Goal: Transaction & Acquisition: Purchase product/service

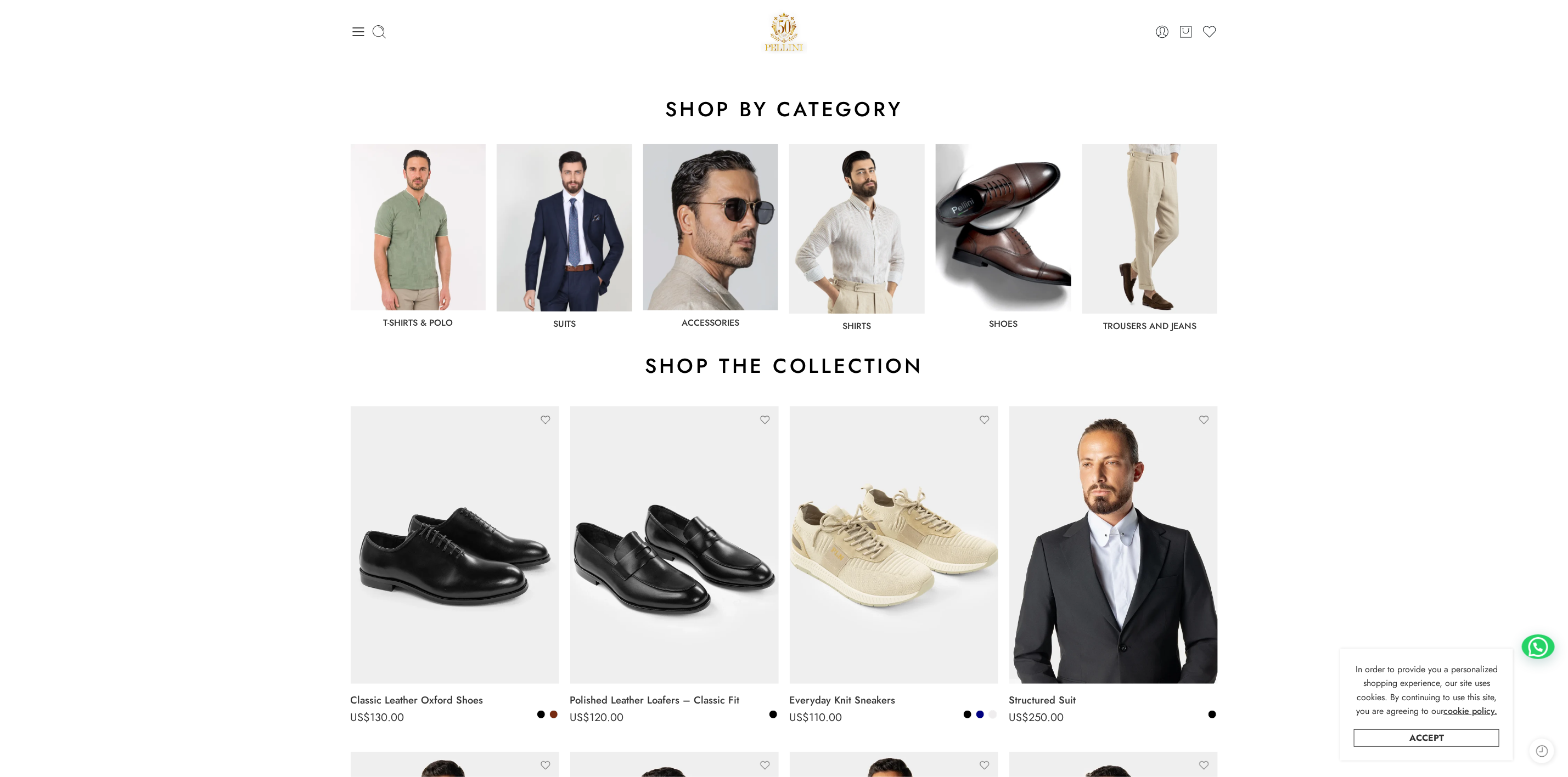
drag, startPoint x: 1173, startPoint y: 221, endPoint x: 1160, endPoint y: 221, distance: 13.0
drag, startPoint x: 1160, startPoint y: 221, endPoint x: 1459, endPoint y: 225, distance: 299.0
click at [1459, 225] on section "T-Shirts & Polo Suits Accessories Shirts shoes Trousers and jeans" at bounding box center [784, 237] width 1568 height 198
click at [377, 30] on icon at bounding box center [379, 32] width 15 height 15
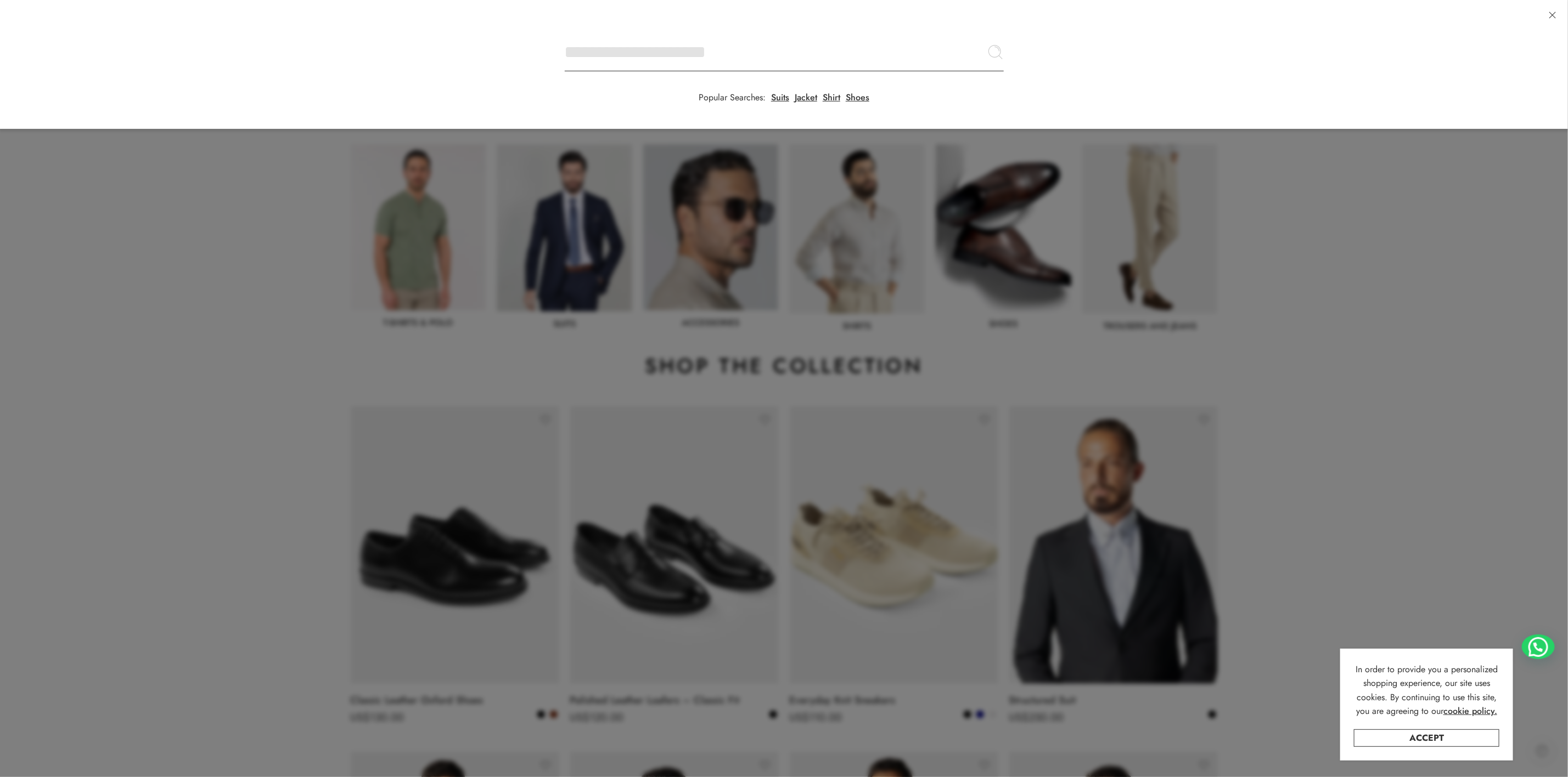
click at [565, 33] on input "Search here" at bounding box center [784, 52] width 439 height 38
click at [629, 52] on input "Search here" at bounding box center [784, 52] width 439 height 38
type input "******"
click button "Search" at bounding box center [0, 0] width 0 height 0
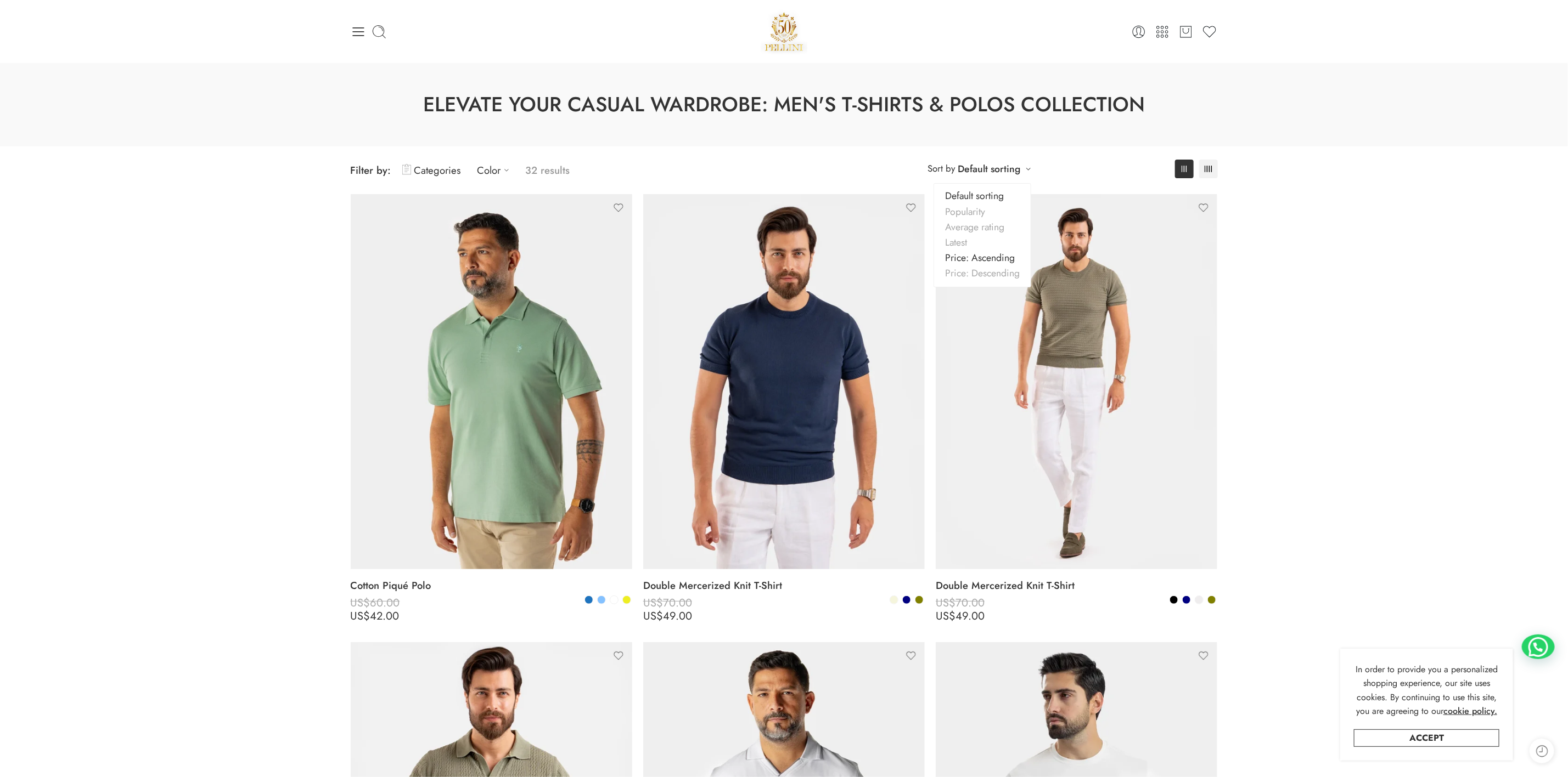
click at [971, 262] on link "Price: Ascending" at bounding box center [982, 258] width 96 height 15
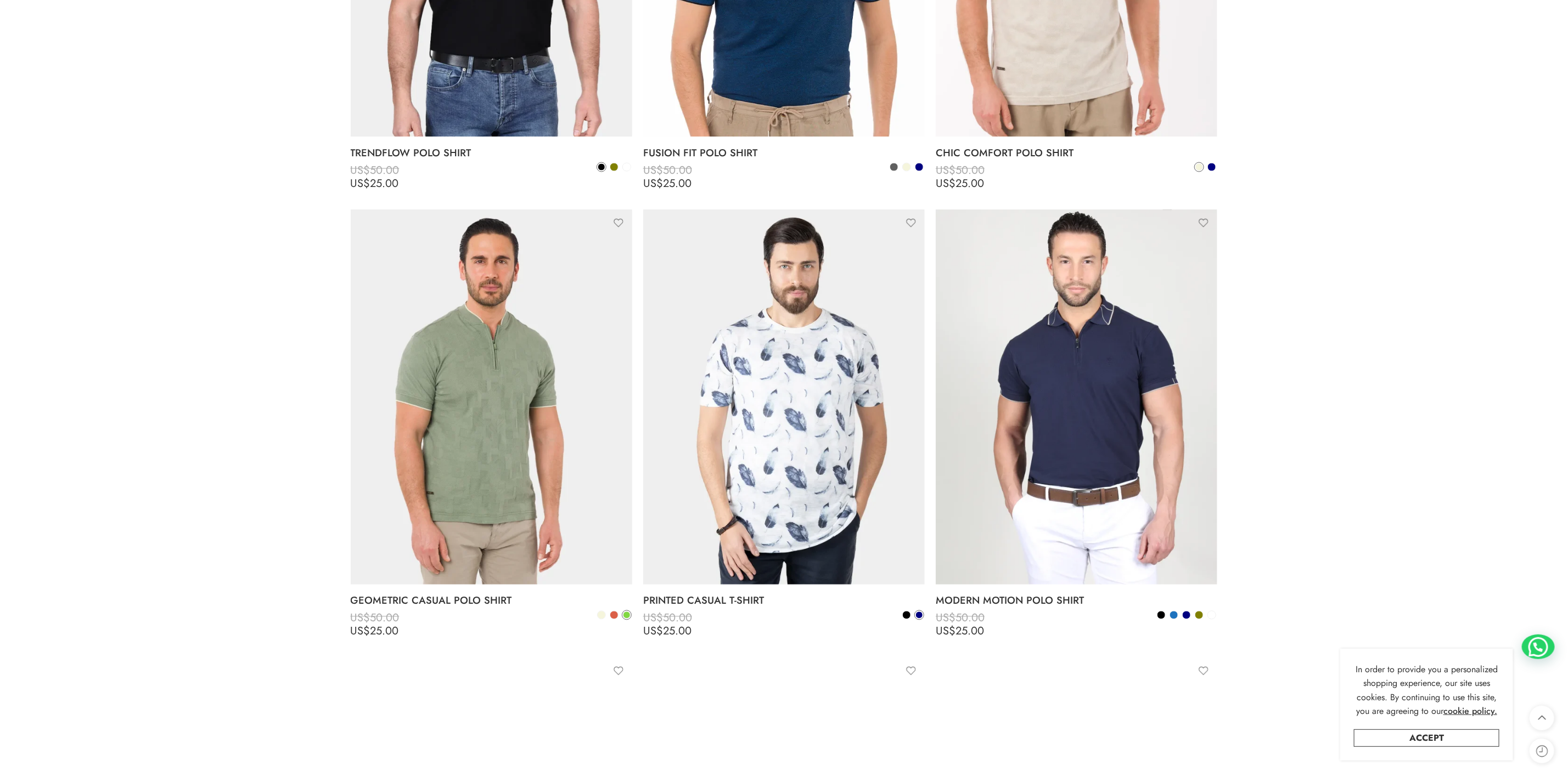
scroll to position [1403, 0]
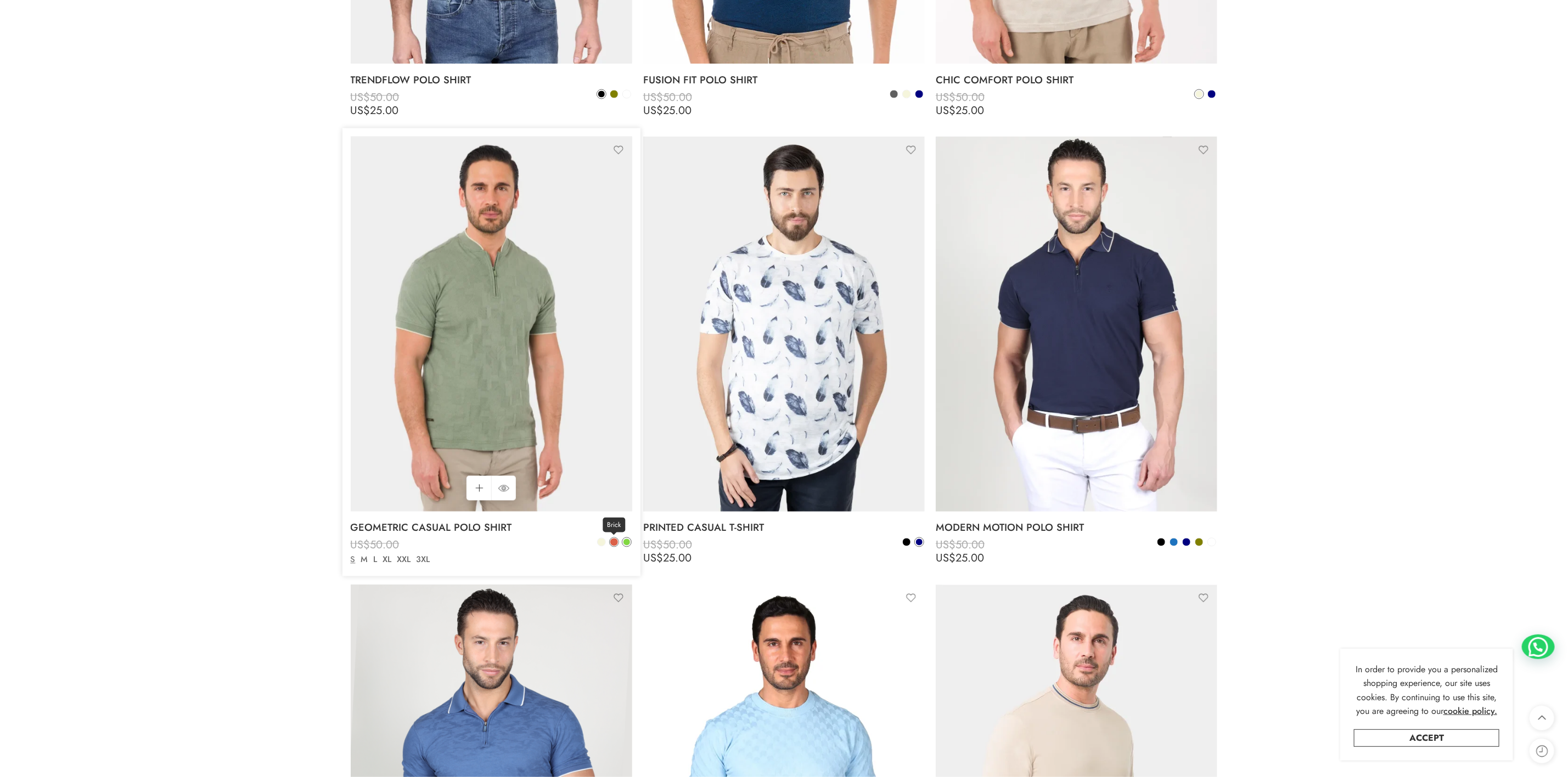
click at [611, 542] on span at bounding box center [614, 543] width 8 height 8
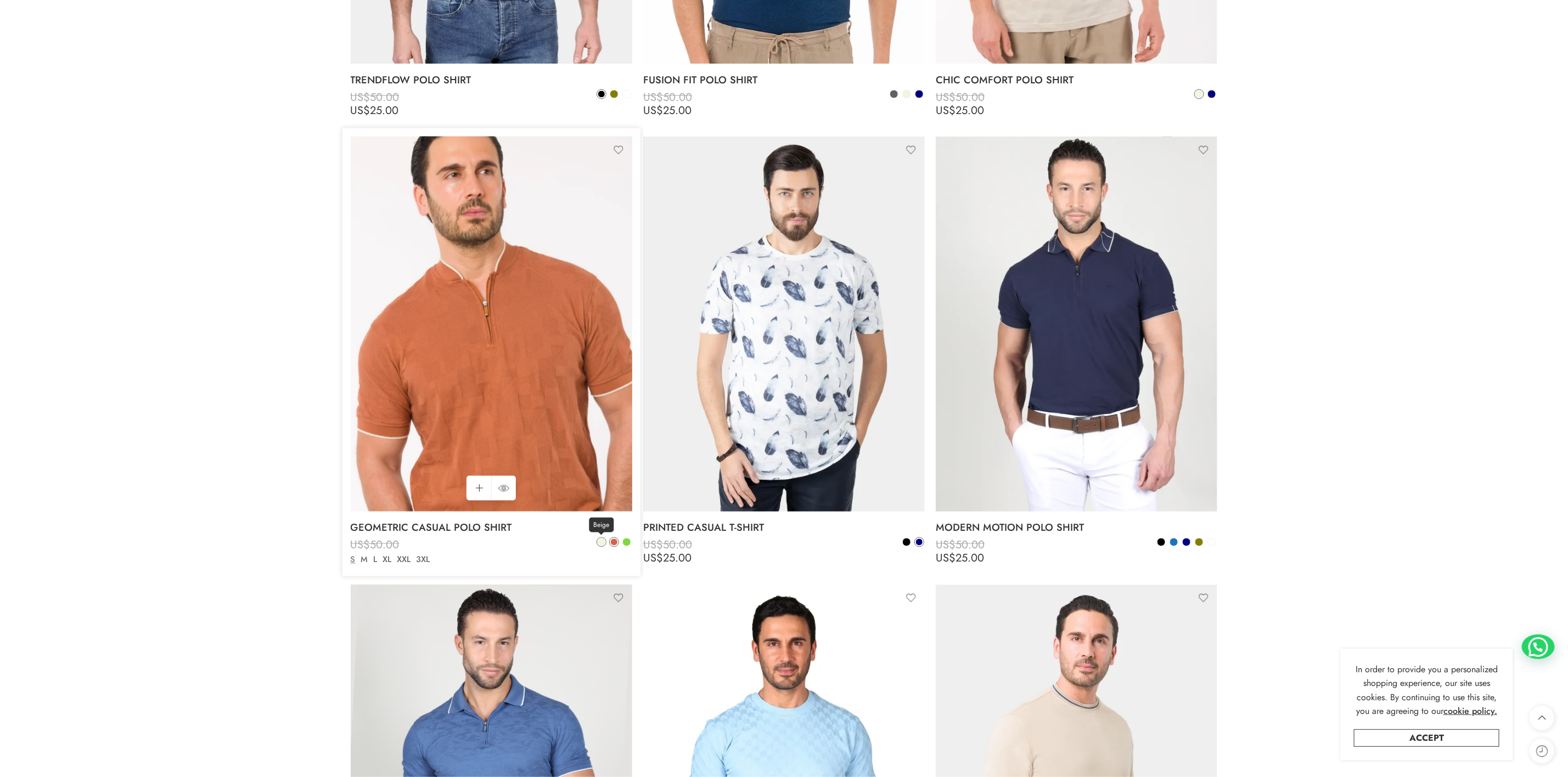
click at [603, 542] on span at bounding box center [601, 543] width 8 height 8
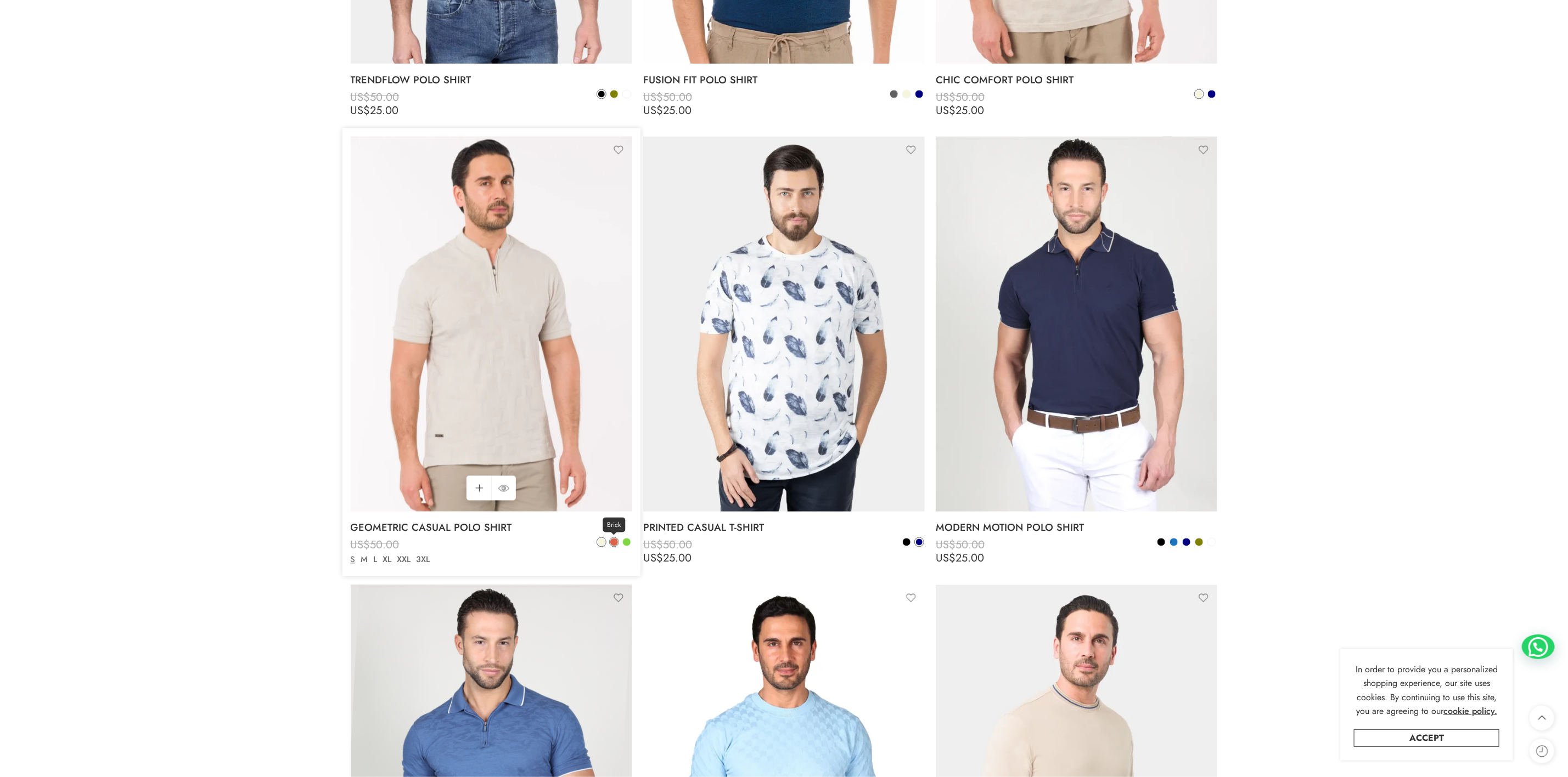
click at [616, 543] on span at bounding box center [614, 543] width 8 height 8
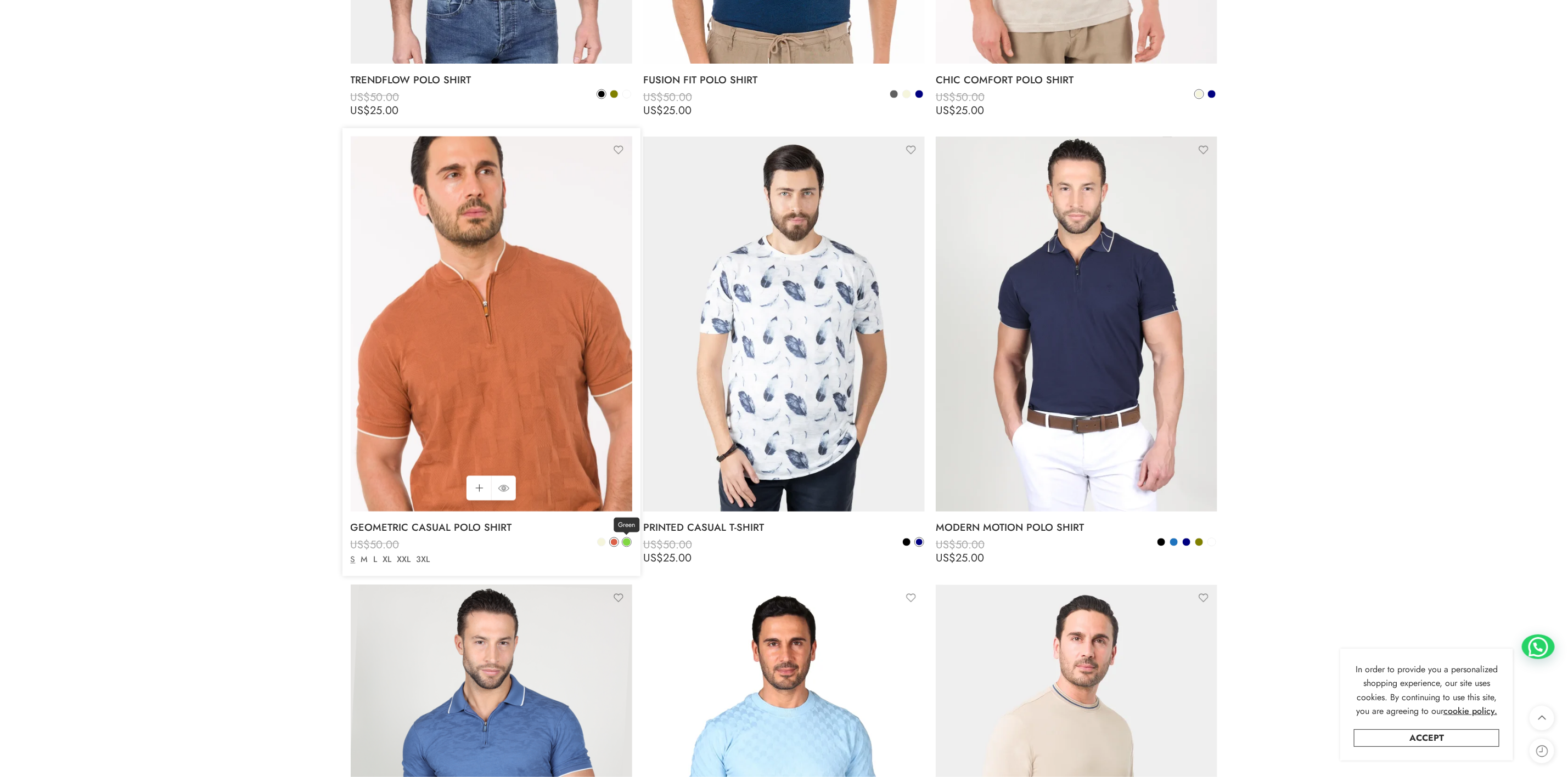
click at [627, 542] on span at bounding box center [627, 543] width 8 height 8
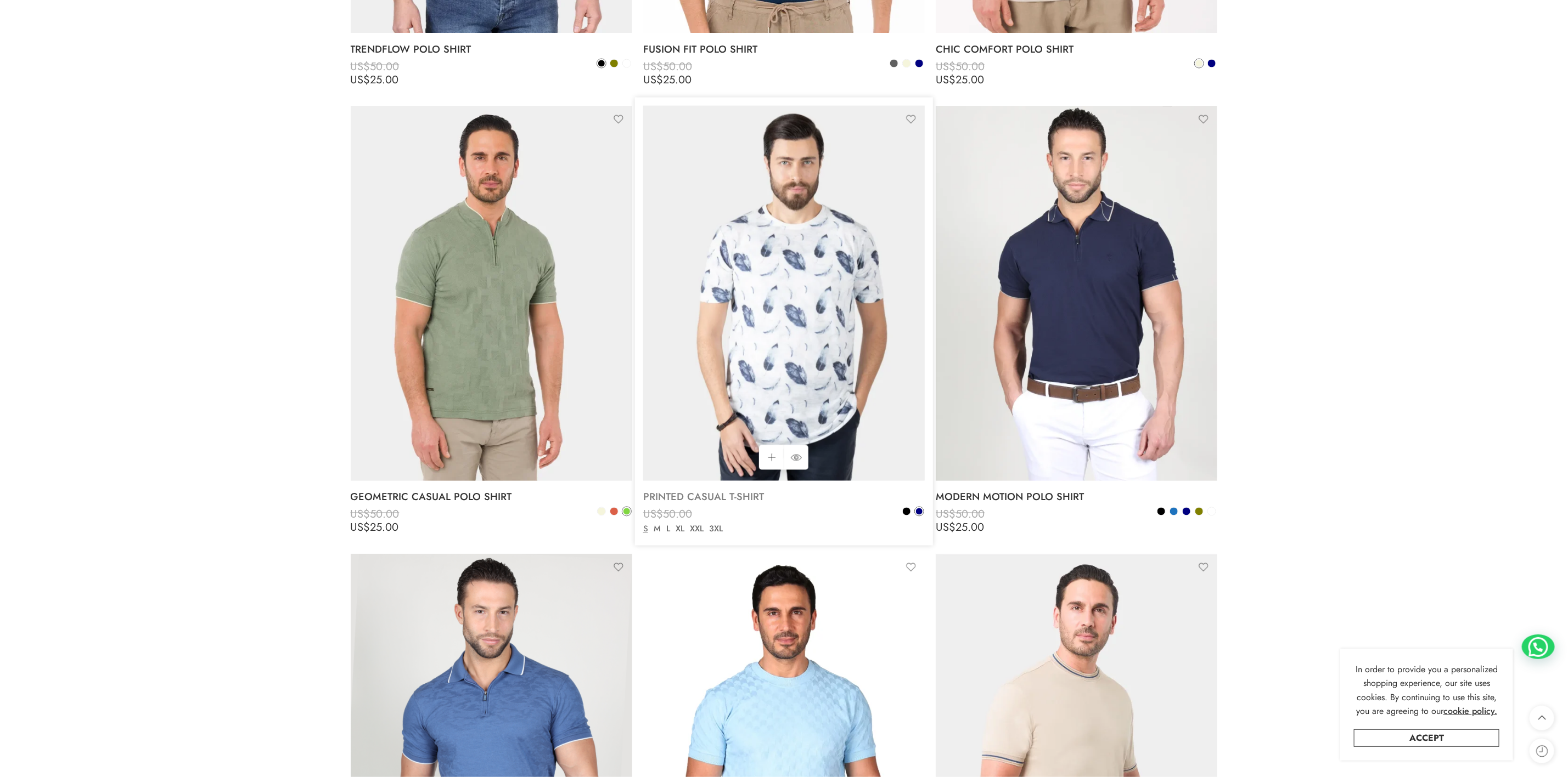
scroll to position [1457, 0]
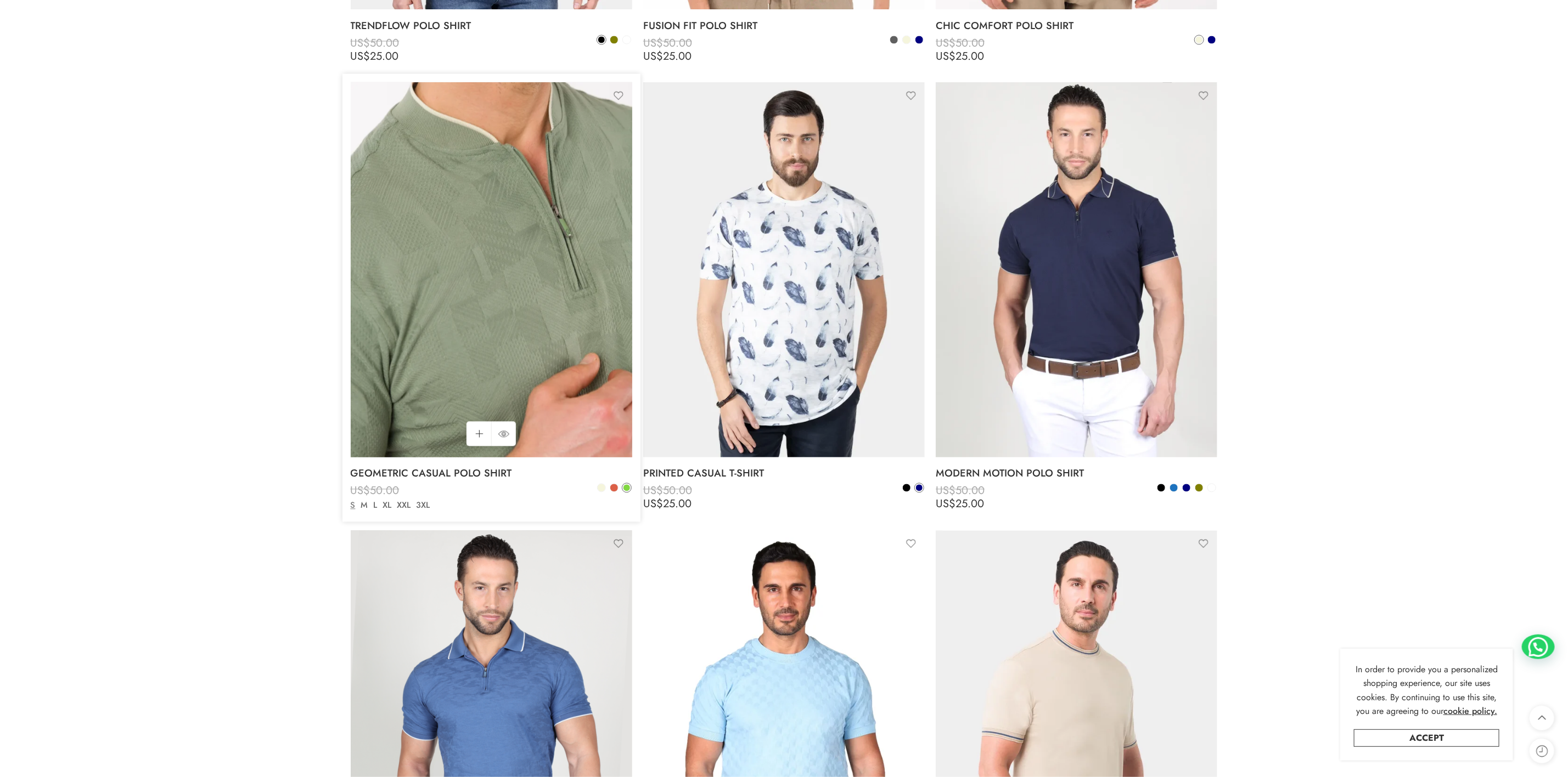
drag, startPoint x: 554, startPoint y: 298, endPoint x: 560, endPoint y: 296, distance: 6.3
click at [554, 298] on img at bounding box center [492, 270] width 282 height 375
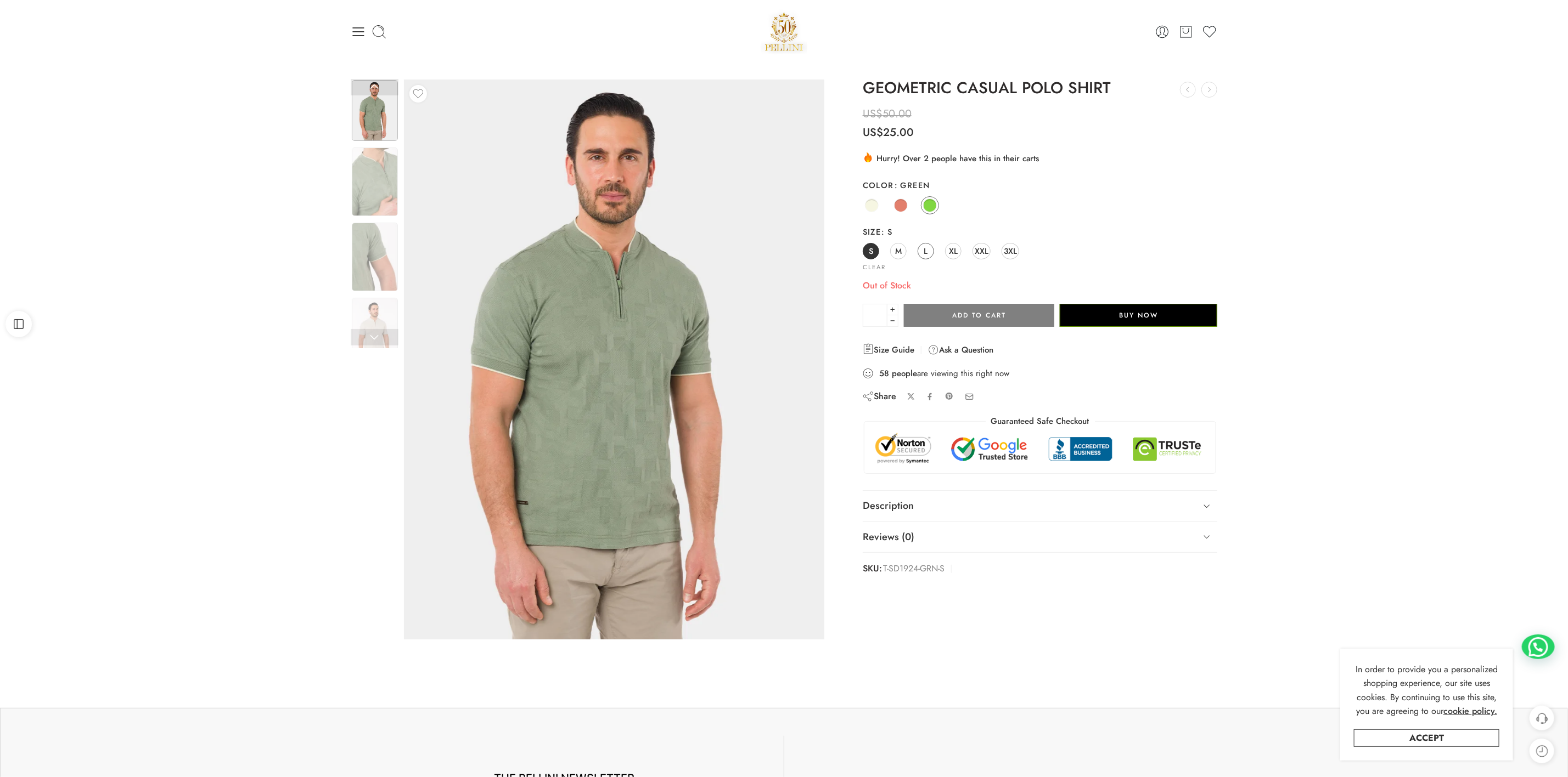
click at [925, 250] on span "L" at bounding box center [925, 251] width 4 height 15
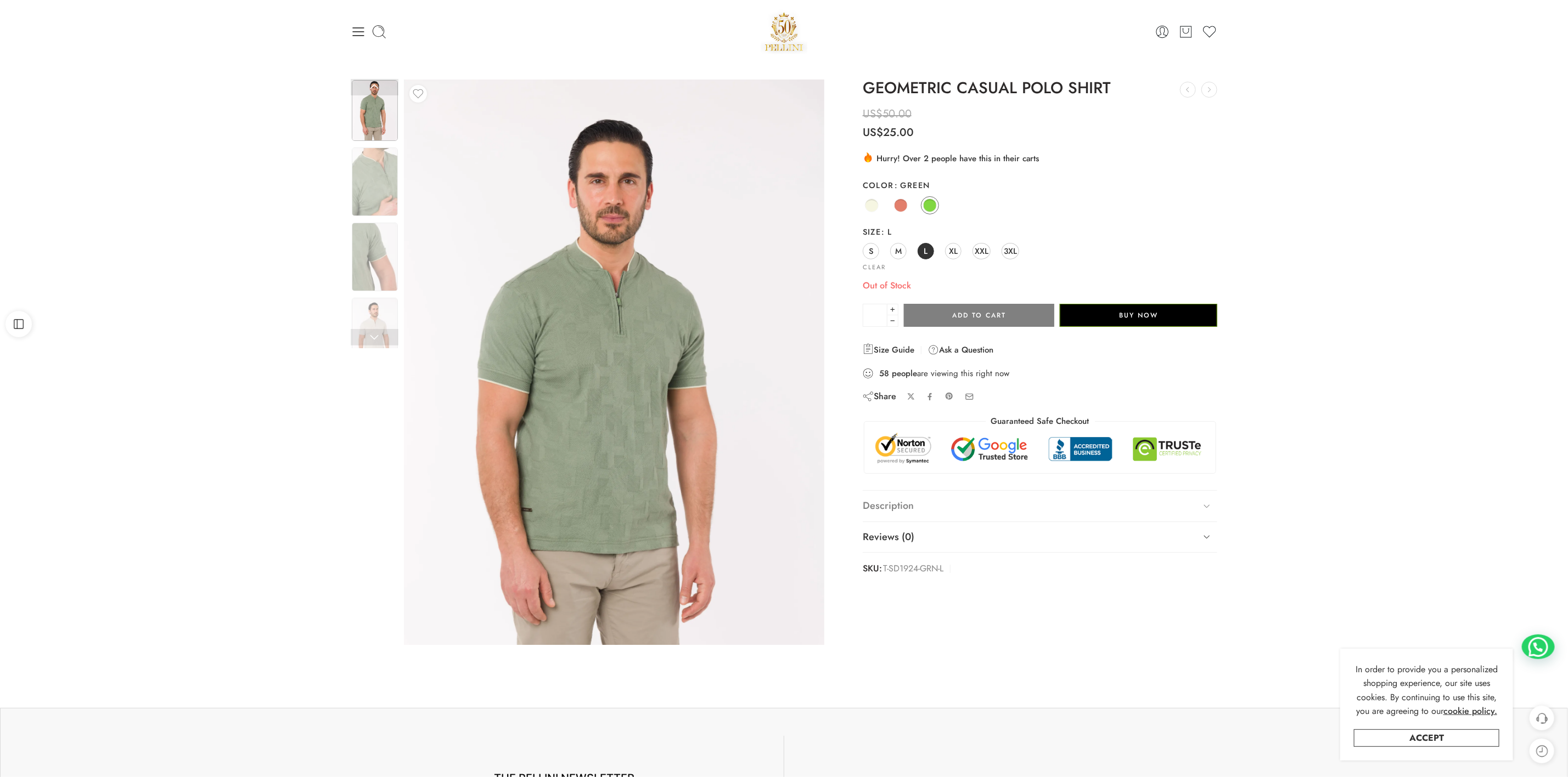
click at [1204, 505] on icon at bounding box center [1206, 506] width 15 height 15
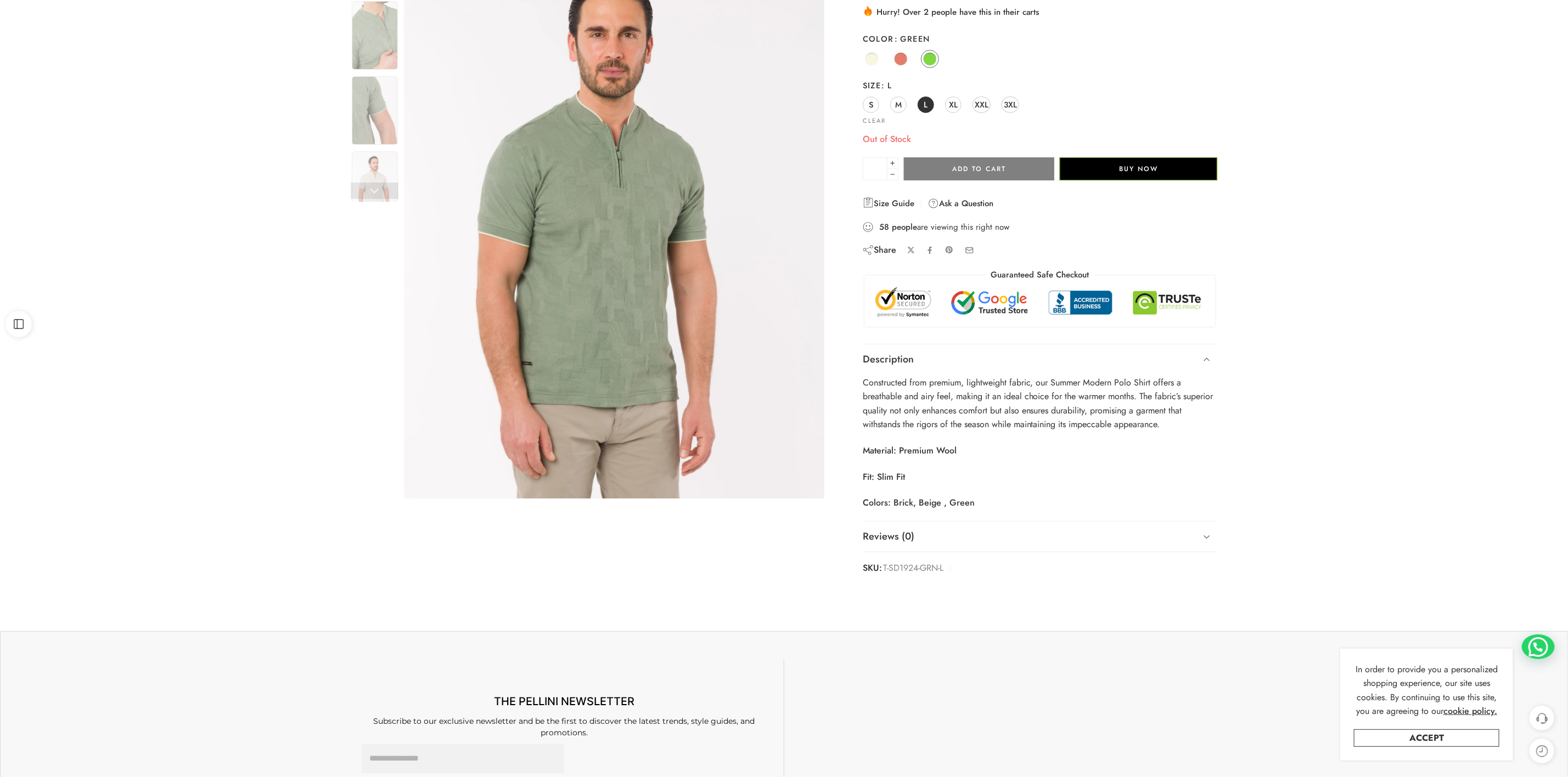
scroll to position [165, 0]
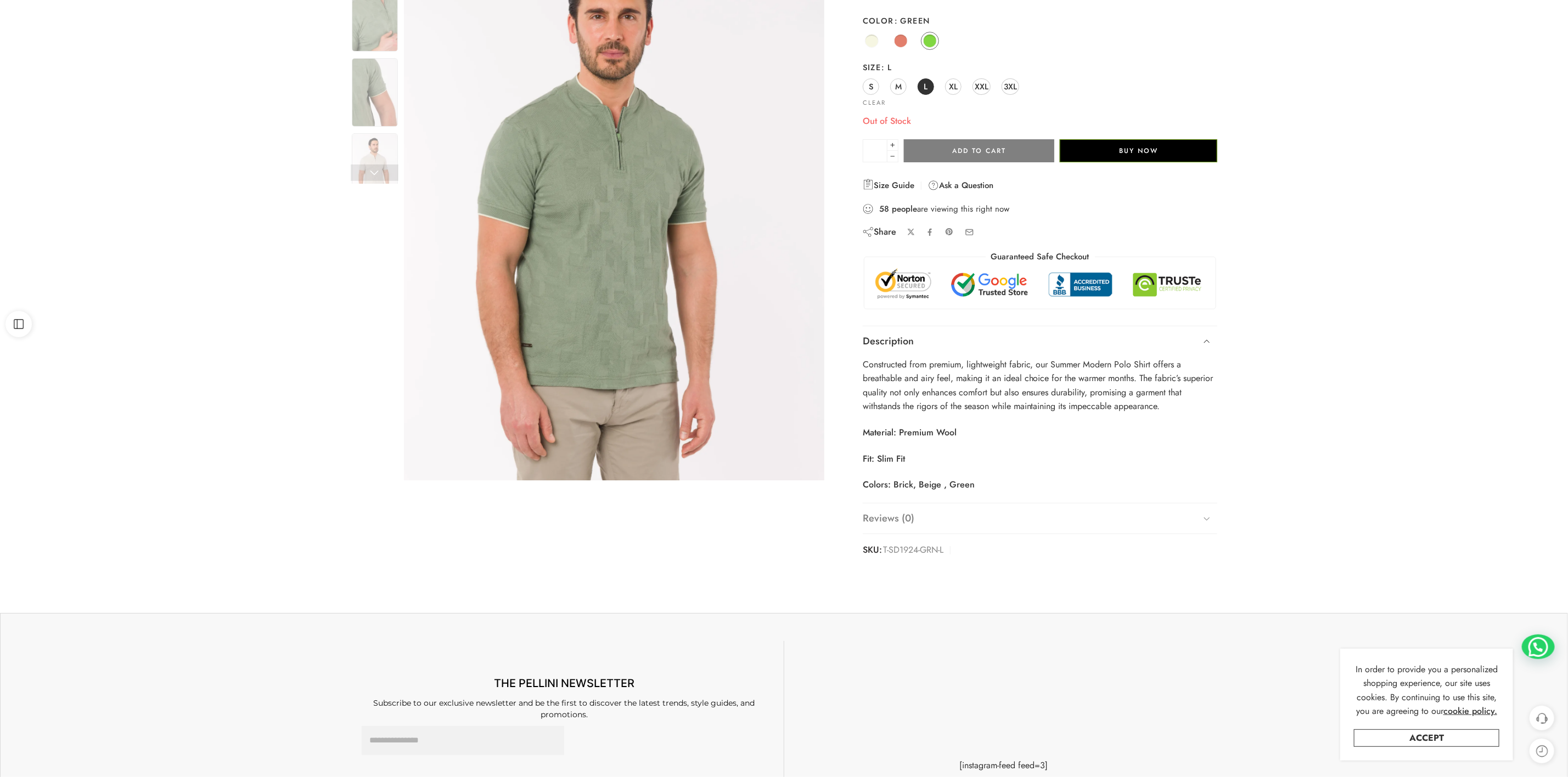
click at [1206, 522] on icon at bounding box center [1206, 519] width 15 height 15
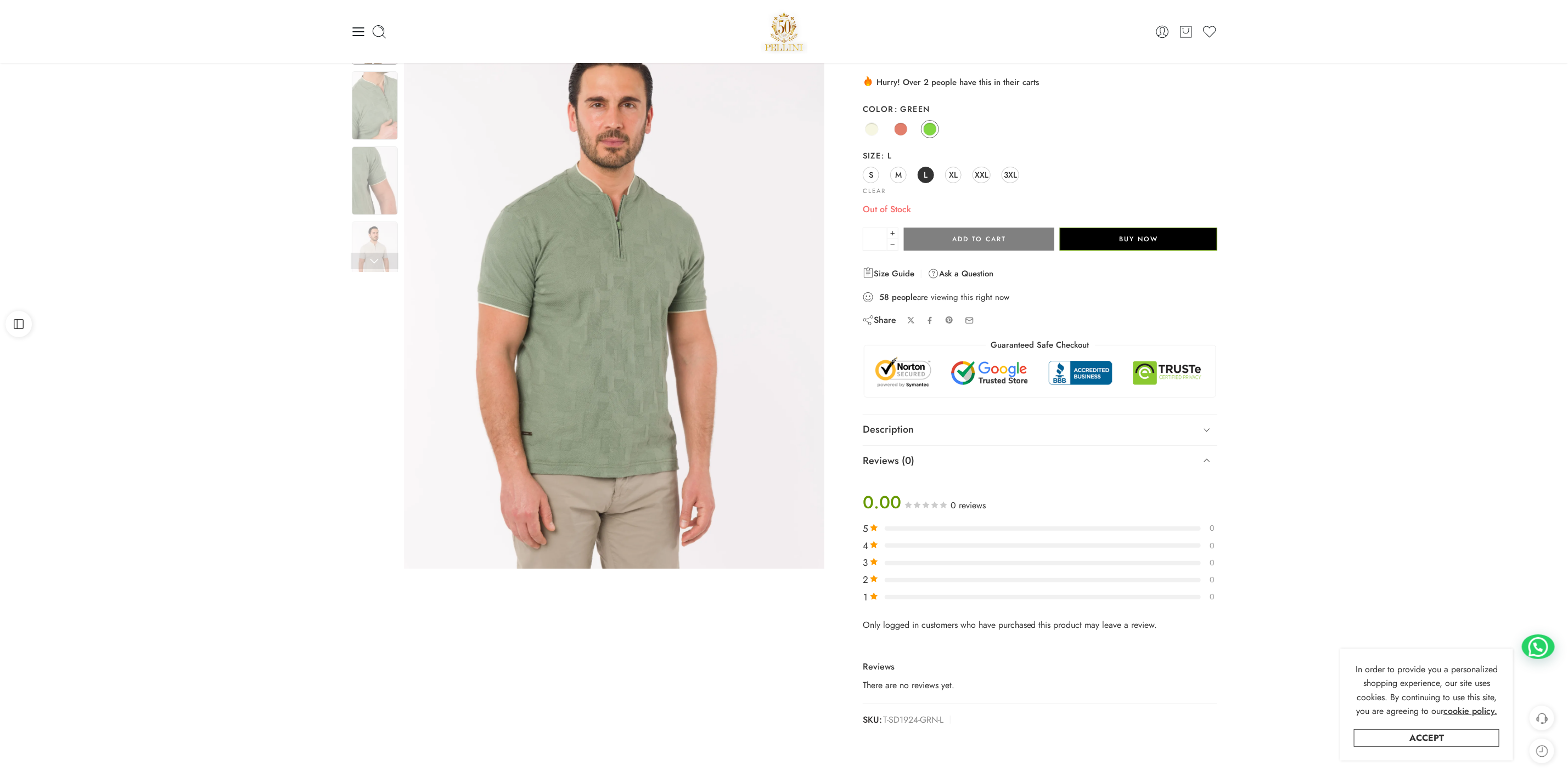
scroll to position [0, 0]
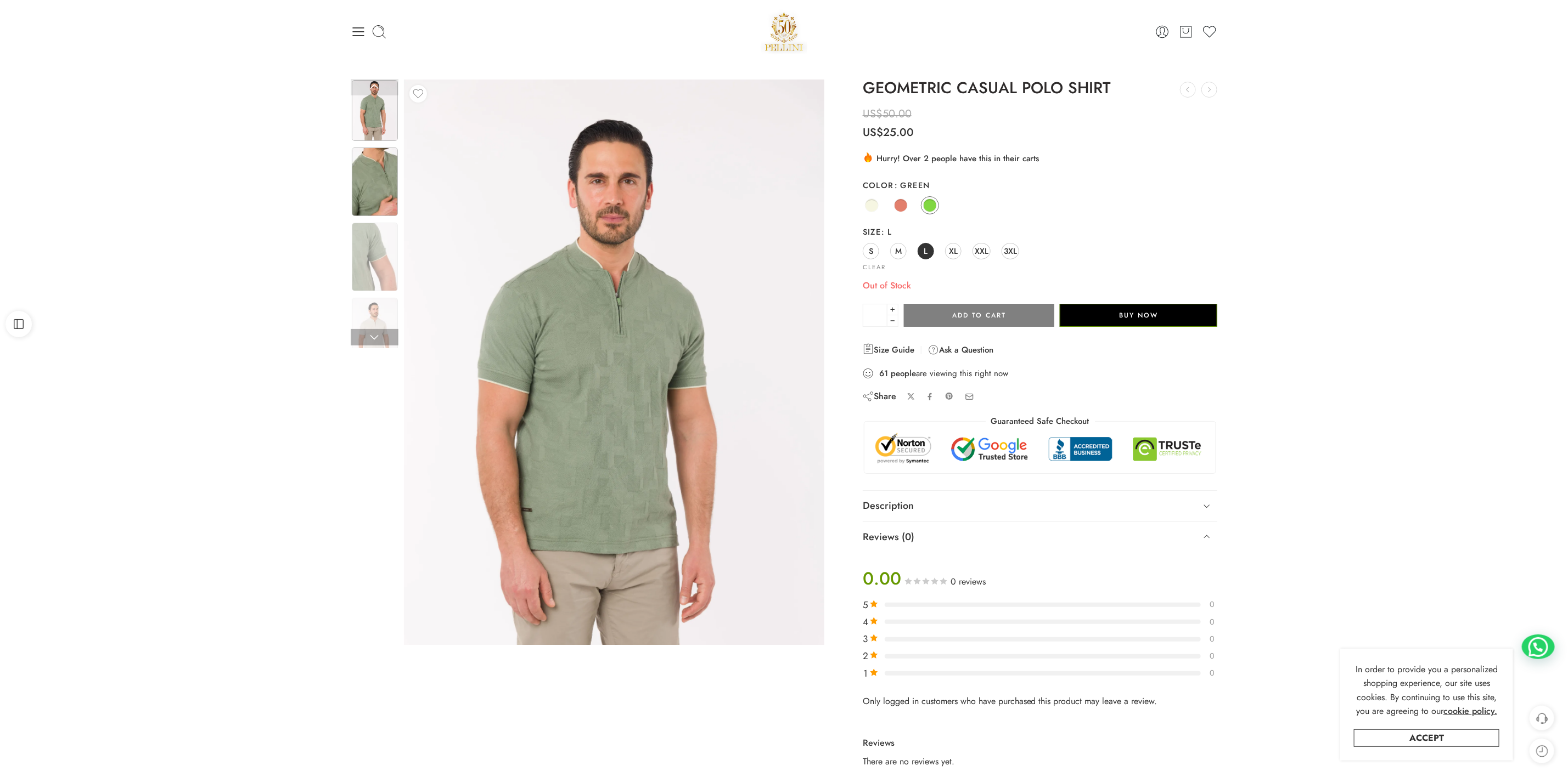
click at [361, 188] on img at bounding box center [374, 181] width 46 height 68
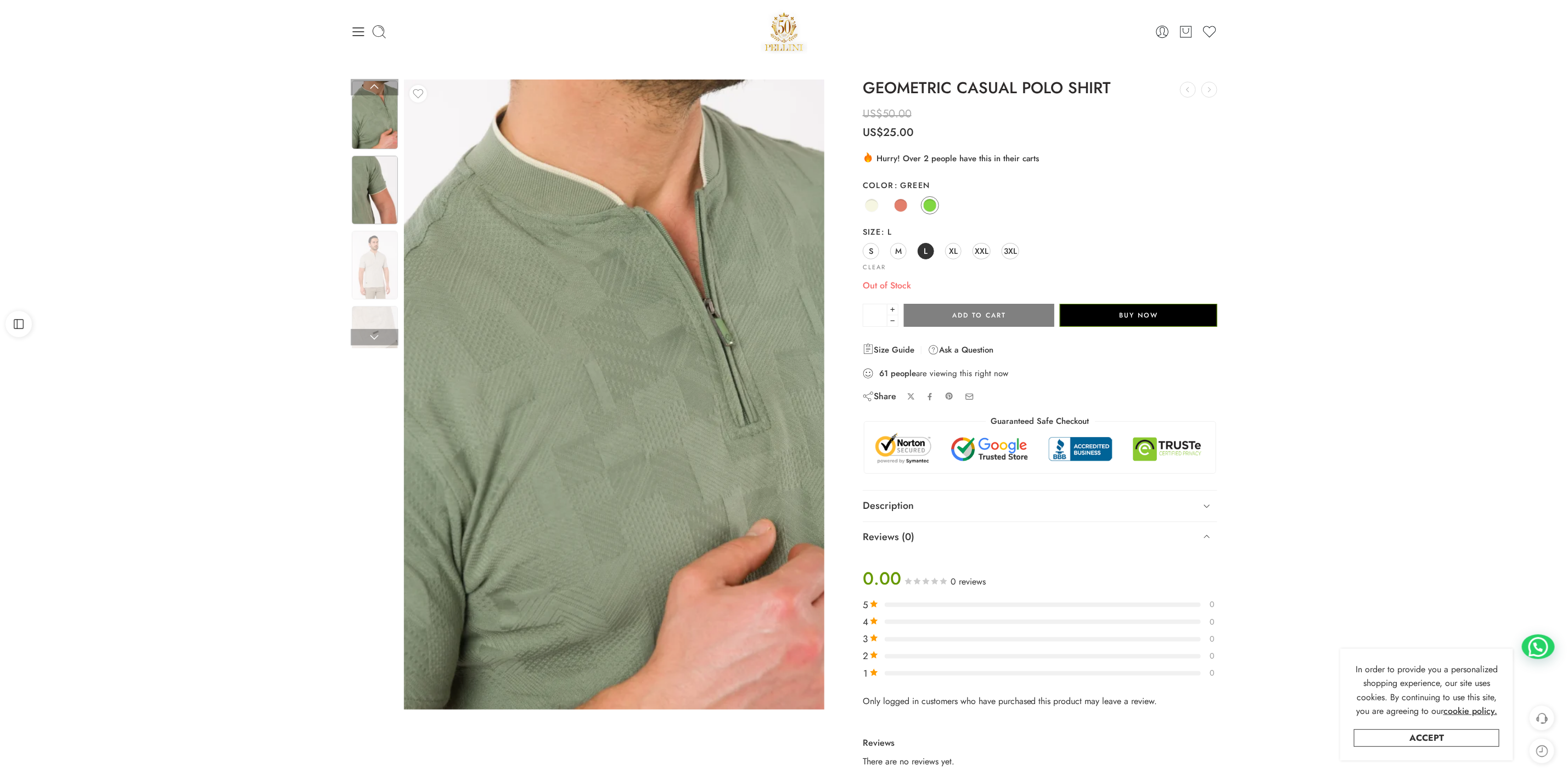
click at [357, 196] on img at bounding box center [374, 189] width 46 height 68
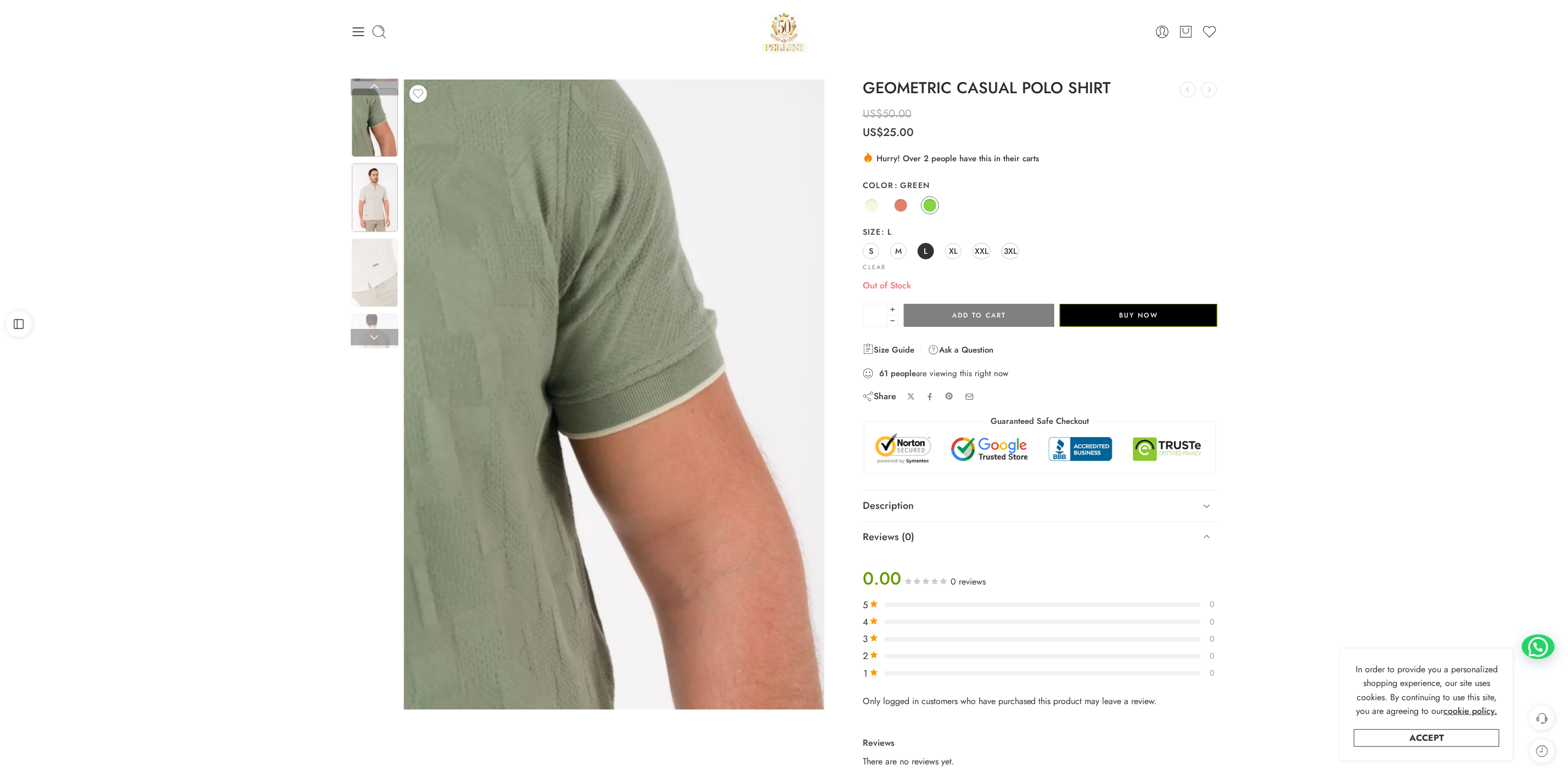
click at [371, 201] on img at bounding box center [374, 198] width 46 height 68
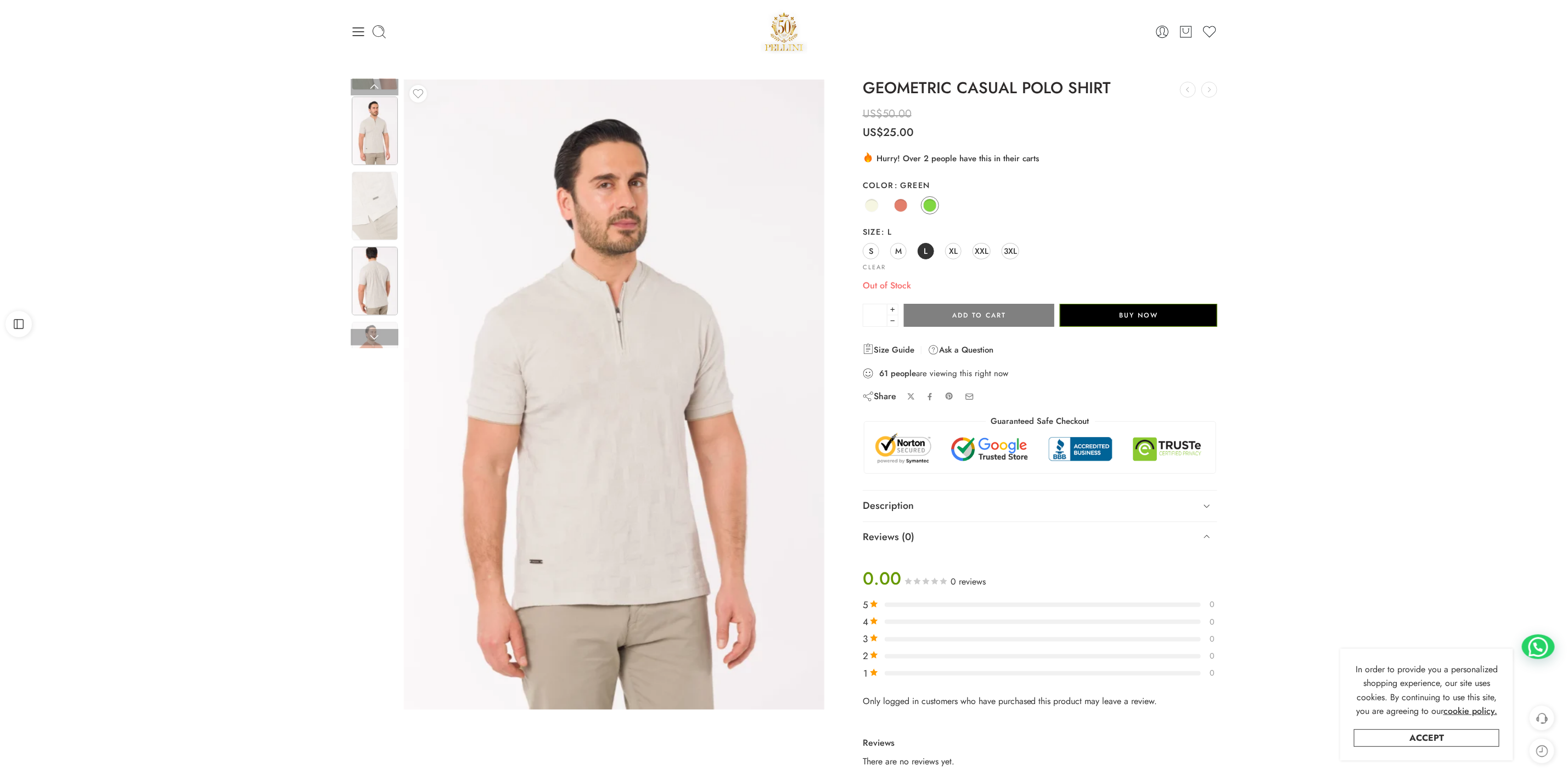
click at [391, 297] on img at bounding box center [374, 281] width 46 height 68
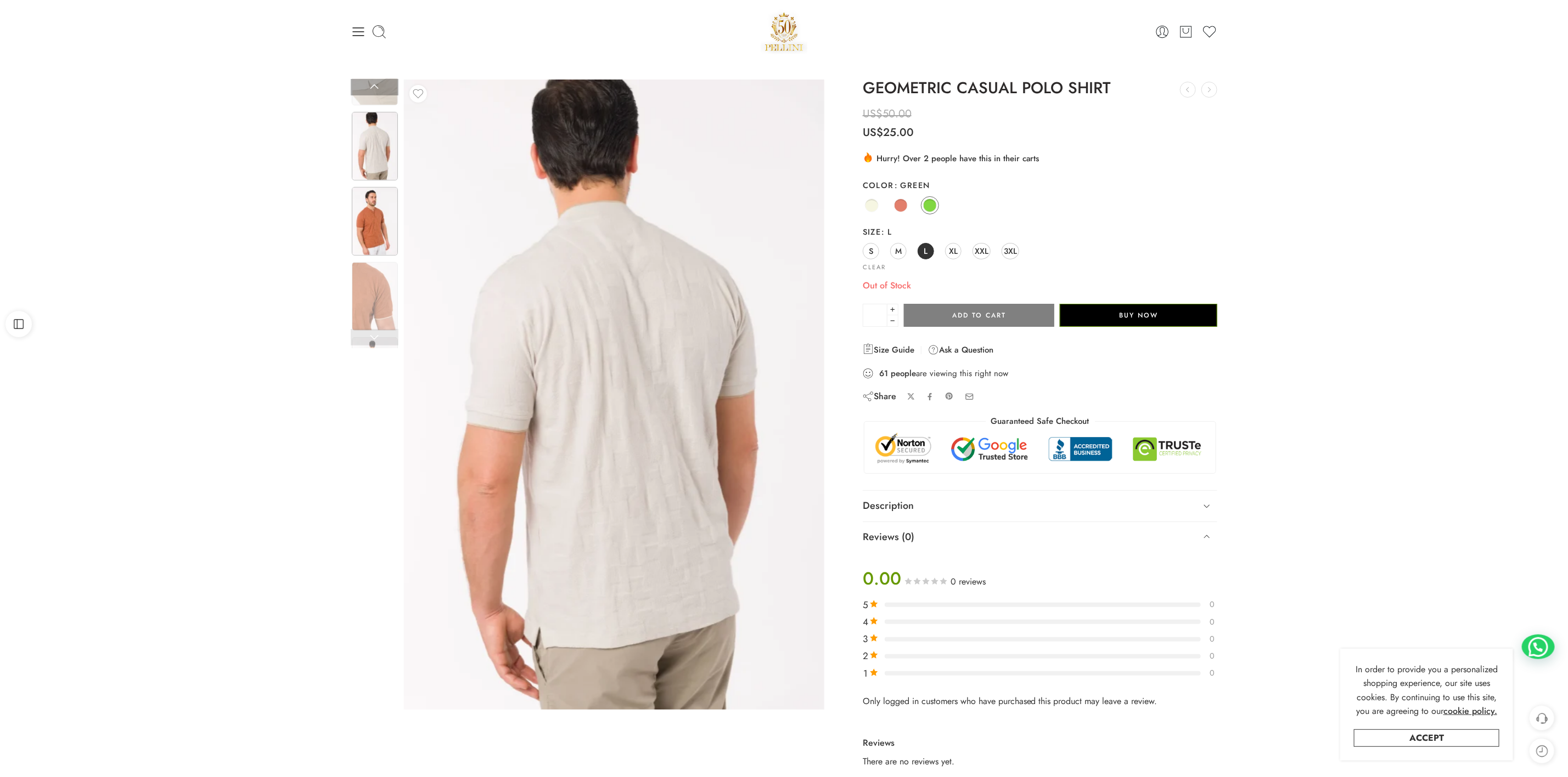
click at [364, 210] on img at bounding box center [374, 221] width 46 height 68
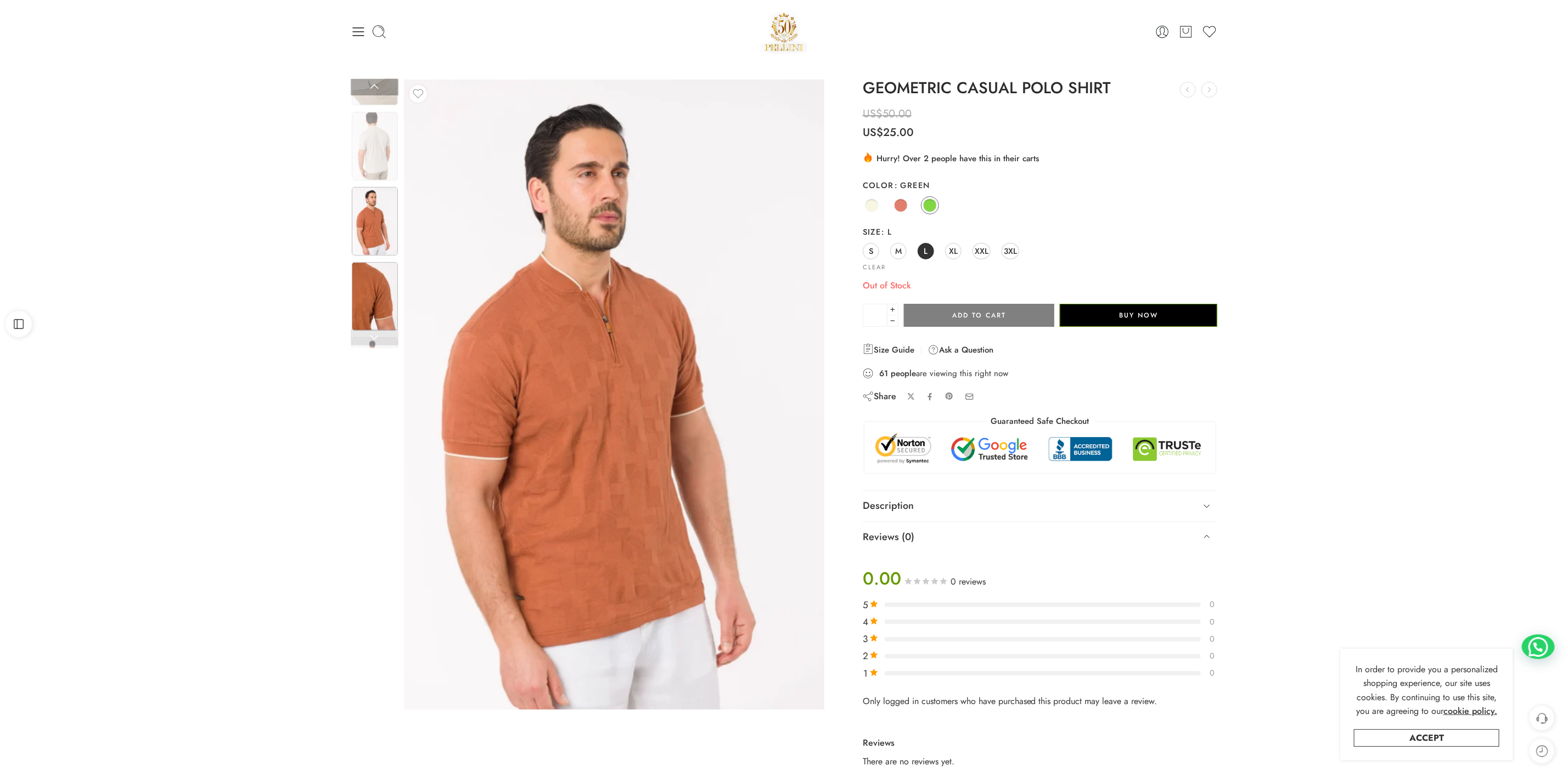
click at [375, 302] on img at bounding box center [374, 296] width 46 height 68
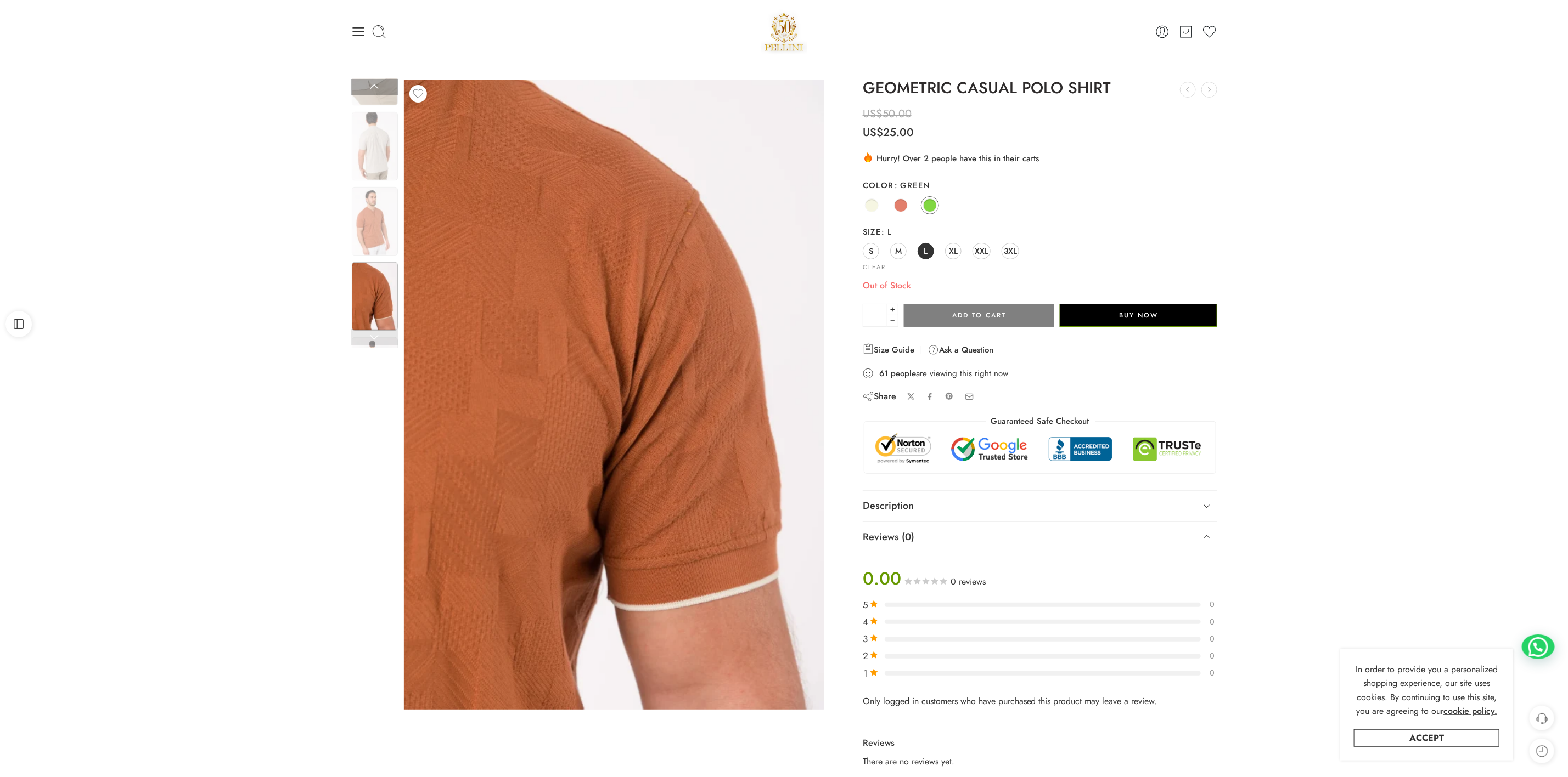
click at [373, 344] on link at bounding box center [375, 337] width 48 height 17
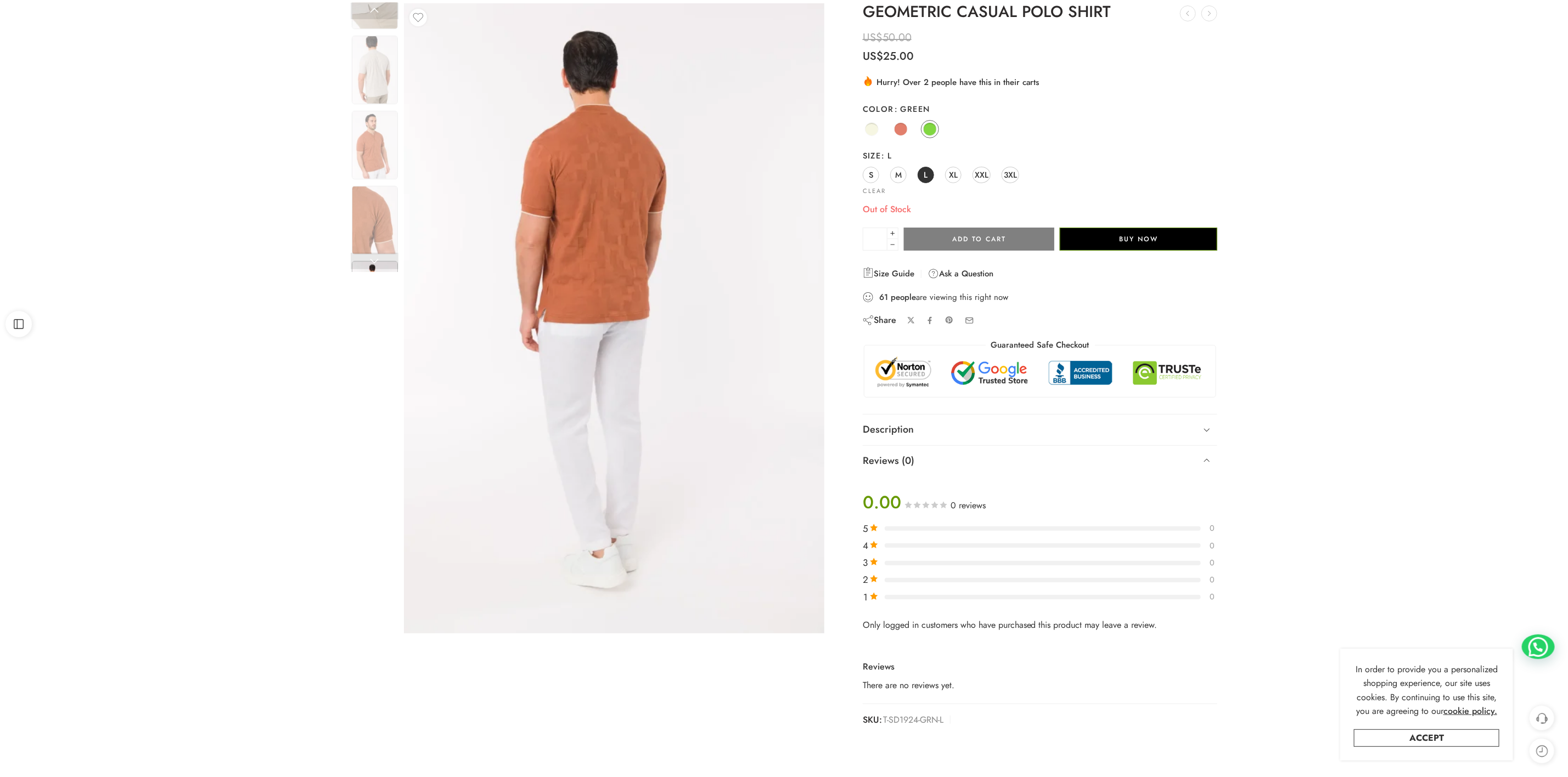
scroll to position [165, 0]
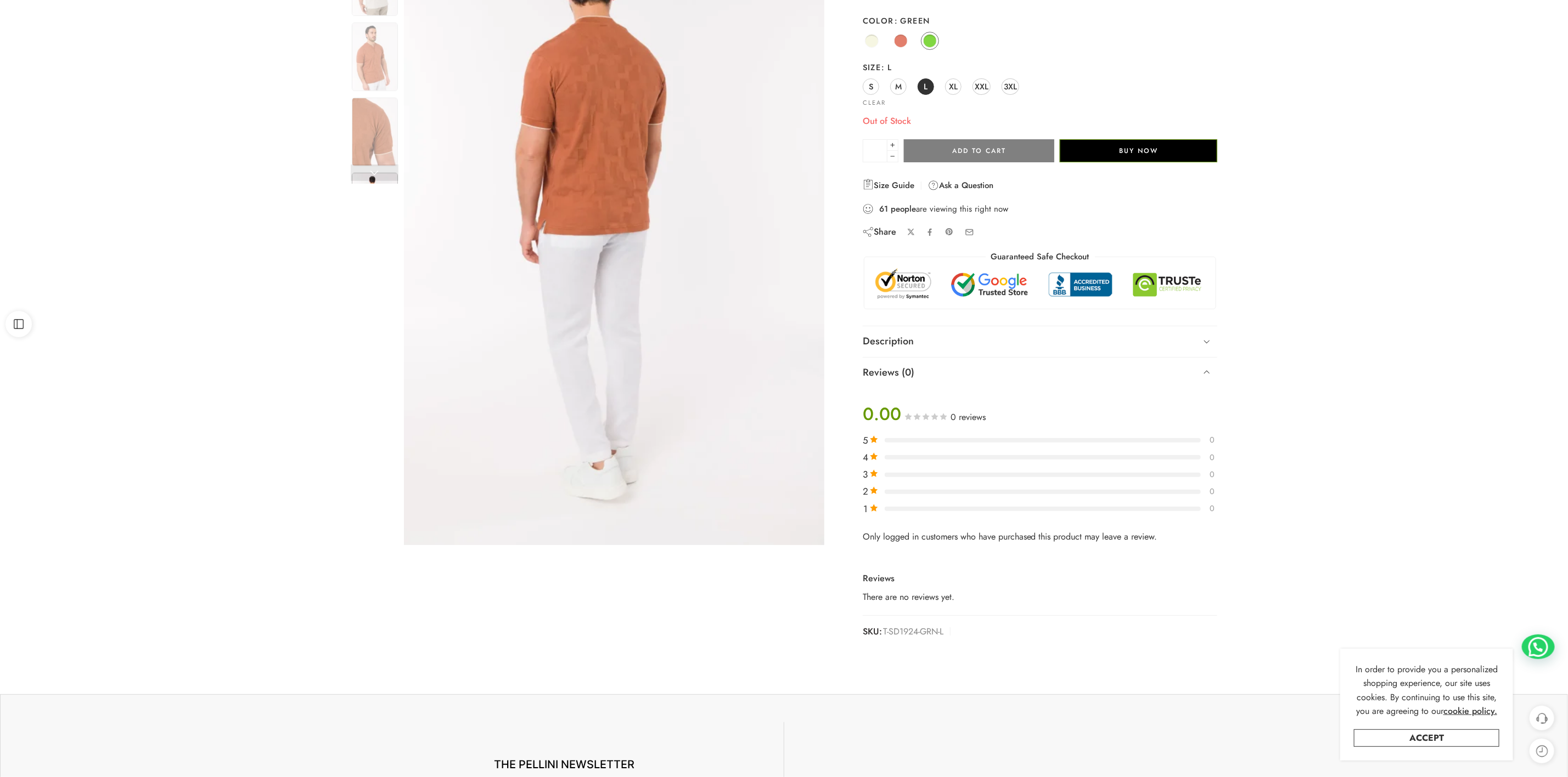
click at [374, 175] on link at bounding box center [375, 173] width 48 height 17
click at [364, 132] on img at bounding box center [374, 132] width 46 height 68
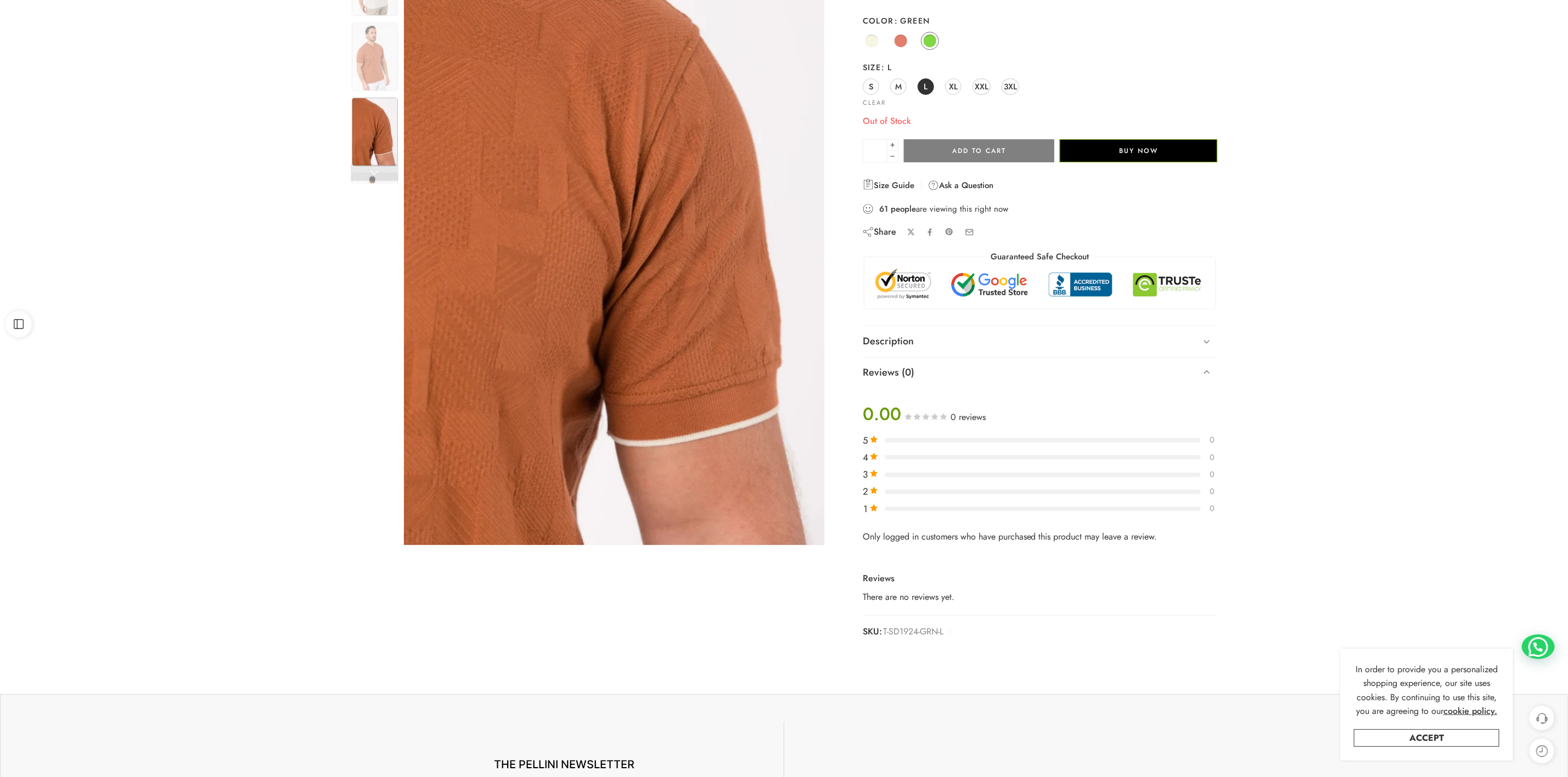
click at [374, 178] on link at bounding box center [375, 173] width 48 height 17
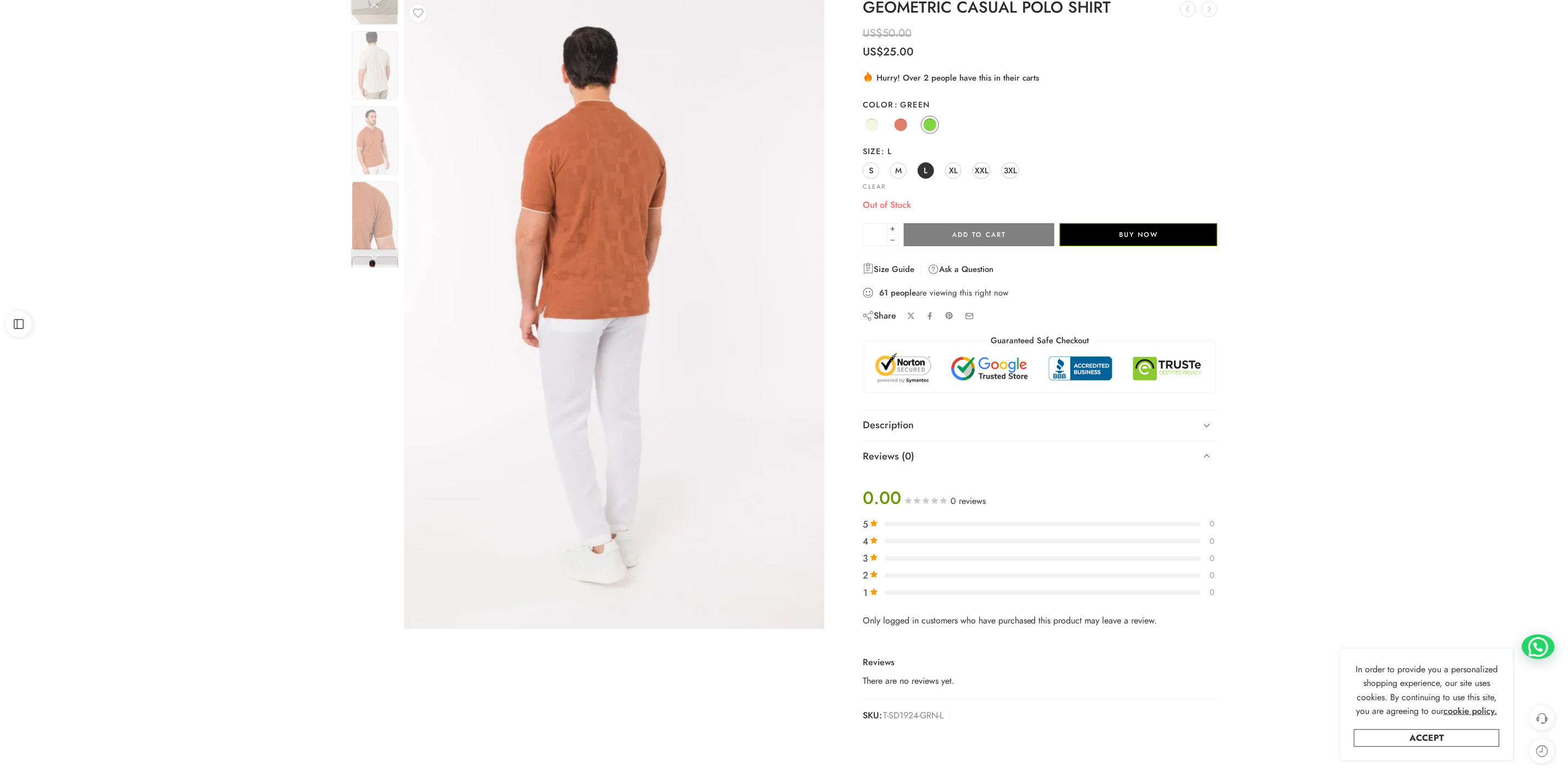
scroll to position [0, 0]
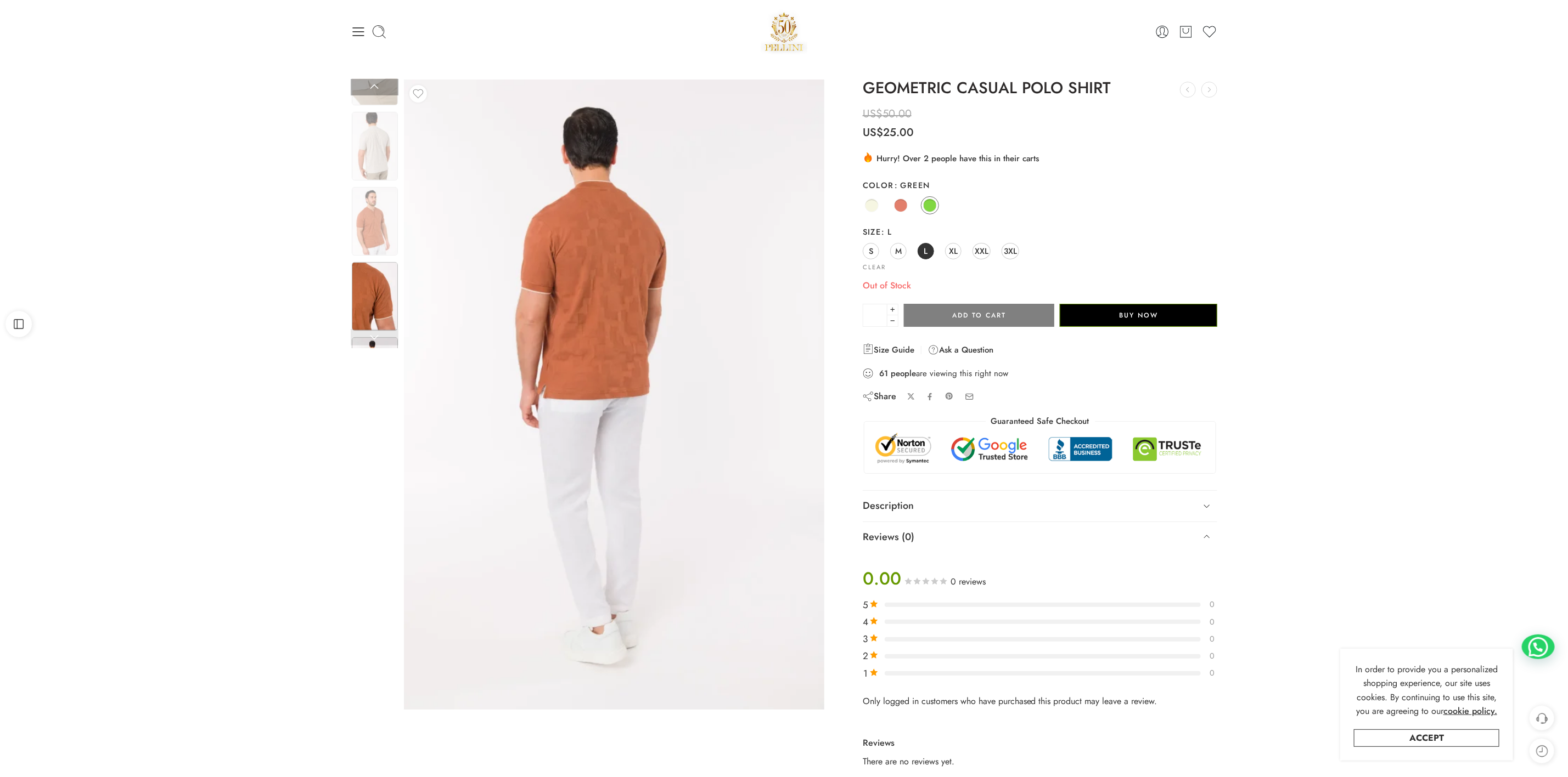
click at [371, 307] on img at bounding box center [374, 296] width 46 height 68
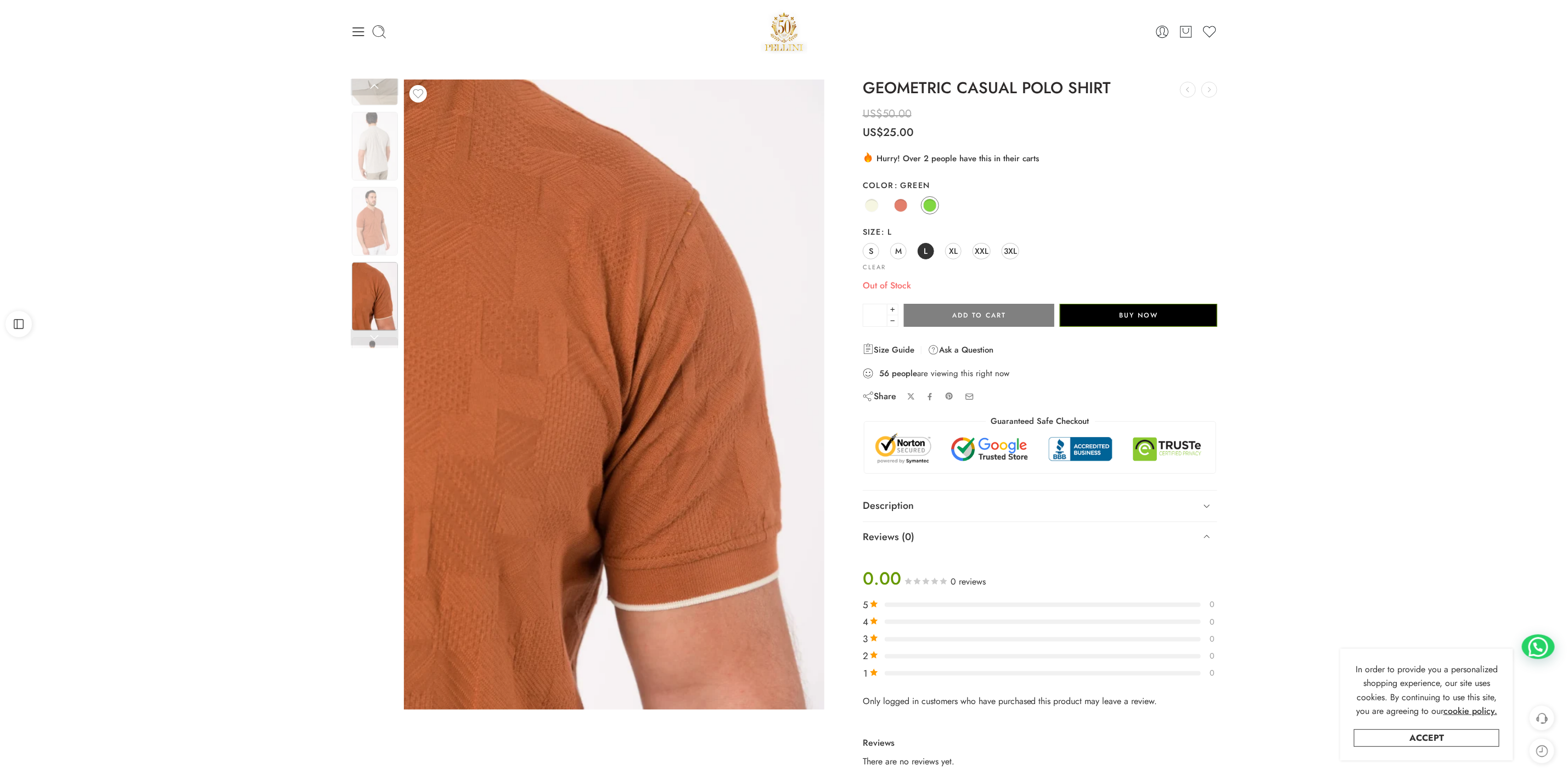
click at [376, 228] on img at bounding box center [374, 221] width 46 height 68
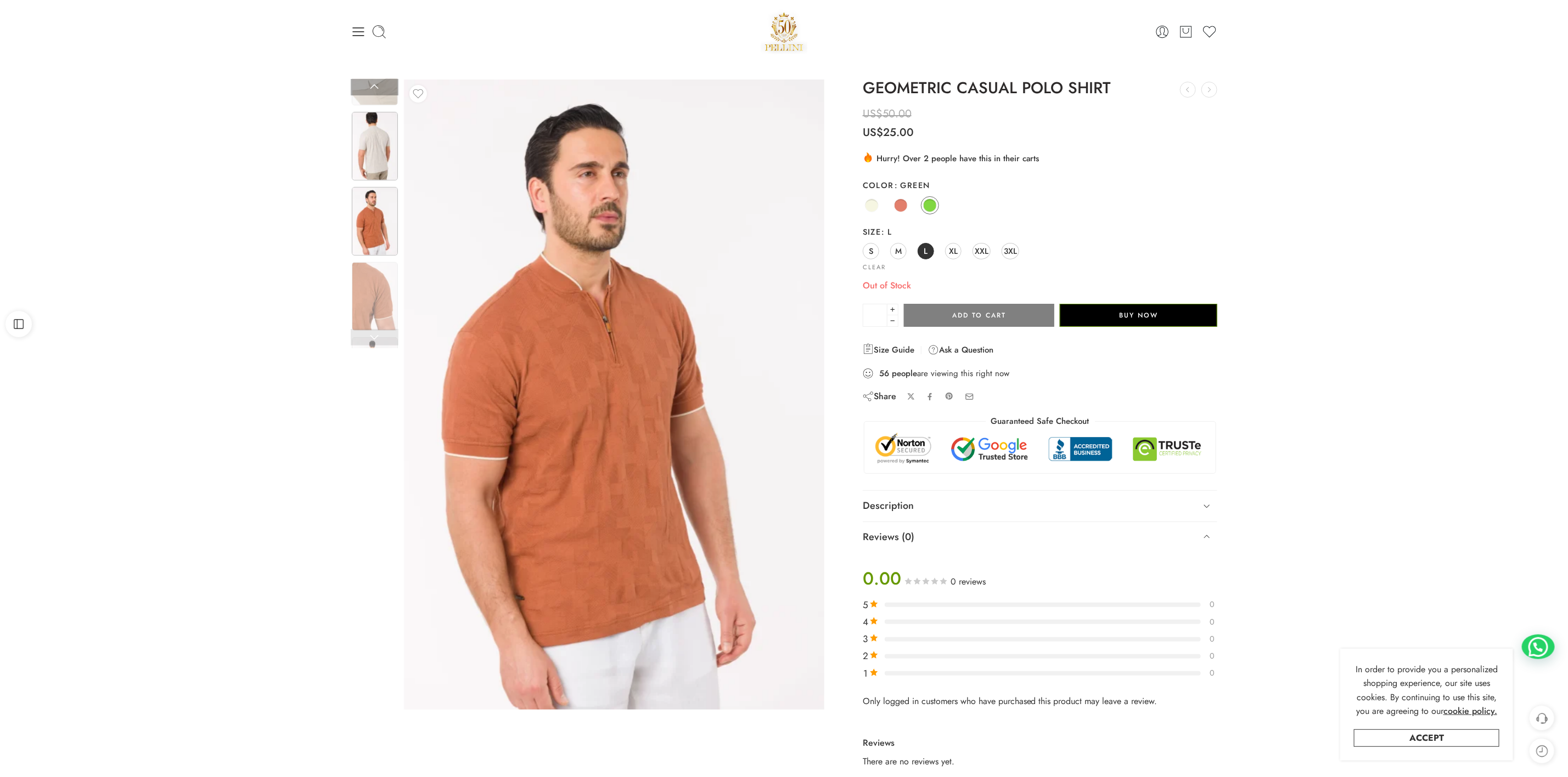
click at [375, 147] on img at bounding box center [374, 146] width 46 height 68
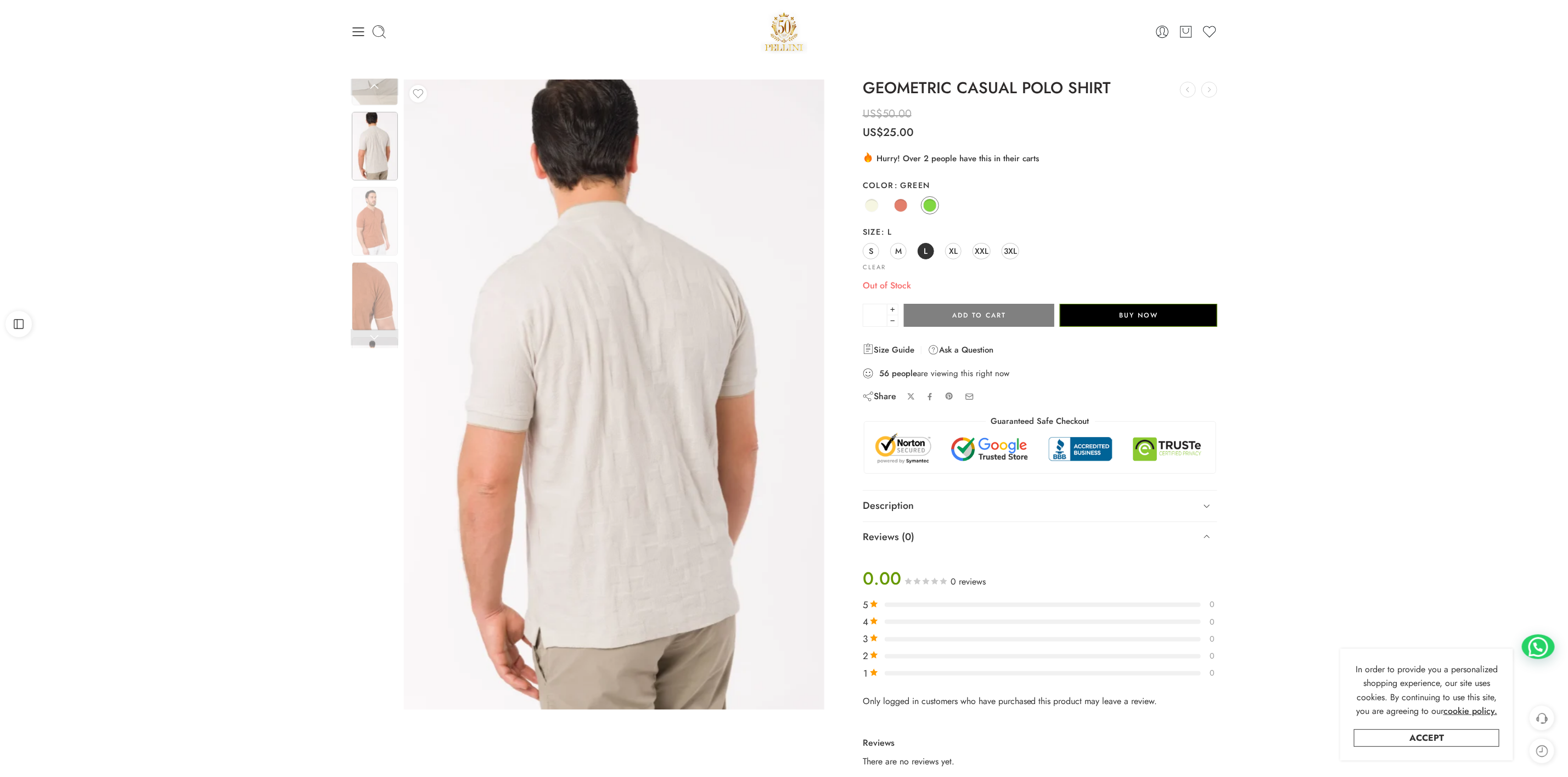
click at [374, 77] on div "Previous Loading image Loading image" at bounding box center [784, 445] width 1568 height 763
click at [373, 87] on link at bounding box center [375, 87] width 48 height 17
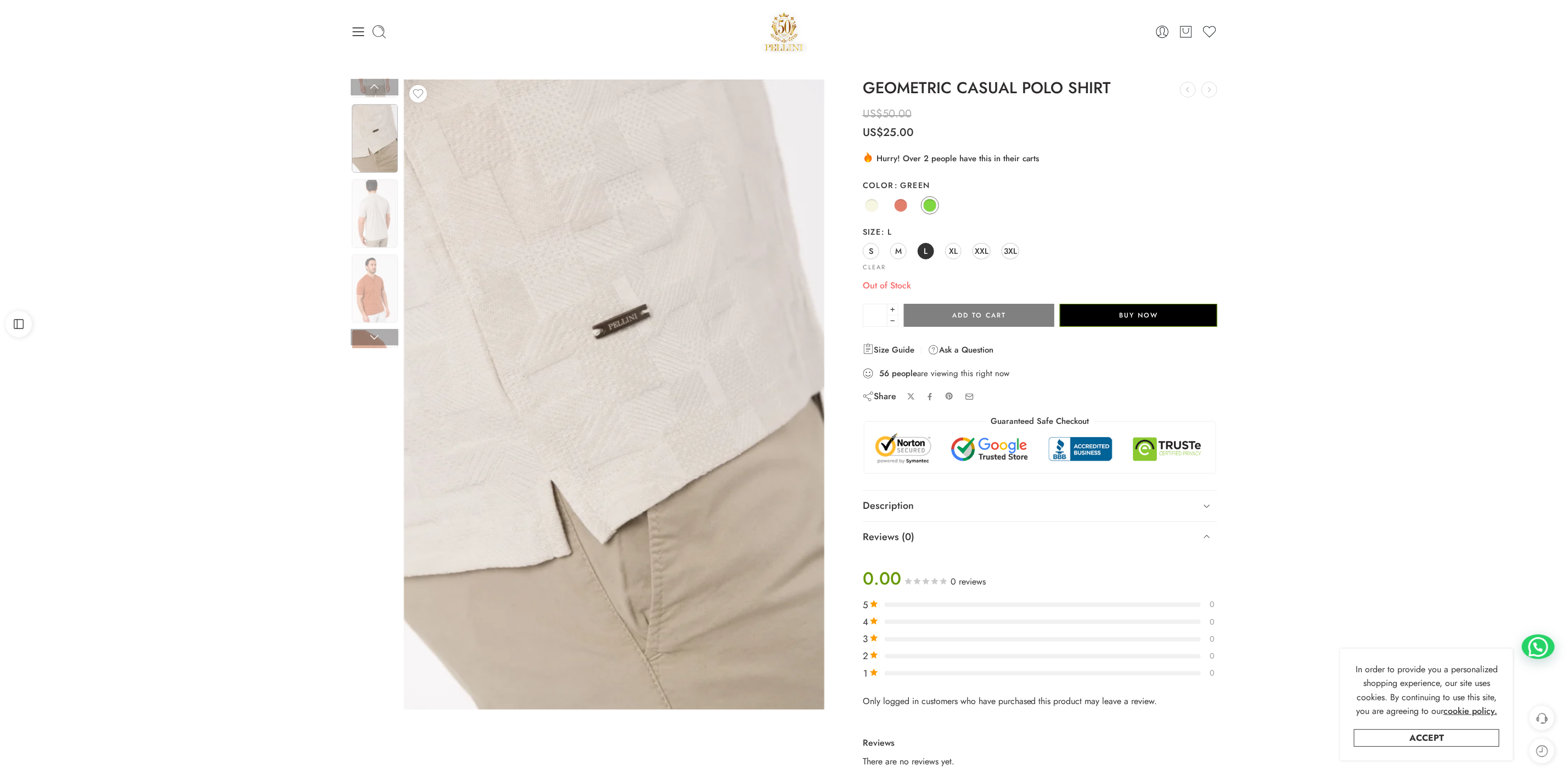
click at [367, 144] on img at bounding box center [374, 138] width 46 height 68
click at [368, 86] on link at bounding box center [375, 87] width 48 height 17
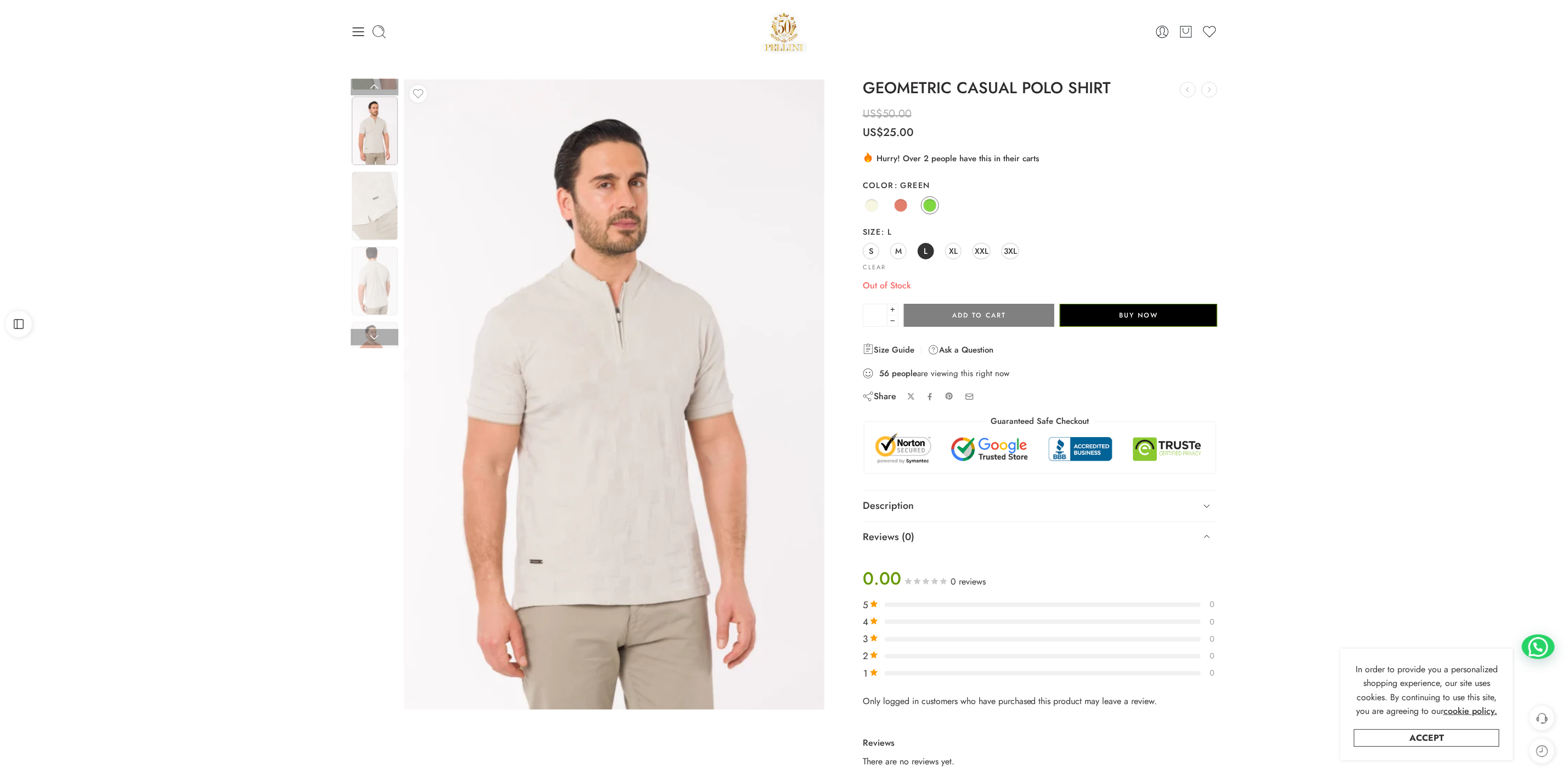
click at [363, 147] on img at bounding box center [374, 130] width 46 height 68
click at [372, 79] on link at bounding box center [375, 87] width 48 height 17
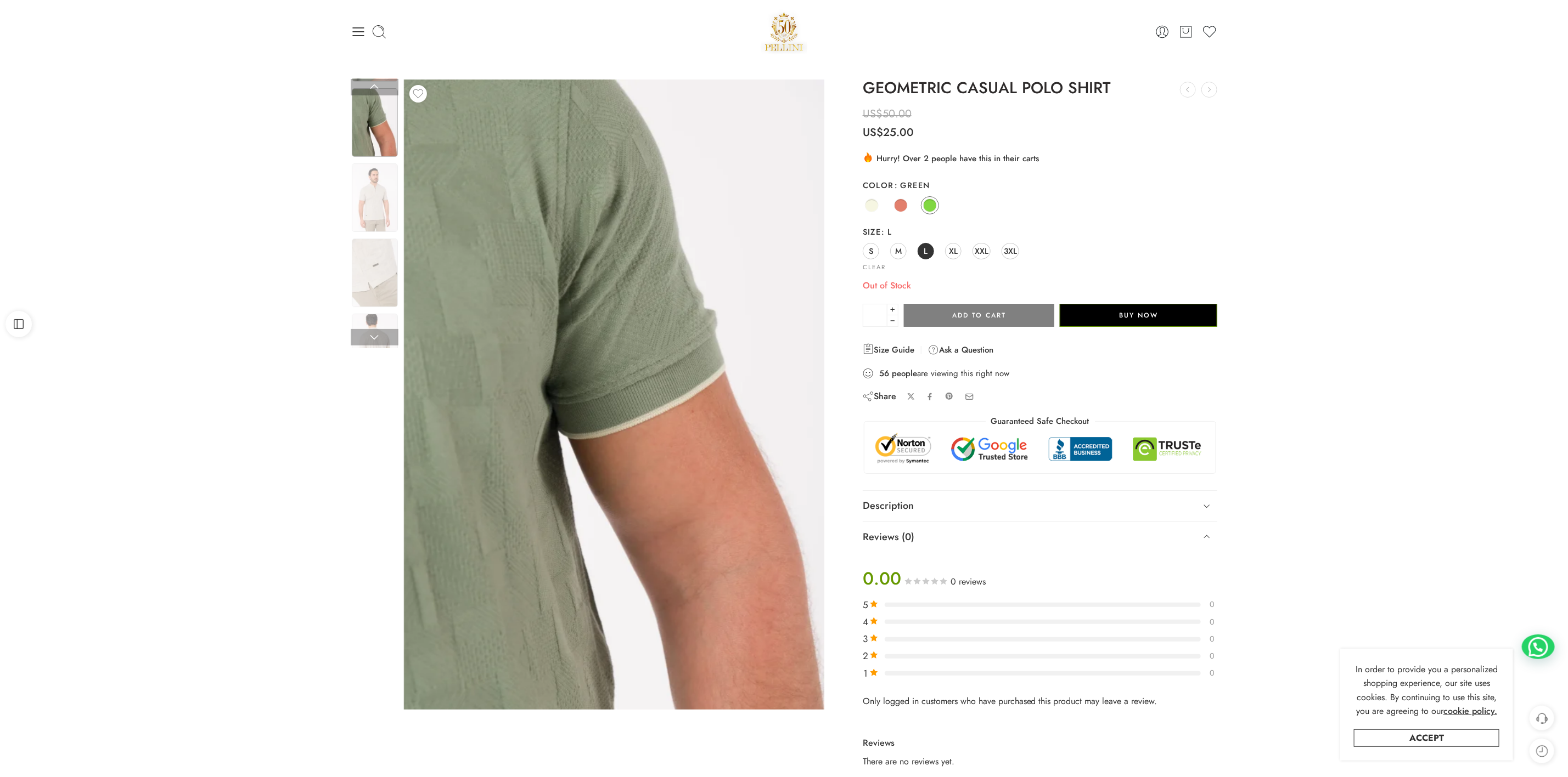
click at [383, 135] on img at bounding box center [374, 122] width 46 height 68
click at [374, 87] on link at bounding box center [375, 87] width 48 height 17
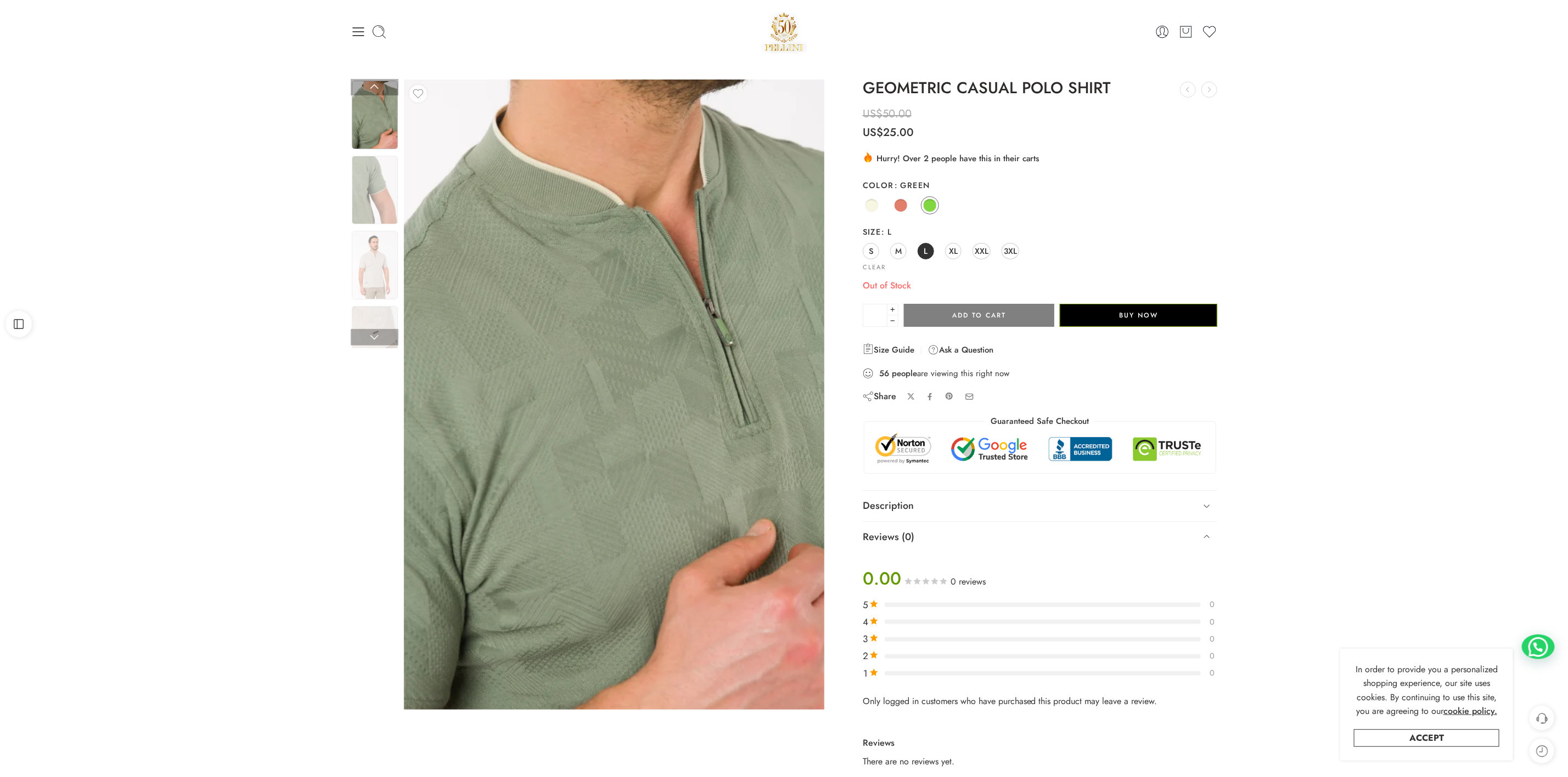
click at [361, 140] on img at bounding box center [374, 114] width 46 height 68
click at [369, 84] on link at bounding box center [375, 87] width 48 height 17
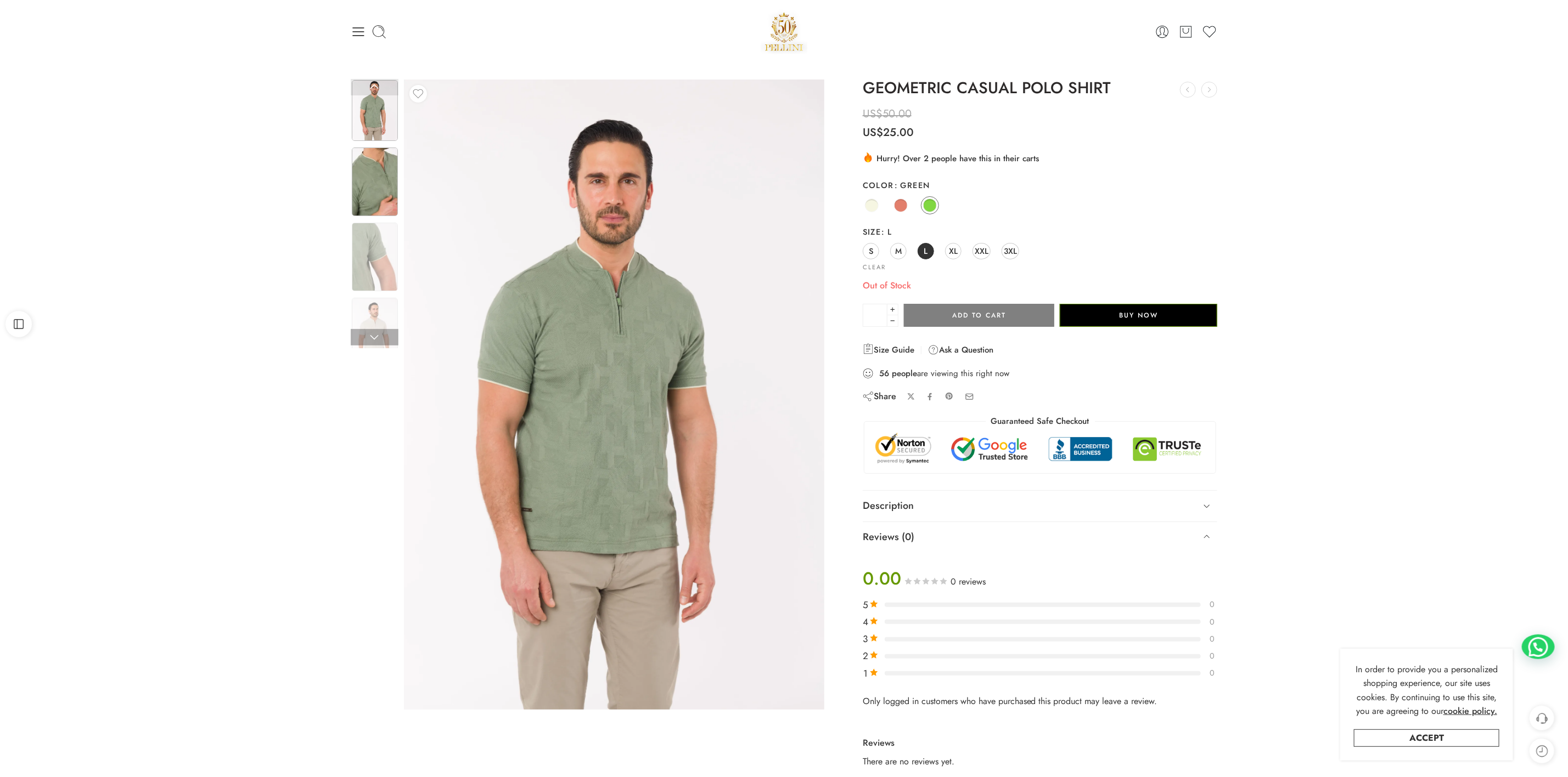
click at [359, 175] on img at bounding box center [374, 181] width 46 height 68
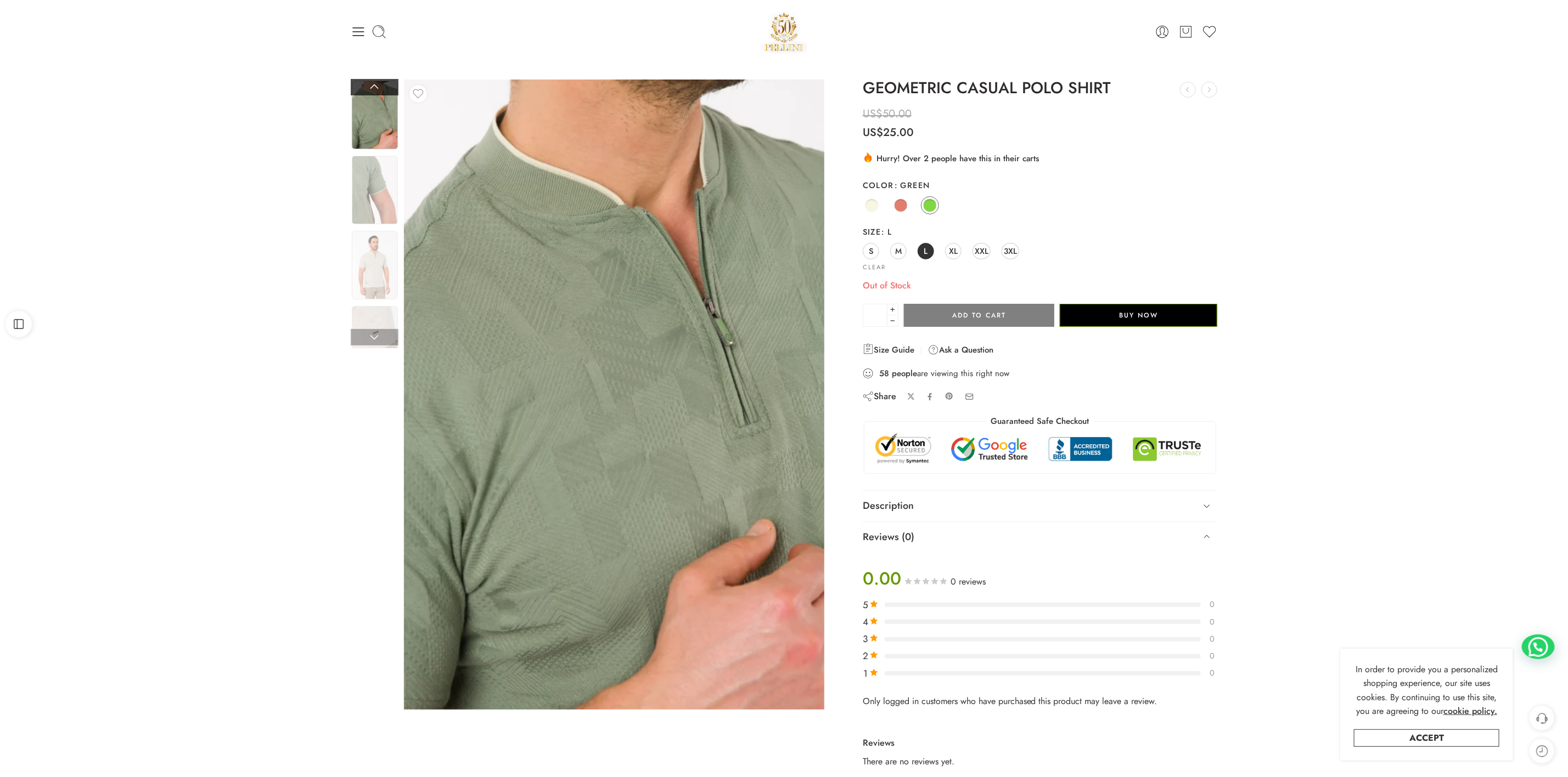
click at [375, 95] on link at bounding box center [375, 87] width 48 height 17
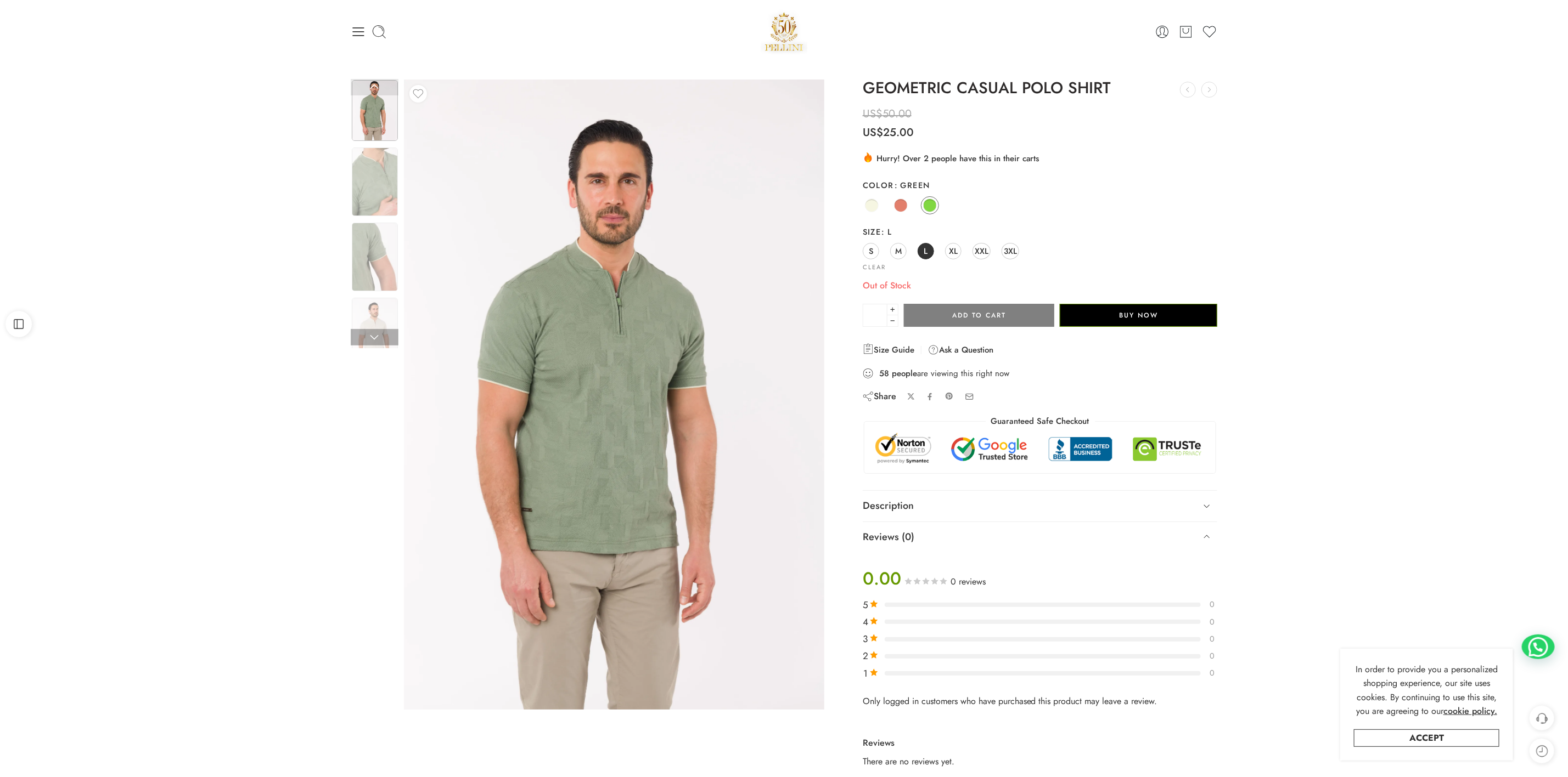
click at [371, 125] on img at bounding box center [374, 110] width 46 height 61
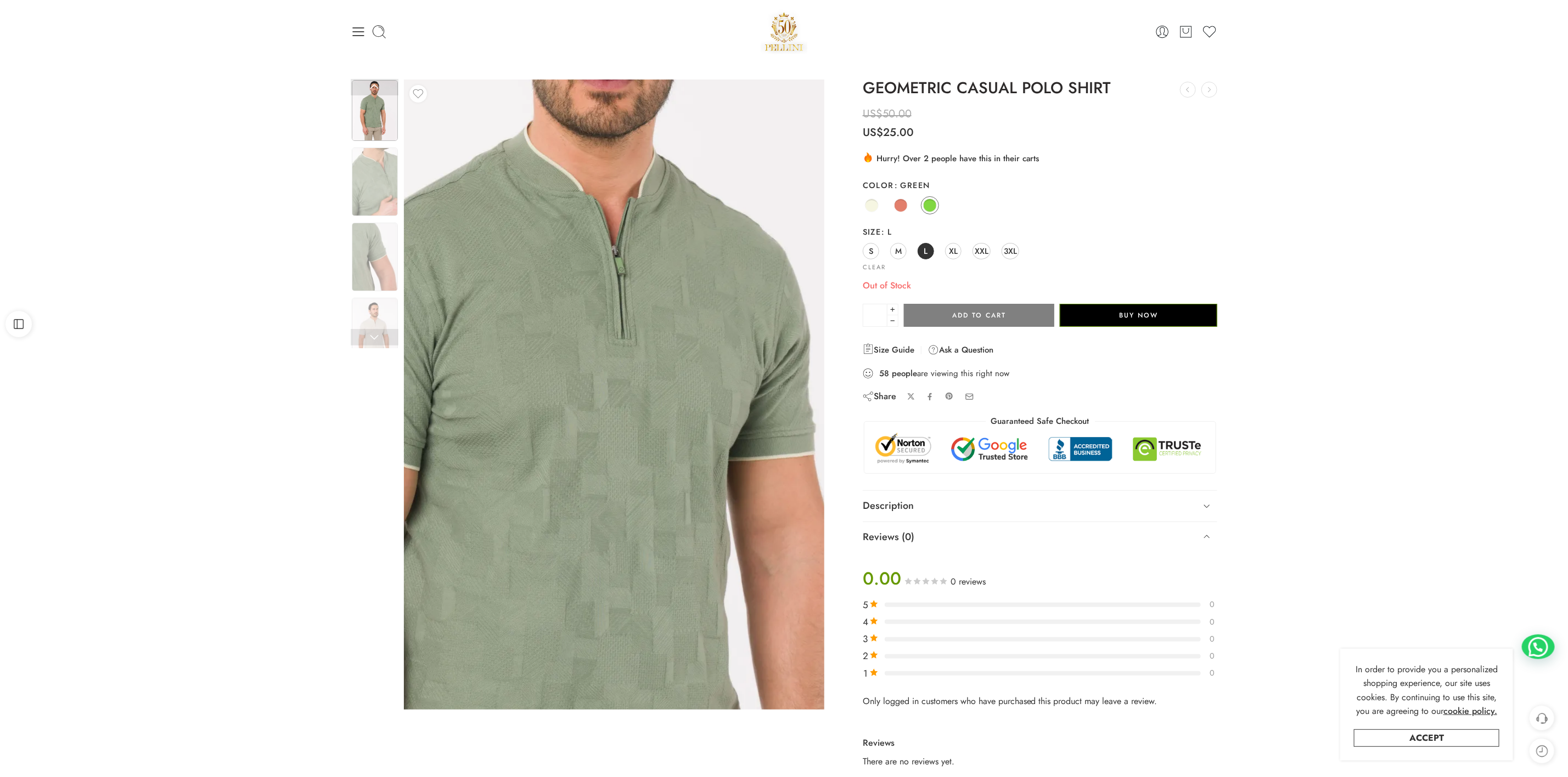
click at [618, 331] on img at bounding box center [609, 473] width 937 height 1404
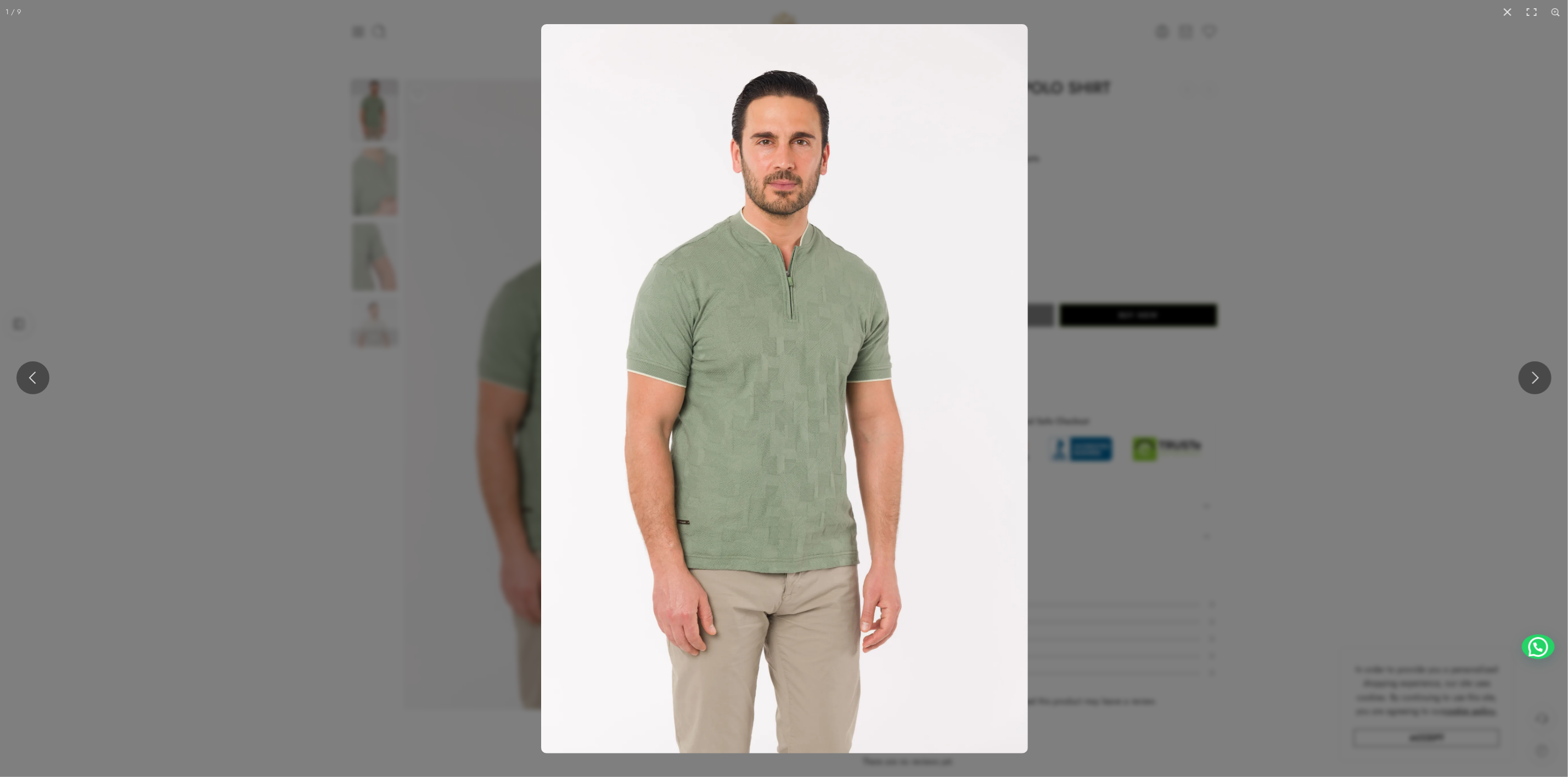
click at [825, 474] on img at bounding box center [785, 388] width 487 height 730
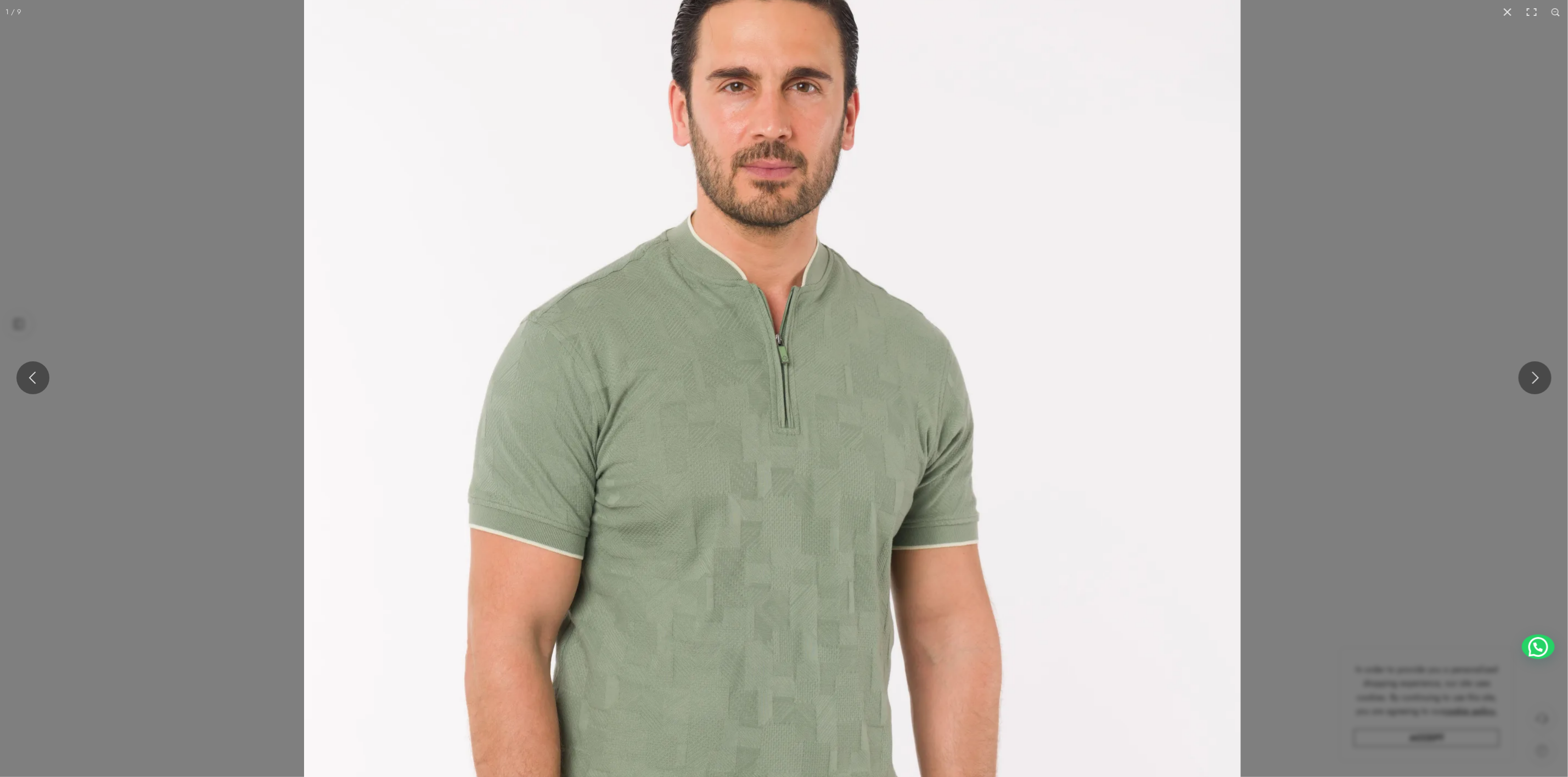
click at [745, 542] on img at bounding box center [772, 561] width 937 height 1404
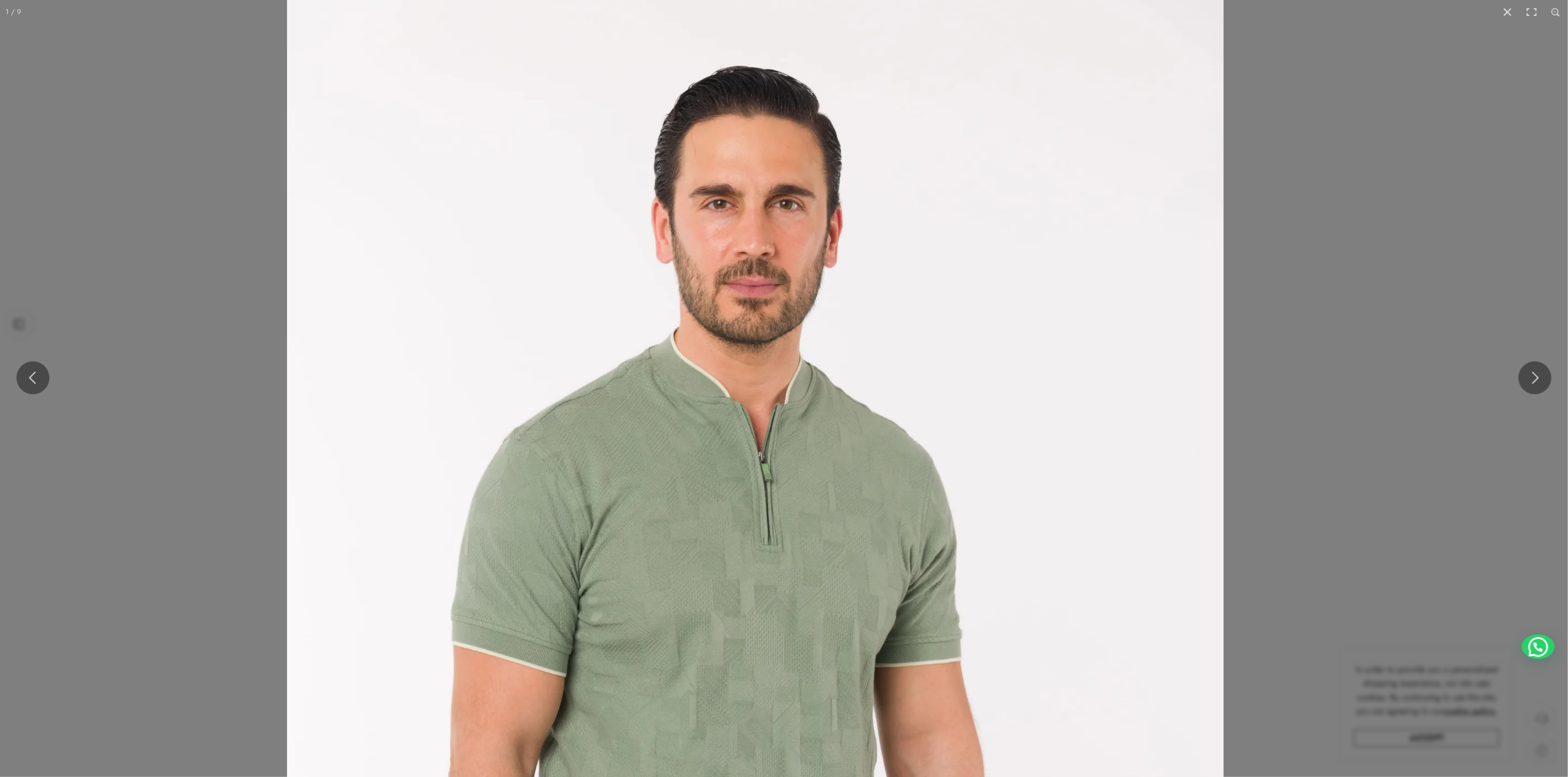
click at [664, 545] on img at bounding box center [755, 679] width 937 height 1404
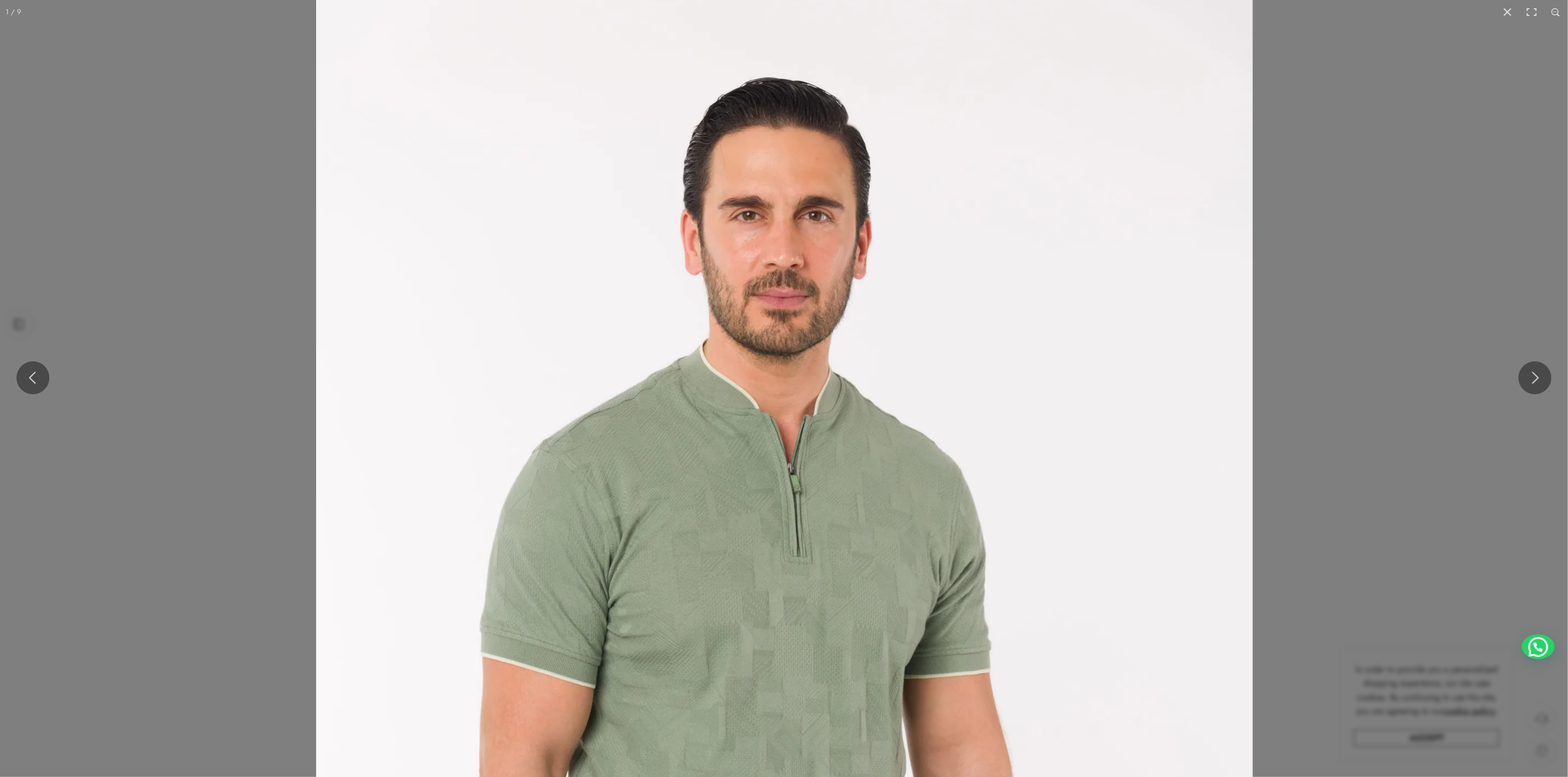
click at [825, 512] on img at bounding box center [785, 691] width 937 height 1404
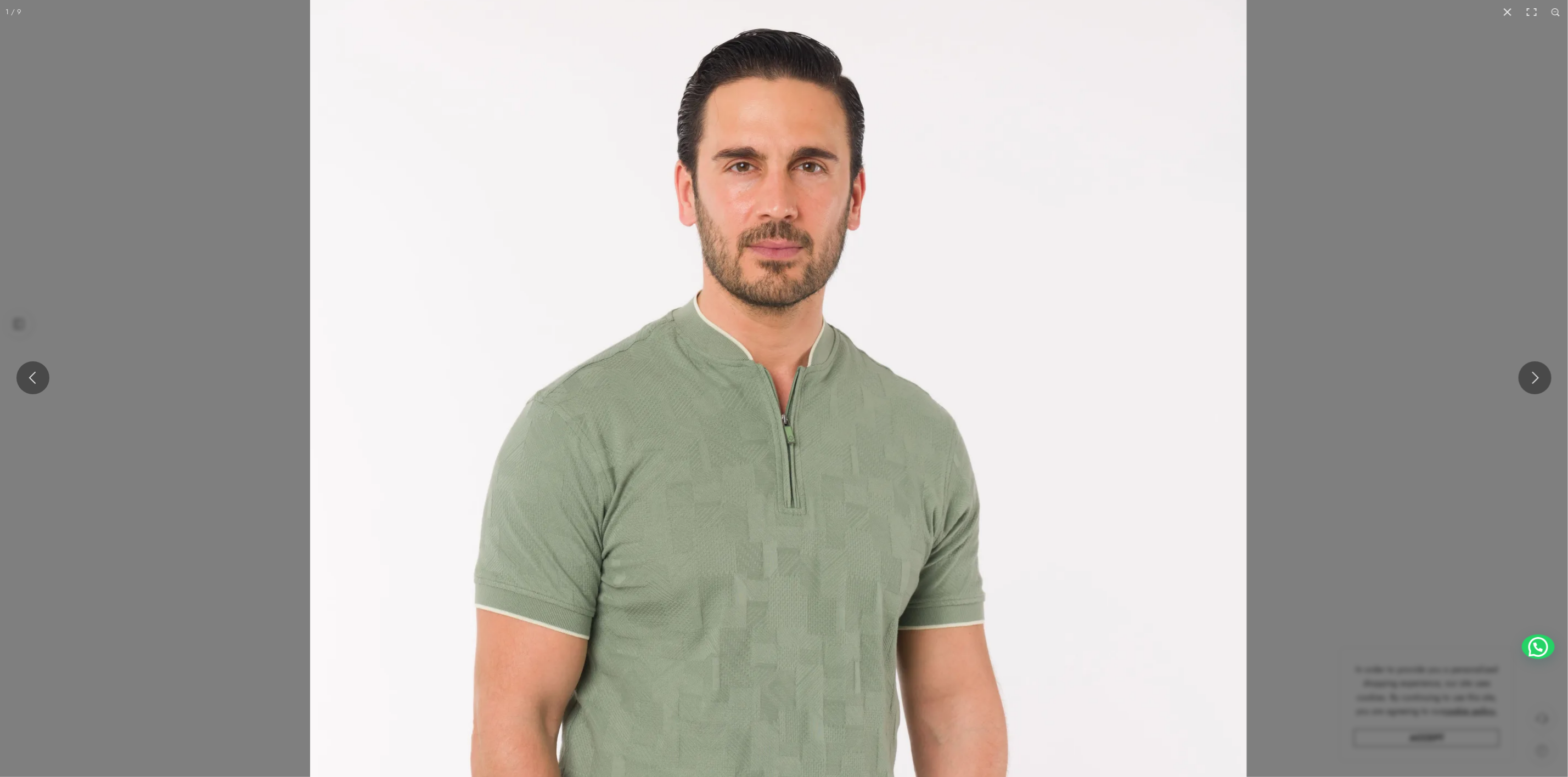
click at [802, 481] on img at bounding box center [778, 642] width 937 height 1404
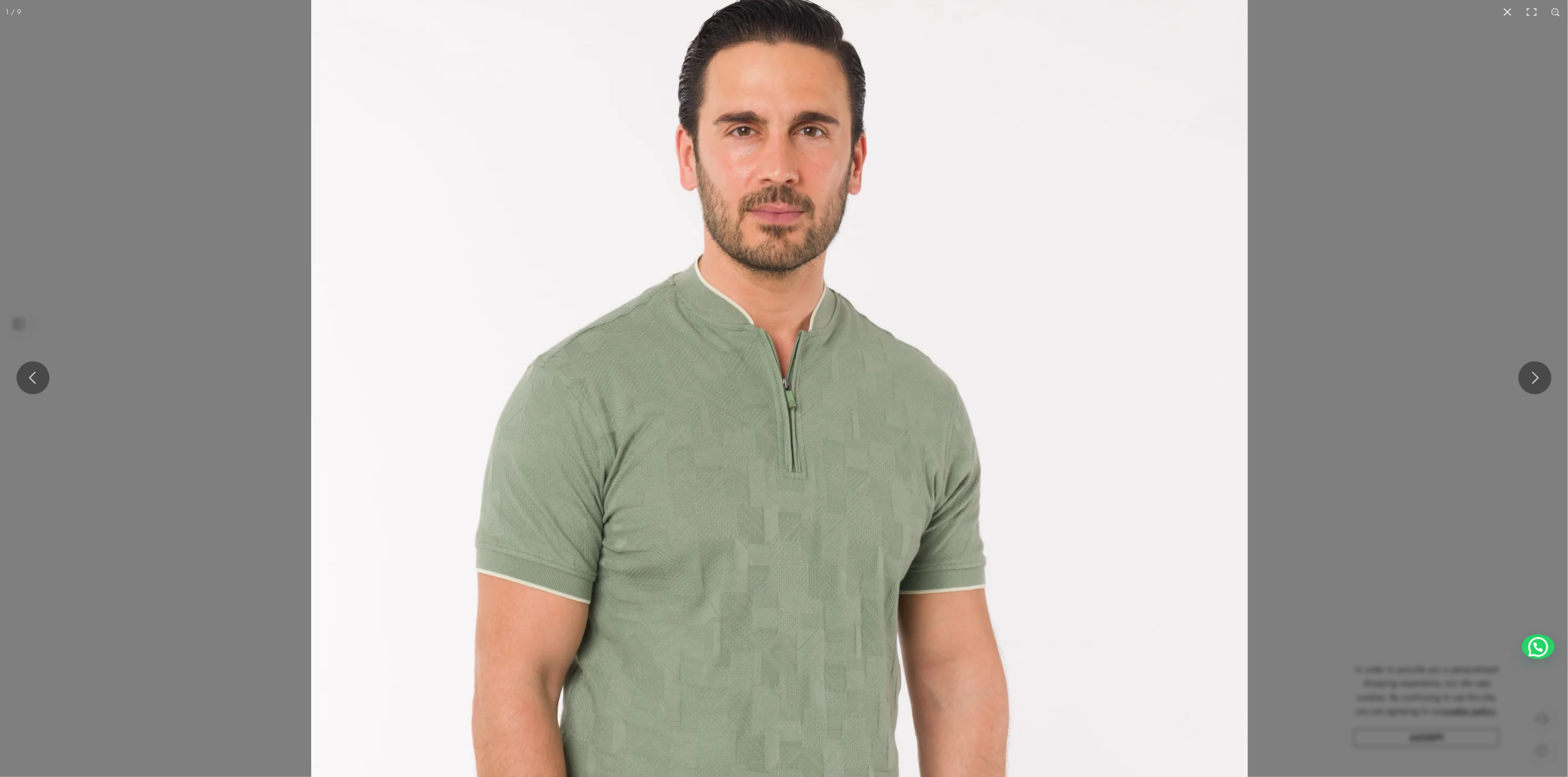
click at [928, 481] on img at bounding box center [779, 606] width 937 height 1404
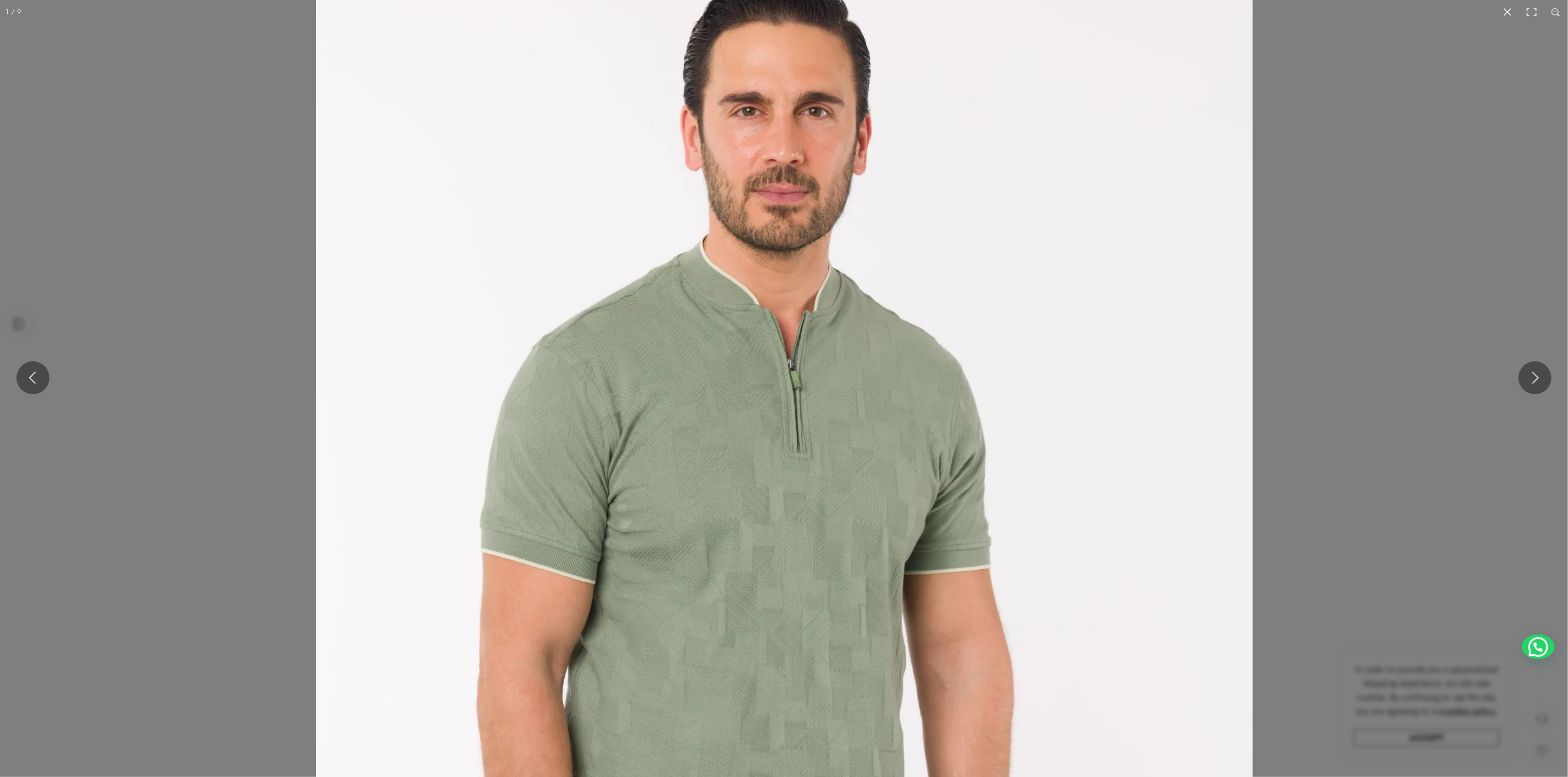
click at [877, 438] on img at bounding box center [785, 586] width 937 height 1404
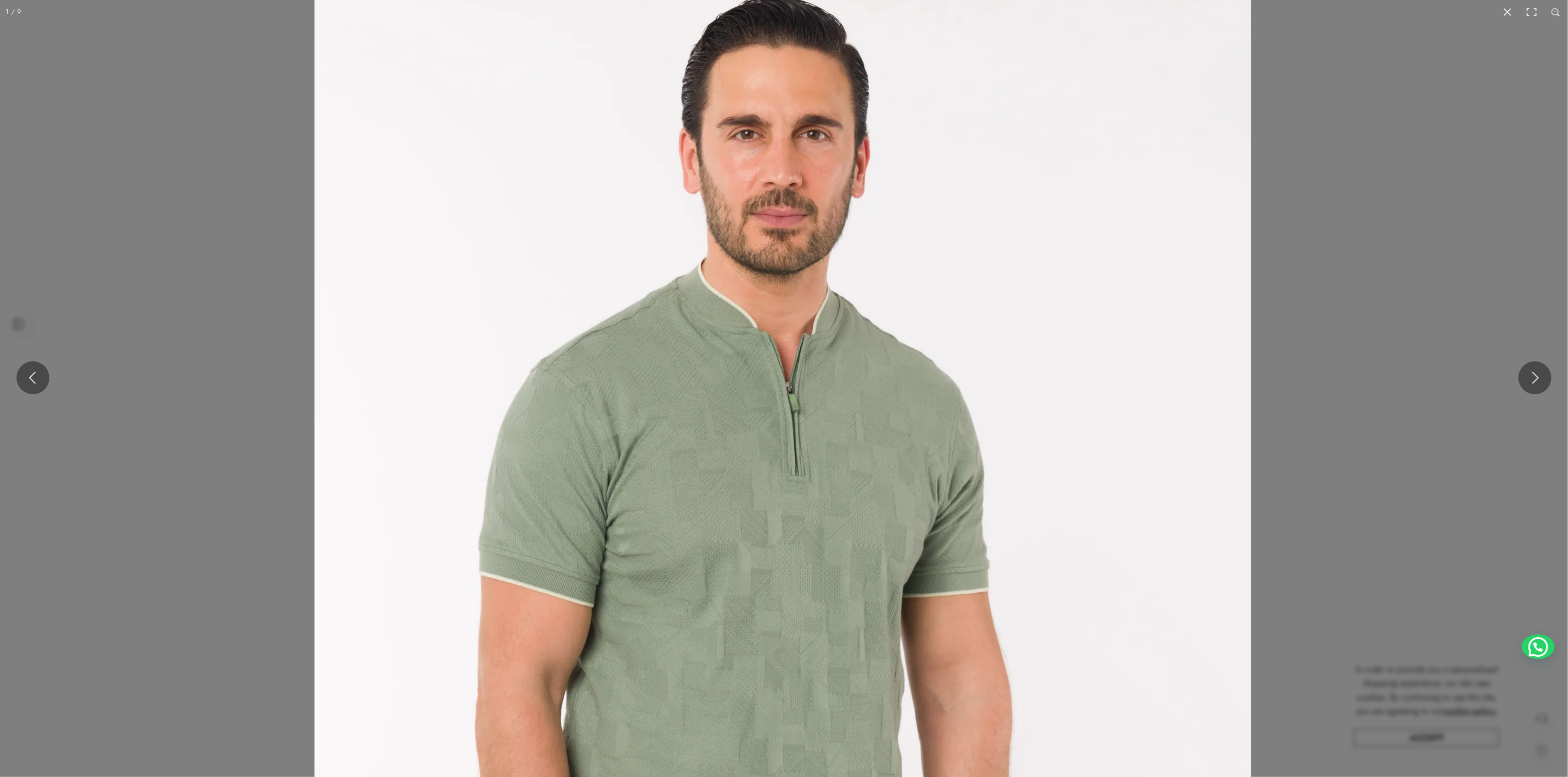
click at [827, 542] on img at bounding box center [782, 609] width 937 height 1404
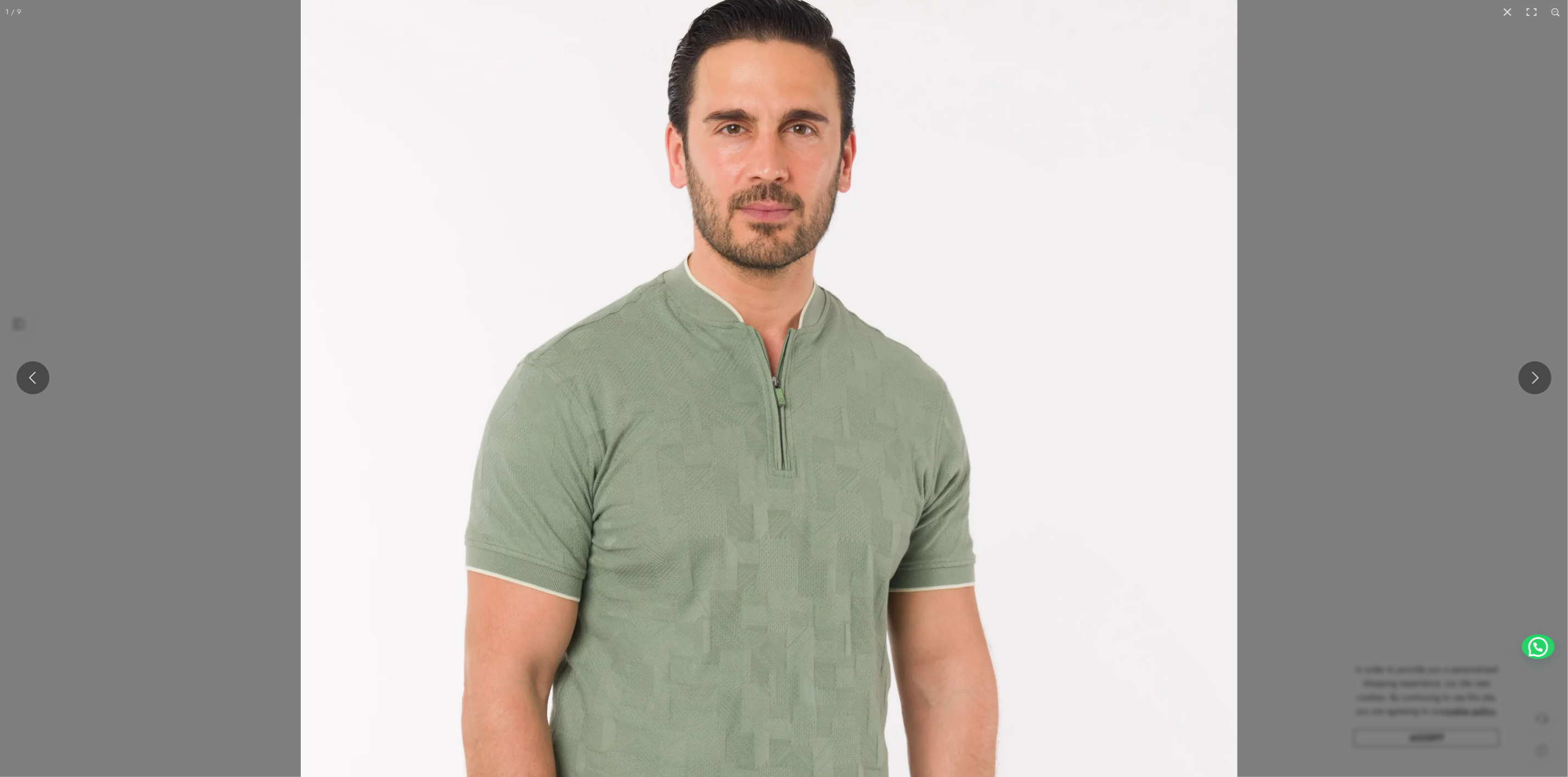
click at [861, 452] on img at bounding box center [769, 603] width 937 height 1404
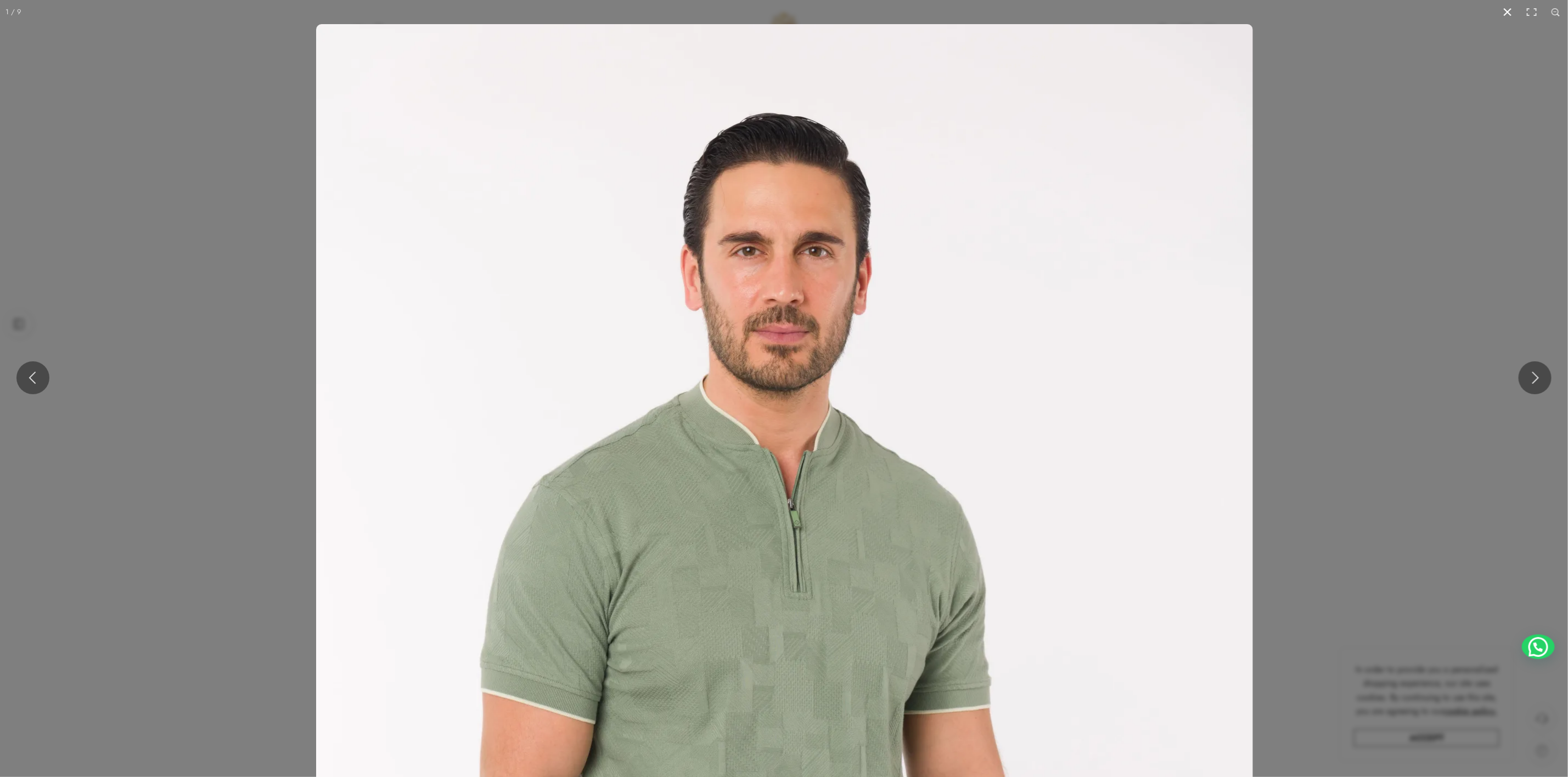
click at [1509, 12] on button at bounding box center [1507, 12] width 24 height 24
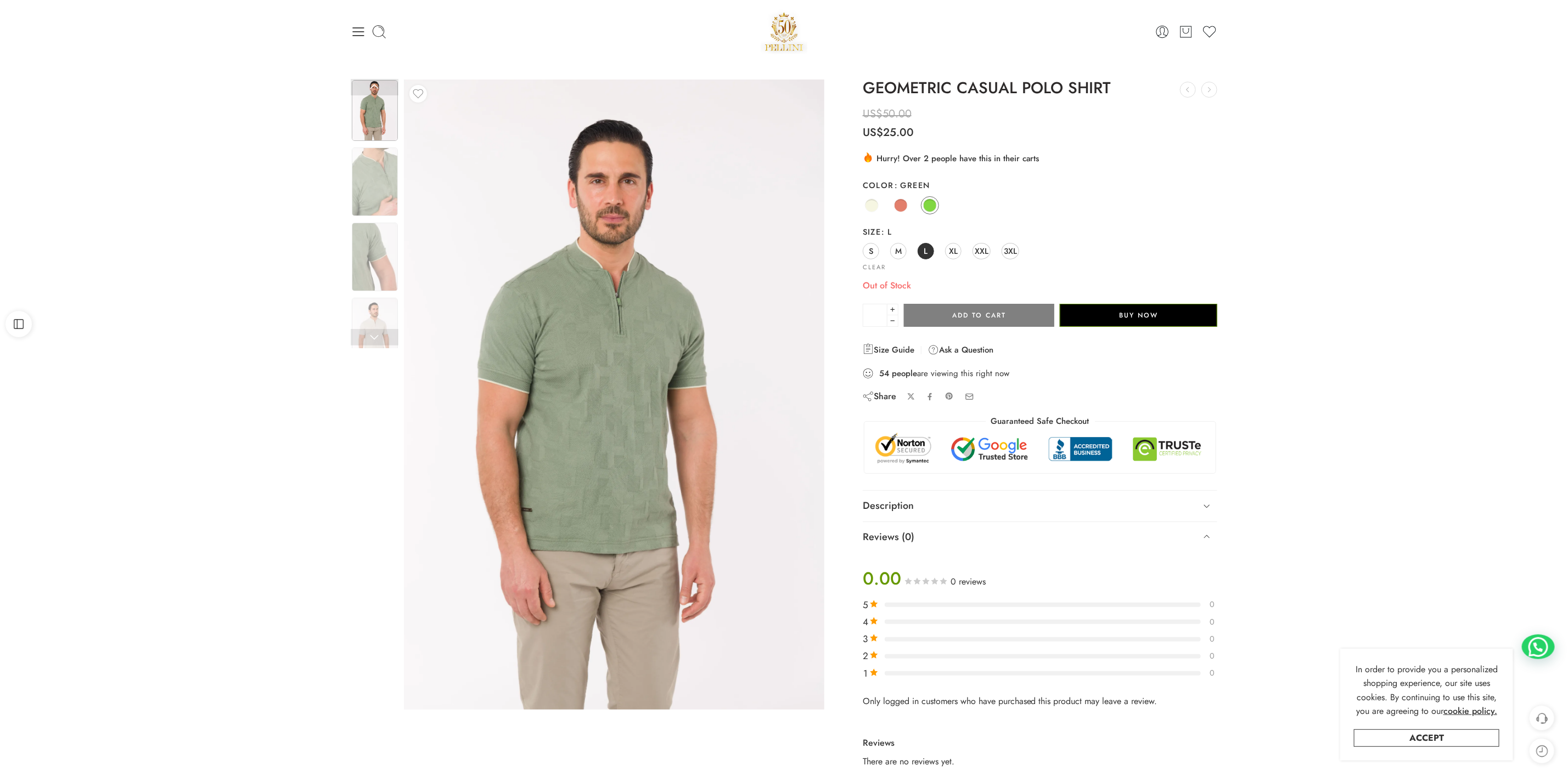
click at [349, 188] on div "Previous Loading image Next" at bounding box center [590, 398] width 490 height 636
click at [361, 185] on img at bounding box center [374, 181] width 46 height 68
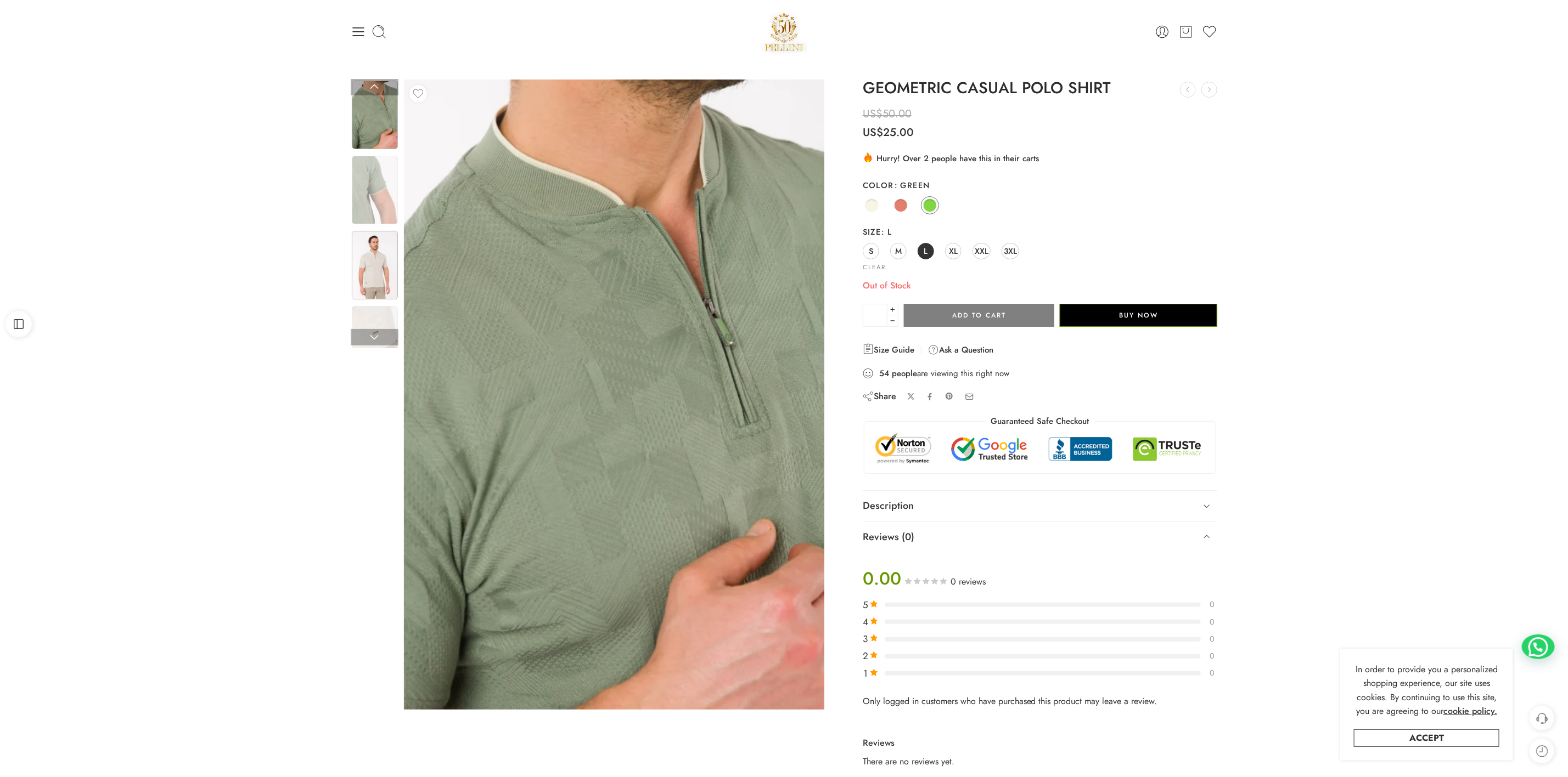
click at [368, 274] on img at bounding box center [374, 265] width 46 height 68
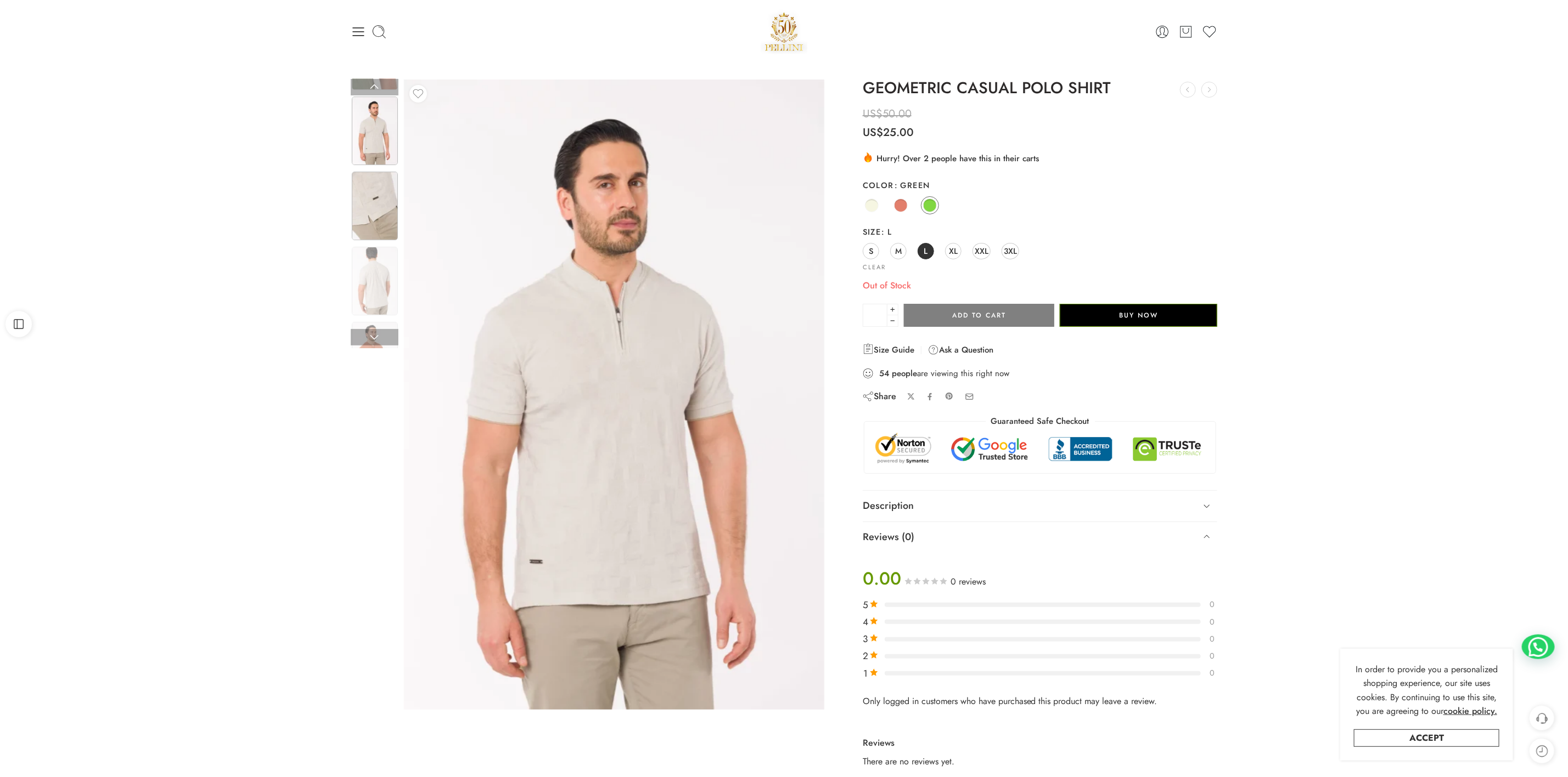
click at [364, 198] on img at bounding box center [374, 206] width 46 height 68
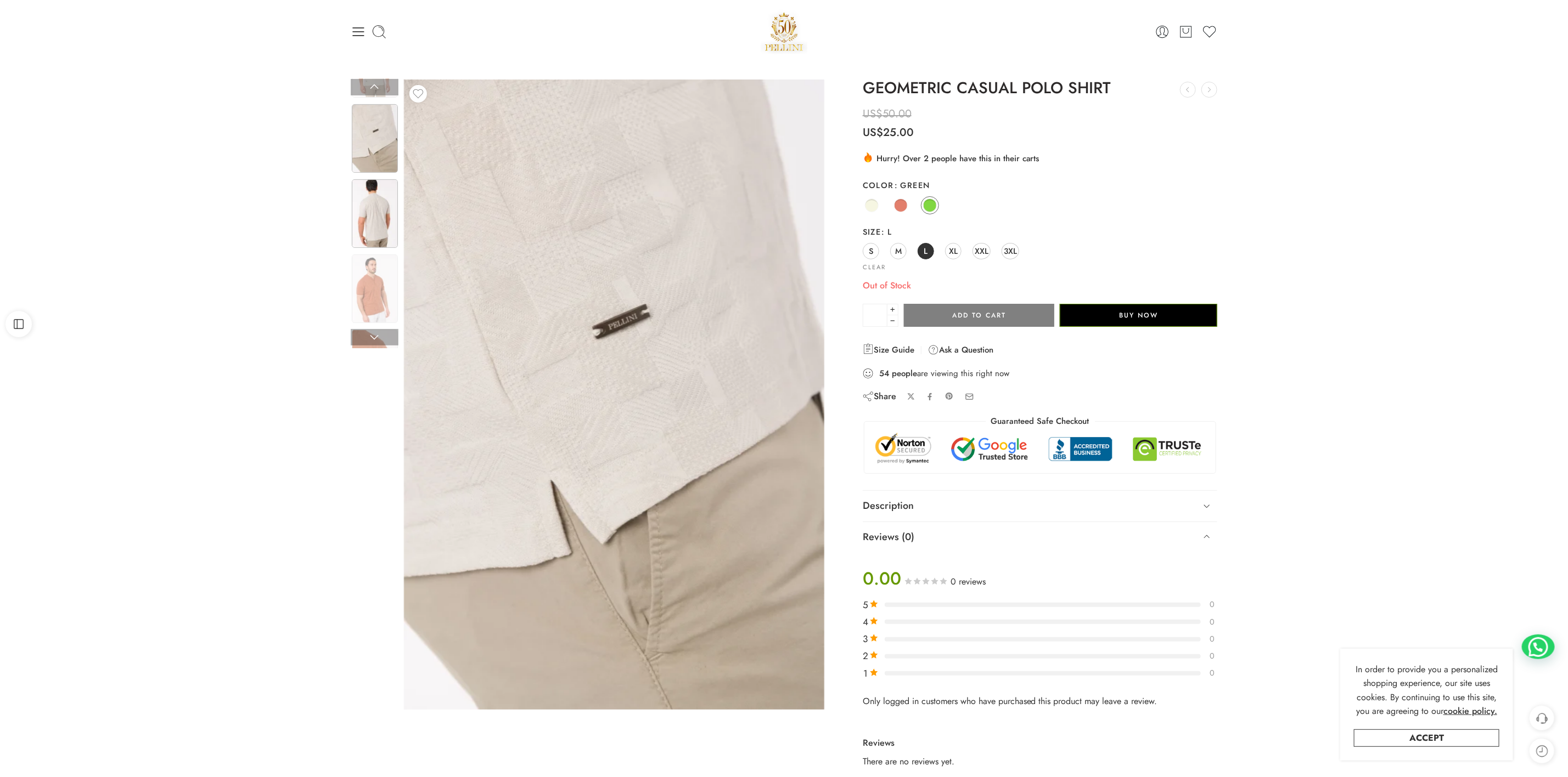
click at [377, 231] on img at bounding box center [374, 213] width 46 height 68
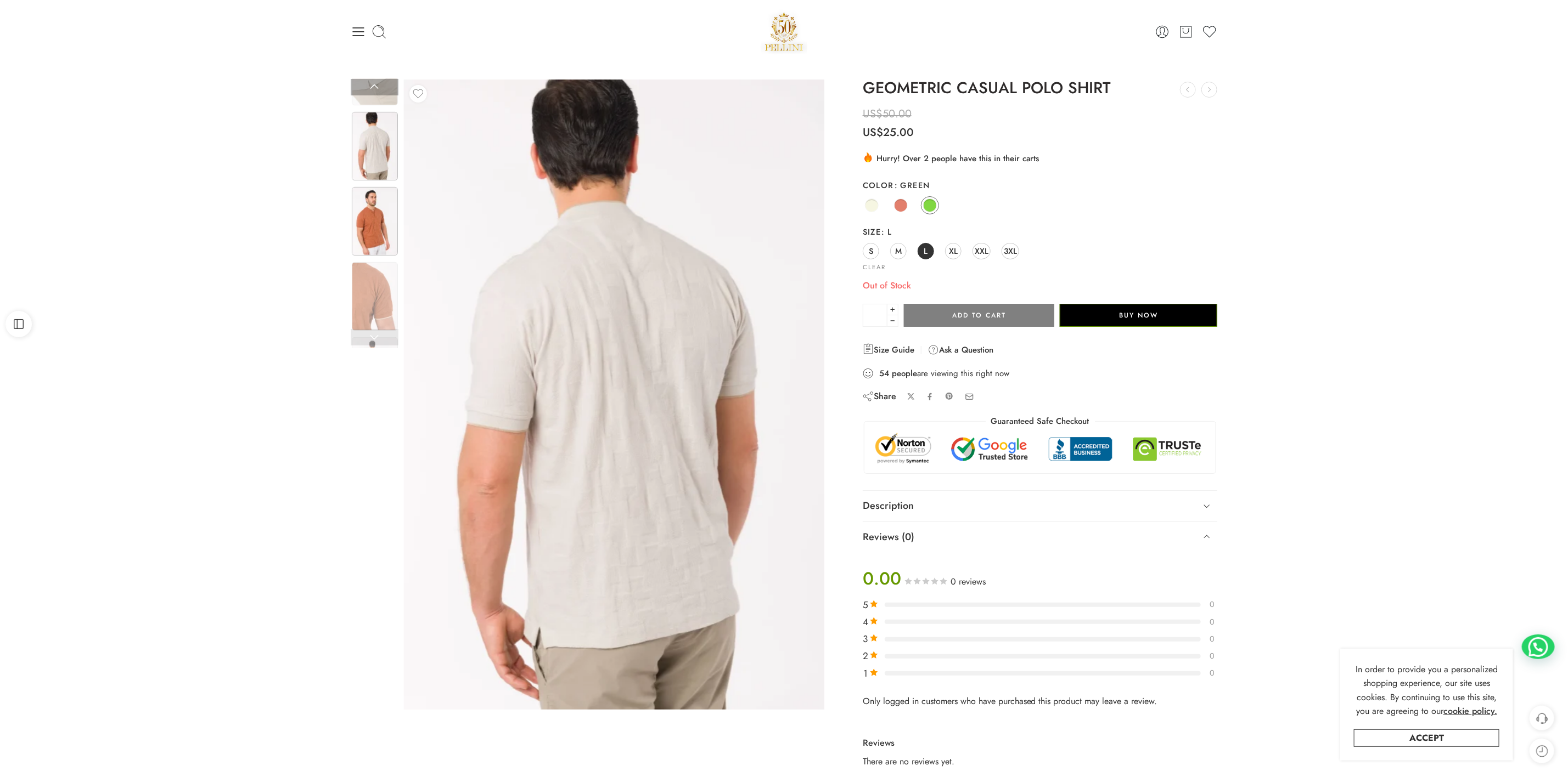
click at [383, 214] on img at bounding box center [374, 221] width 46 height 68
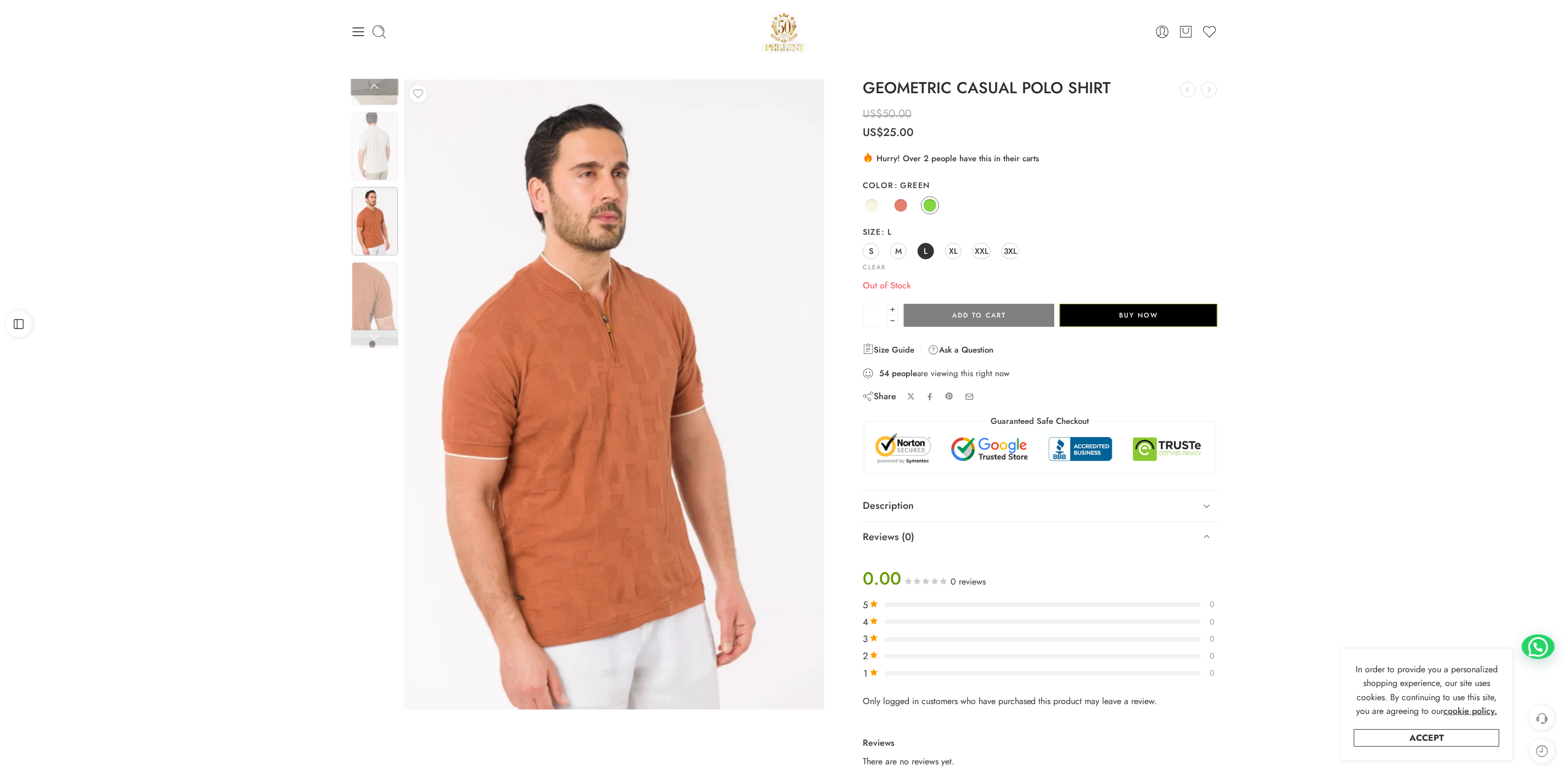
click at [380, 220] on img at bounding box center [374, 221] width 46 height 68
click at [371, 289] on img at bounding box center [374, 296] width 46 height 68
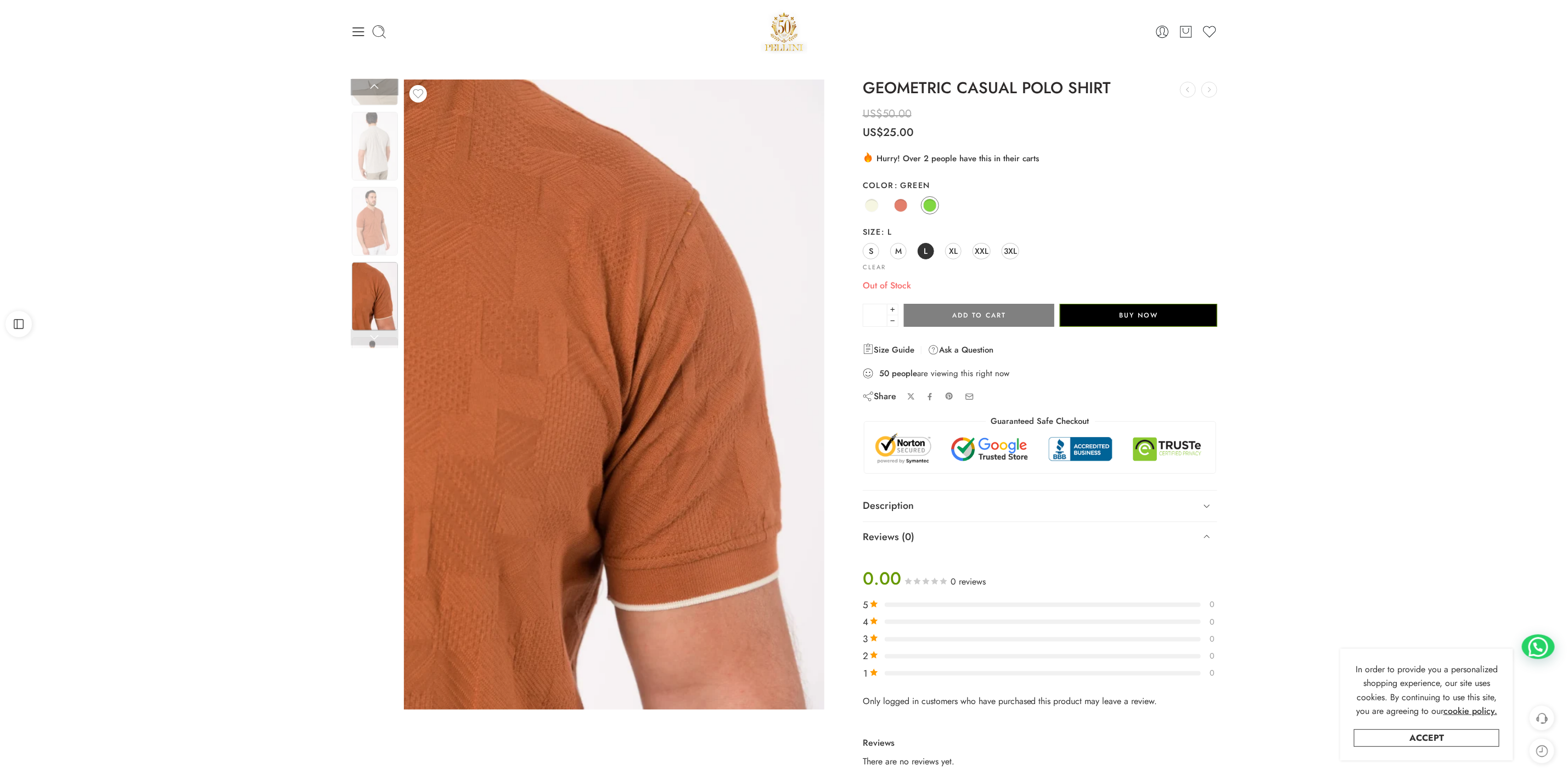
click at [371, 340] on link at bounding box center [375, 337] width 48 height 17
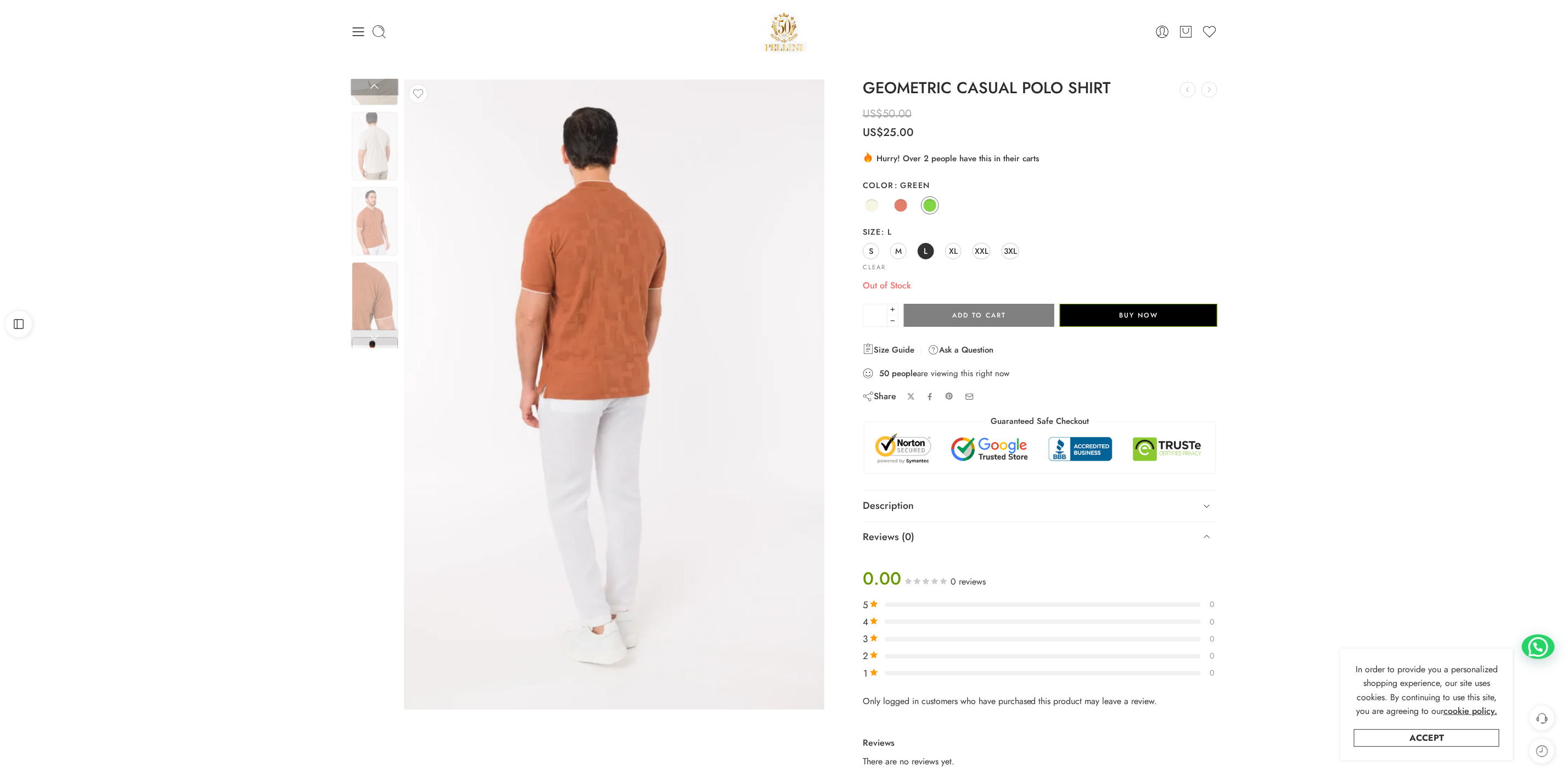
click at [371, 338] on link at bounding box center [375, 337] width 48 height 17
click at [372, 340] on link at bounding box center [375, 337] width 48 height 17
click at [373, 341] on link at bounding box center [375, 337] width 48 height 17
click at [379, 84] on link at bounding box center [375, 87] width 48 height 17
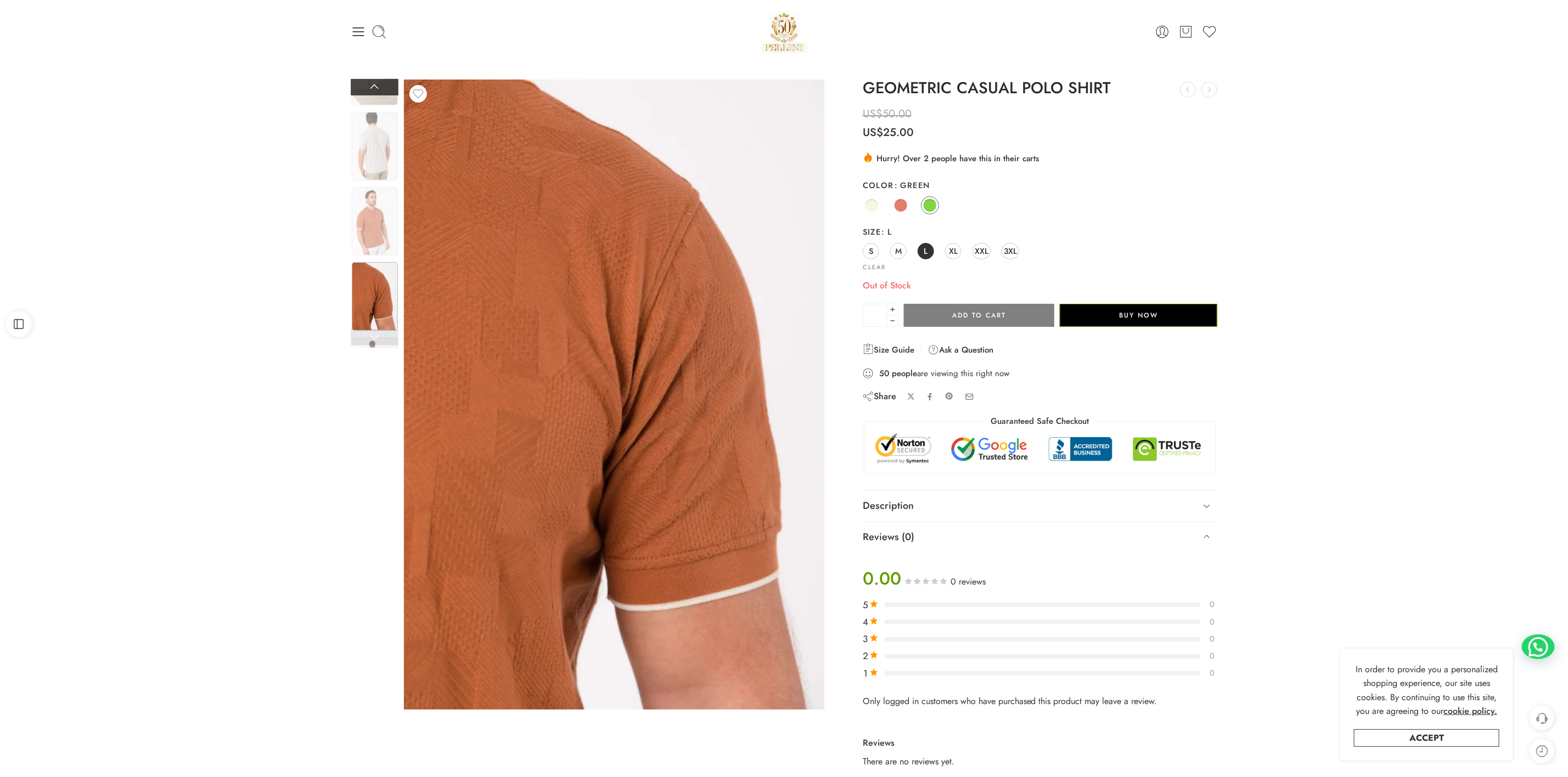
click at [379, 84] on link at bounding box center [375, 87] width 48 height 17
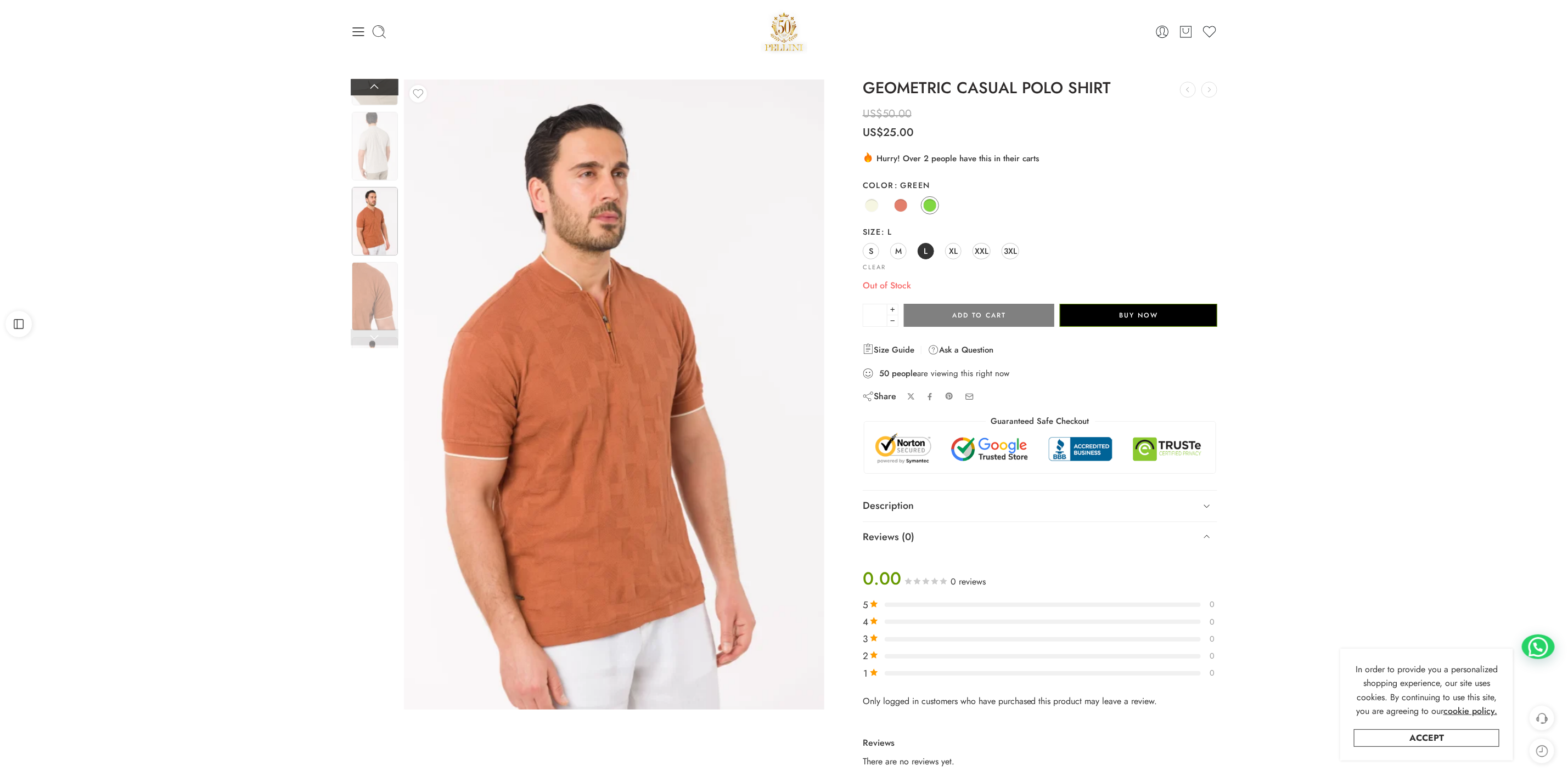
click at [379, 84] on link at bounding box center [375, 87] width 48 height 17
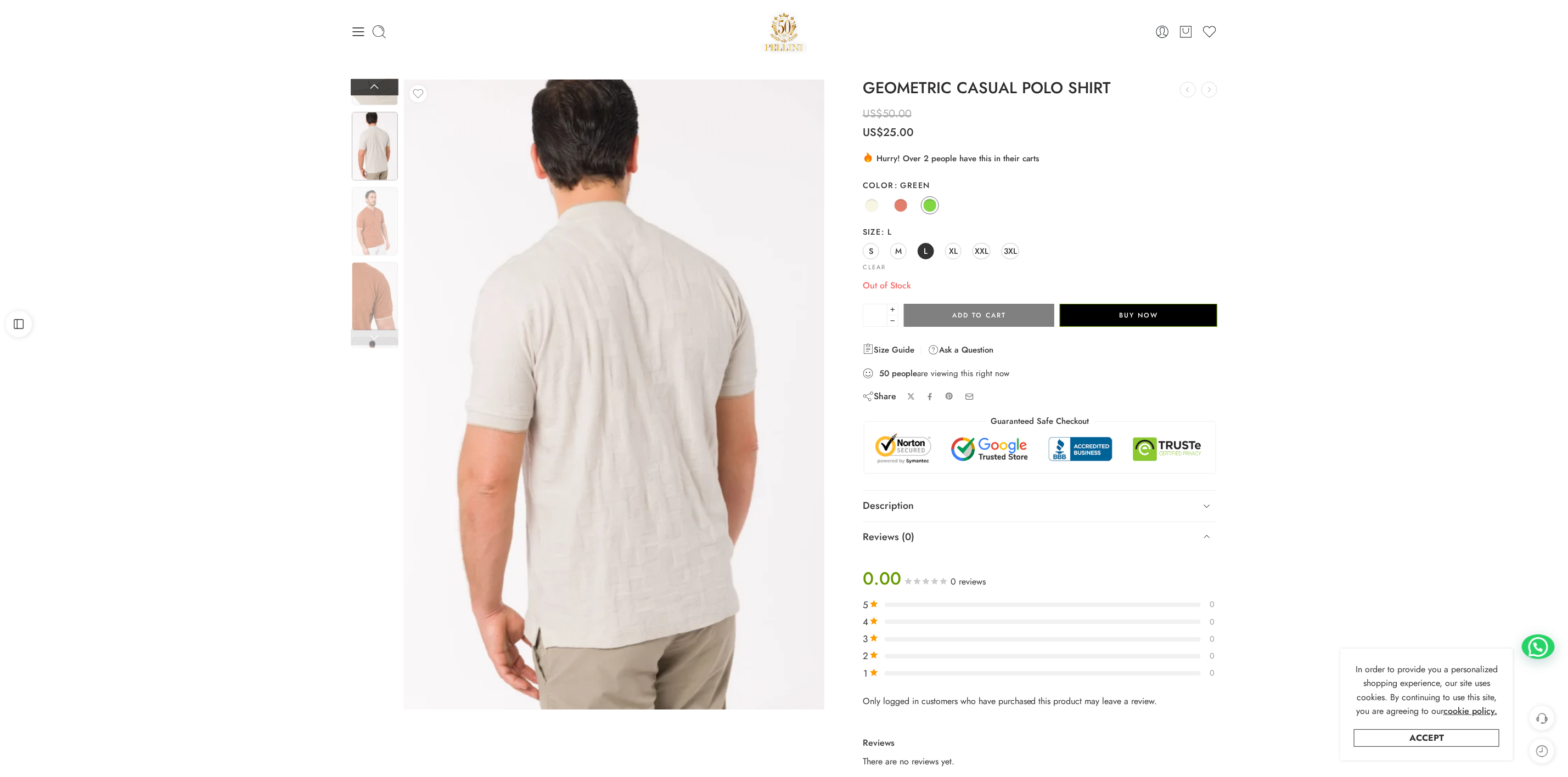
click at [376, 87] on link at bounding box center [375, 87] width 48 height 17
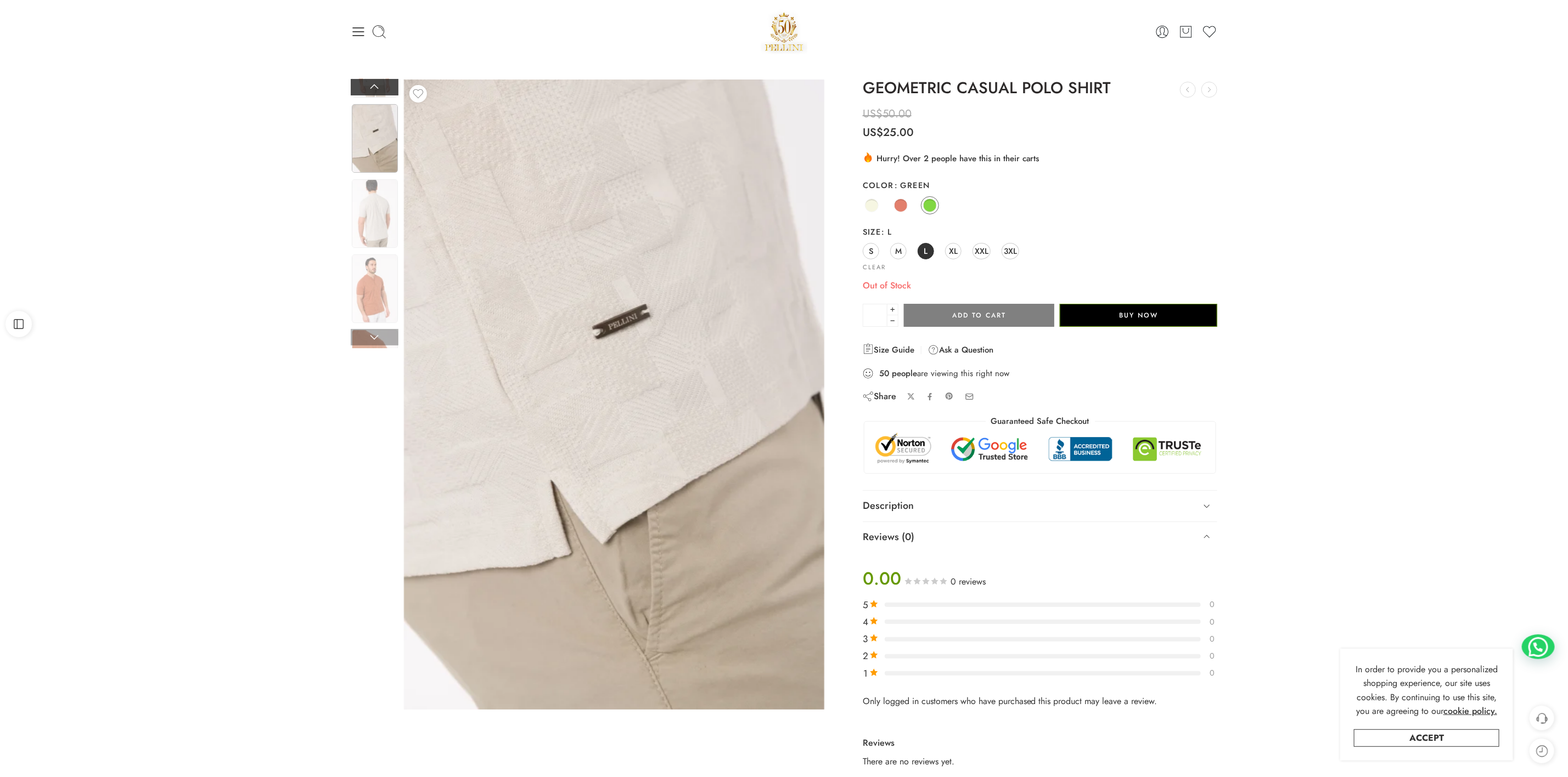
click at [376, 87] on link at bounding box center [375, 87] width 48 height 17
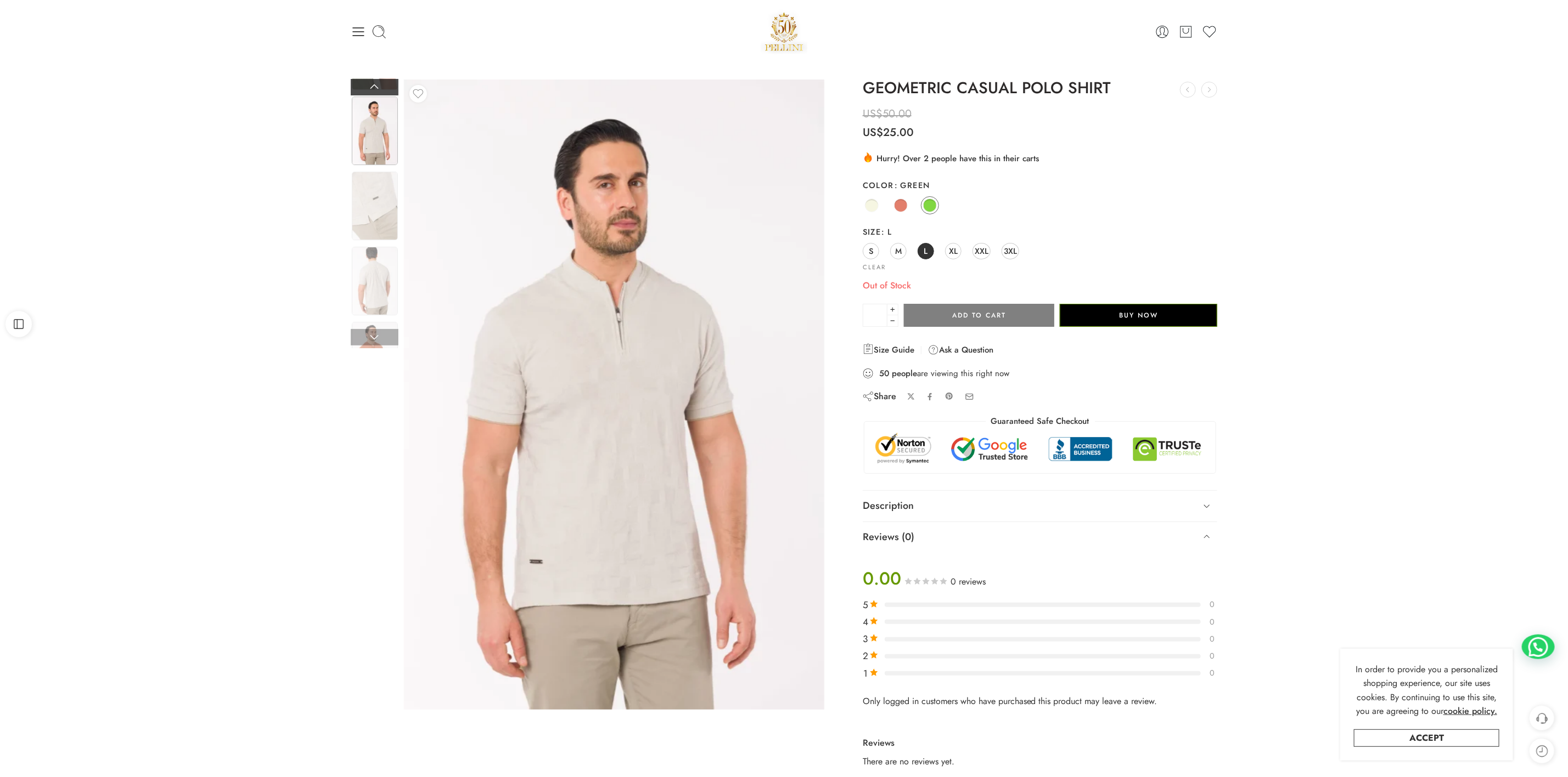
click at [366, 84] on link at bounding box center [375, 87] width 48 height 17
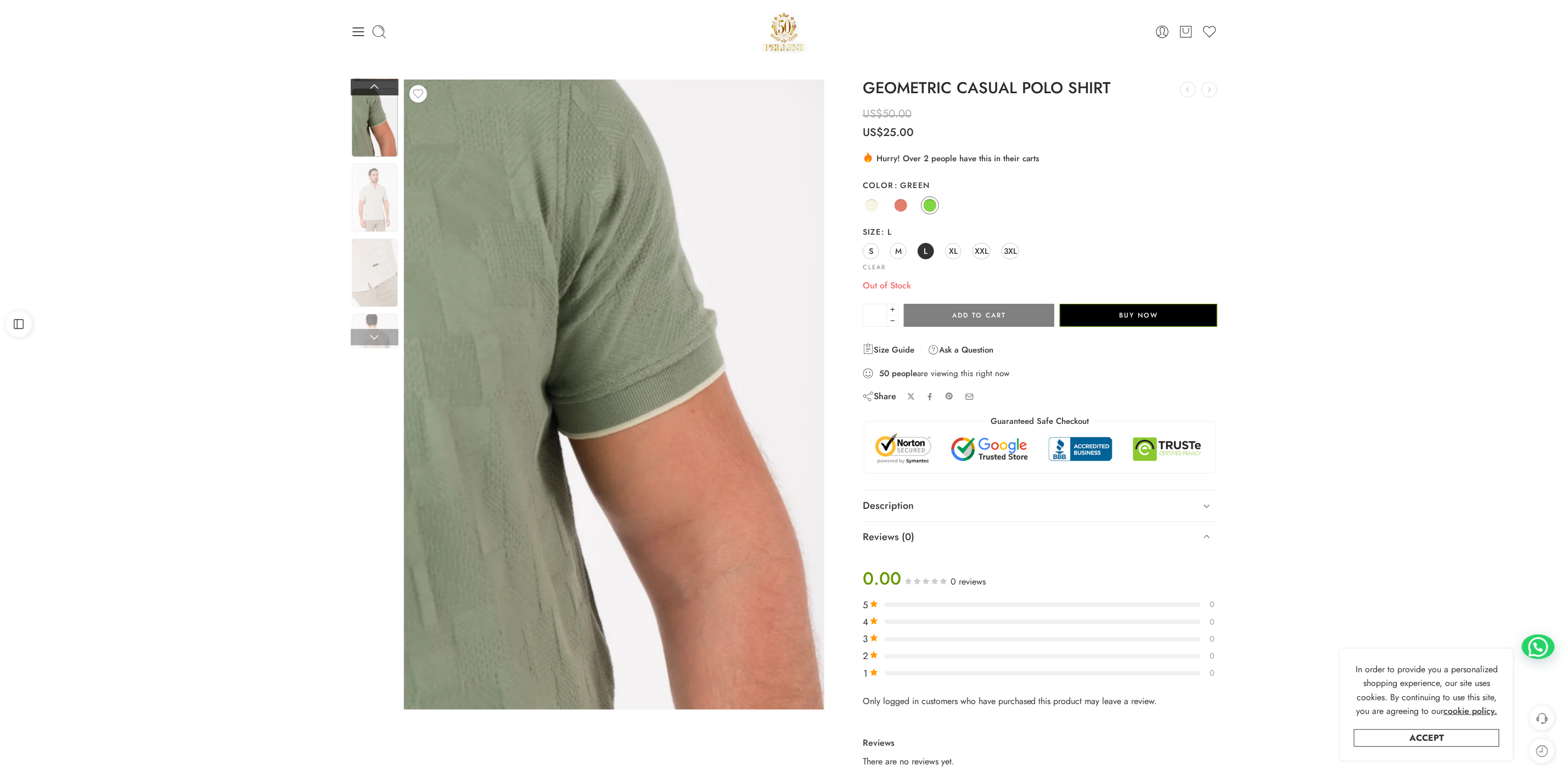
click at [366, 84] on link at bounding box center [375, 87] width 48 height 17
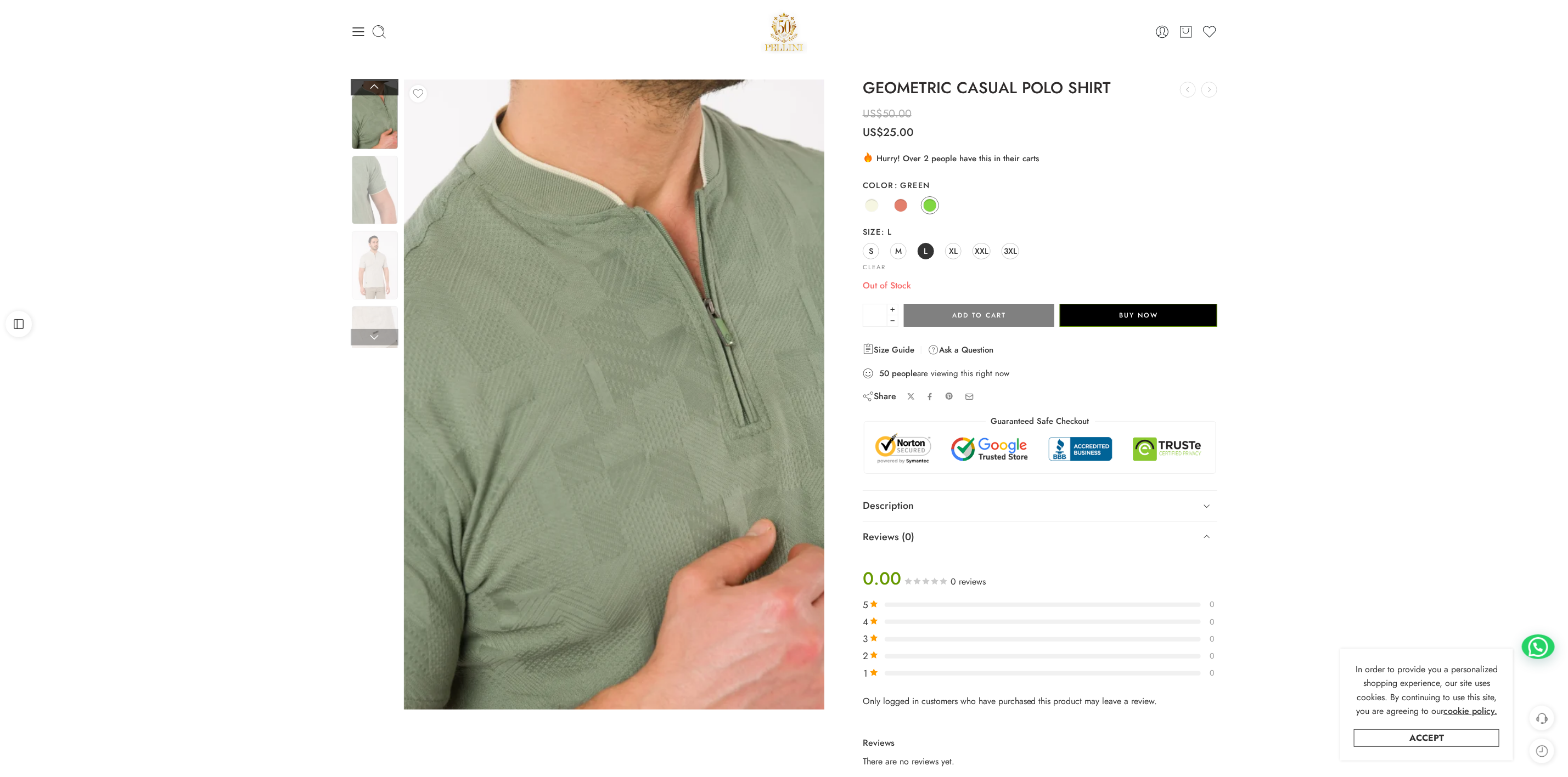
click at [366, 84] on link at bounding box center [375, 87] width 48 height 17
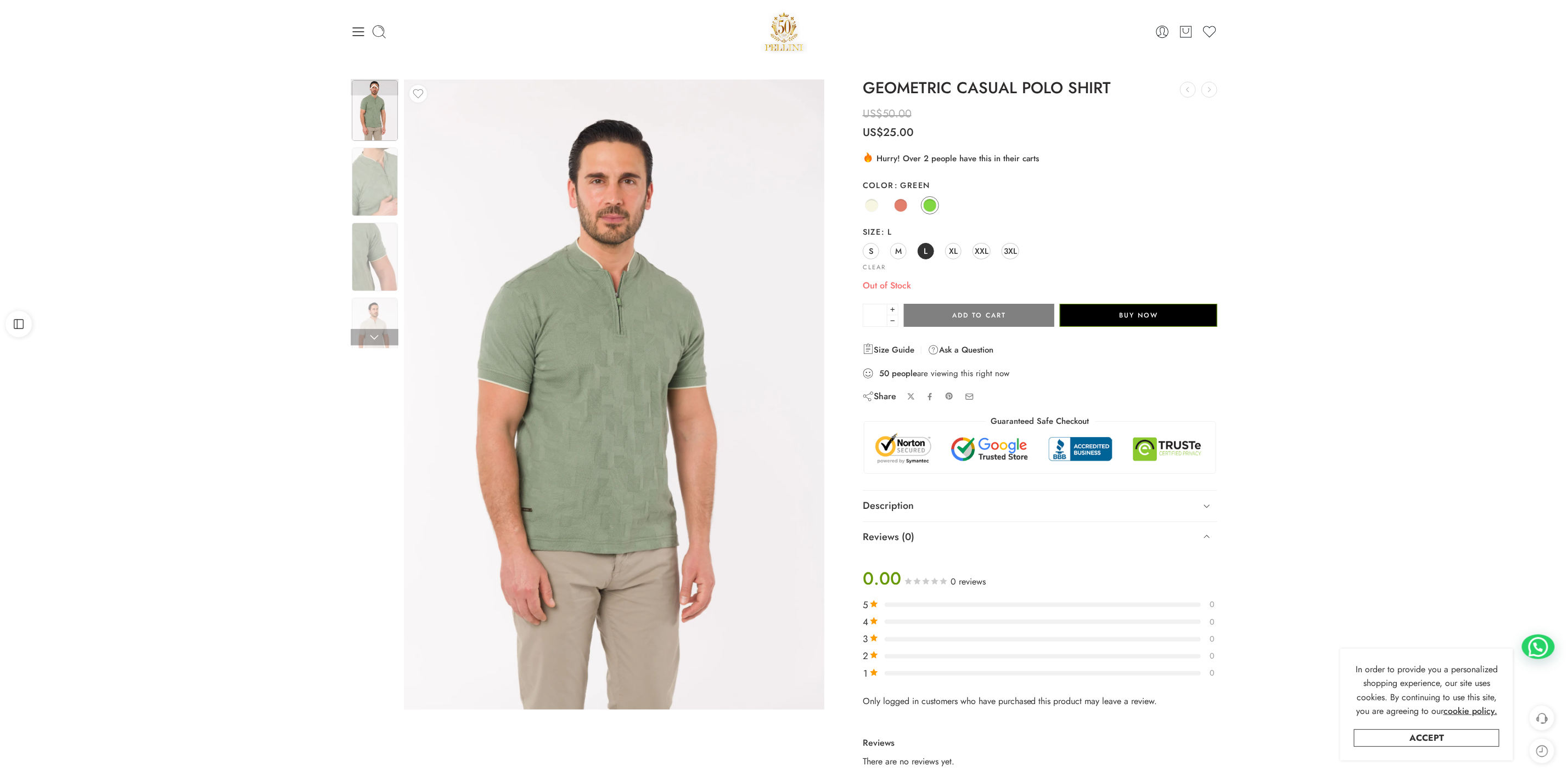
click at [366, 84] on link at bounding box center [375, 87] width 48 height 17
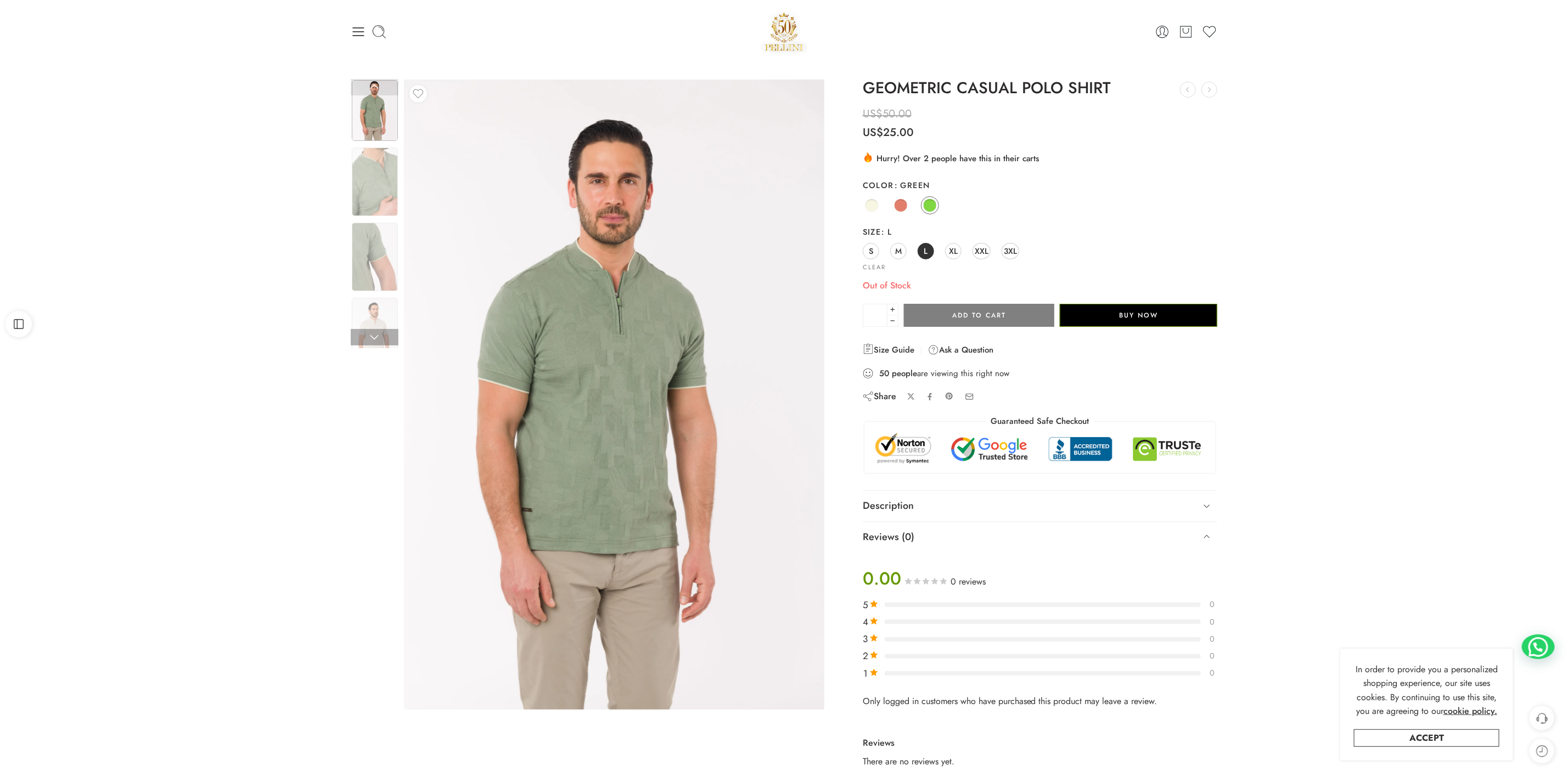
click at [366, 84] on link at bounding box center [375, 87] width 48 height 17
click at [366, 156] on img at bounding box center [374, 181] width 46 height 68
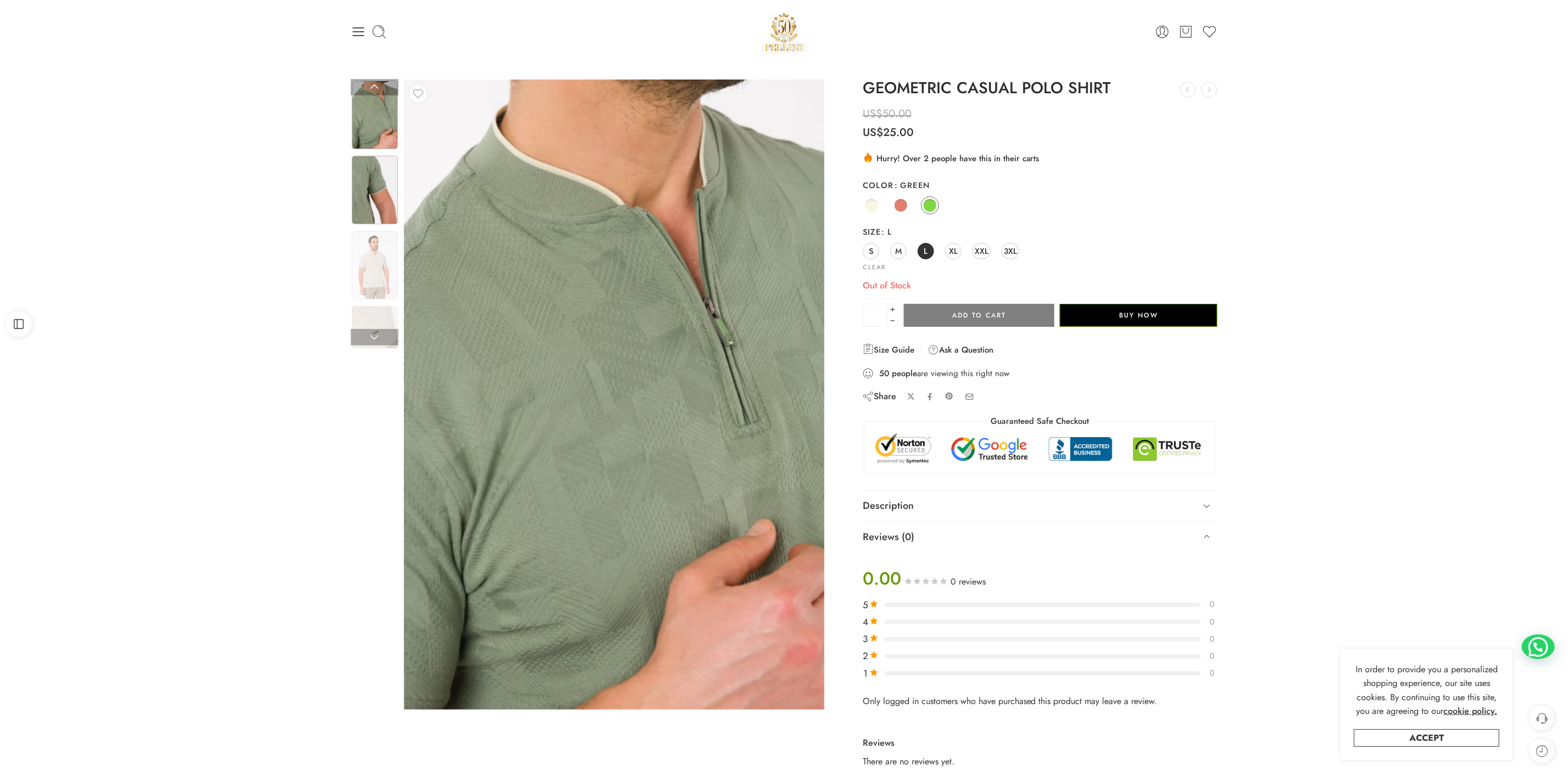
click at [367, 206] on img at bounding box center [374, 189] width 46 height 68
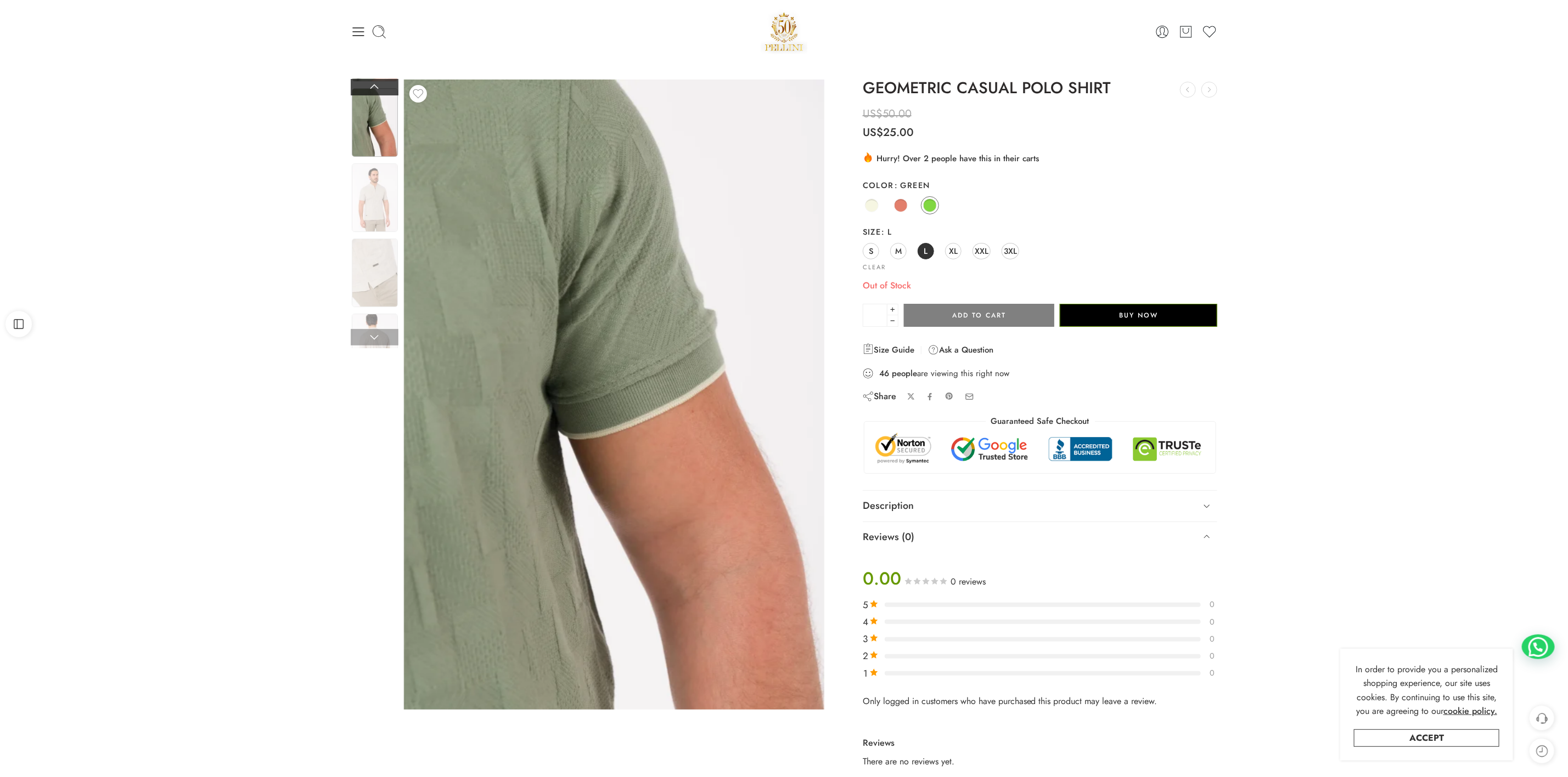
click at [379, 89] on link at bounding box center [375, 87] width 48 height 17
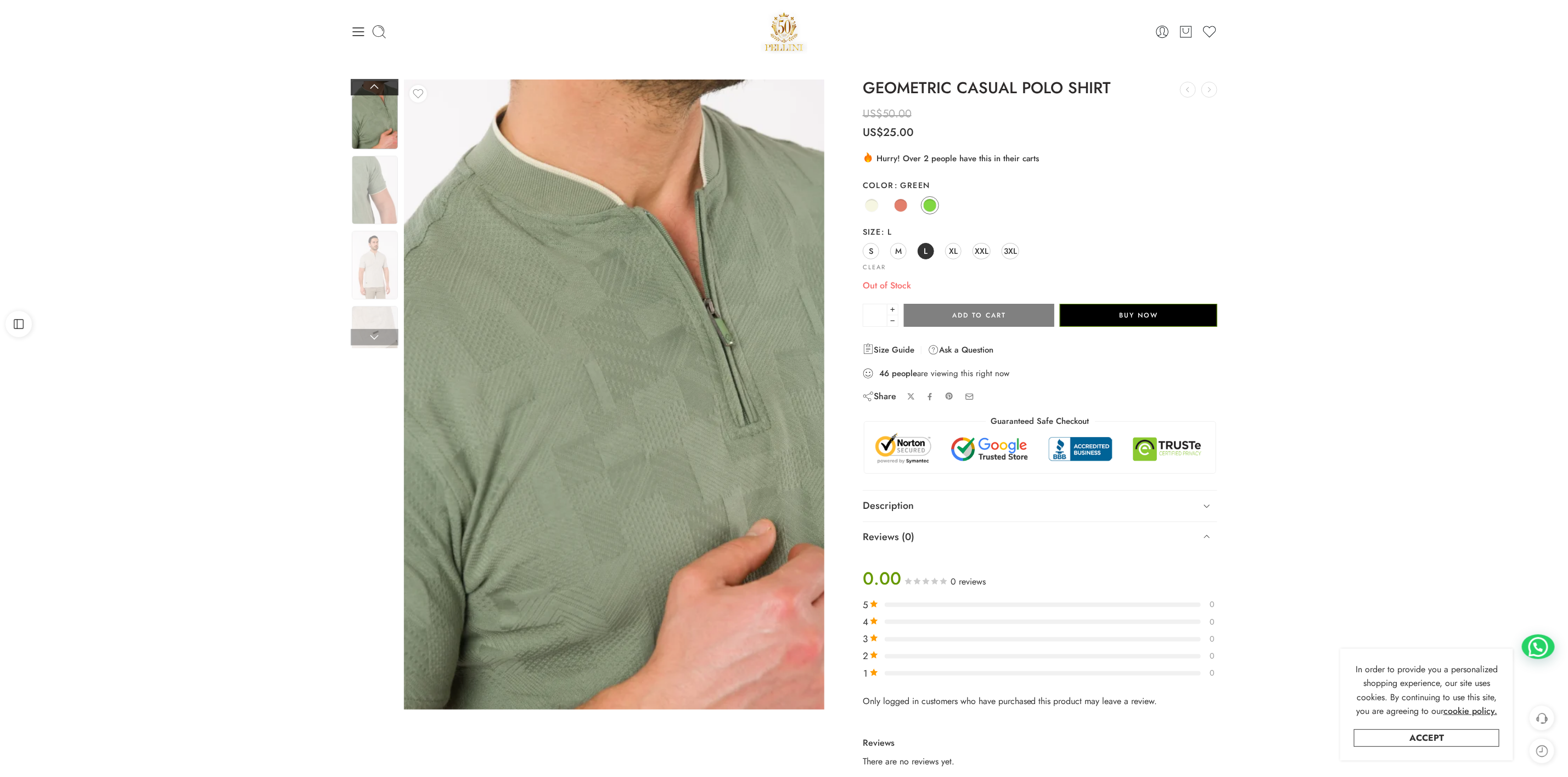
click at [379, 89] on link at bounding box center [375, 87] width 48 height 17
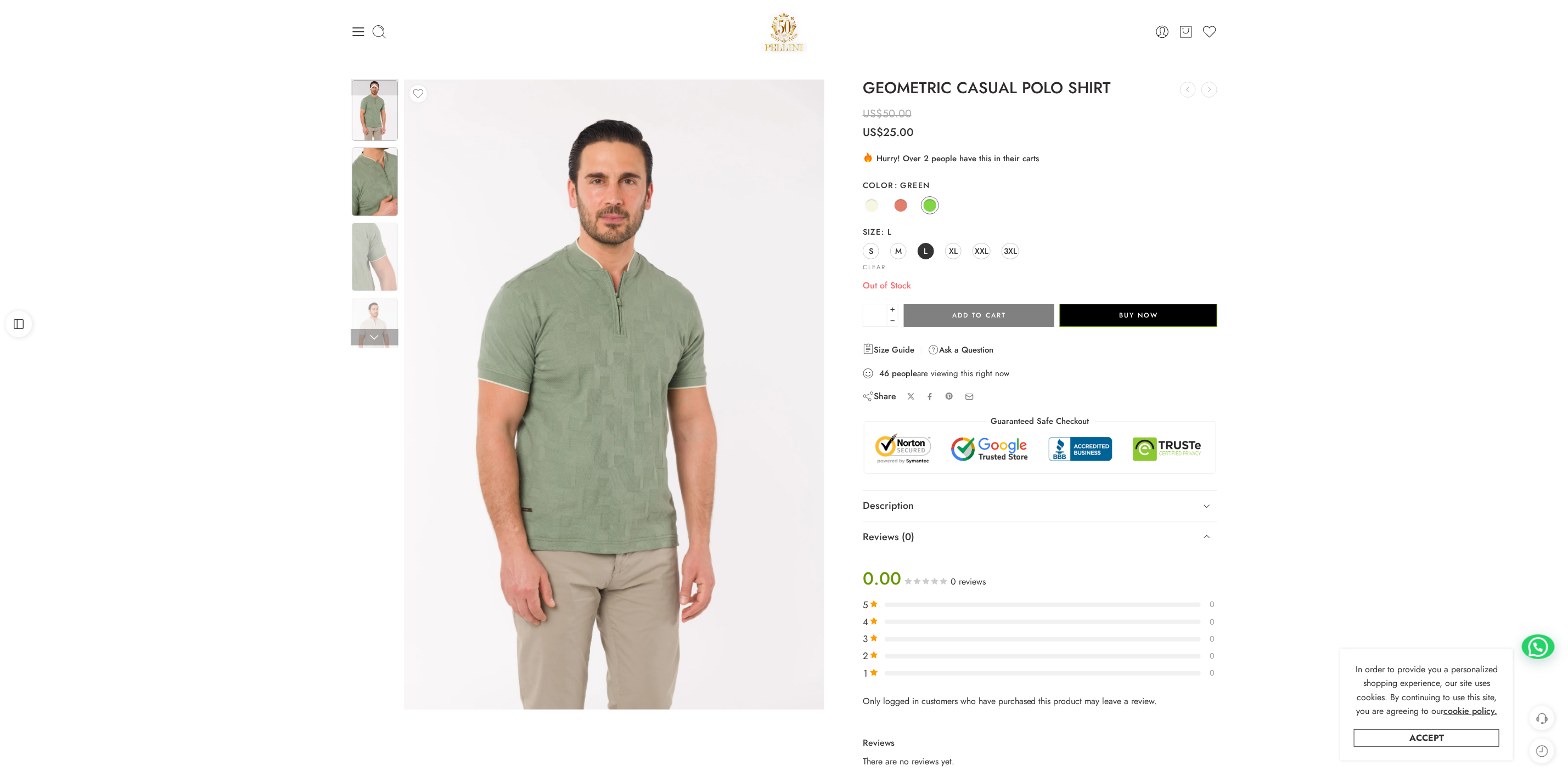
click at [368, 188] on img at bounding box center [374, 181] width 46 height 68
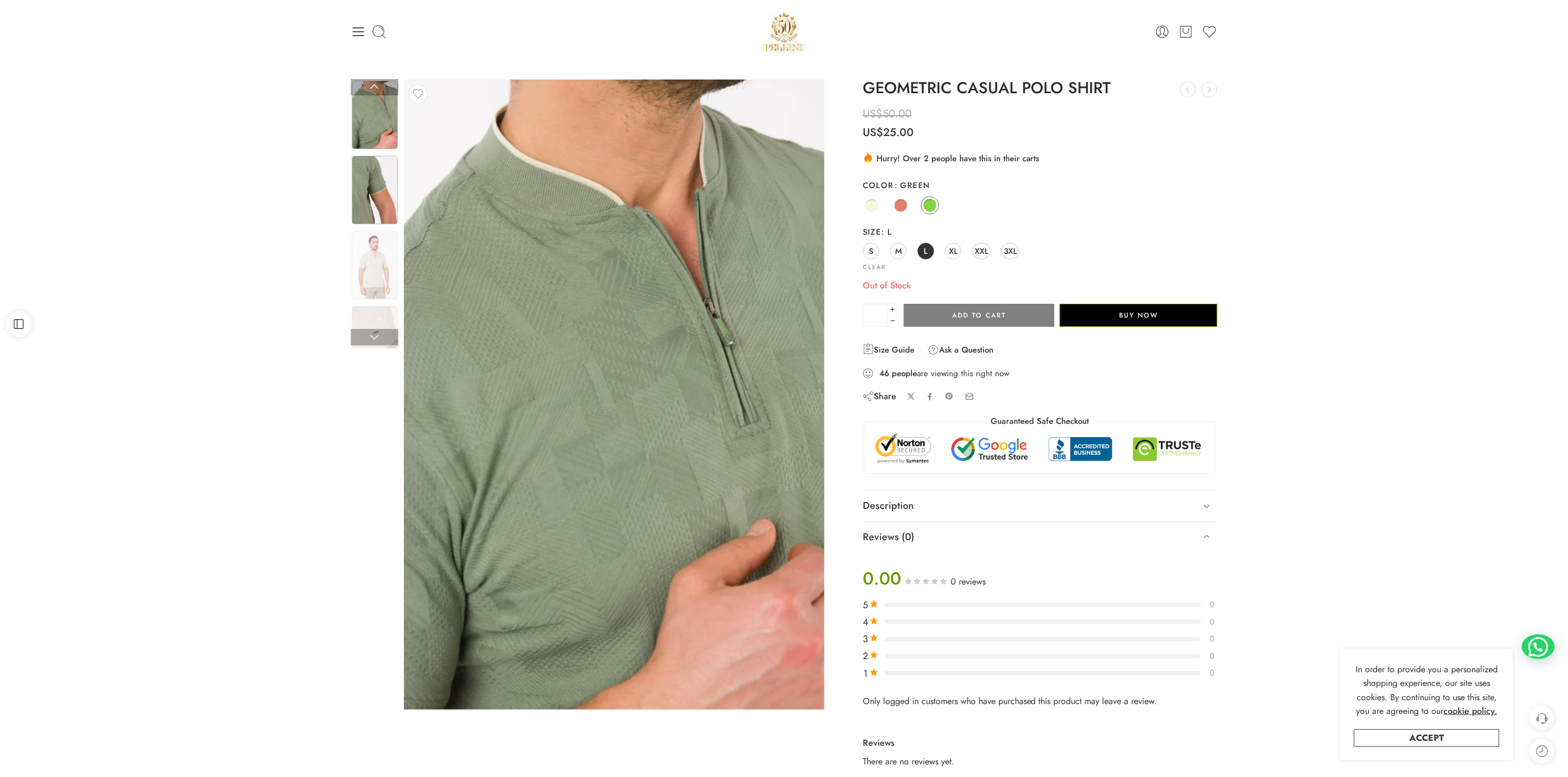
click at [387, 186] on img at bounding box center [374, 189] width 46 height 68
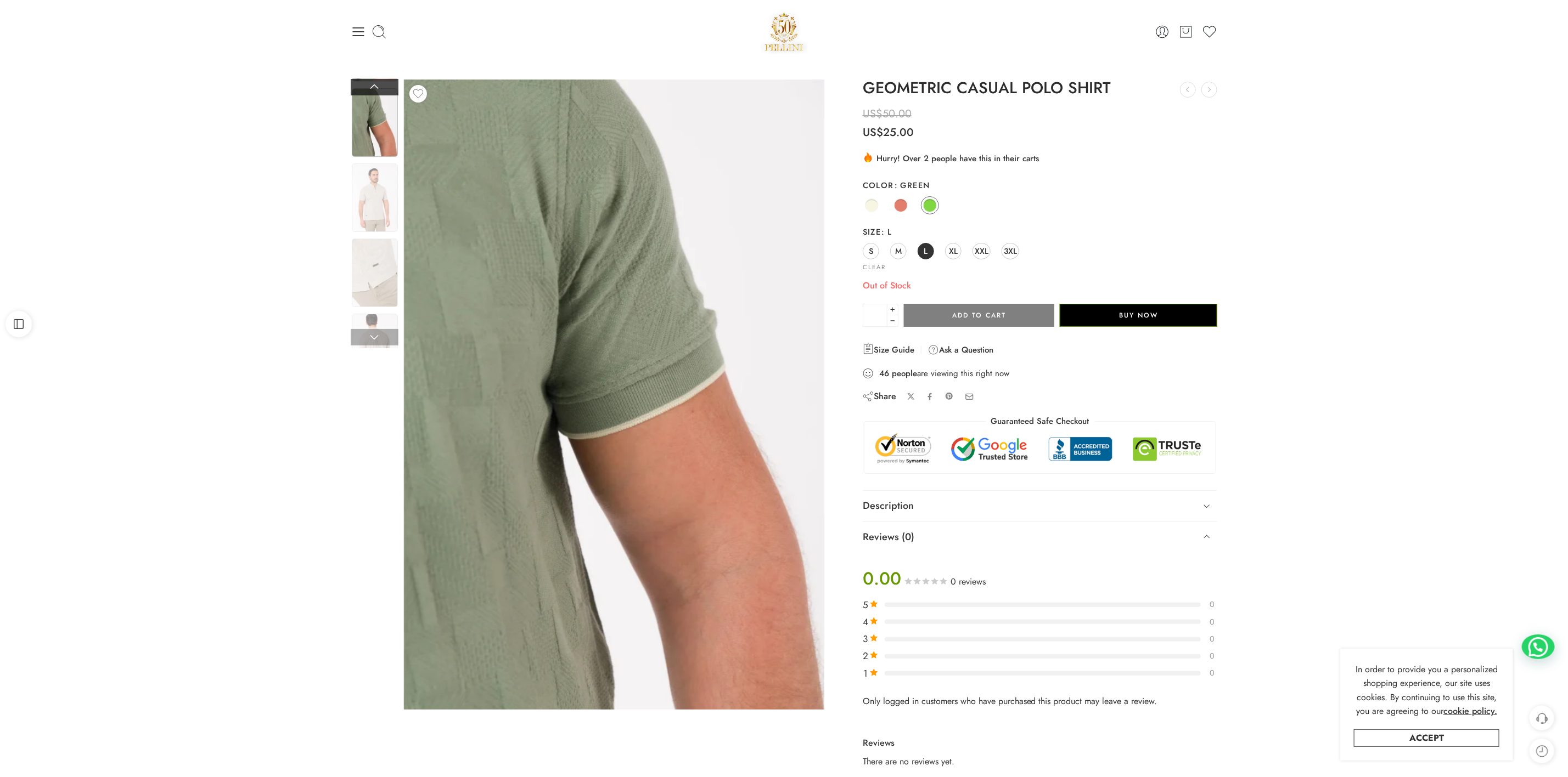
click at [363, 88] on link at bounding box center [375, 87] width 48 height 17
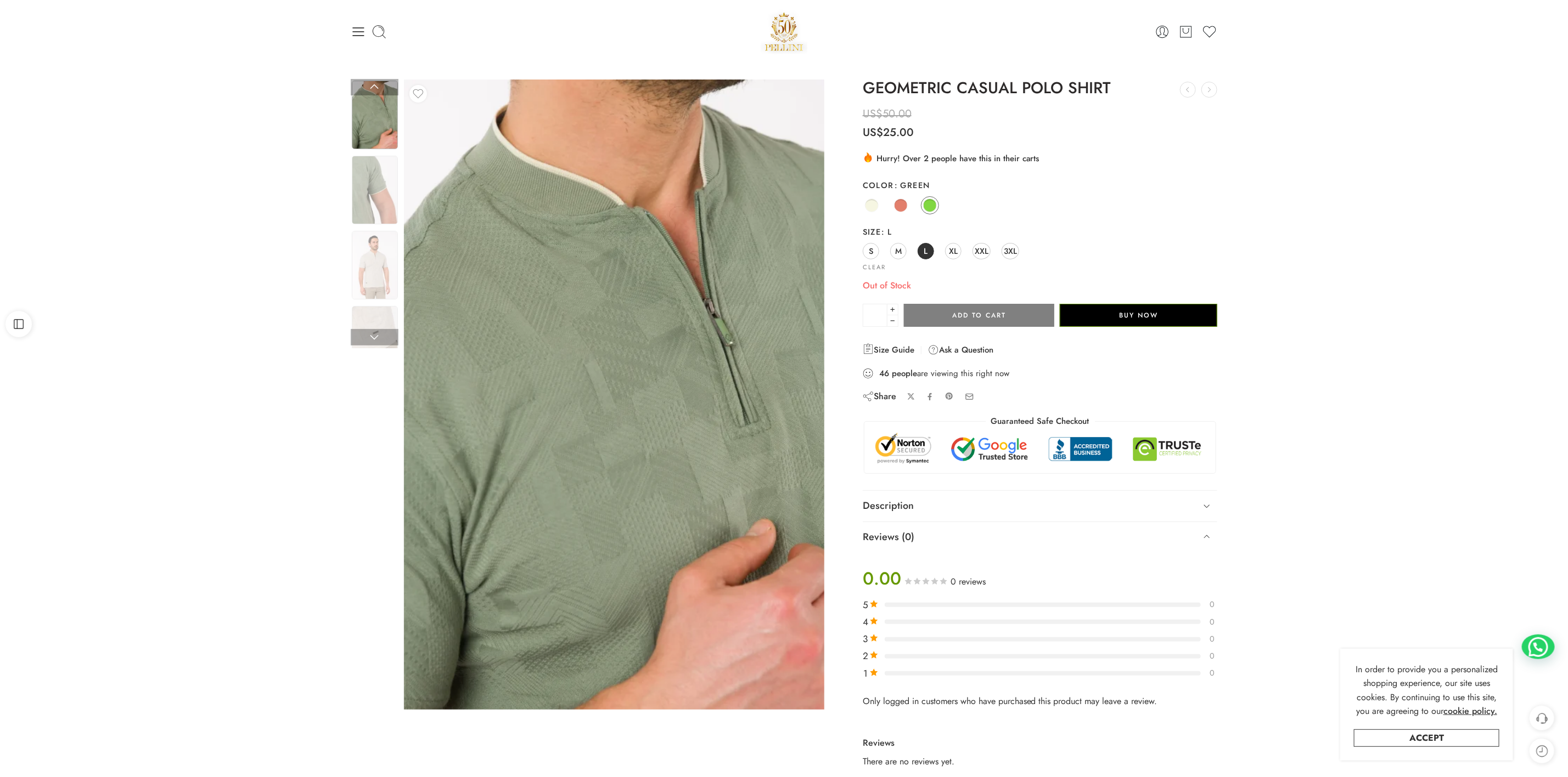
click at [377, 140] on img at bounding box center [374, 114] width 46 height 68
click at [375, 95] on link at bounding box center [375, 87] width 48 height 17
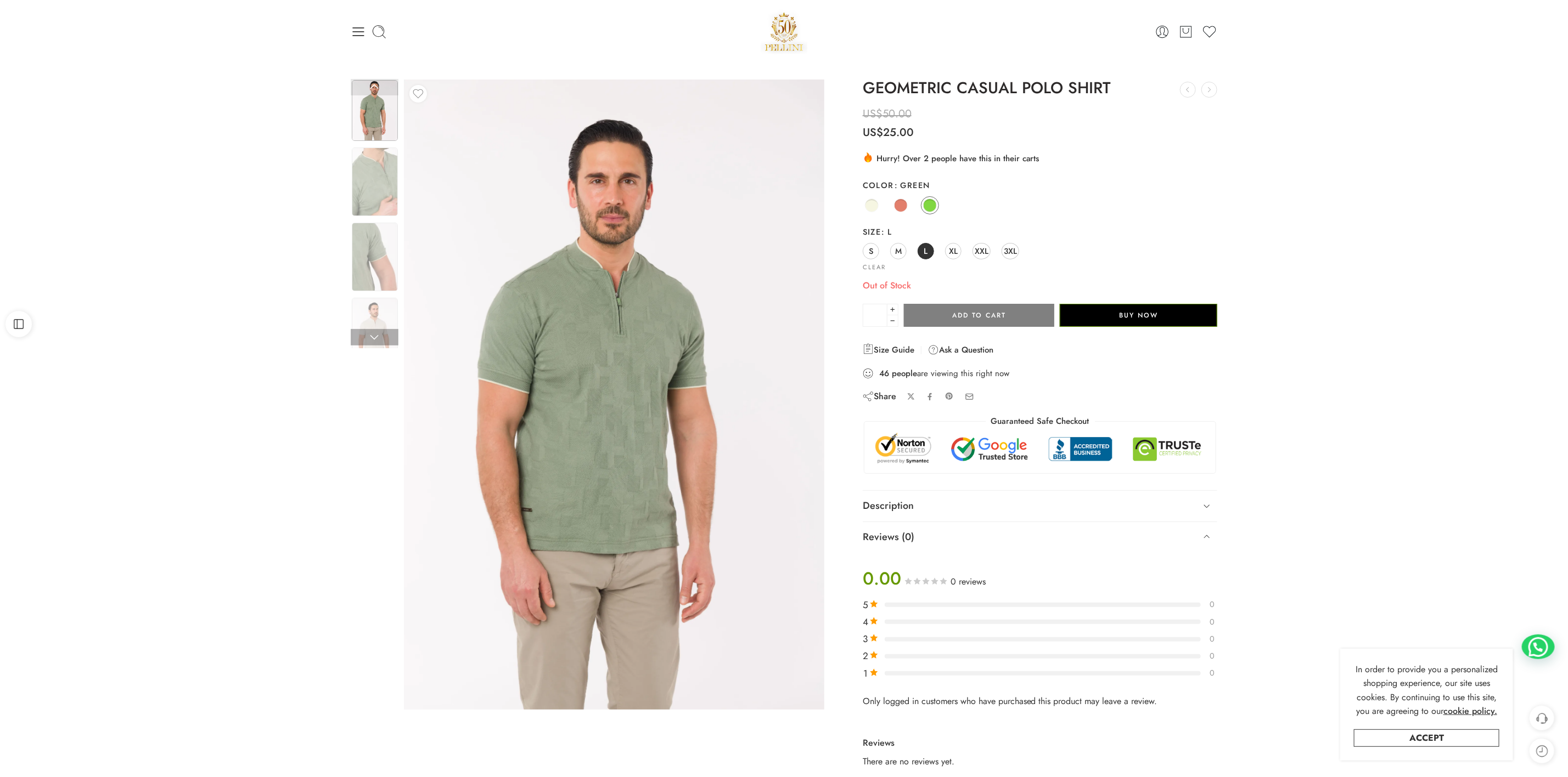
click at [367, 107] on img at bounding box center [374, 110] width 46 height 61
click at [369, 171] on img at bounding box center [374, 181] width 46 height 68
click at [365, 196] on img at bounding box center [374, 181] width 46 height 68
click at [375, 255] on img at bounding box center [374, 256] width 46 height 68
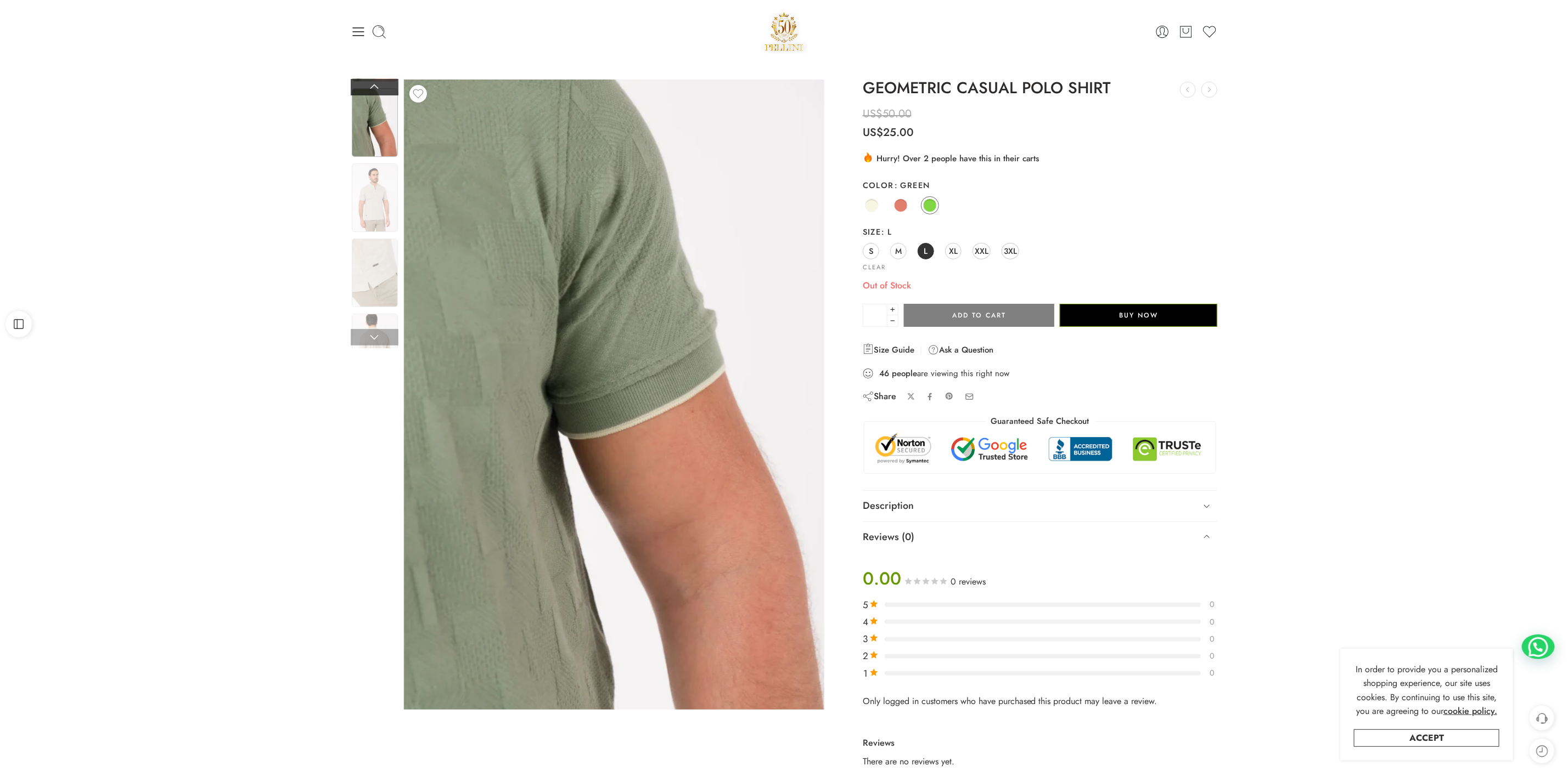
click at [379, 81] on link at bounding box center [375, 87] width 48 height 17
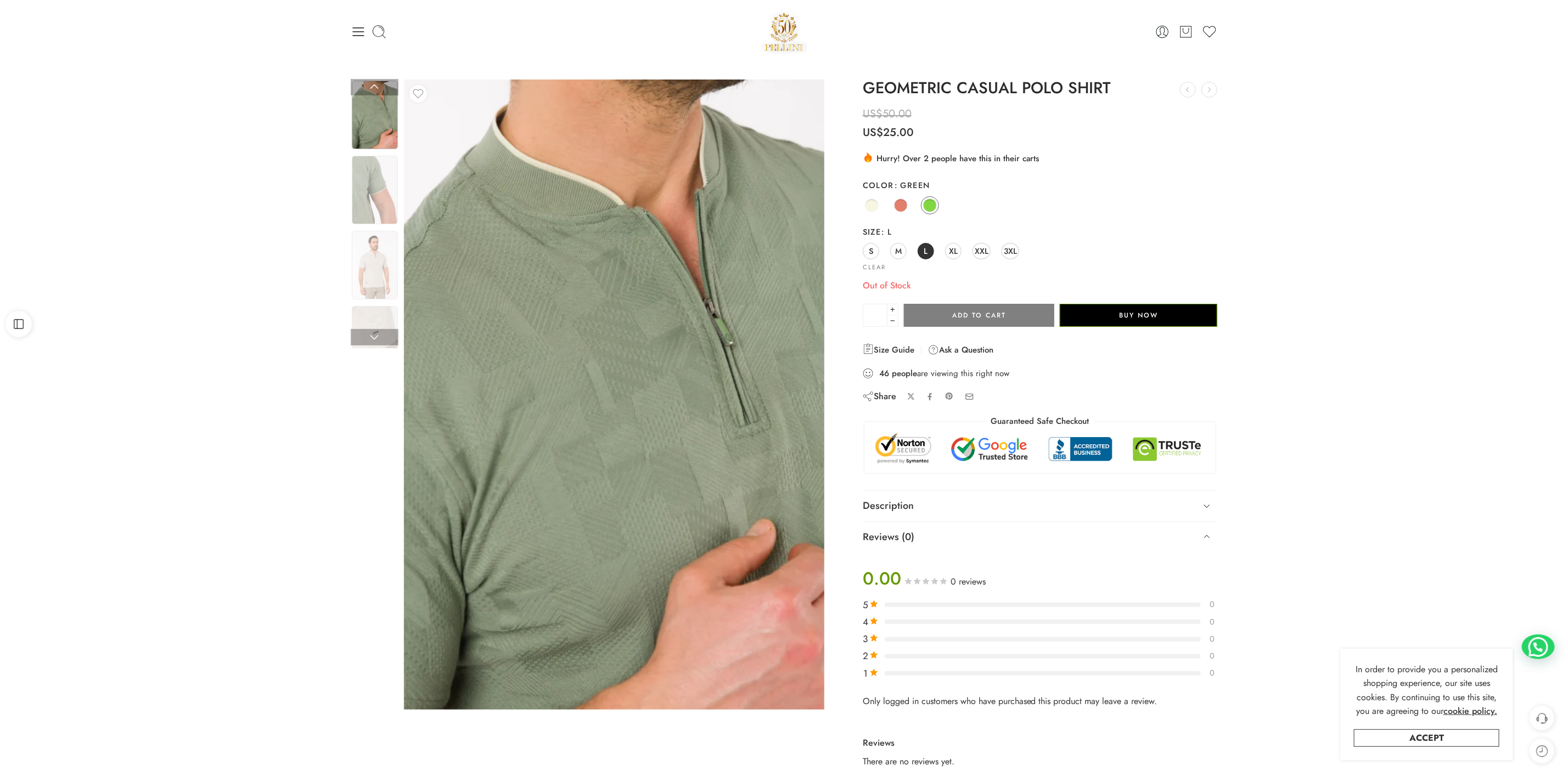
click at [369, 122] on img at bounding box center [374, 114] width 46 height 68
click at [375, 89] on link at bounding box center [375, 87] width 48 height 17
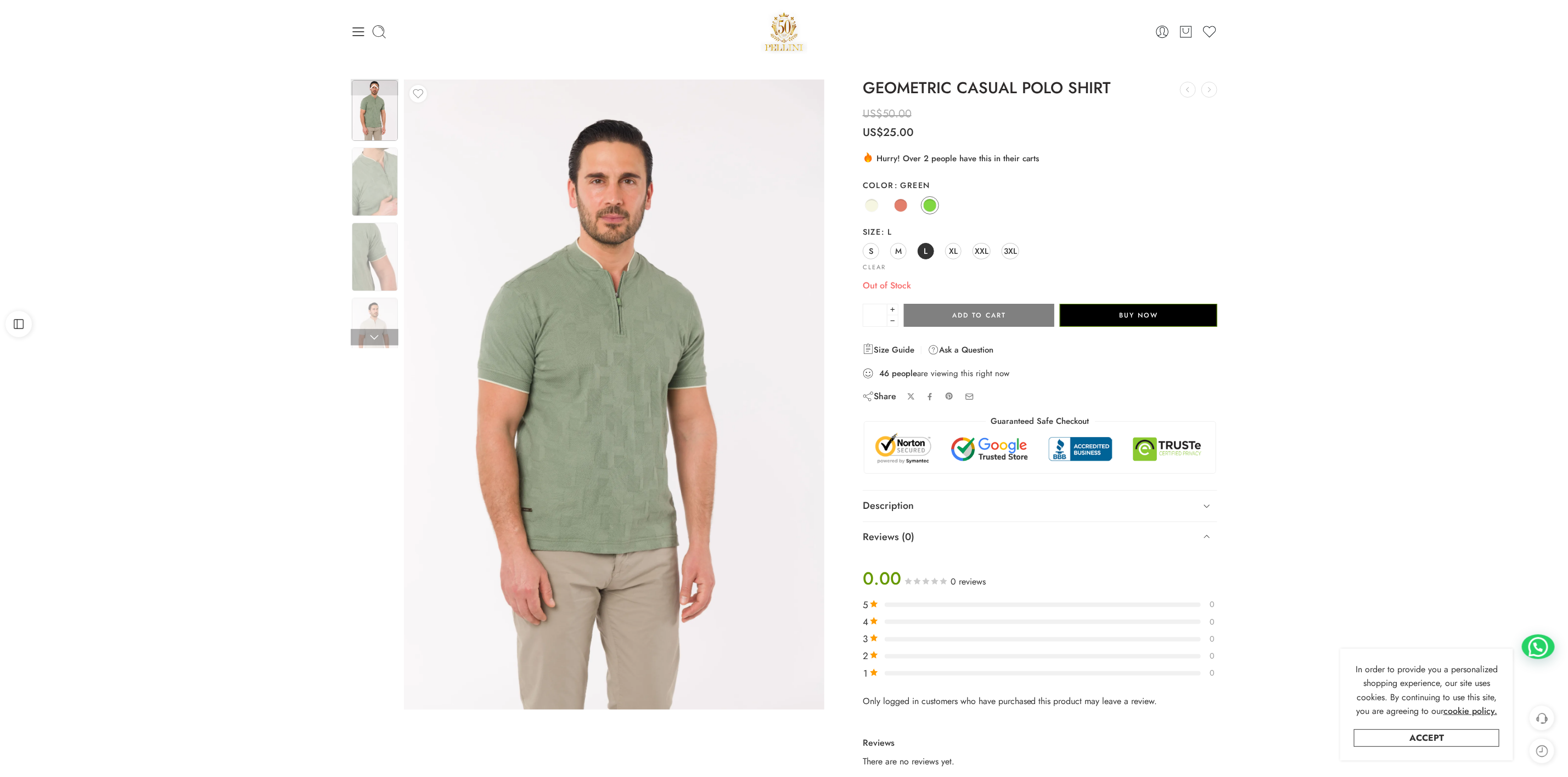
click at [376, 89] on link at bounding box center [375, 87] width 48 height 17
click at [374, 123] on img at bounding box center [374, 110] width 46 height 61
click at [958, 318] on button "Add to cart" at bounding box center [979, 315] width 150 height 23
click at [871, 249] on span "S" at bounding box center [871, 251] width 5 height 15
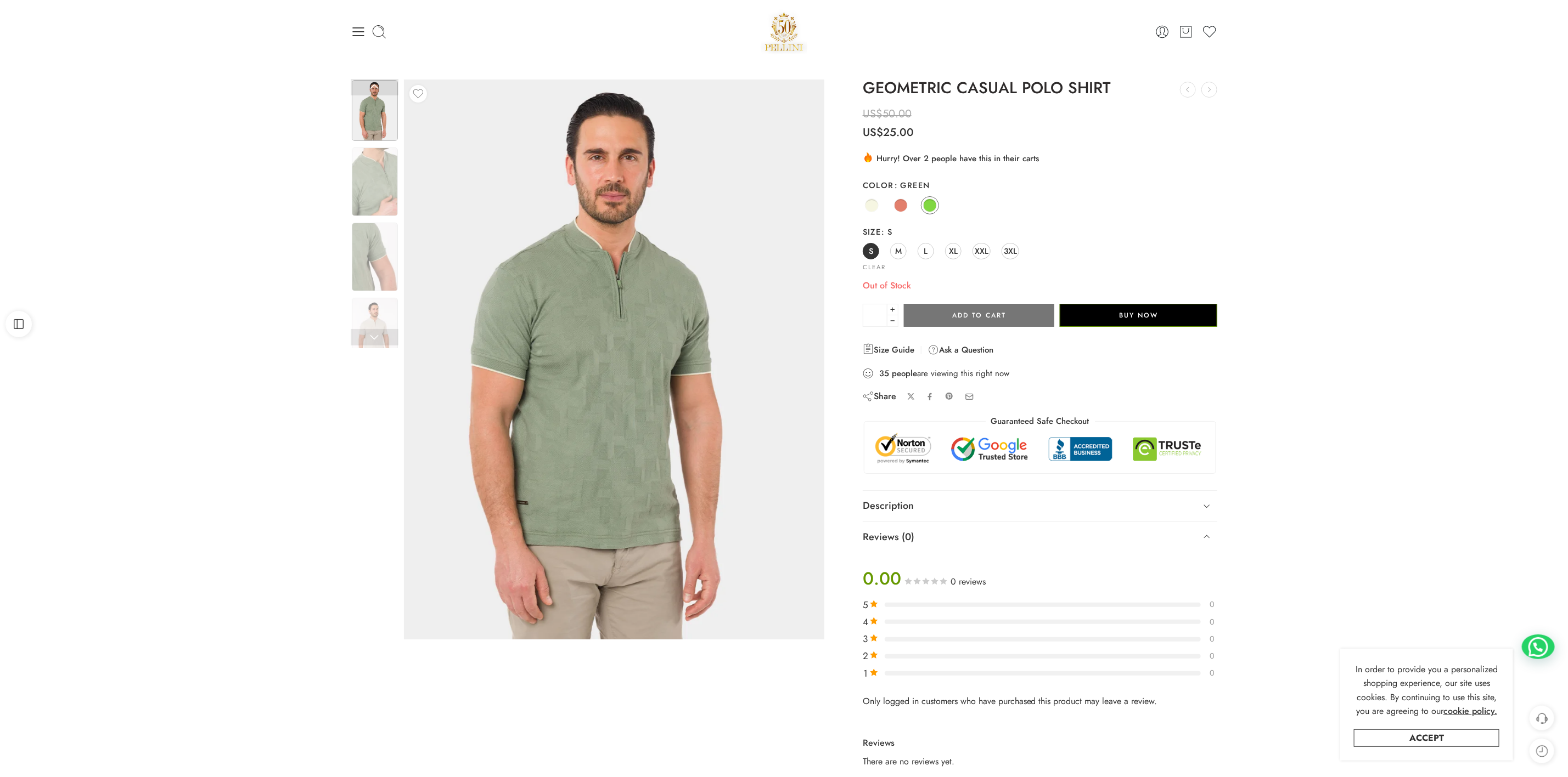
click at [991, 318] on button "Add to cart" at bounding box center [979, 315] width 150 height 23
click at [895, 249] on span "M" at bounding box center [898, 251] width 7 height 15
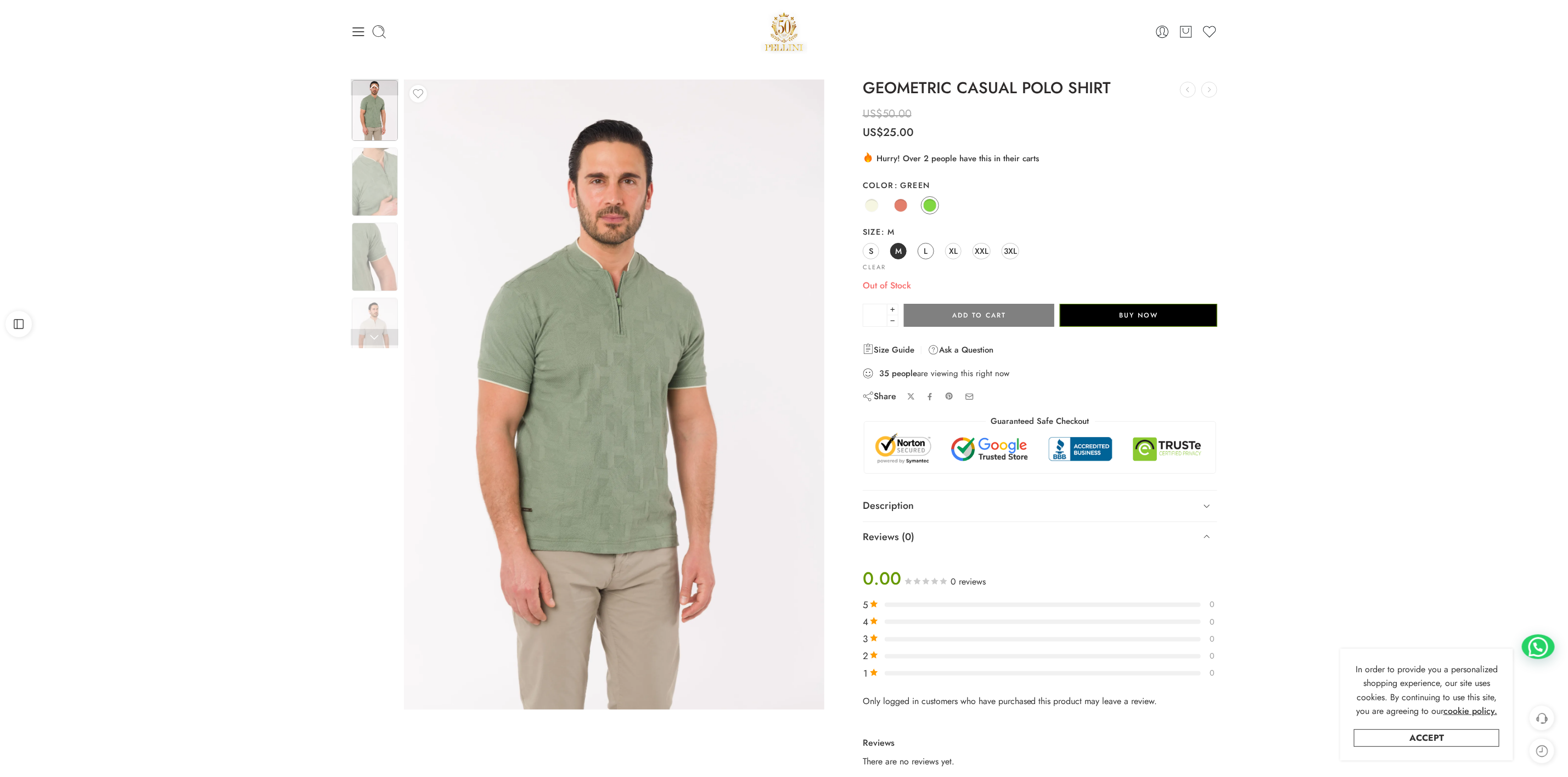
click at [922, 252] on link "L" at bounding box center [926, 251] width 17 height 17
click at [949, 254] on span "XL" at bounding box center [953, 251] width 9 height 15
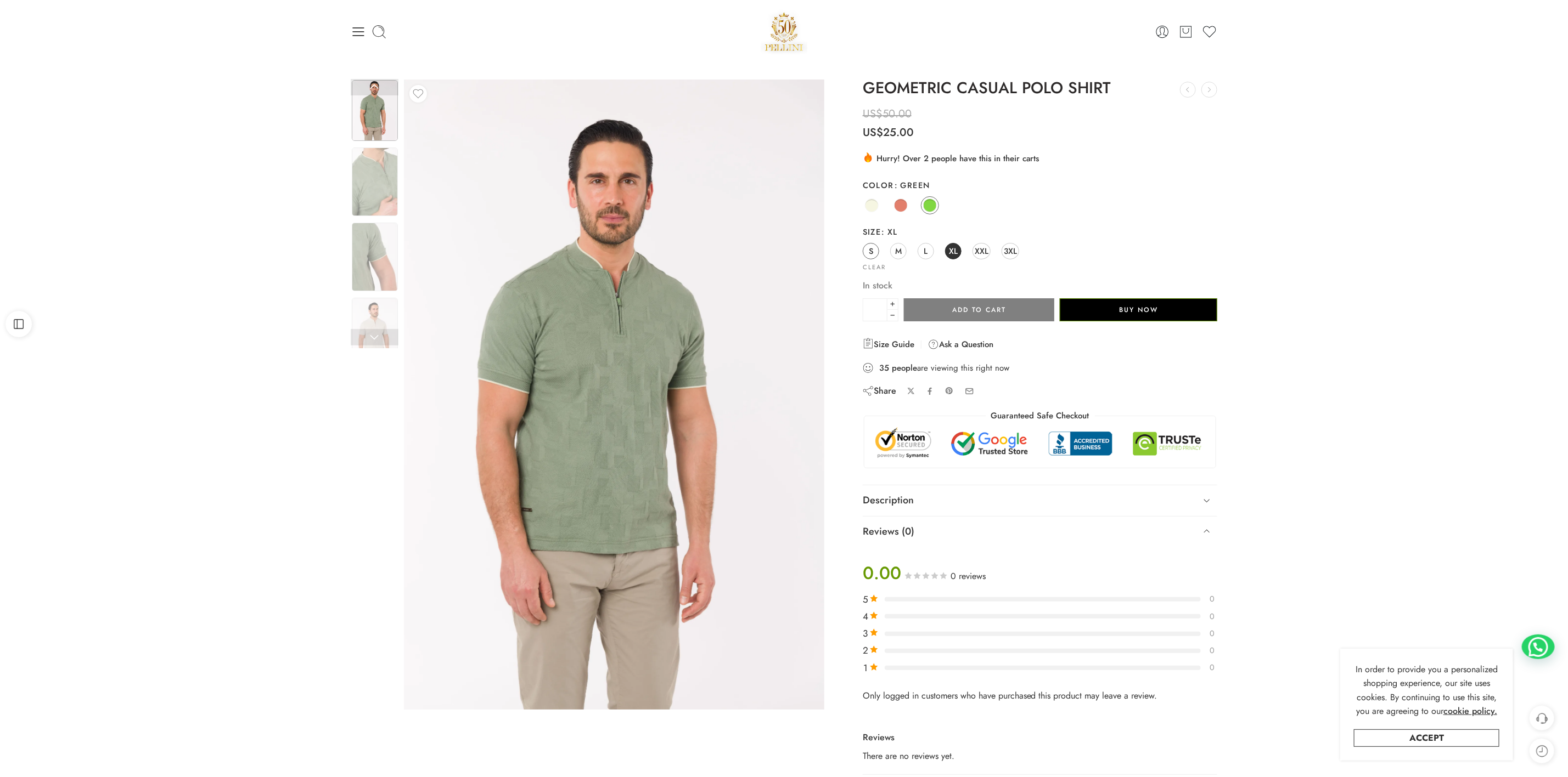
click at [870, 249] on span "S" at bounding box center [871, 251] width 5 height 15
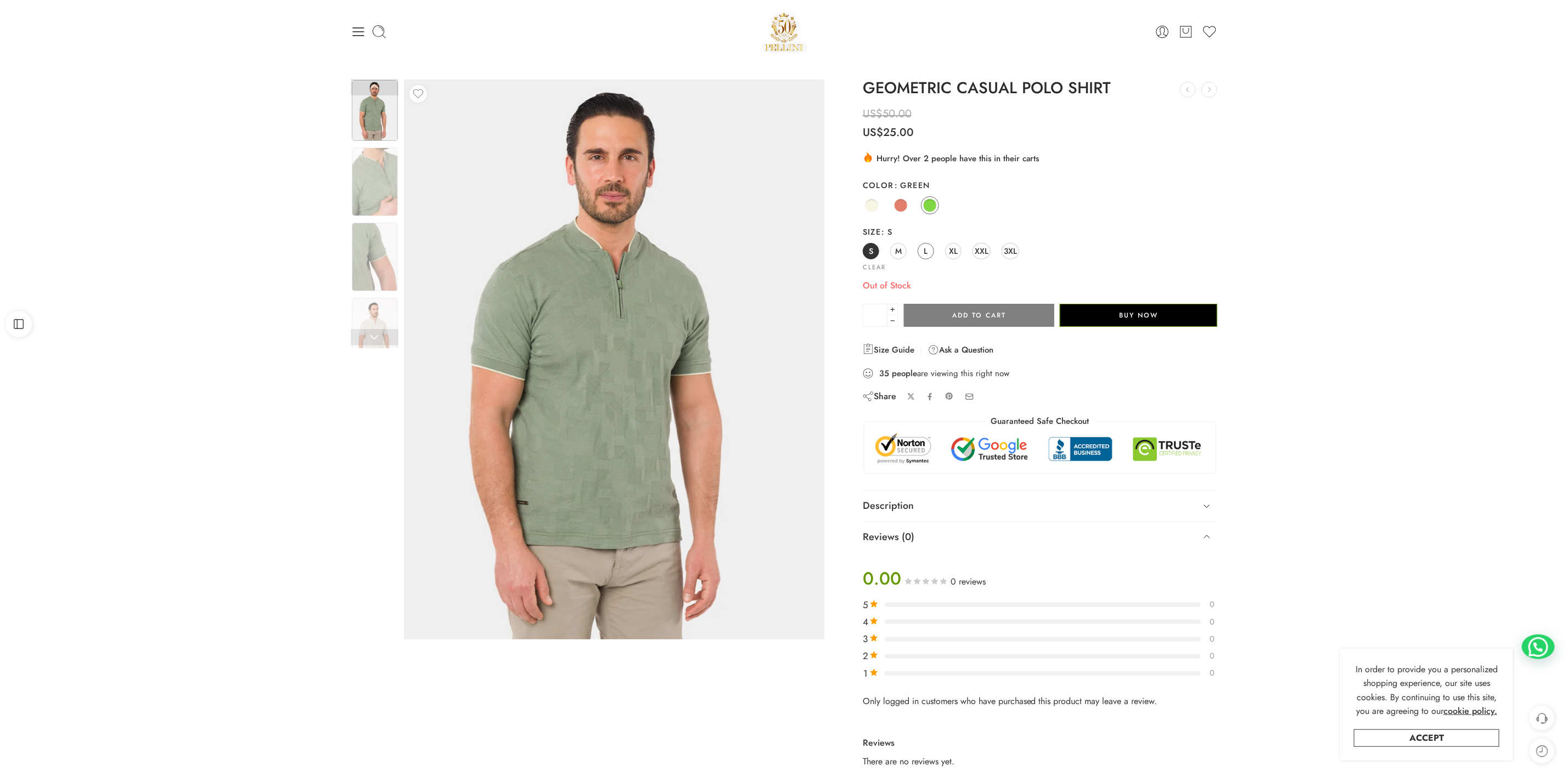
click at [926, 251] on span "L" at bounding box center [925, 251] width 4 height 15
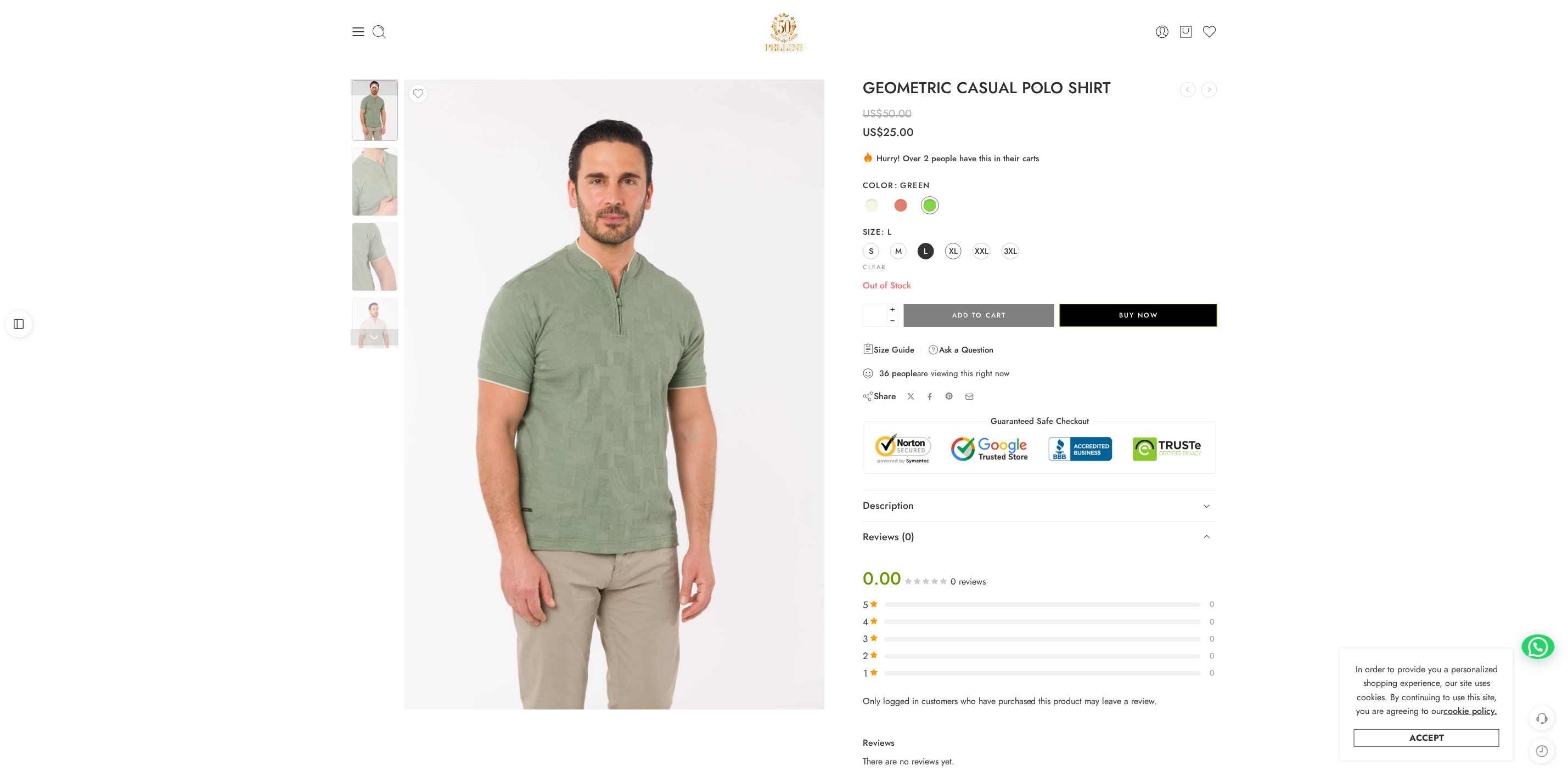
click at [956, 250] on span "XL" at bounding box center [953, 251] width 9 height 15
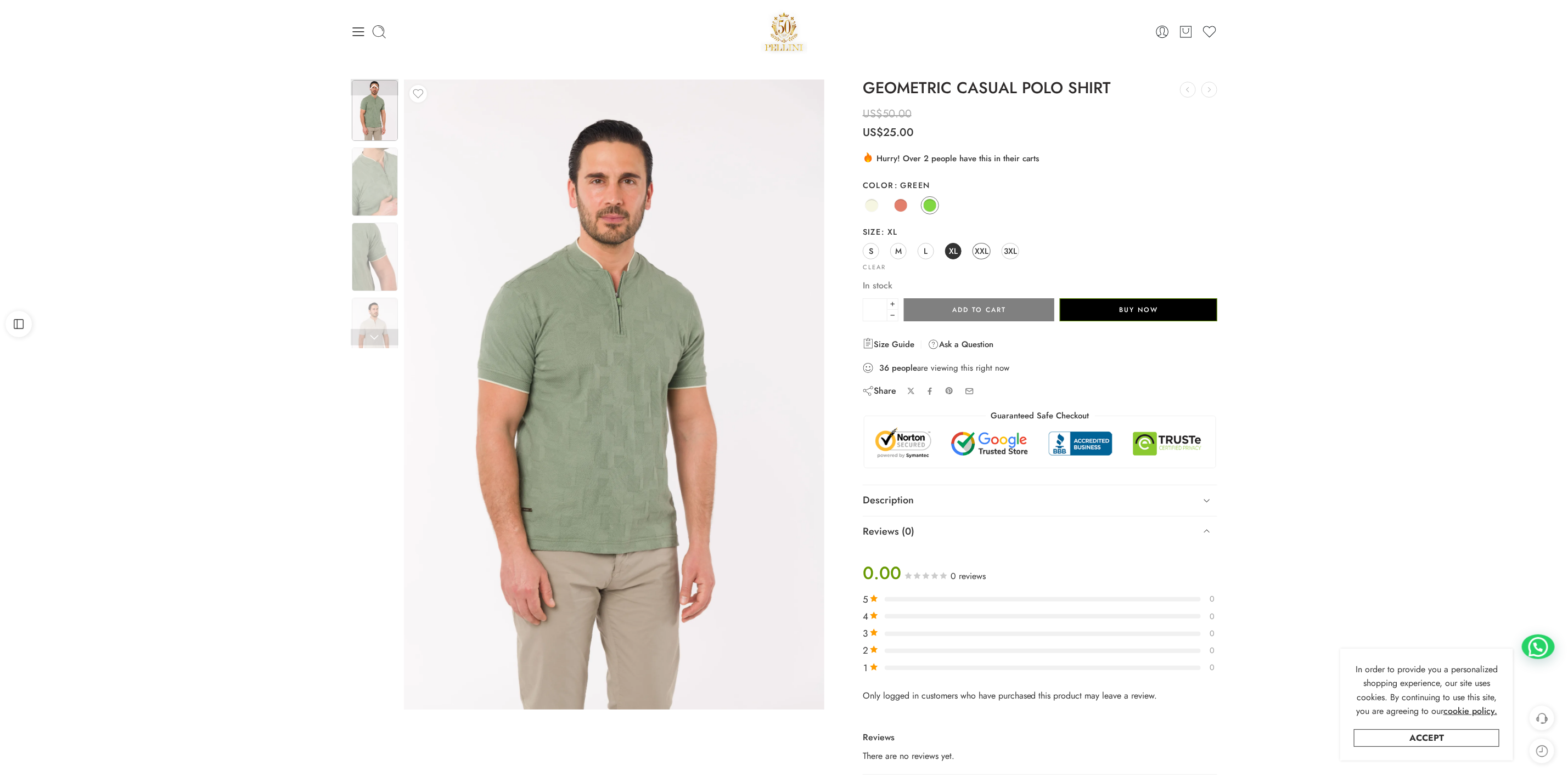
click at [983, 252] on span "XXL" at bounding box center [982, 251] width 14 height 15
click at [1016, 252] on span "3XL" at bounding box center [1010, 251] width 14 height 15
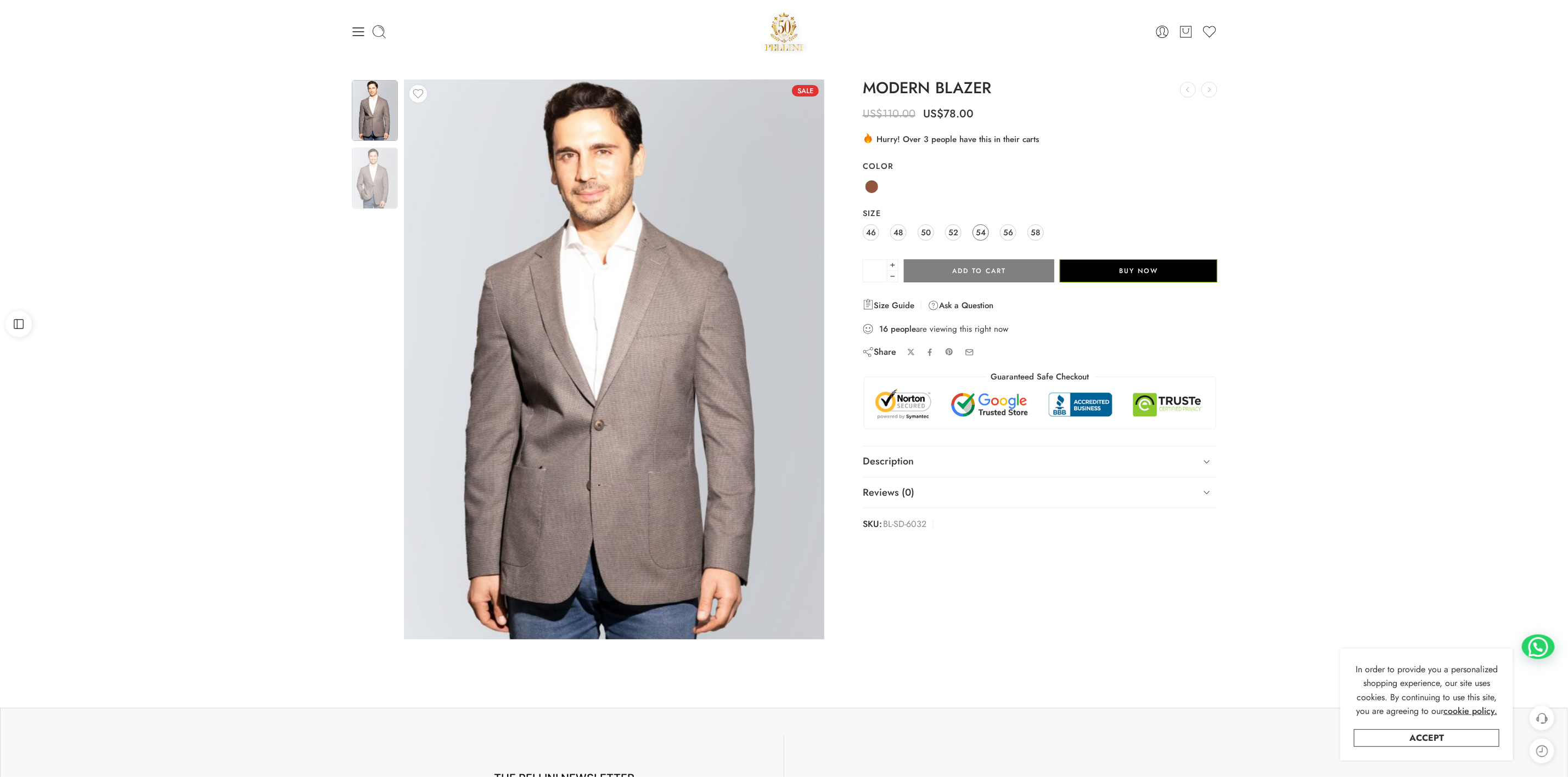
click at [985, 235] on span "54" at bounding box center [980, 232] width 10 height 15
click at [376, 196] on img at bounding box center [374, 177] width 46 height 61
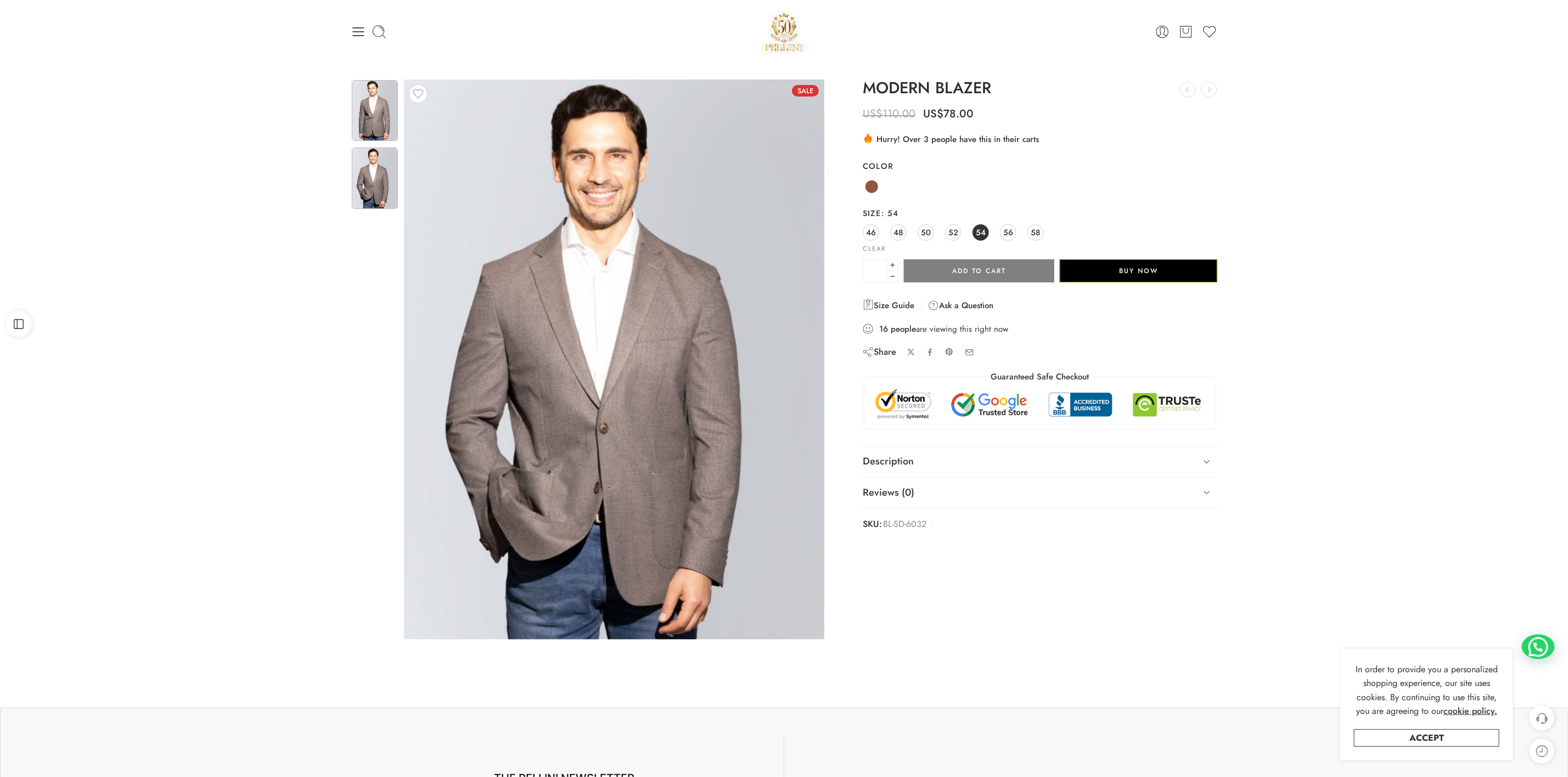
click at [389, 101] on img at bounding box center [374, 110] width 46 height 61
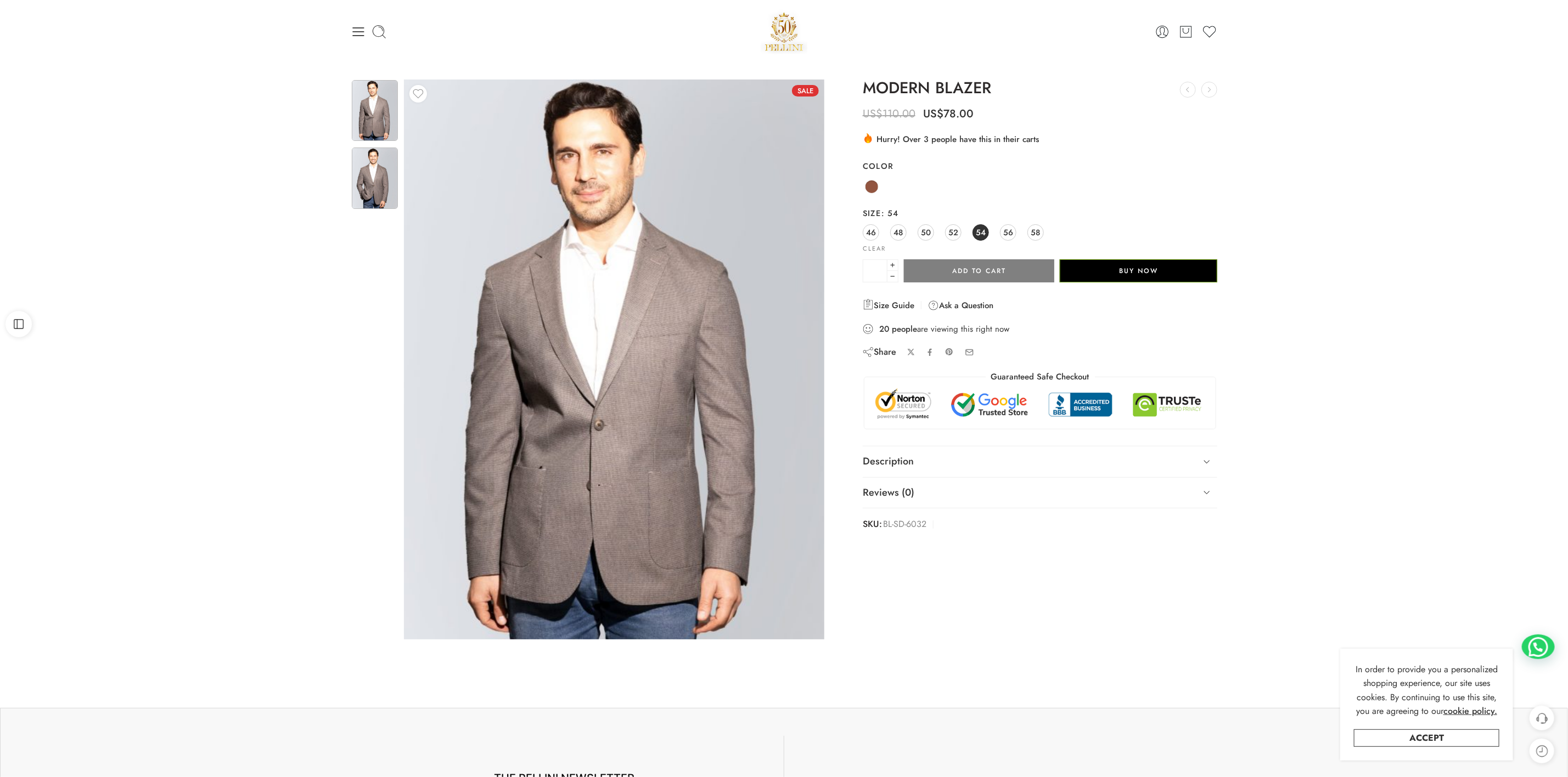
click at [372, 184] on img at bounding box center [374, 177] width 46 height 61
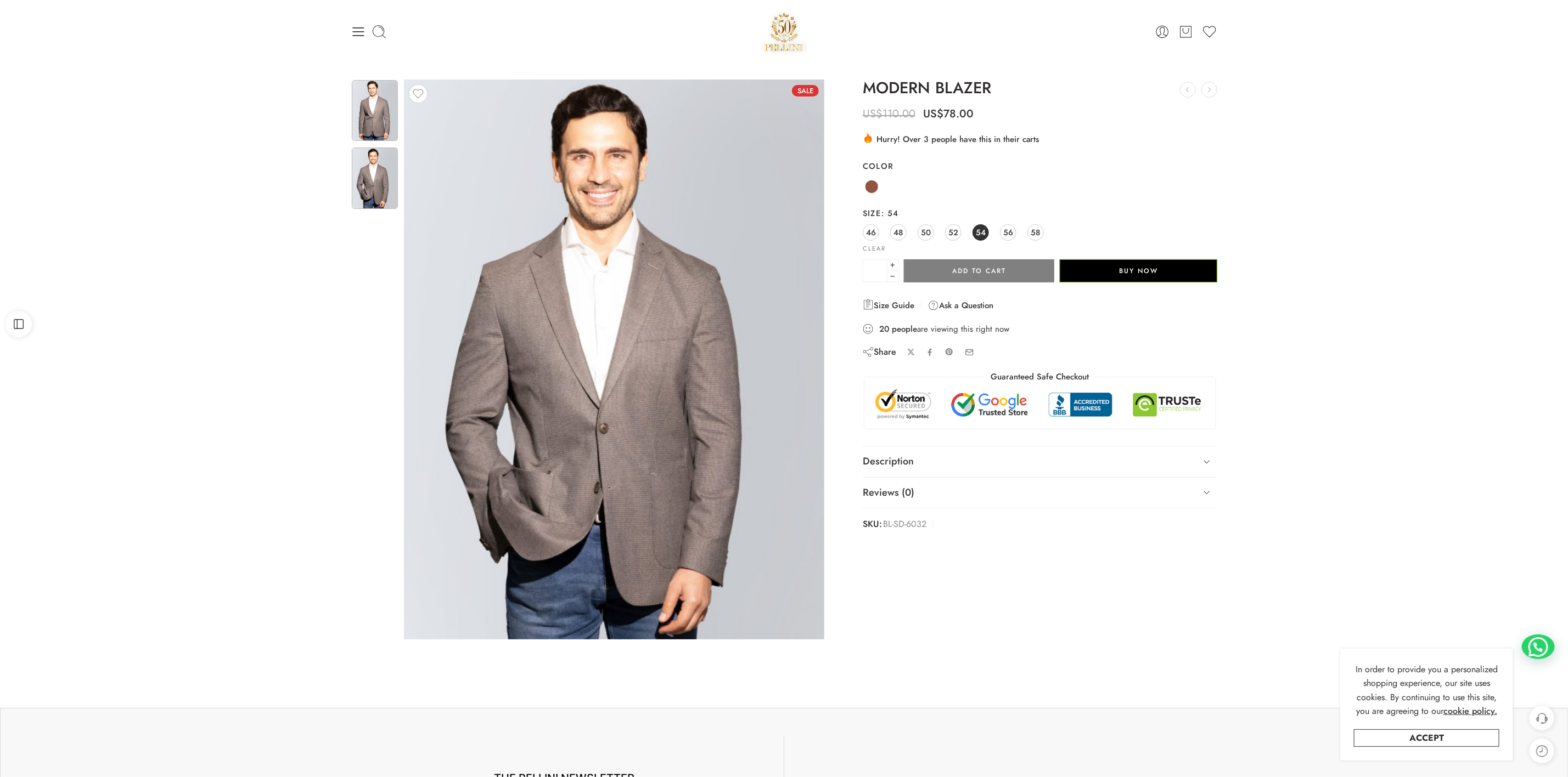
click at [369, 119] on img at bounding box center [374, 110] width 46 height 61
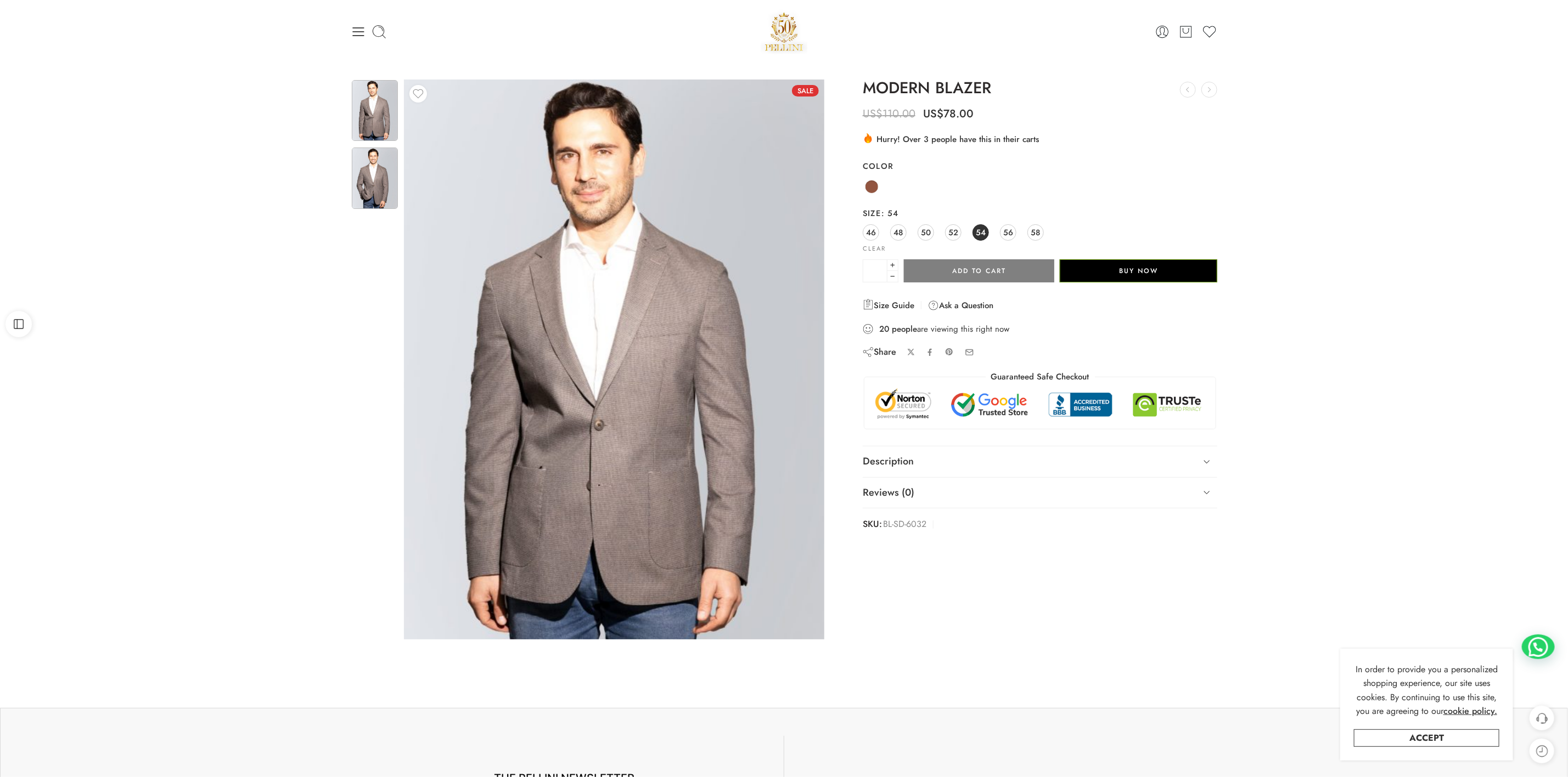
click at [361, 165] on img at bounding box center [374, 177] width 46 height 61
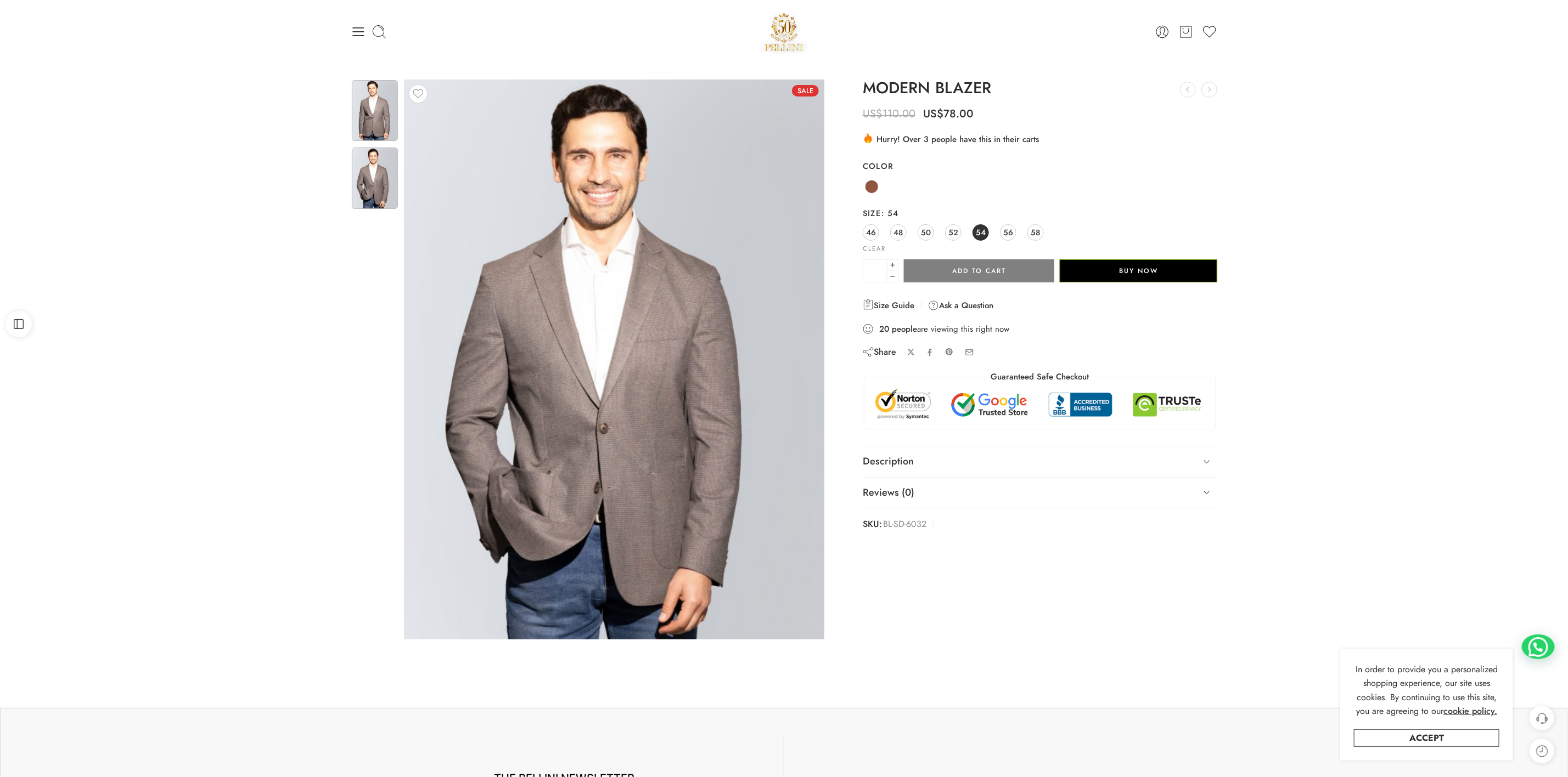
click at [386, 101] on img at bounding box center [374, 110] width 46 height 61
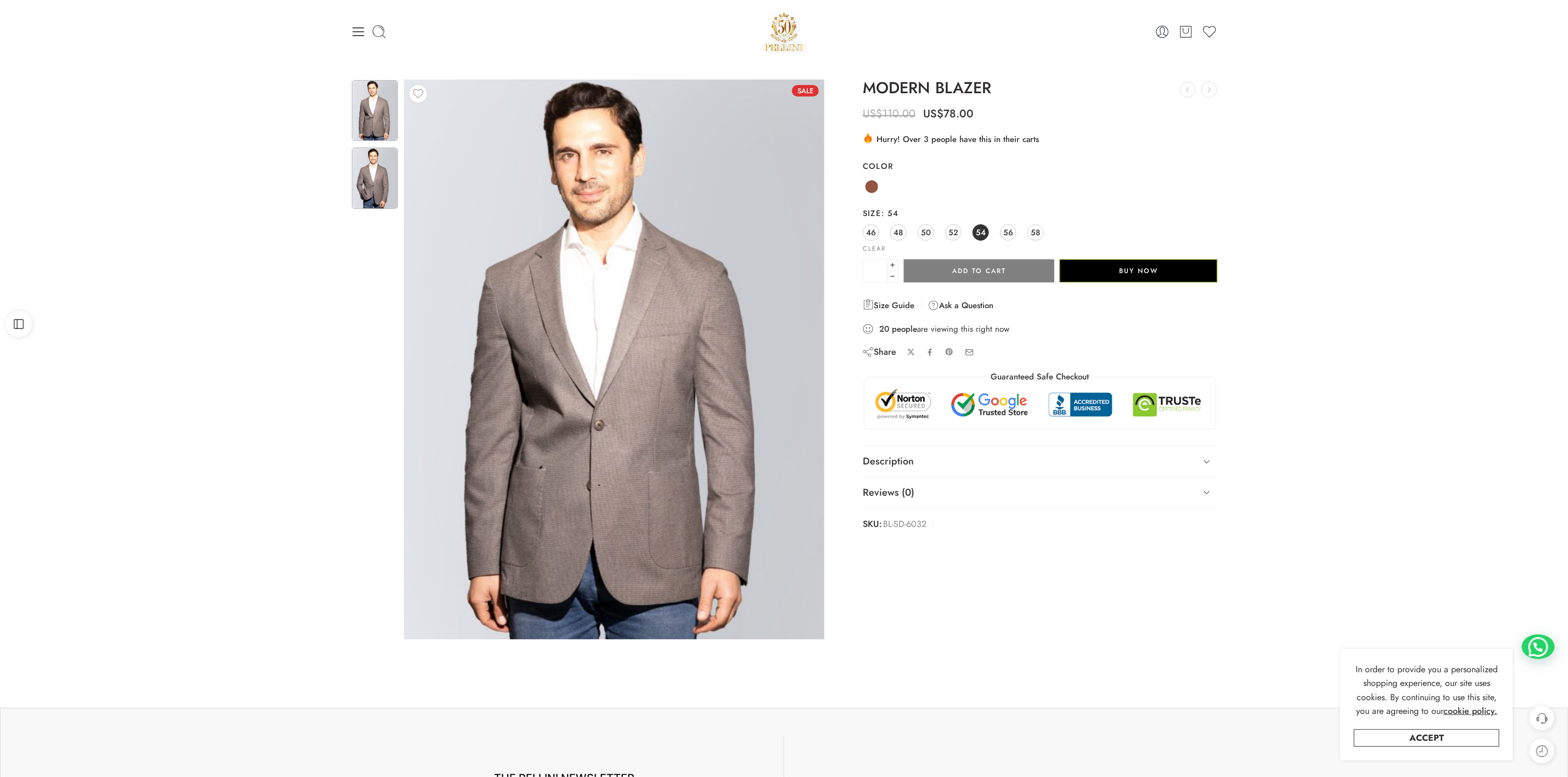
click at [374, 183] on img at bounding box center [374, 177] width 46 height 61
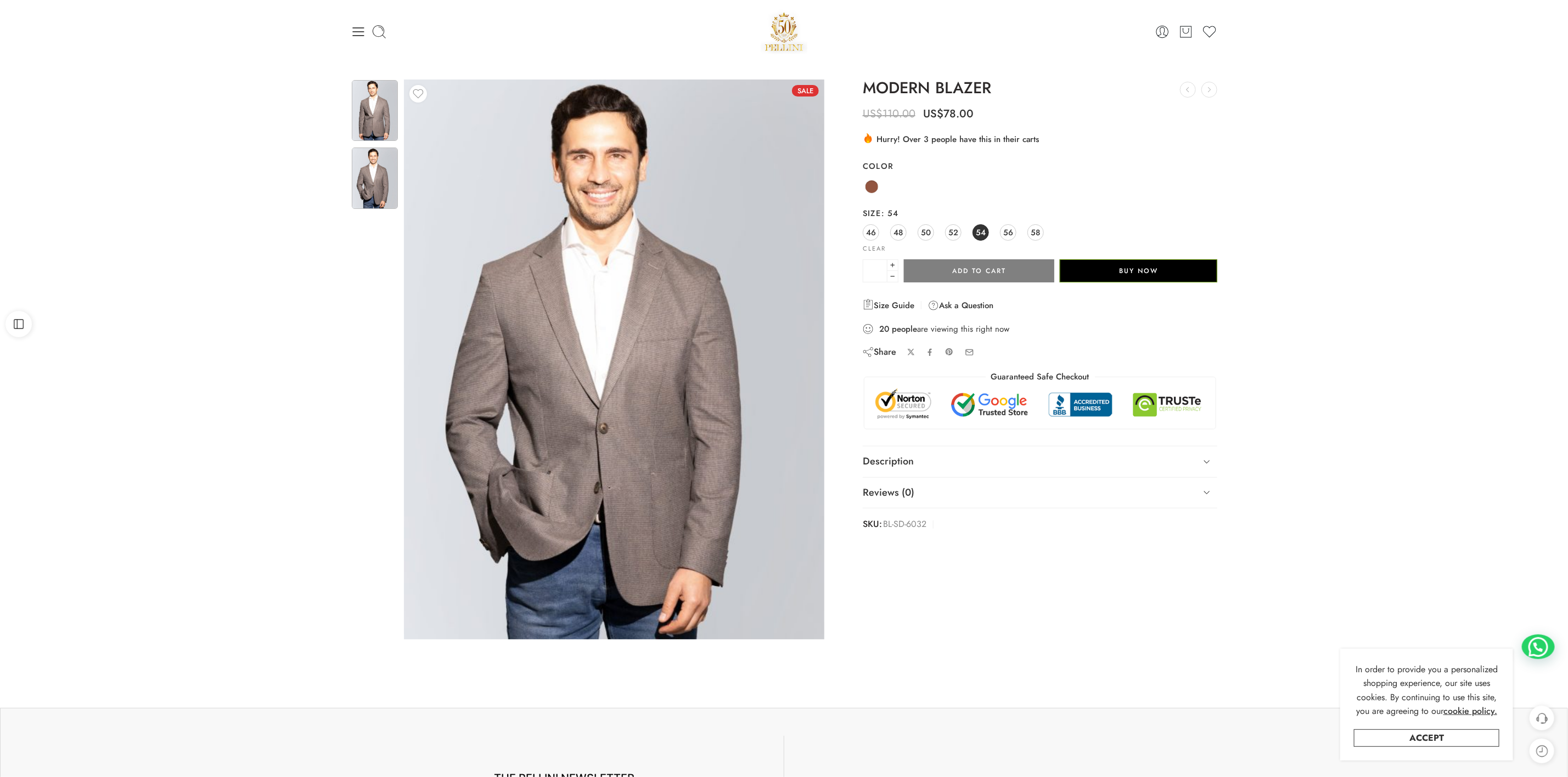
click at [369, 116] on img at bounding box center [374, 110] width 46 height 61
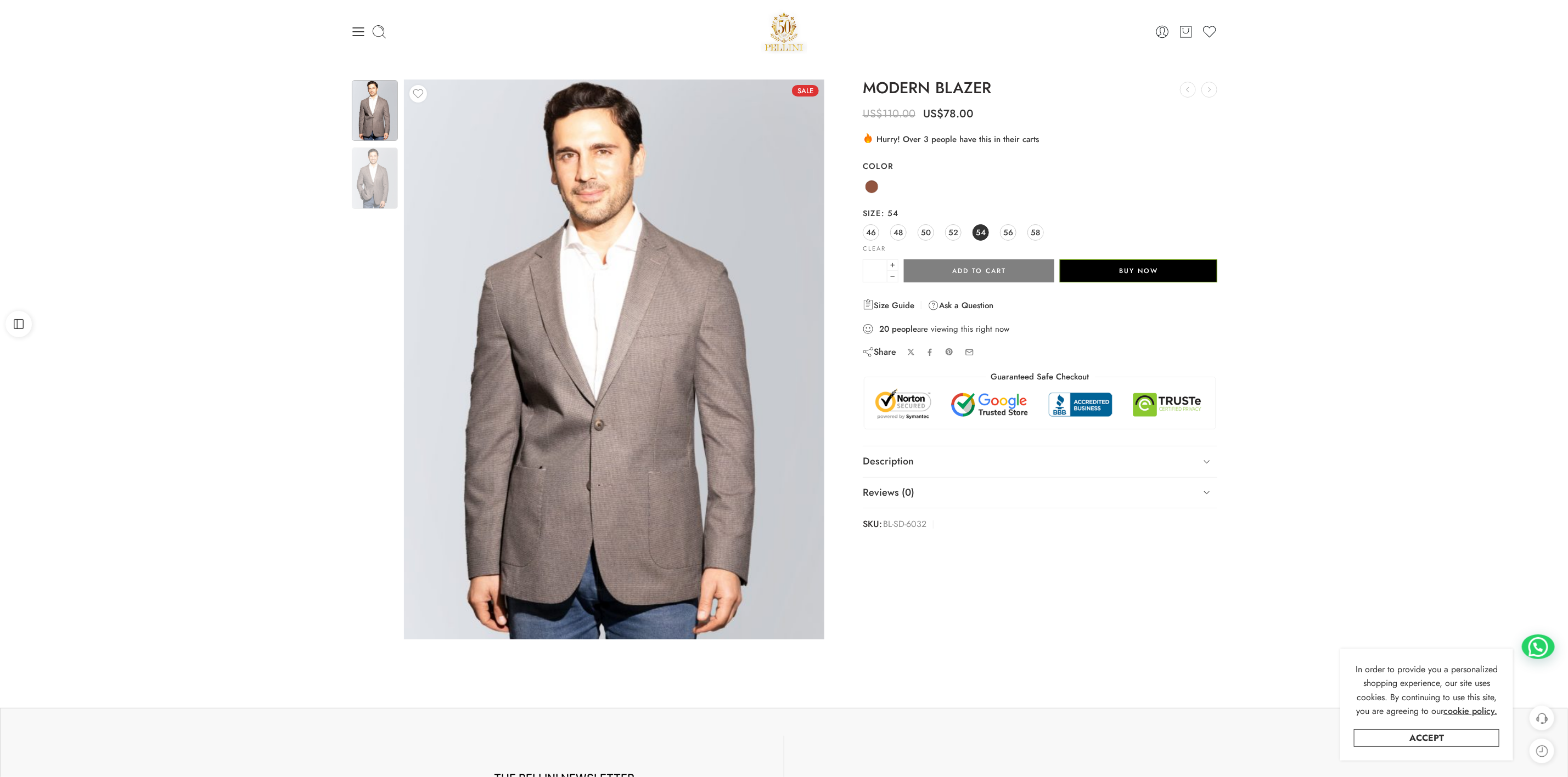
click at [363, 221] on div at bounding box center [375, 213] width 48 height 269
click at [365, 207] on img at bounding box center [374, 177] width 46 height 61
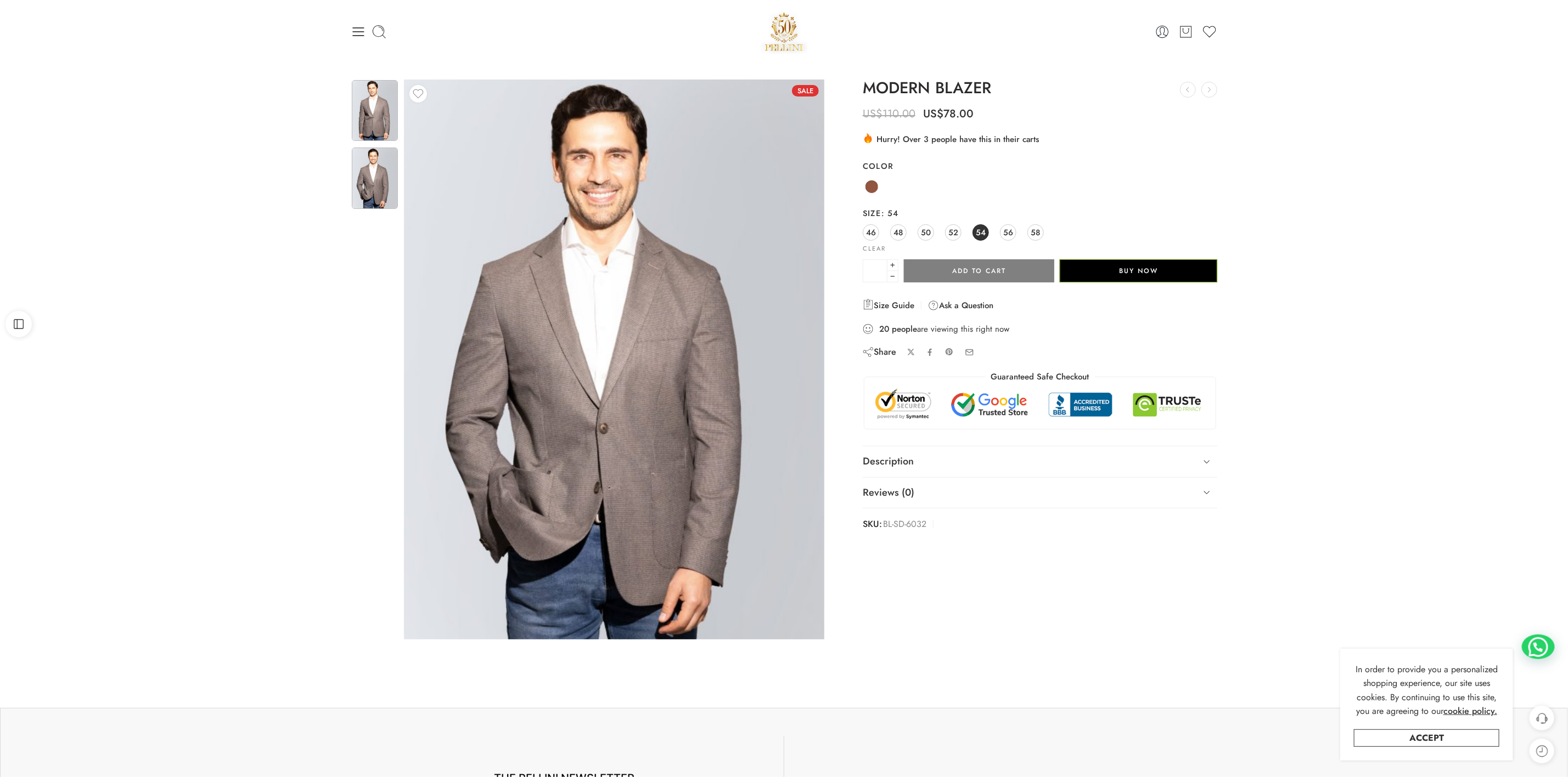
click at [390, 113] on img at bounding box center [374, 110] width 46 height 61
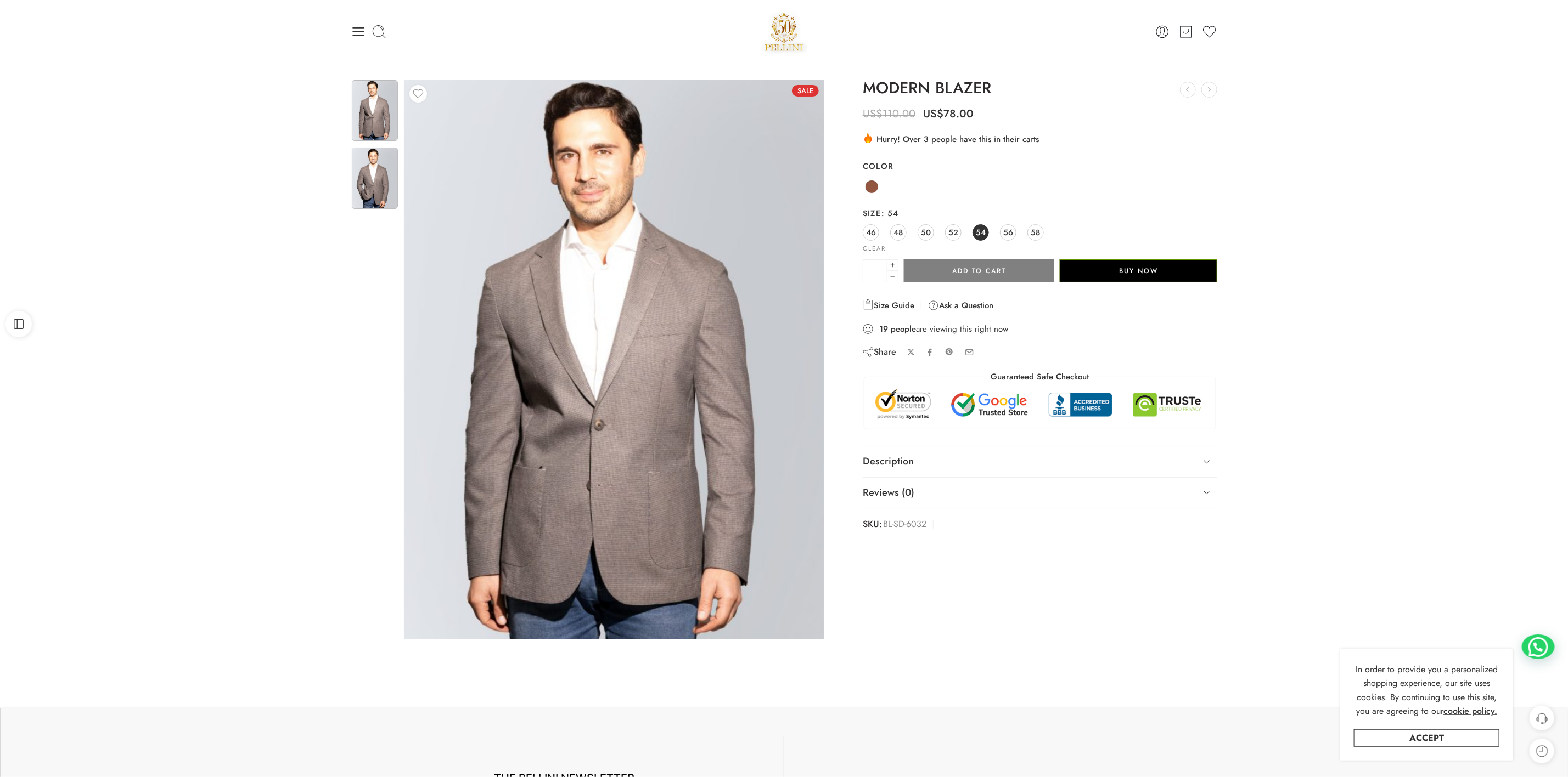
click at [356, 188] on img at bounding box center [374, 177] width 46 height 61
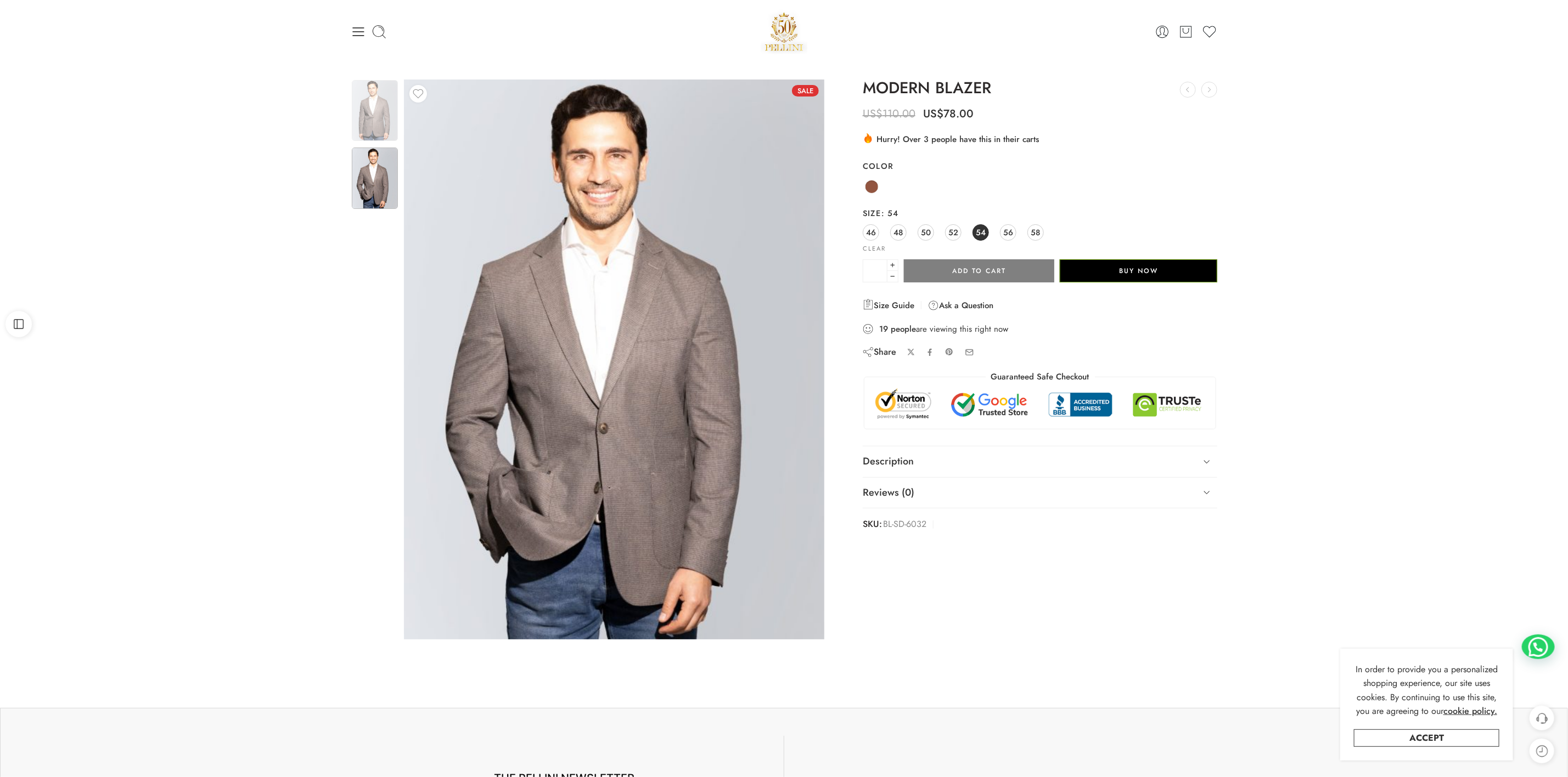
click at [355, 104] on img at bounding box center [374, 110] width 46 height 61
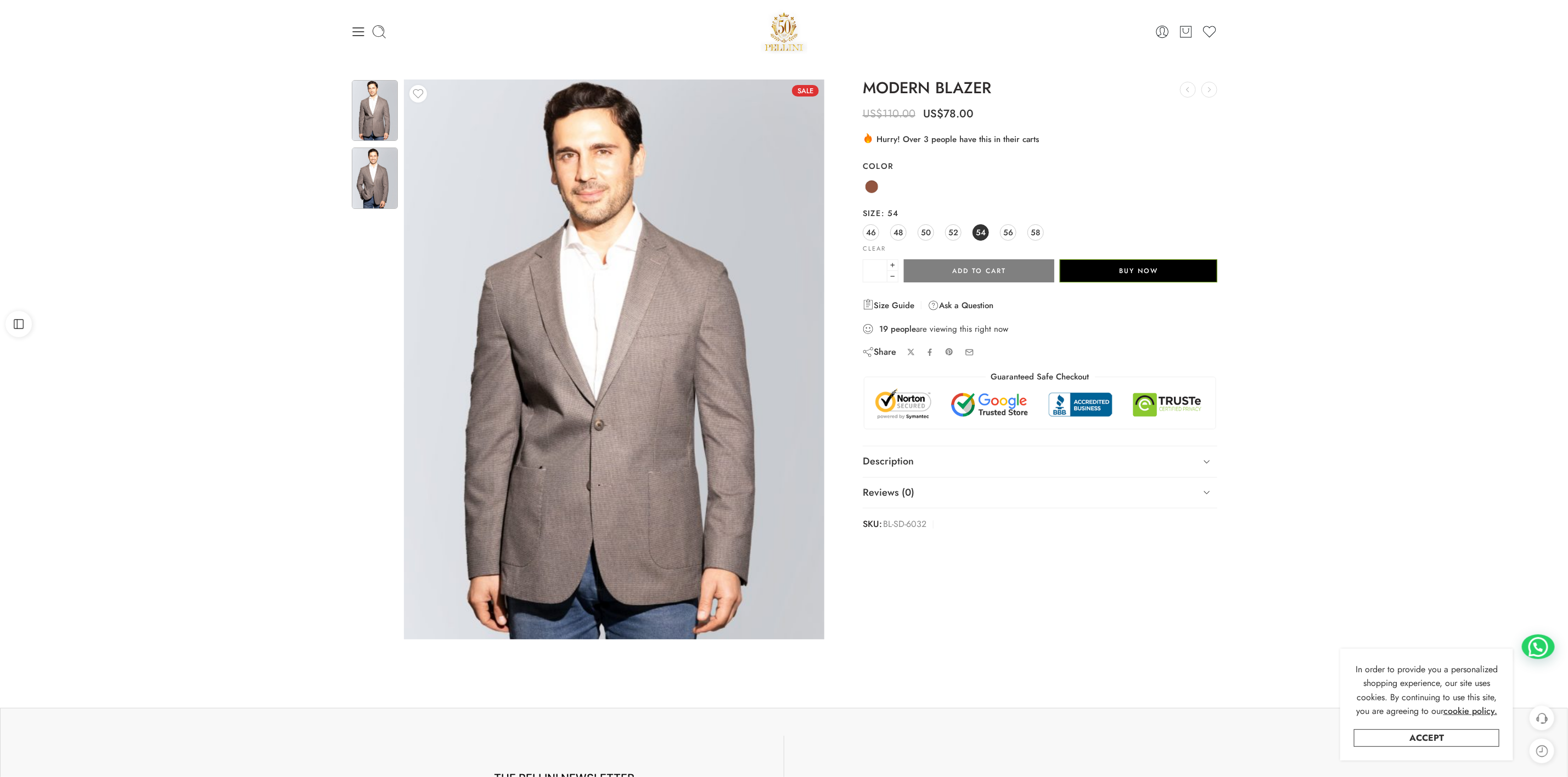
click at [365, 190] on img at bounding box center [374, 177] width 46 height 61
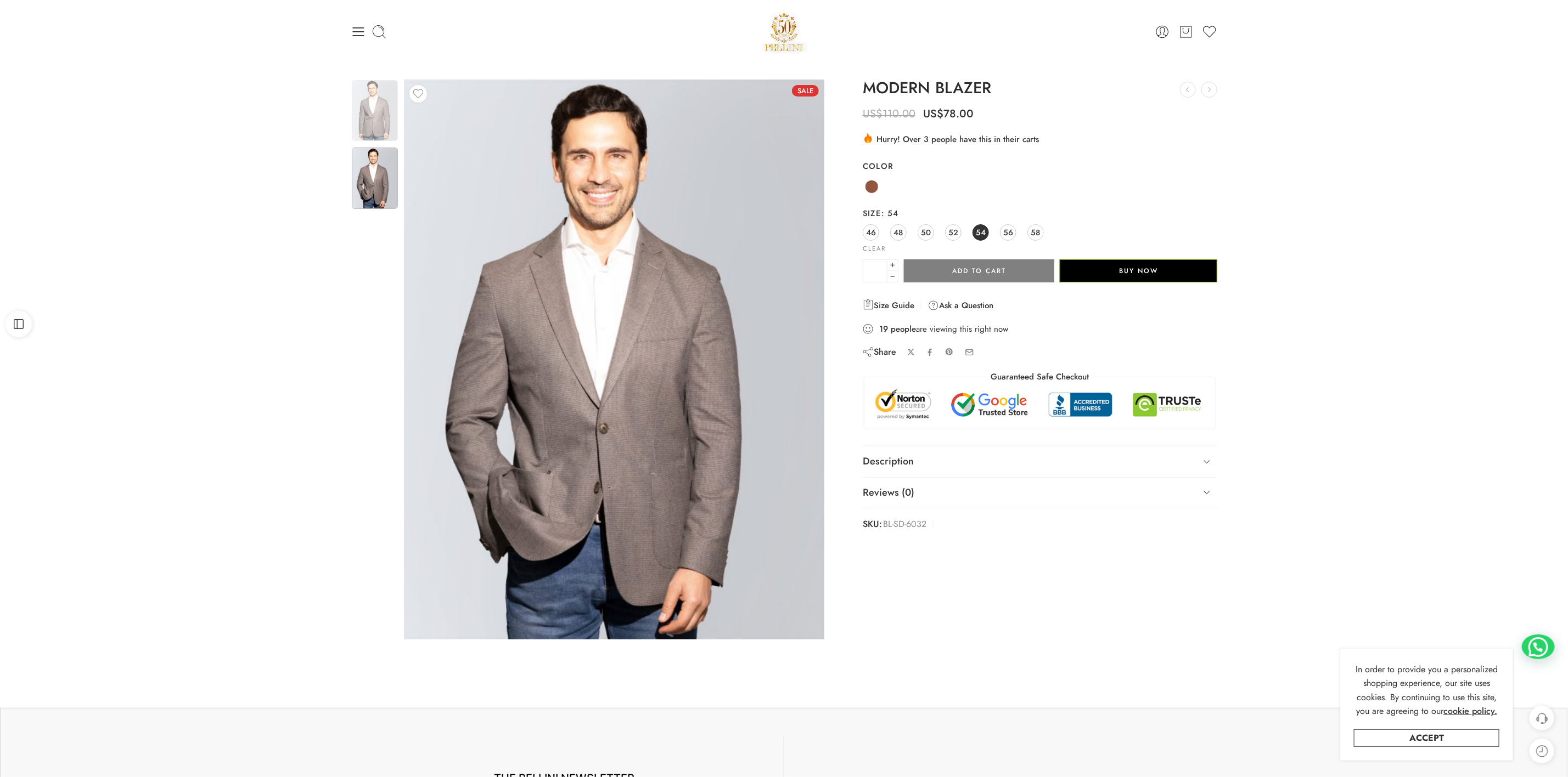
click at [368, 107] on img at bounding box center [374, 110] width 46 height 61
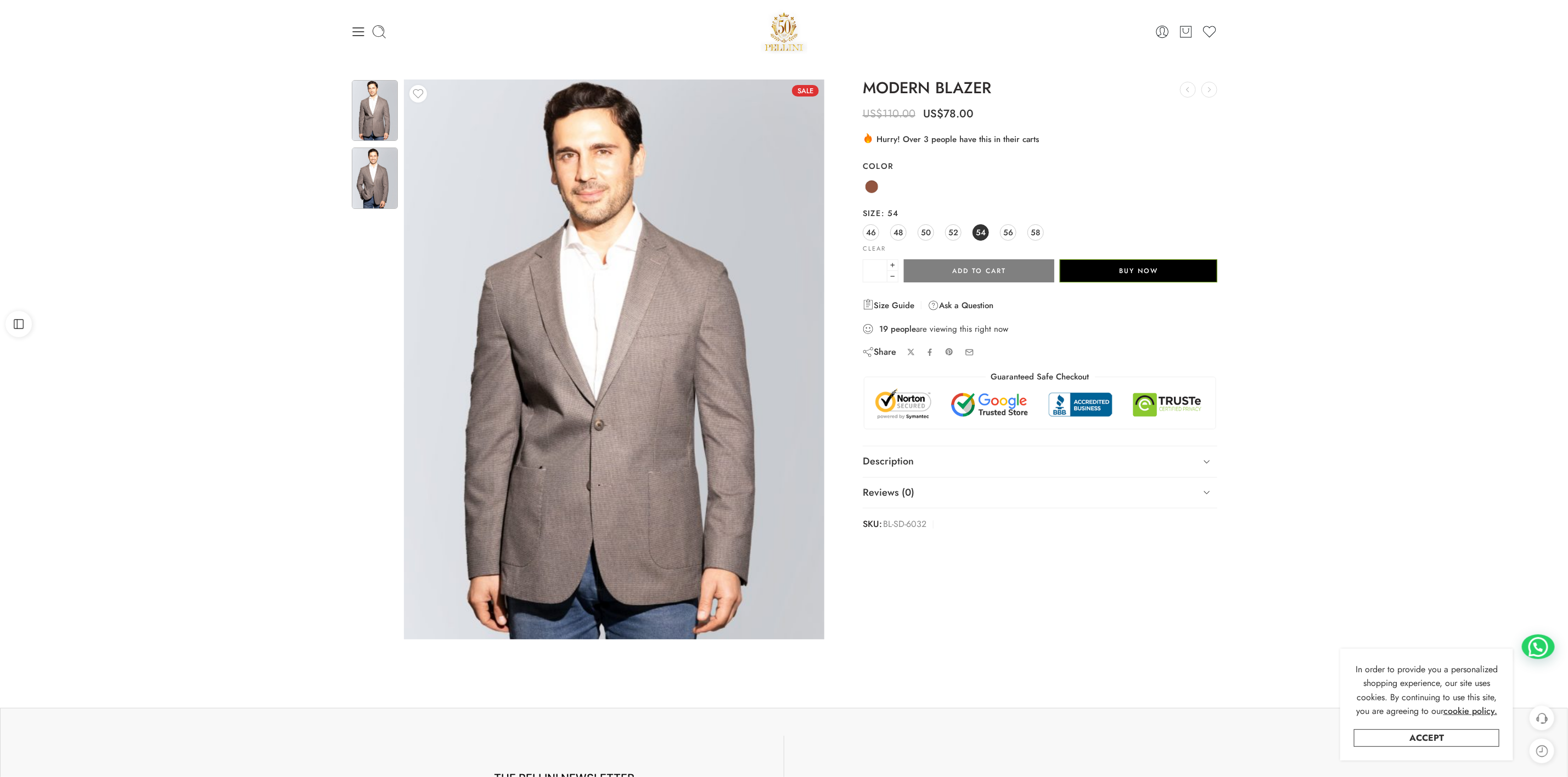
click at [374, 185] on img at bounding box center [374, 177] width 46 height 61
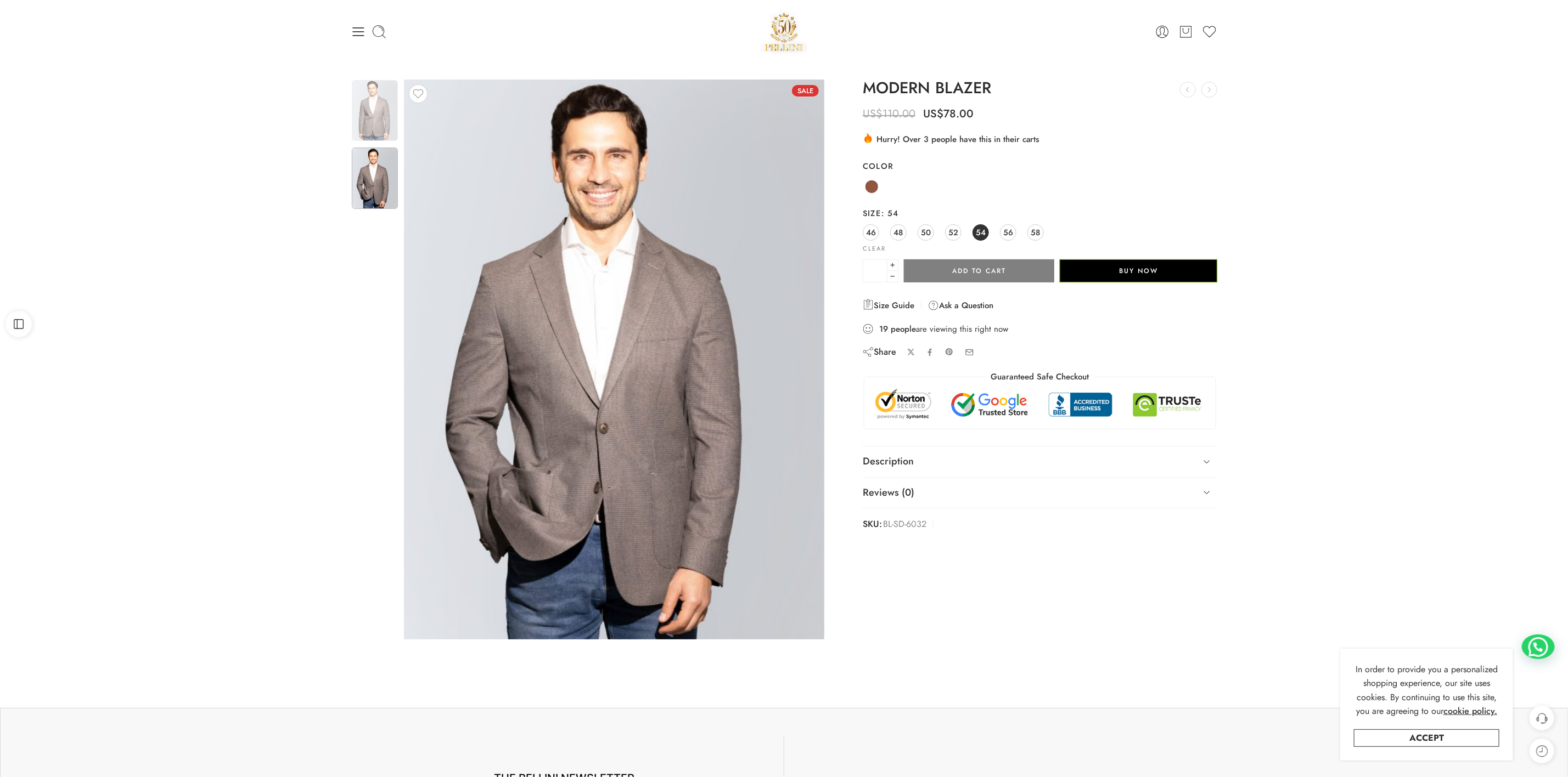
click at [374, 104] on img at bounding box center [374, 110] width 46 height 61
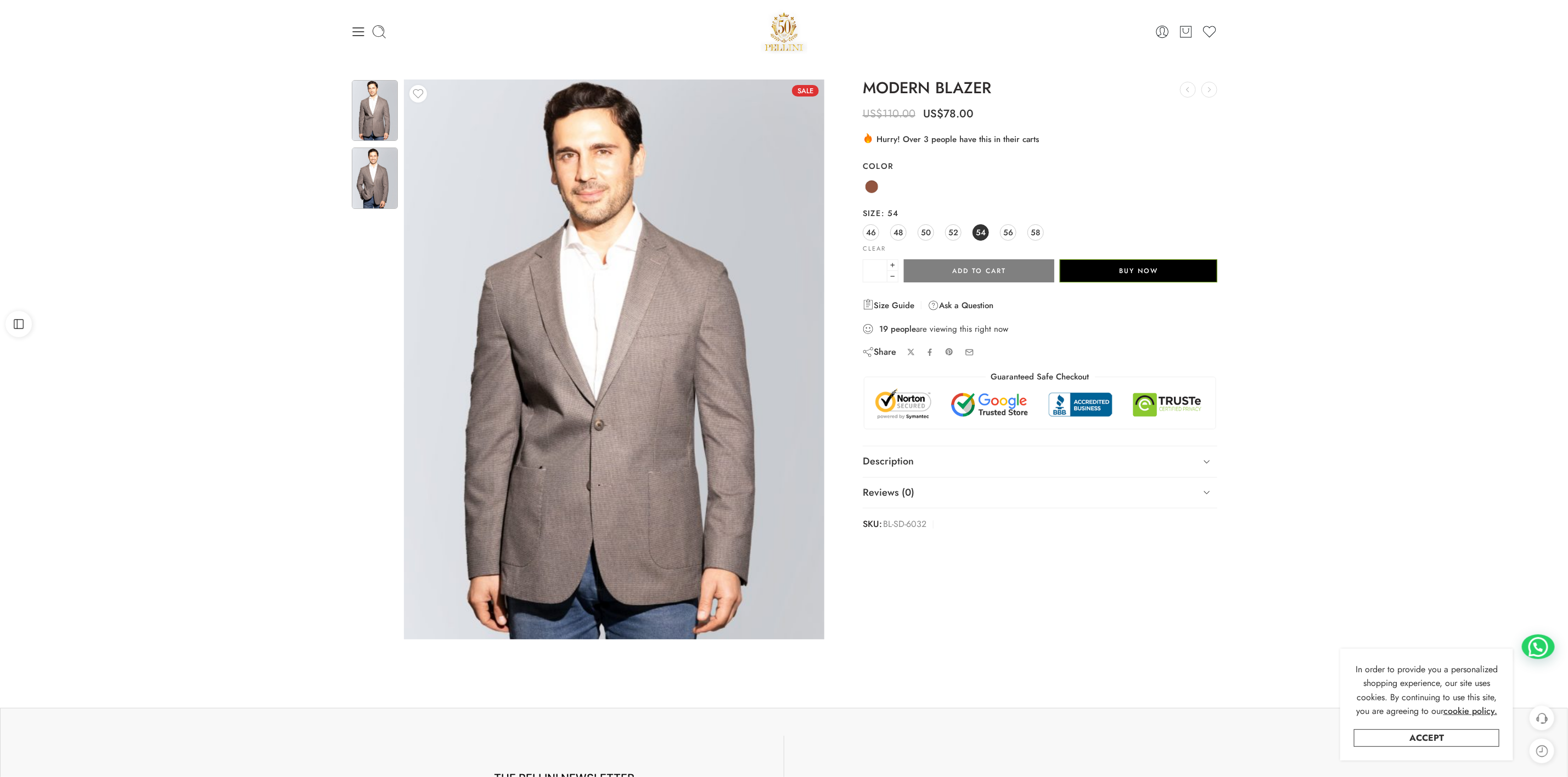
click at [384, 183] on img at bounding box center [374, 177] width 46 height 61
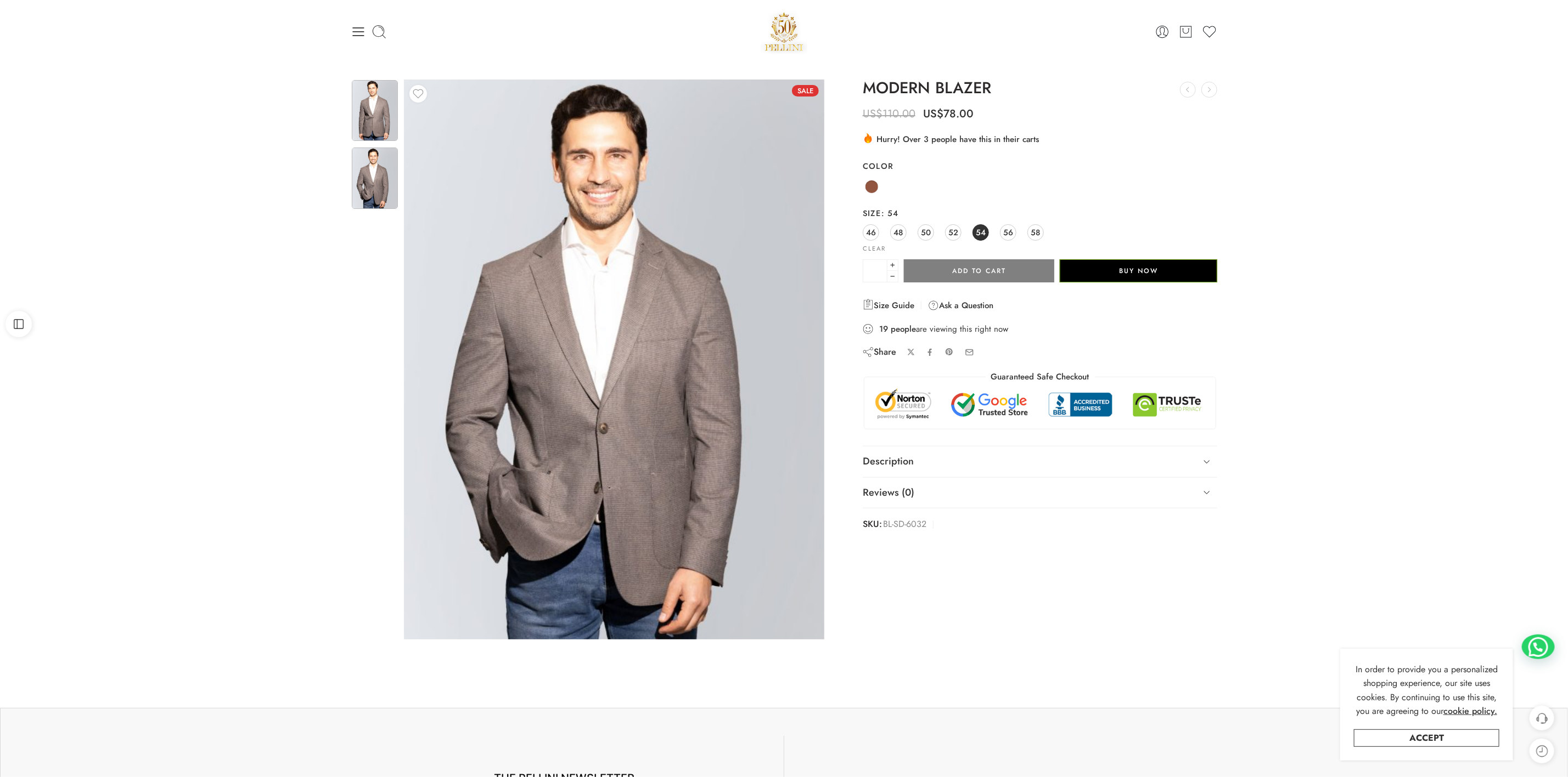
click at [368, 112] on img at bounding box center [374, 110] width 46 height 61
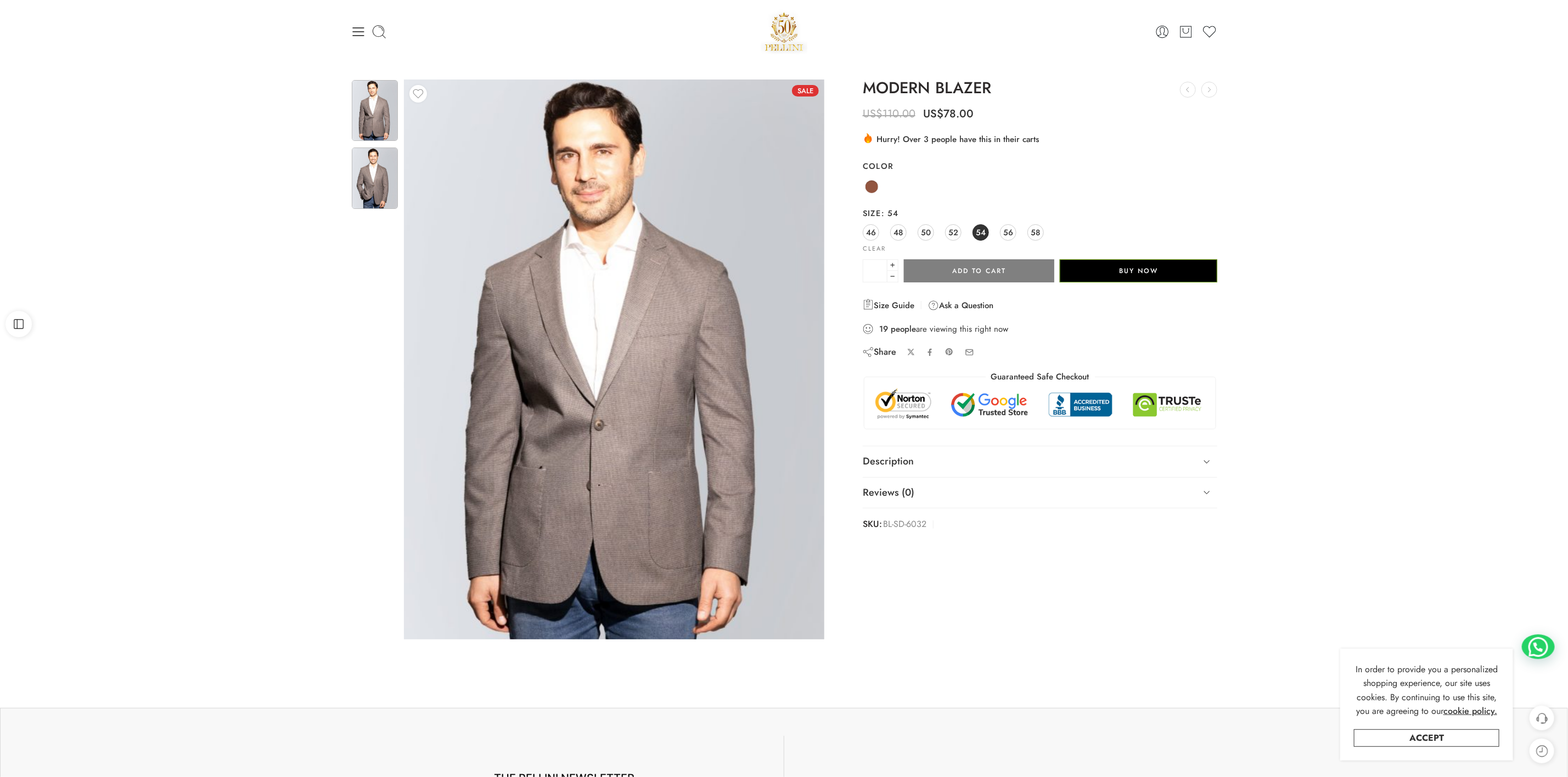
click at [369, 188] on img at bounding box center [374, 177] width 46 height 61
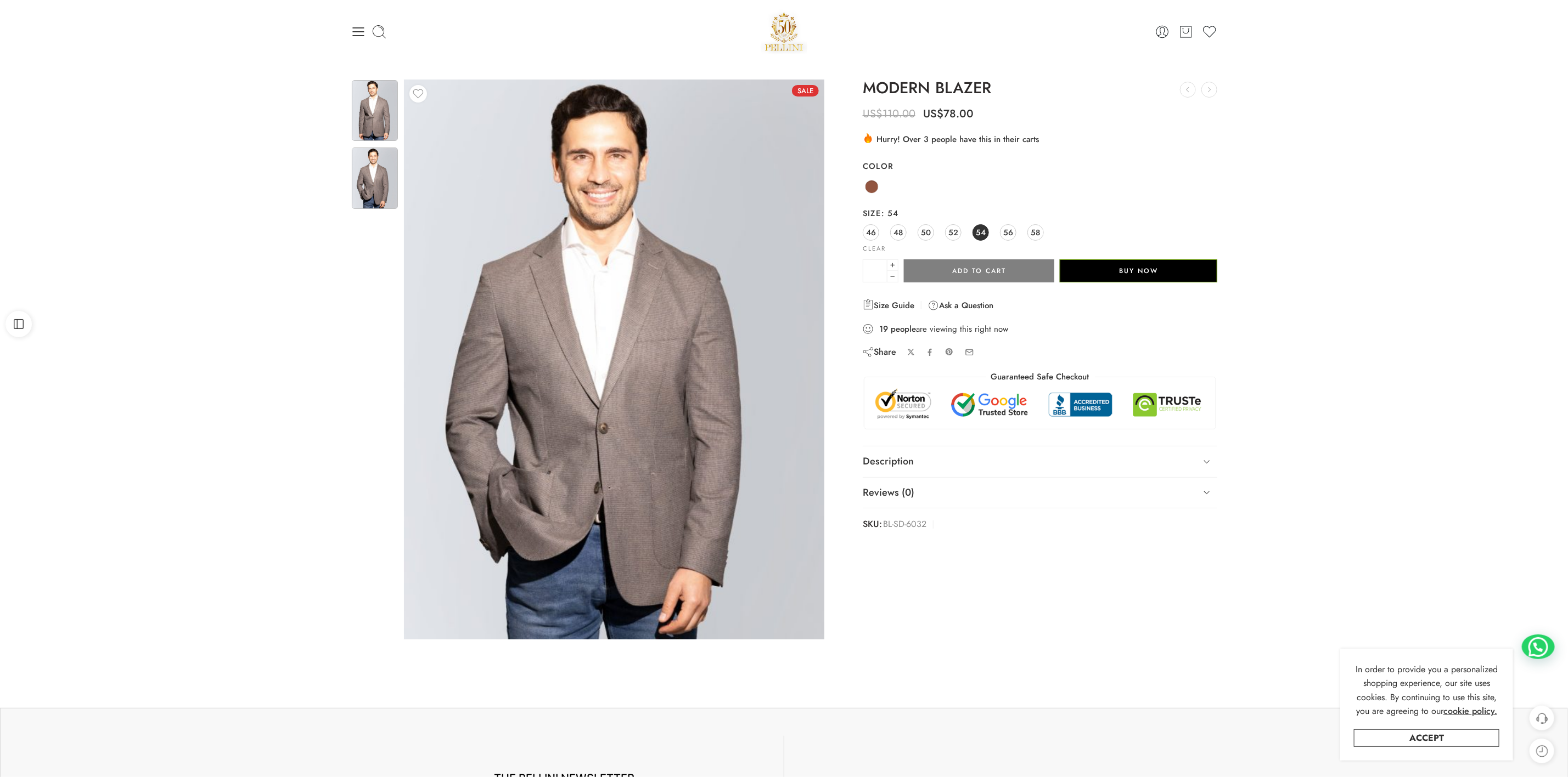
click at [359, 98] on img at bounding box center [374, 110] width 46 height 61
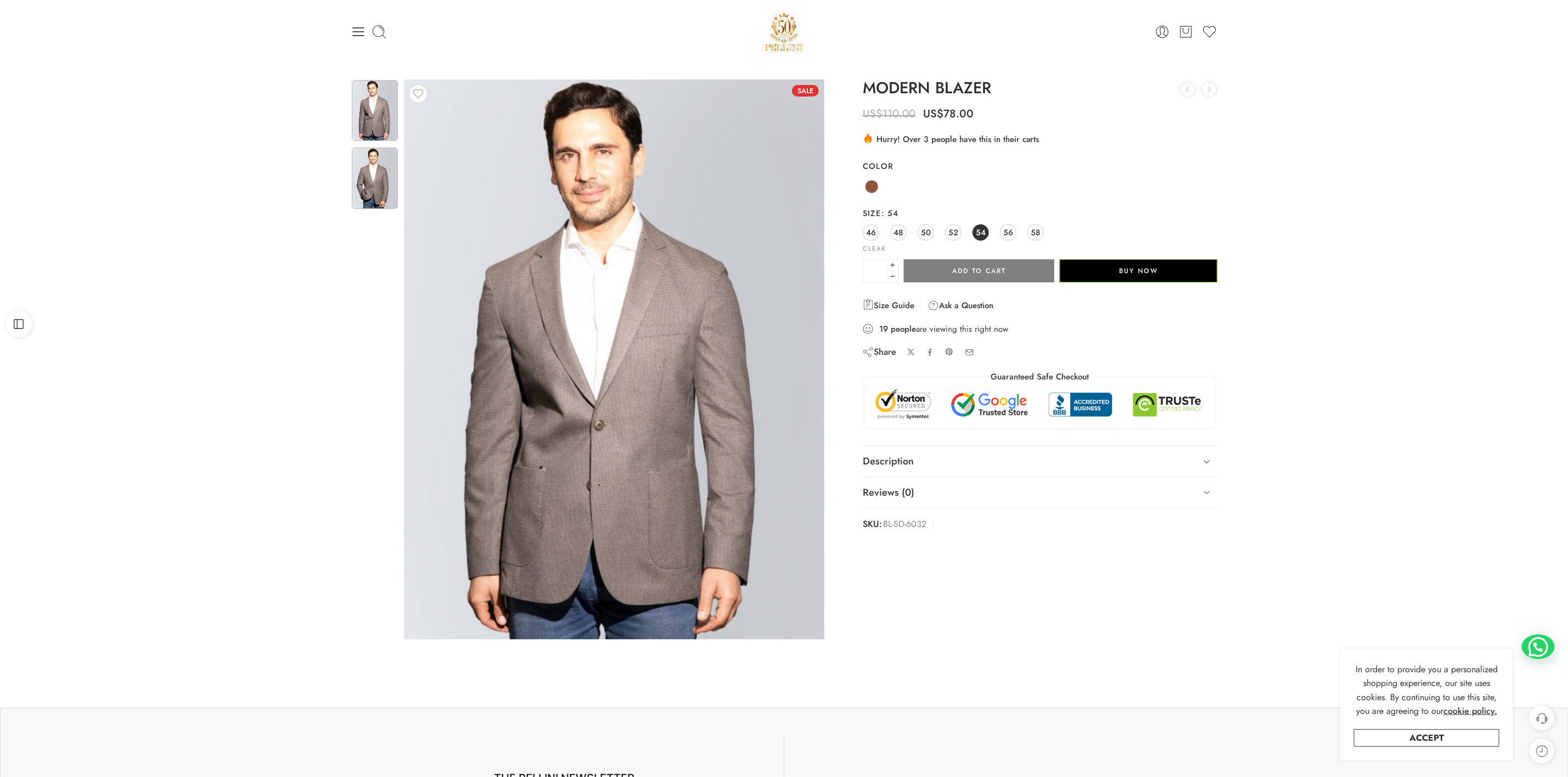
click at [375, 188] on img at bounding box center [374, 177] width 46 height 61
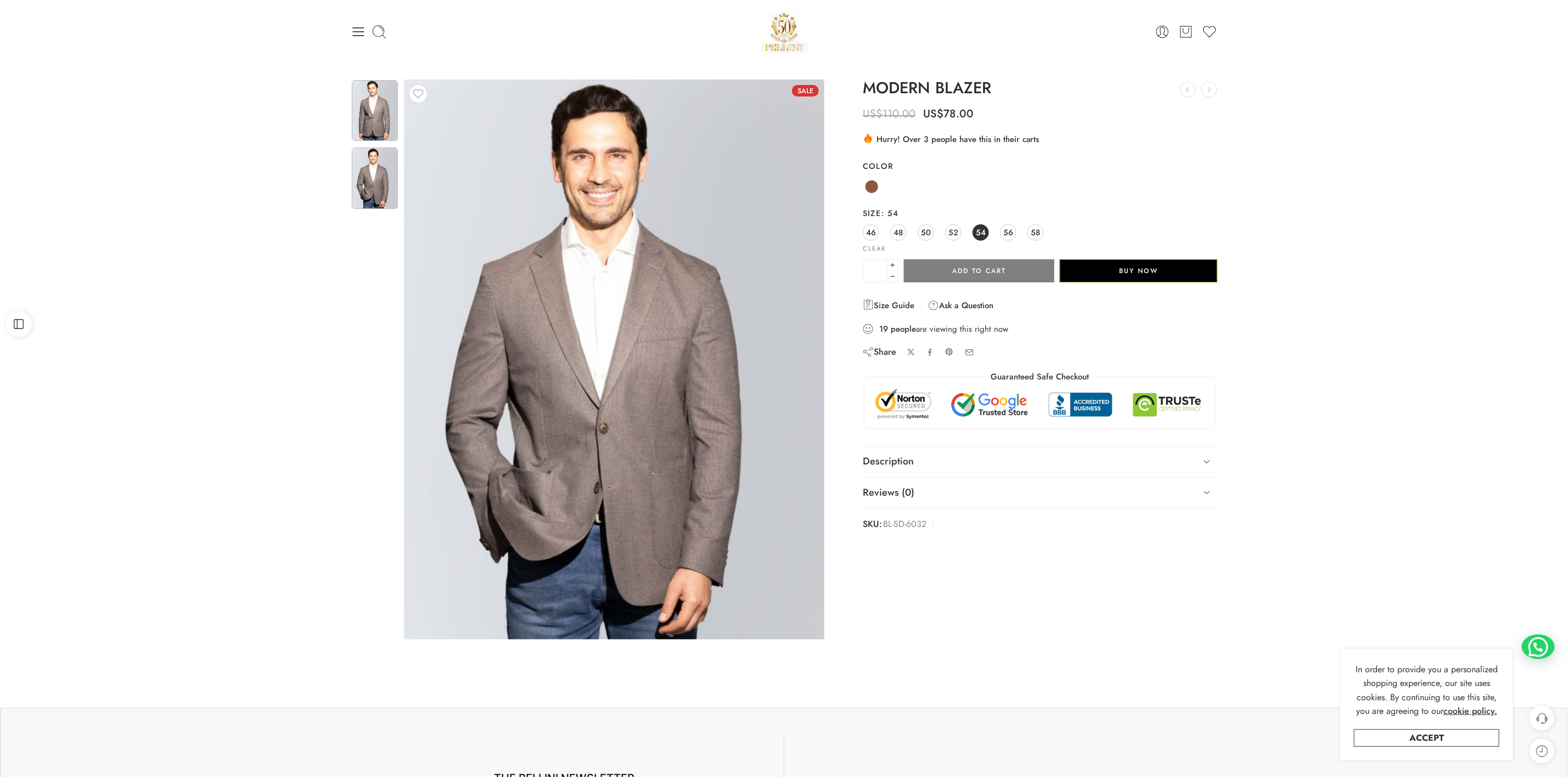
click at [364, 95] on img at bounding box center [374, 110] width 46 height 61
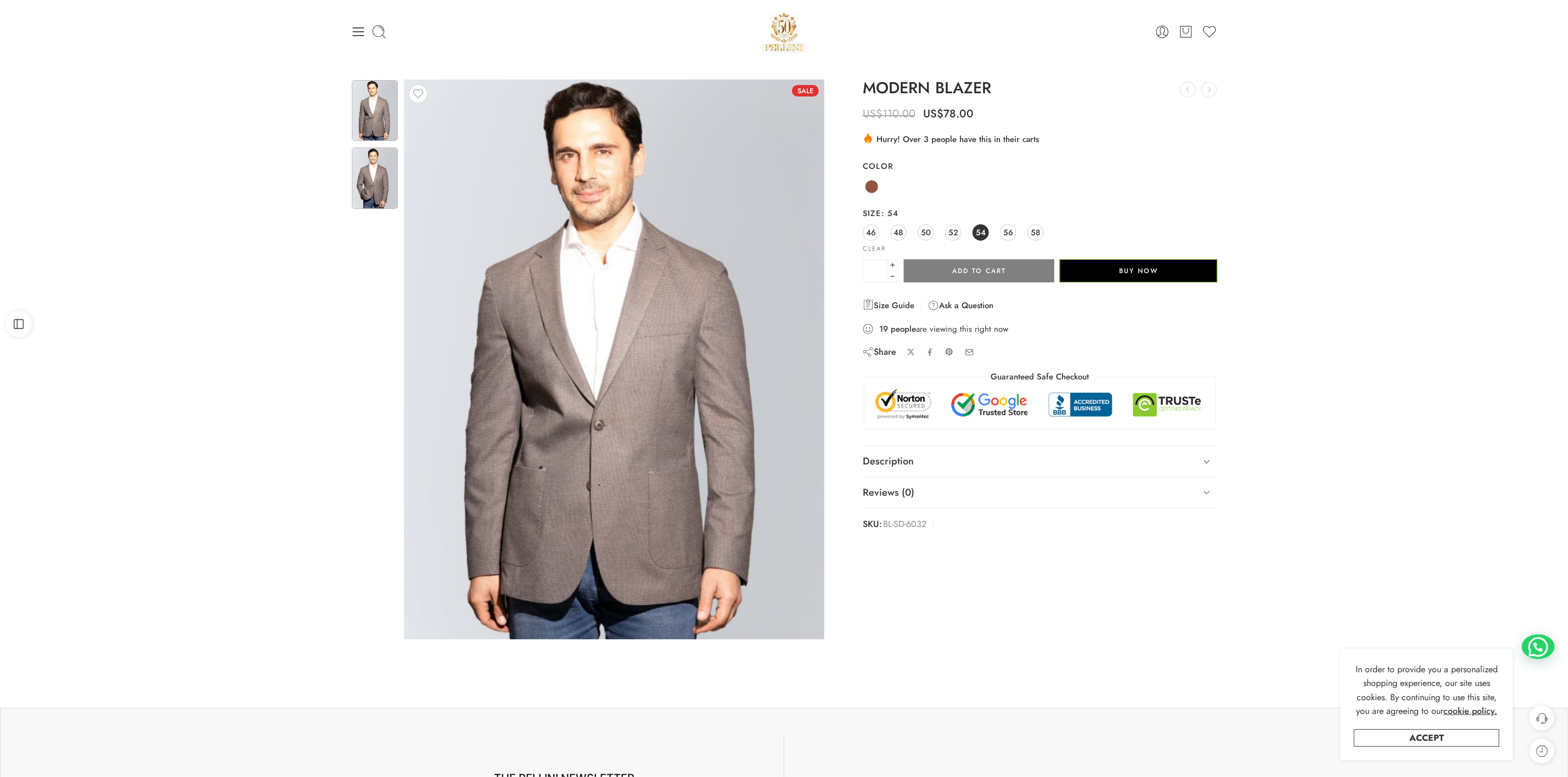
click at [364, 194] on img at bounding box center [374, 177] width 46 height 61
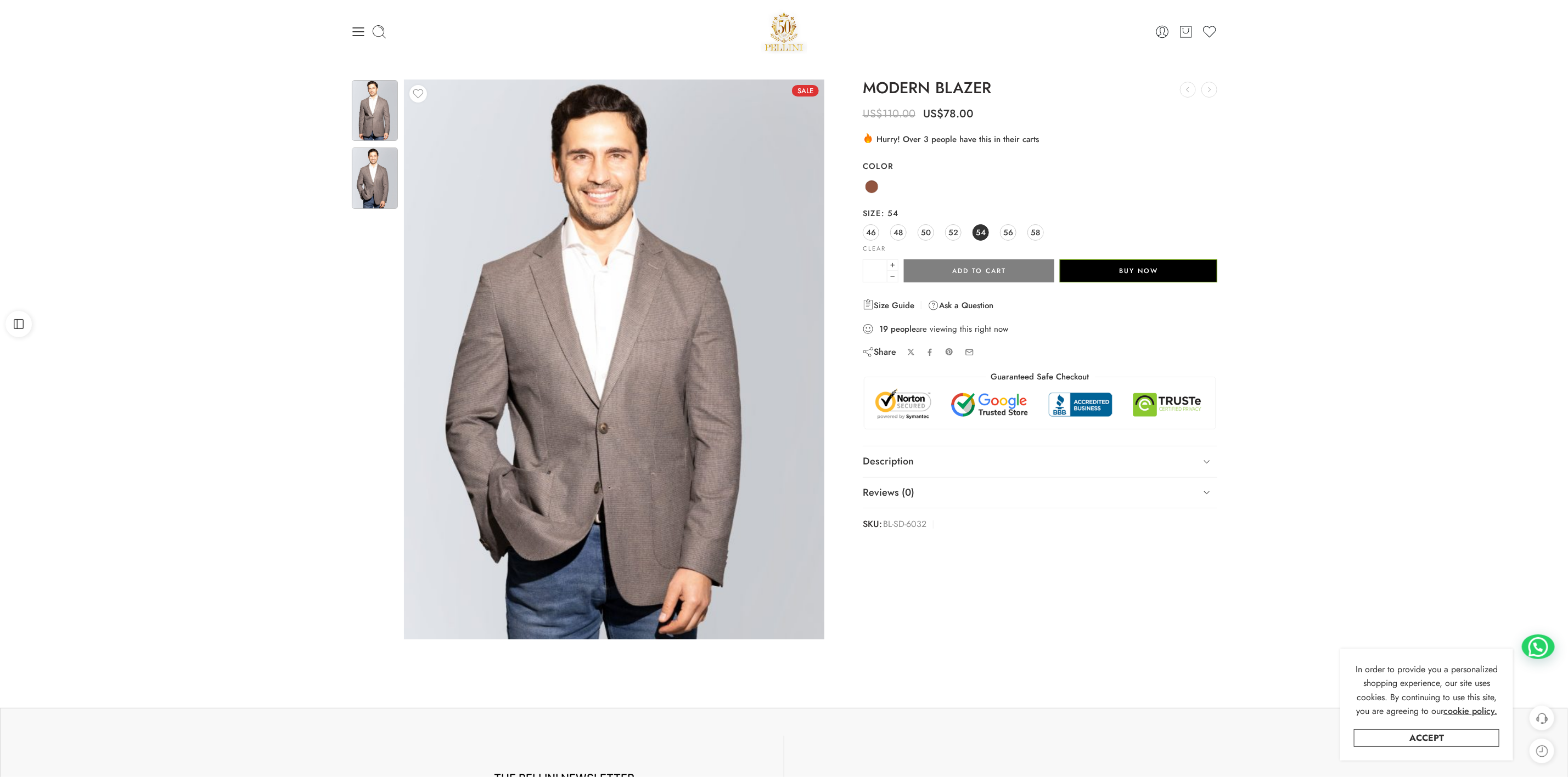
click at [369, 107] on img at bounding box center [374, 110] width 46 height 61
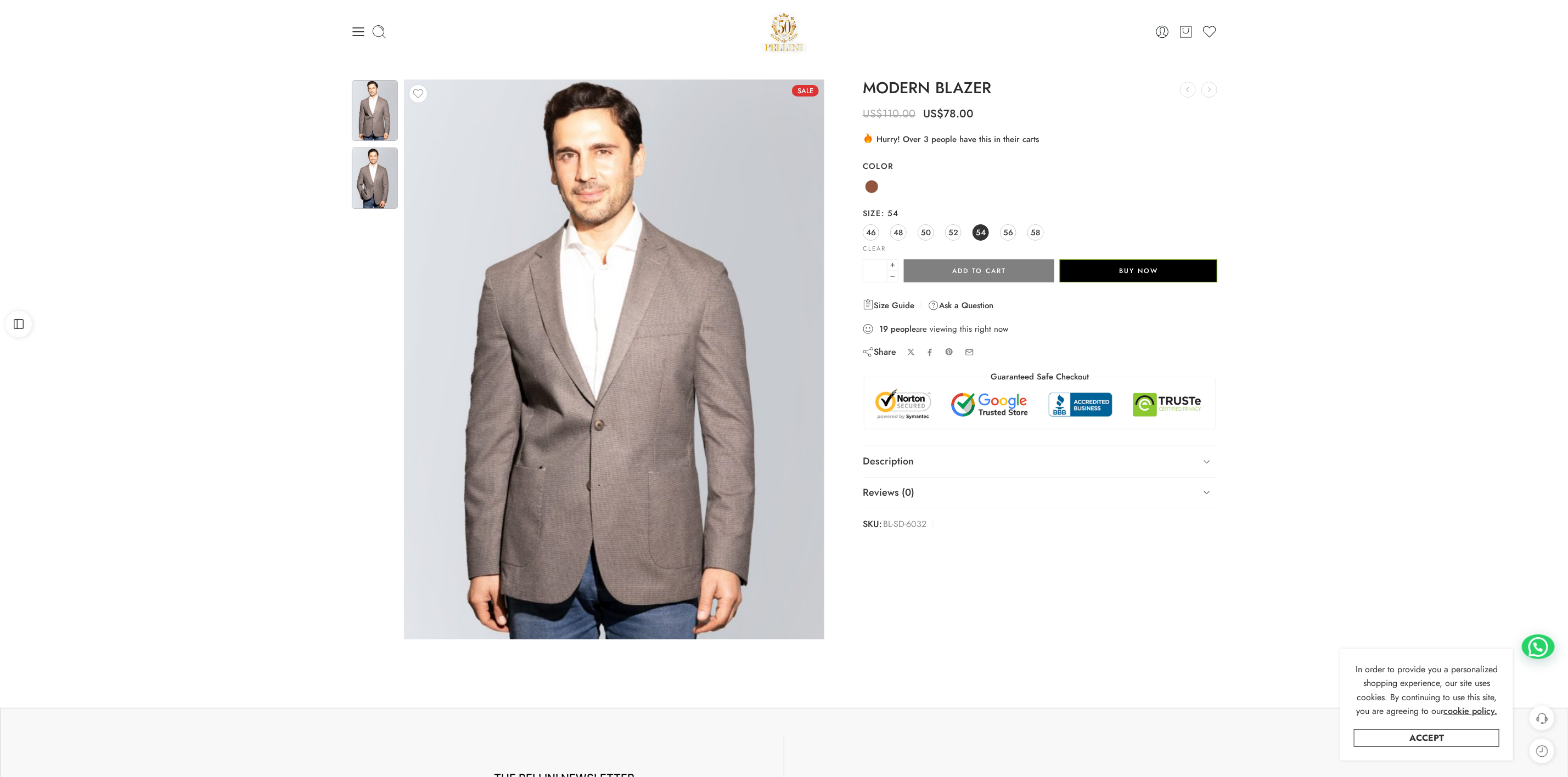
click at [366, 180] on img at bounding box center [374, 177] width 46 height 61
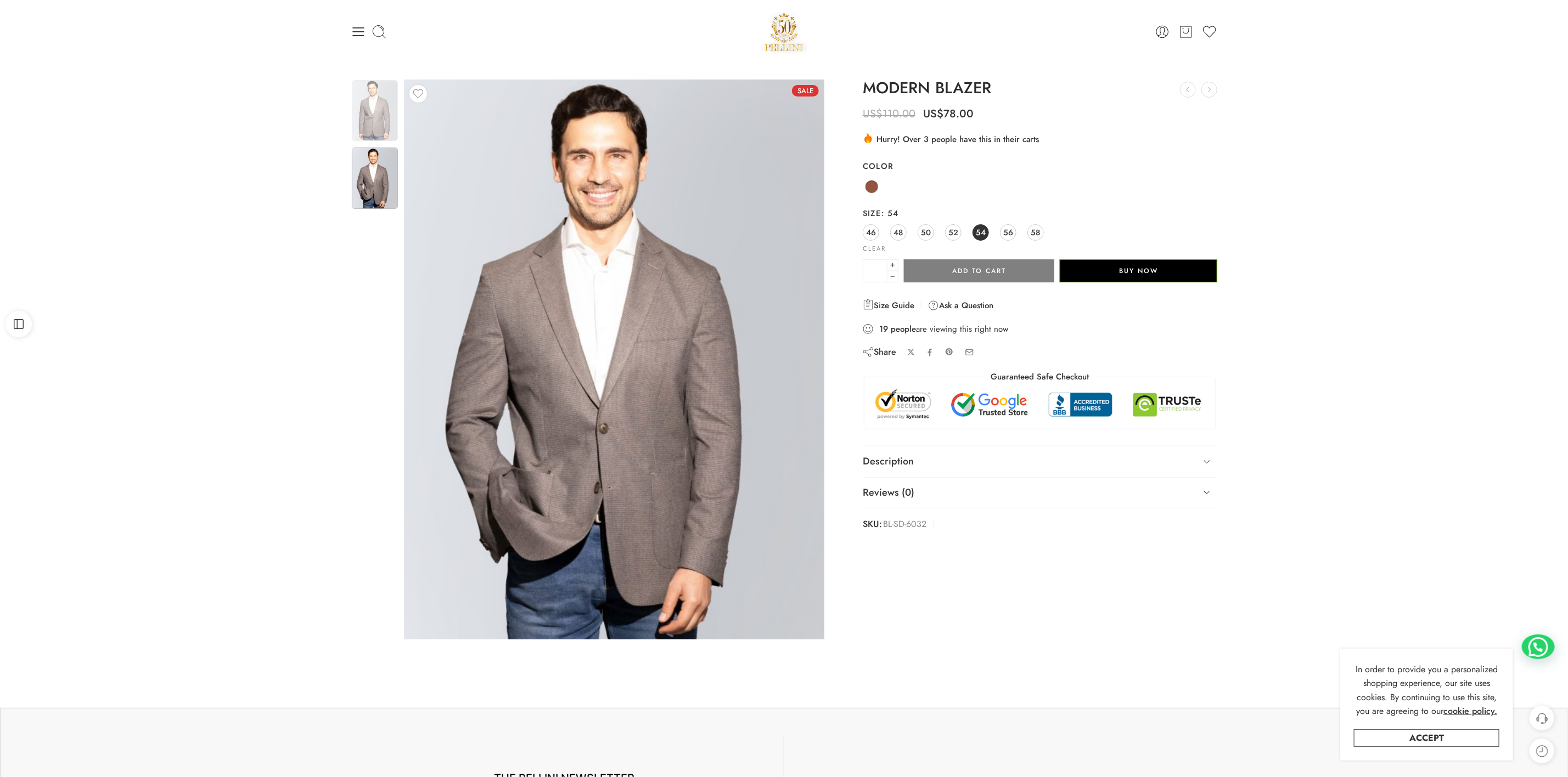
click at [373, 107] on img at bounding box center [374, 110] width 46 height 61
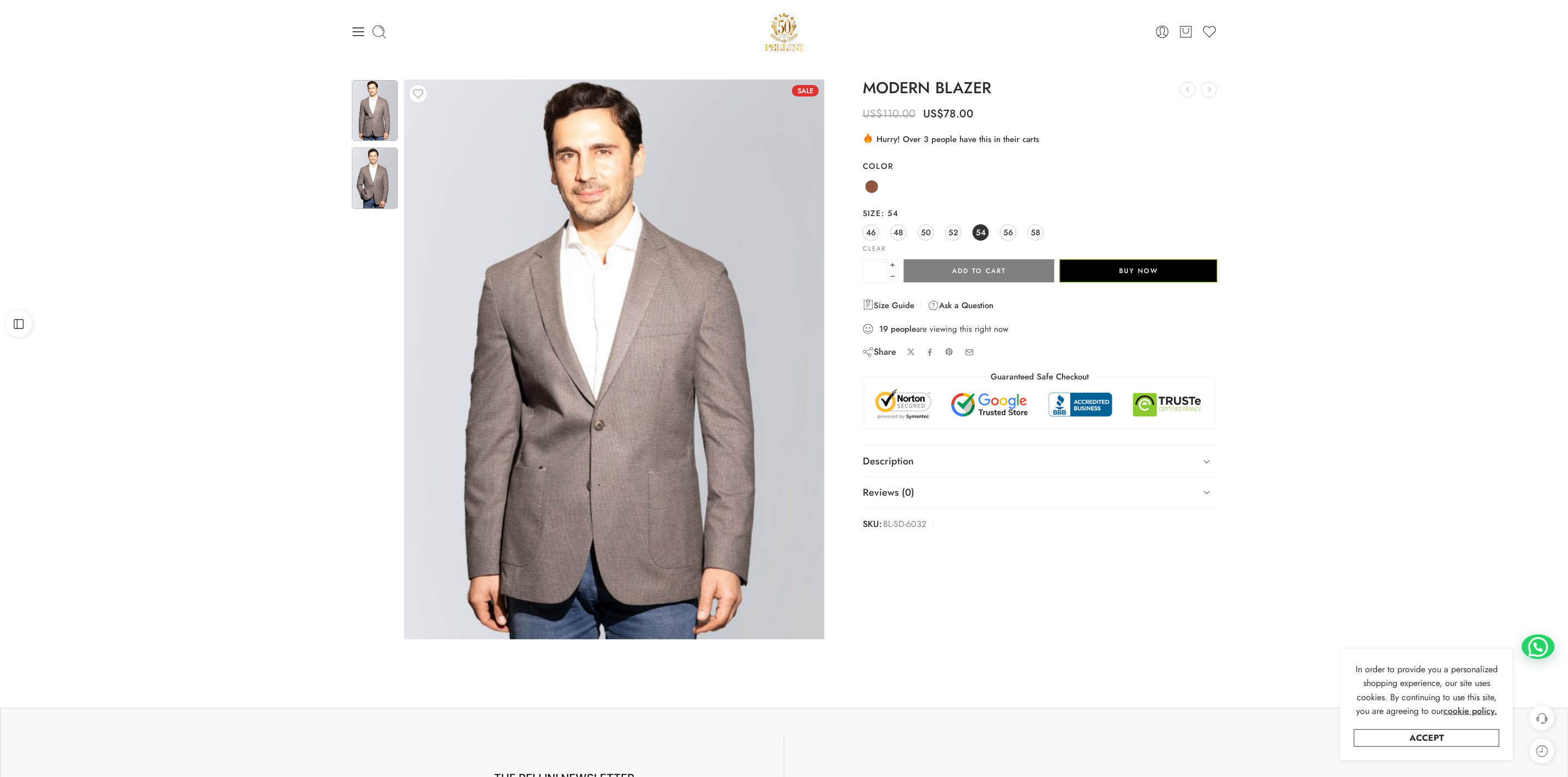
click at [383, 183] on img at bounding box center [374, 177] width 46 height 61
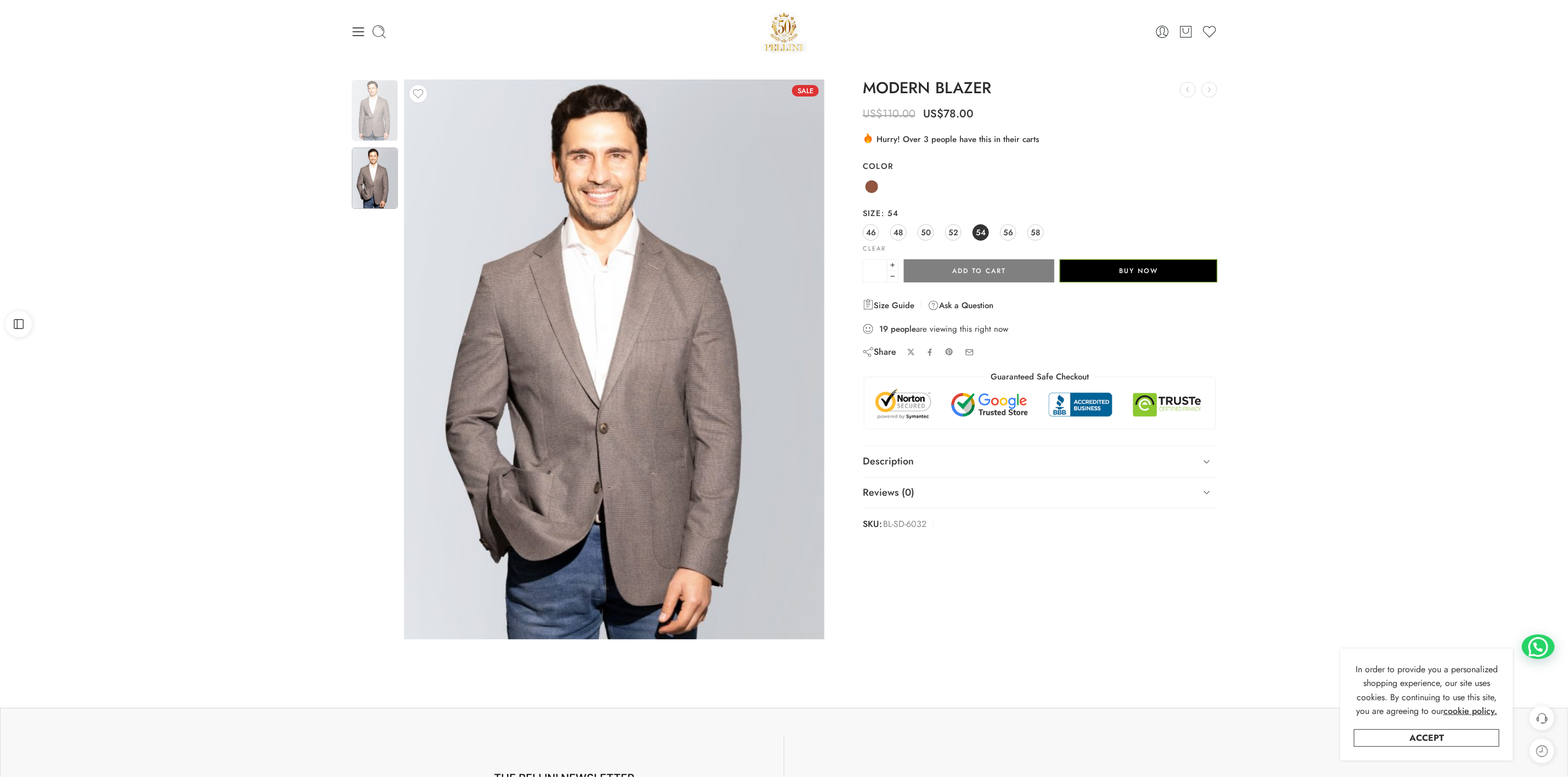
click at [359, 87] on div at bounding box center [375, 213] width 48 height 269
click at [374, 101] on img at bounding box center [374, 110] width 46 height 61
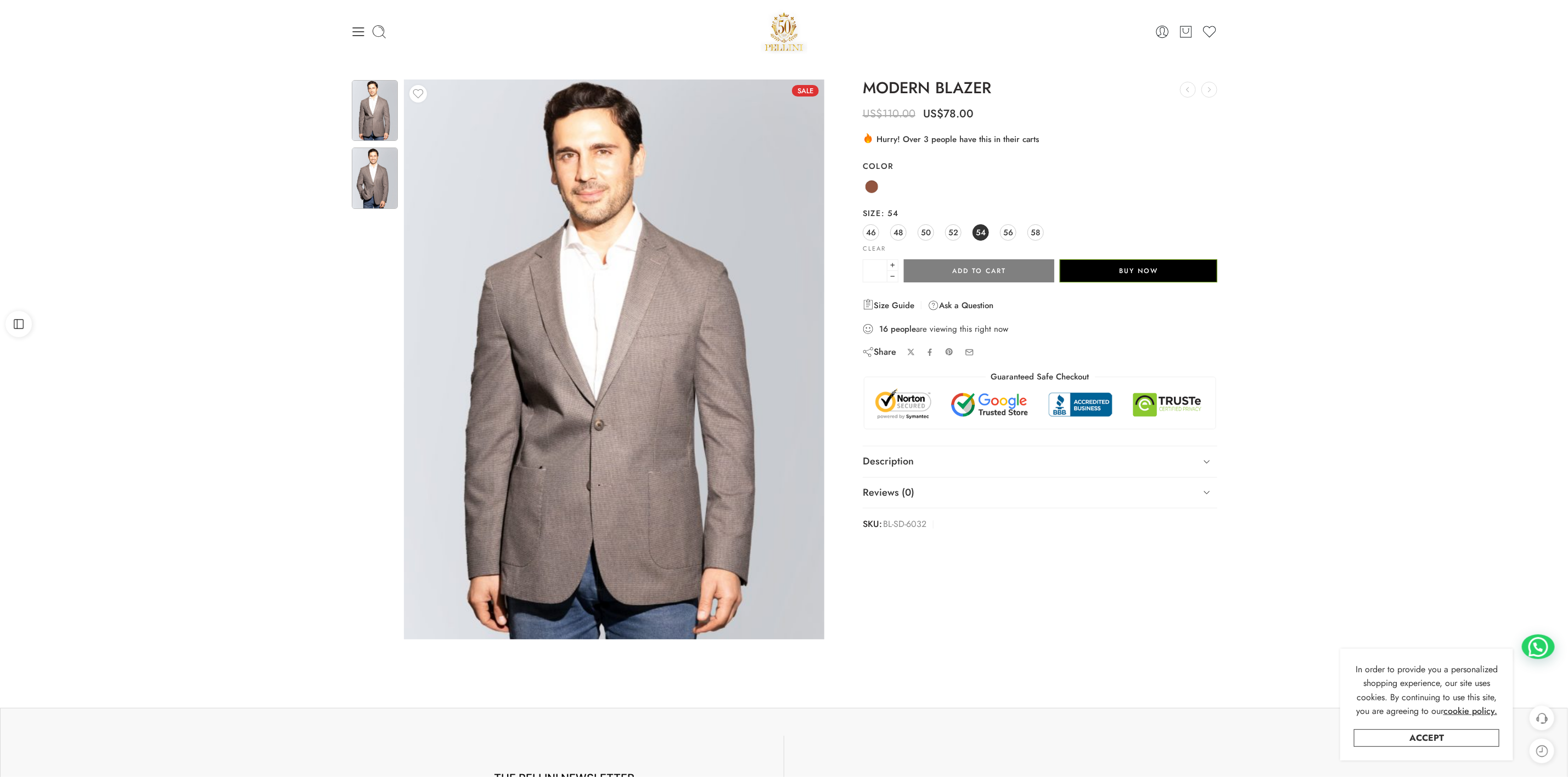
click at [371, 199] on img at bounding box center [374, 177] width 46 height 61
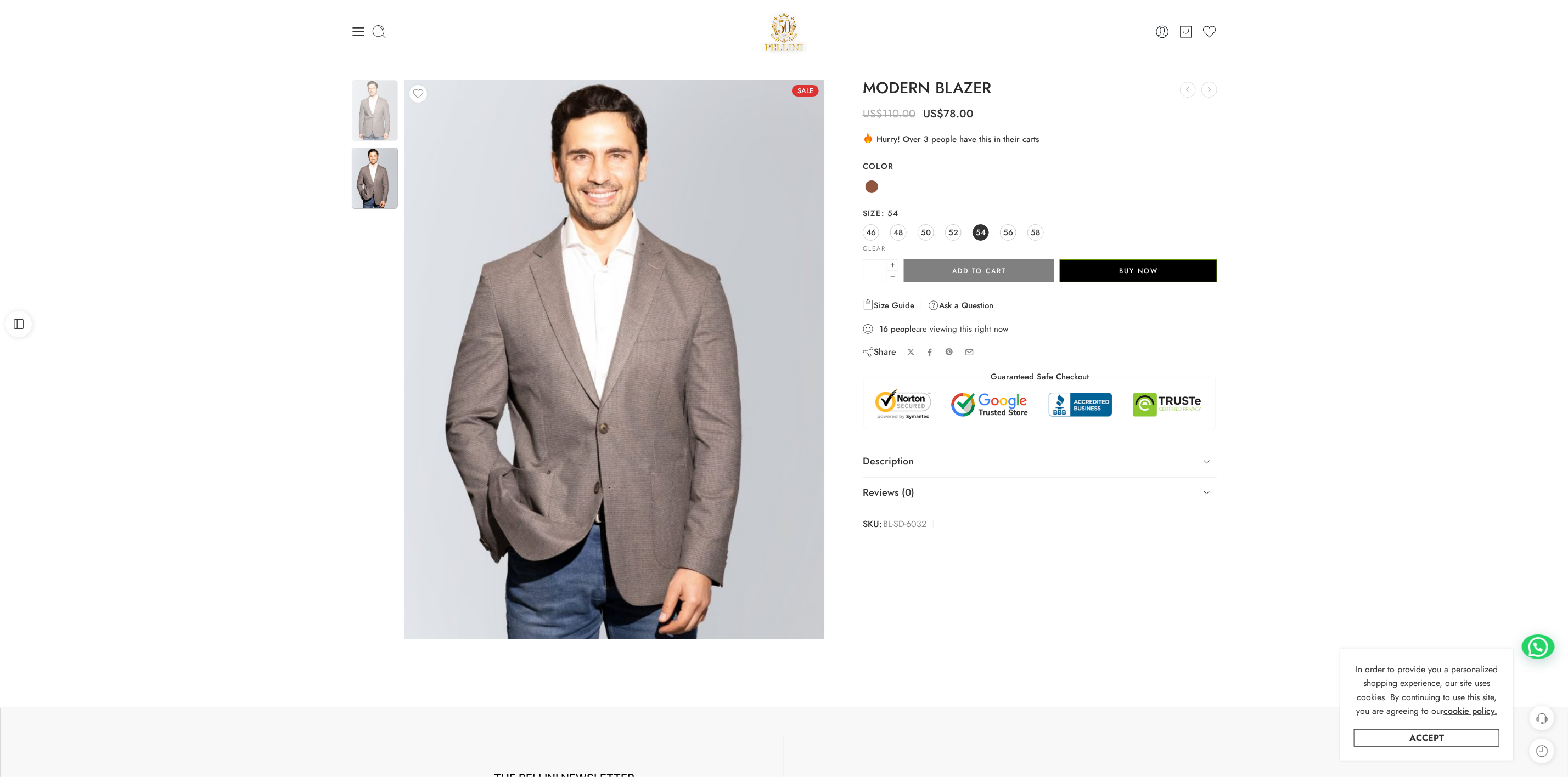
click at [365, 113] on img at bounding box center [374, 110] width 46 height 61
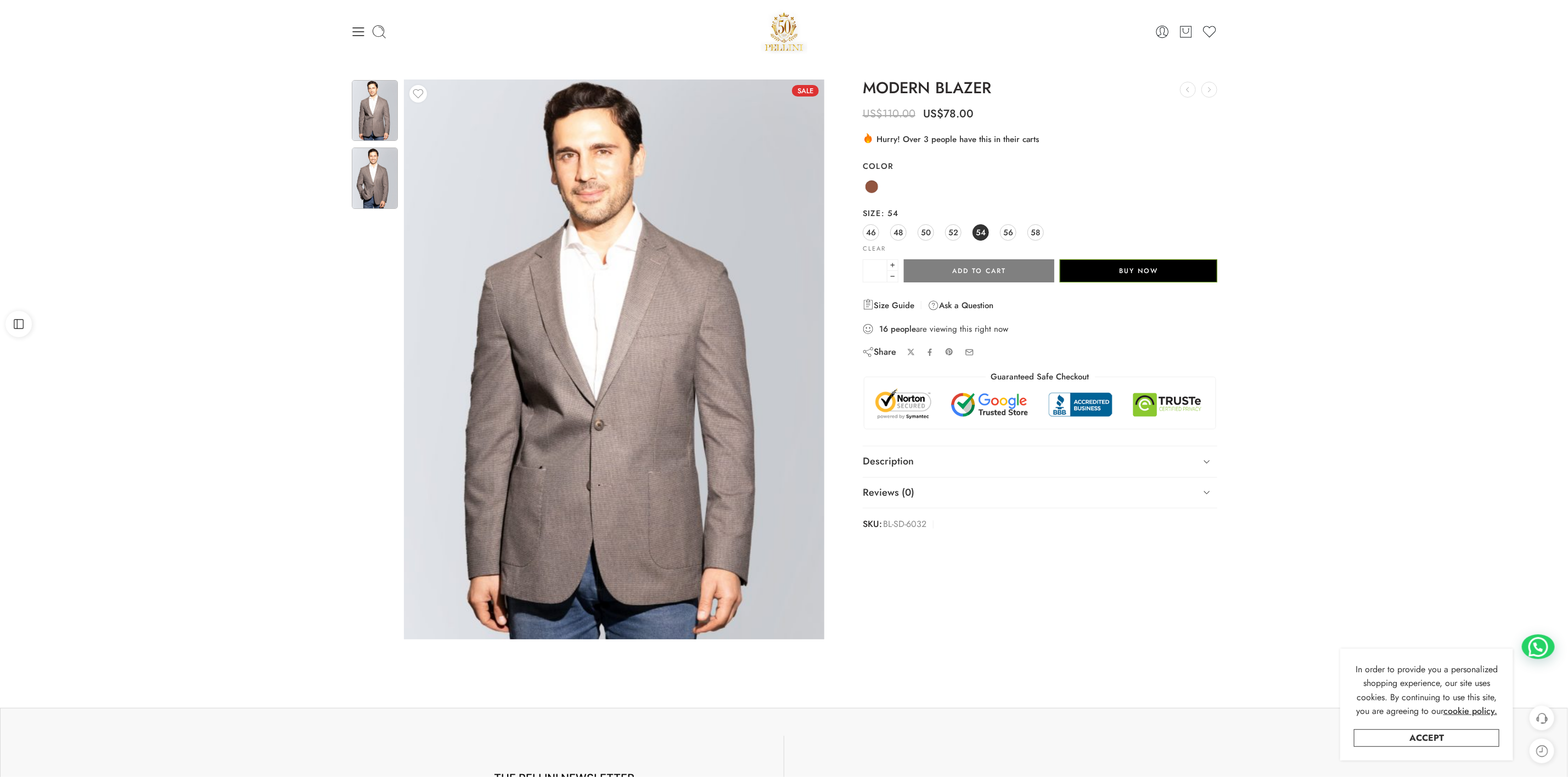
click at [365, 183] on img at bounding box center [374, 177] width 46 height 61
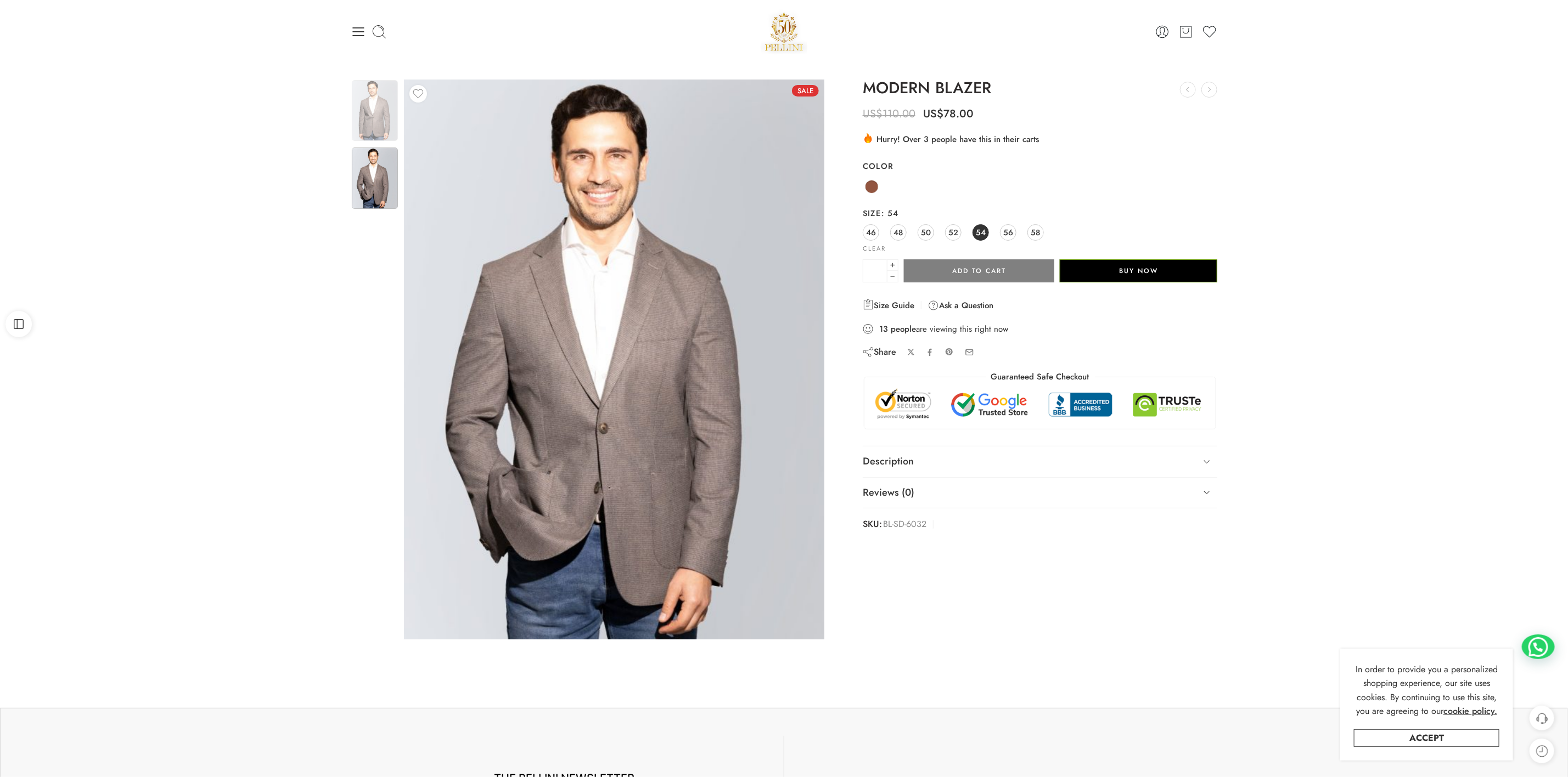
click at [1532, 382] on div "Sale Limited Previous Loading image" at bounding box center [784, 369] width 1568 height 612
click at [1137, 265] on button "Buy Now" at bounding box center [1139, 271] width 158 height 23
click at [979, 234] on span "54" at bounding box center [980, 232] width 10 height 15
click at [988, 233] on link "54" at bounding box center [981, 233] width 17 height 17
click at [1123, 274] on button "Buy Now" at bounding box center [1139, 271] width 158 height 23
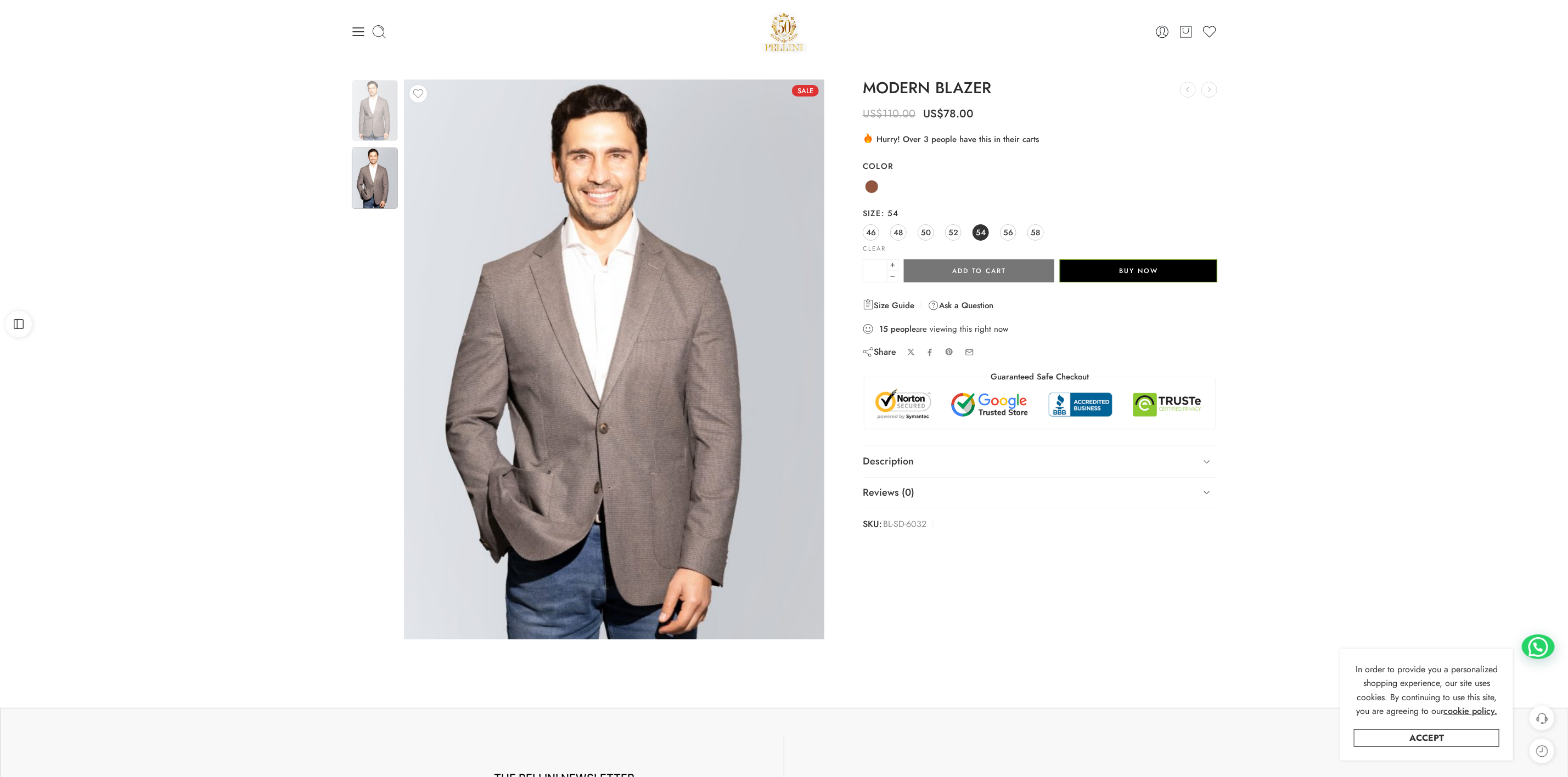
click at [1001, 278] on button "Add to cart" at bounding box center [979, 271] width 150 height 23
click at [368, 113] on img at bounding box center [374, 110] width 46 height 61
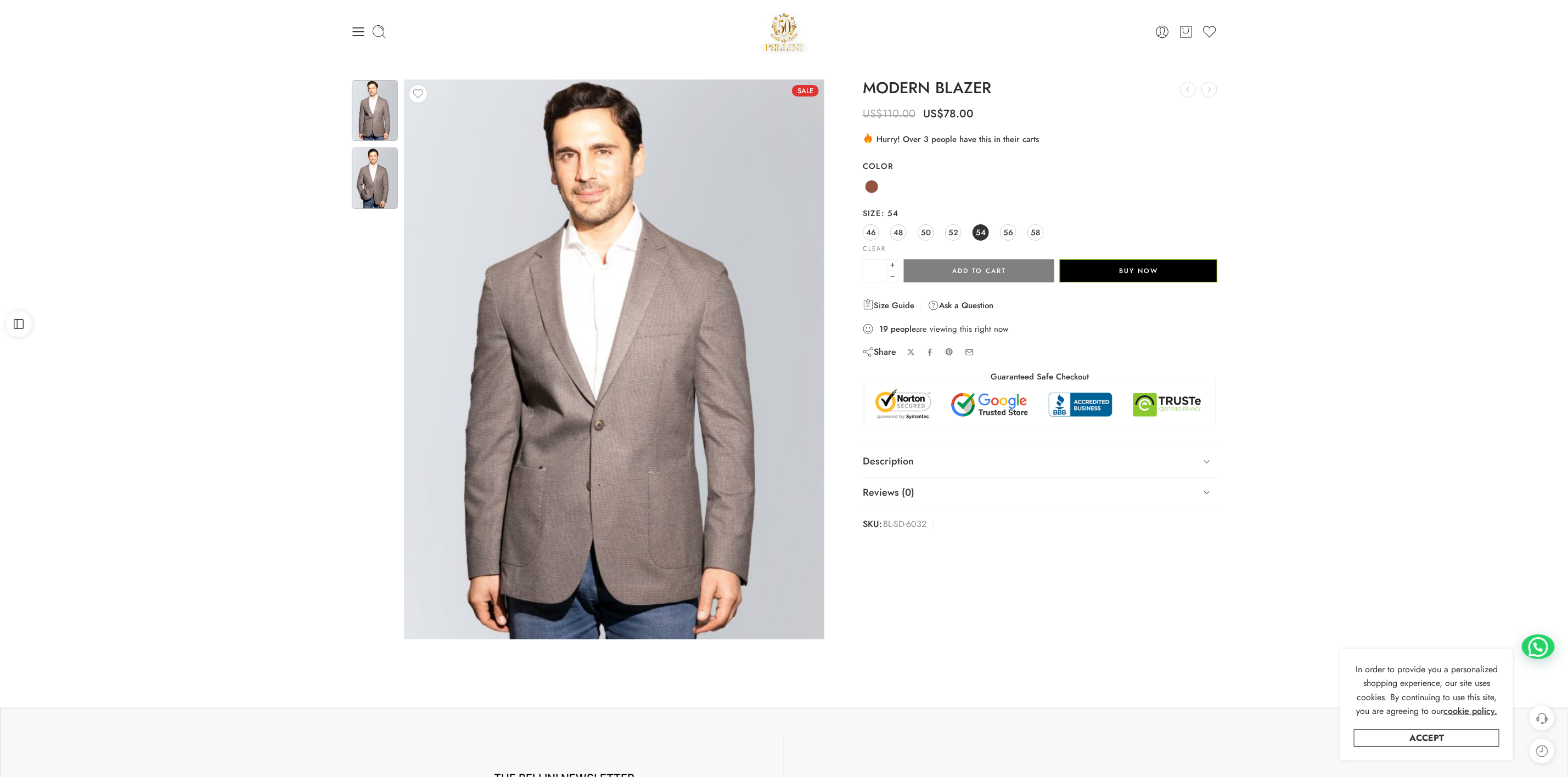
click at [371, 186] on img at bounding box center [374, 177] width 46 height 61
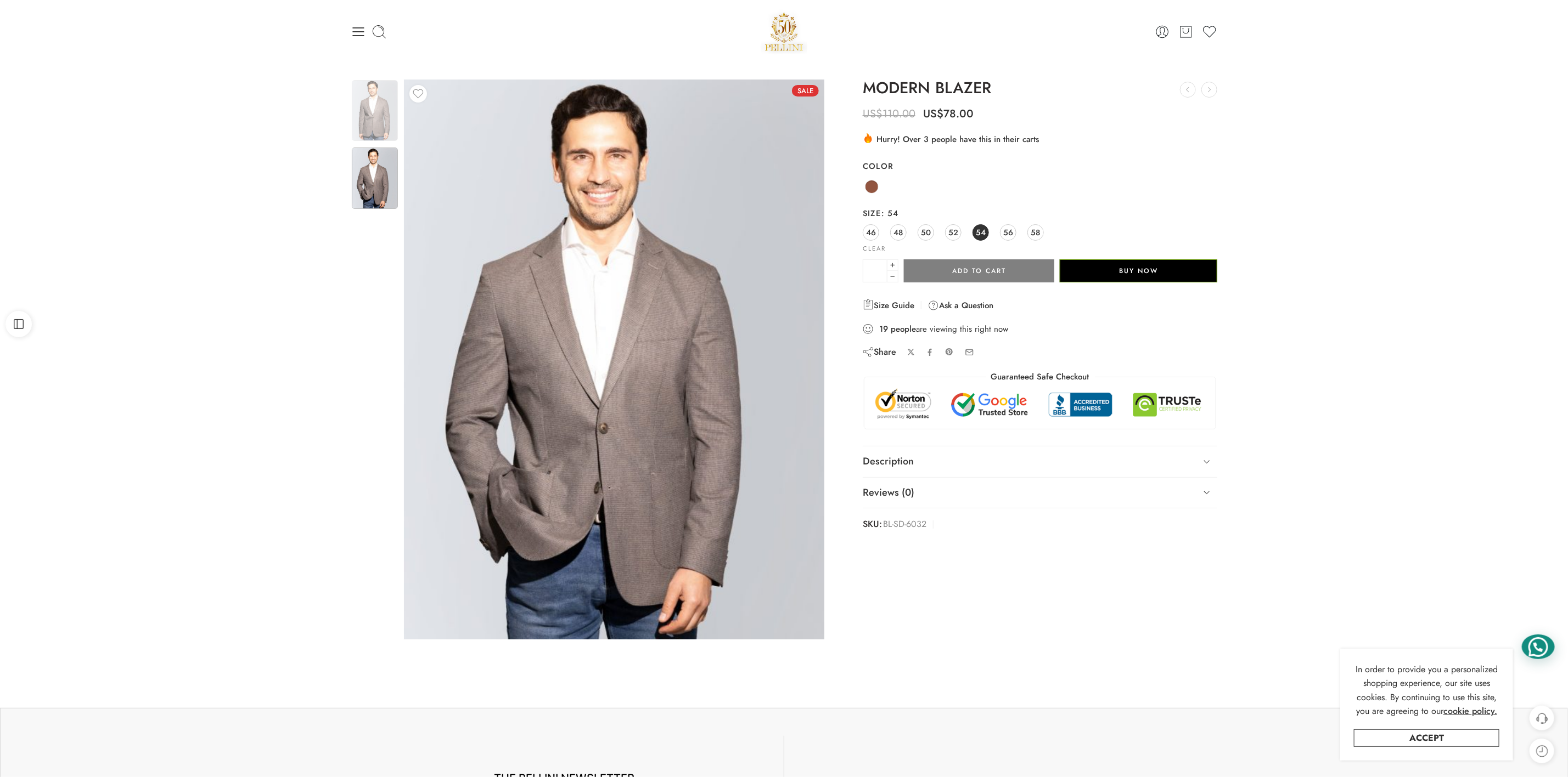
click at [1541, 649] on div at bounding box center [1538, 647] width 33 height 25
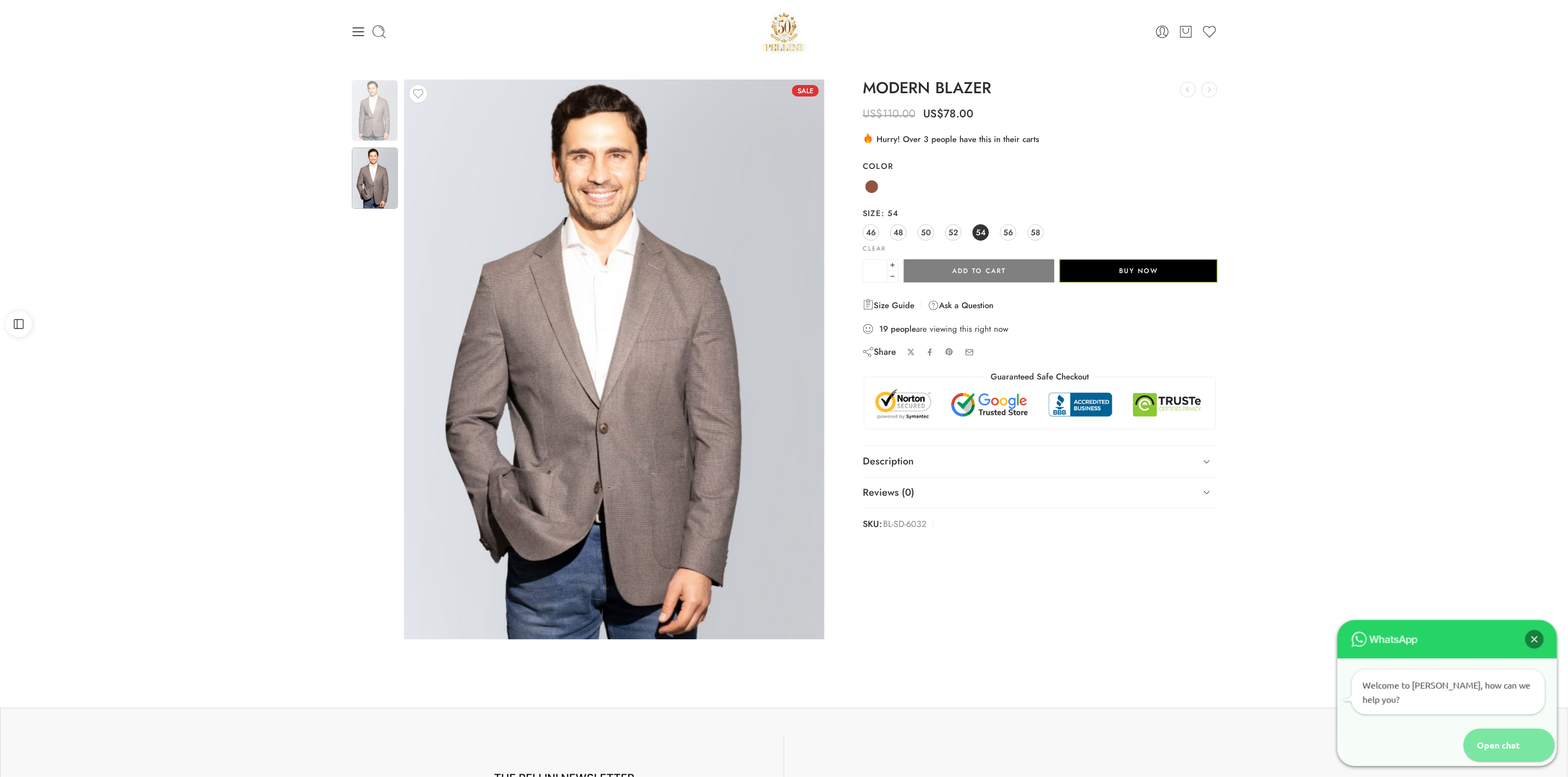
click at [1515, 748] on div "Open chat" at bounding box center [1492, 745] width 58 height 33
click at [1506, 751] on div "Open chat" at bounding box center [1492, 745] width 58 height 33
click at [1401, 203] on div "Sale Limited Previous Loading image" at bounding box center [784, 369] width 1568 height 612
